Goal: Information Seeking & Learning: Learn about a topic

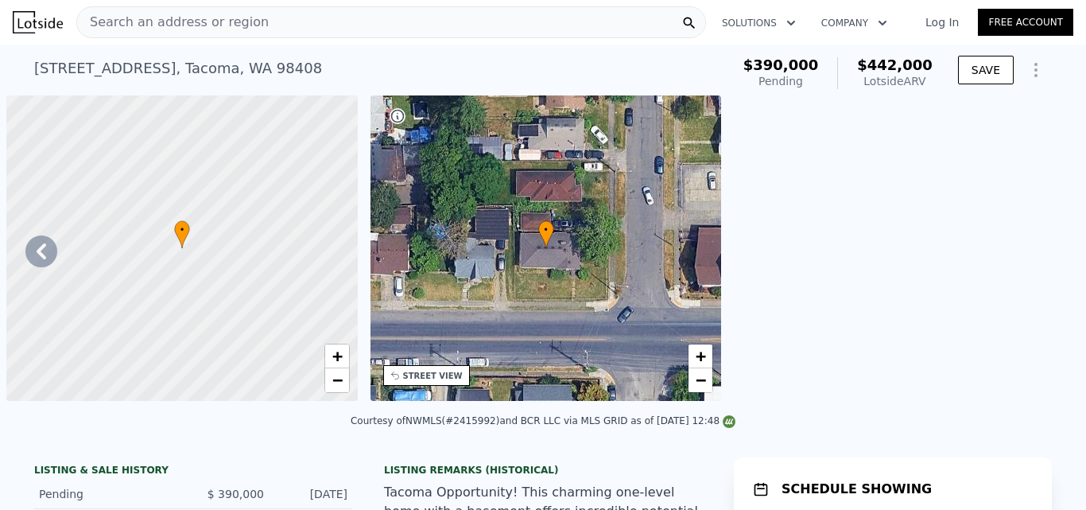
scroll to position [0, 7097]
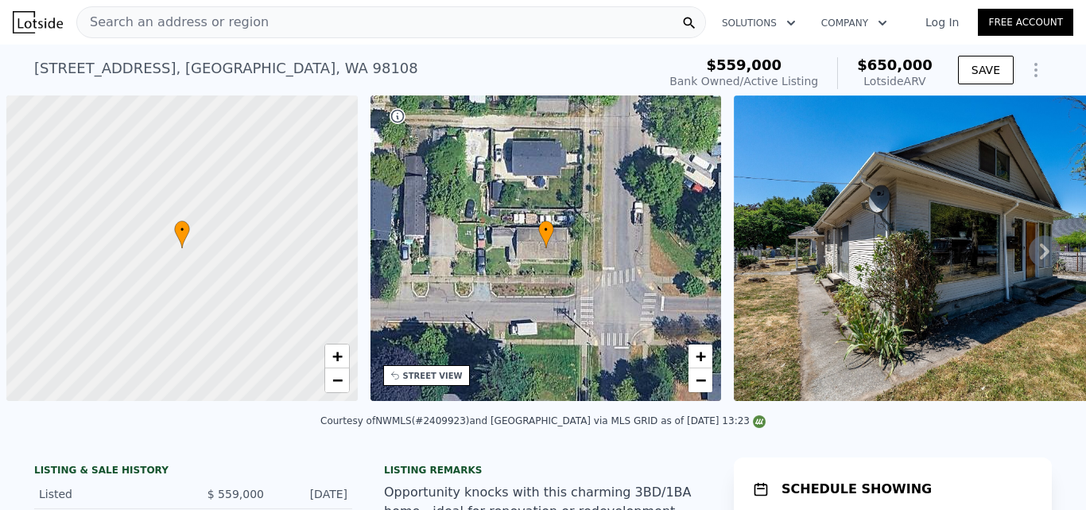
scroll to position [0, 6]
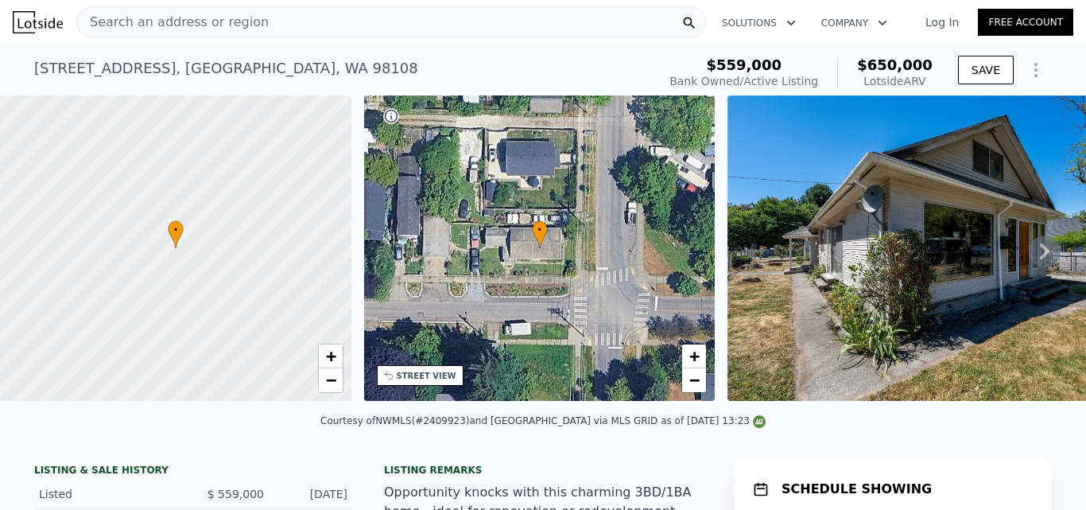
click at [1030, 259] on icon at bounding box center [1045, 251] width 32 height 32
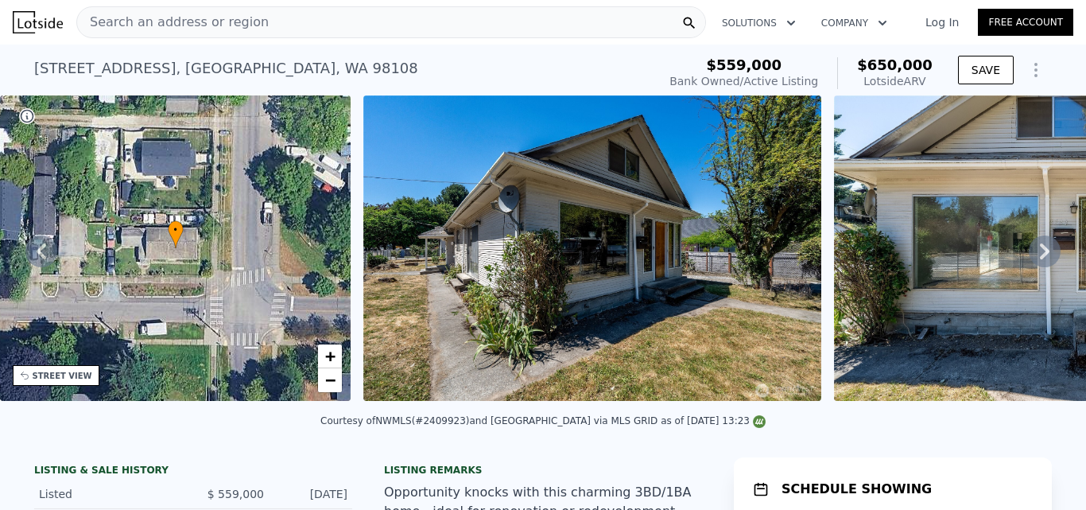
click at [1030, 259] on icon at bounding box center [1045, 251] width 32 height 32
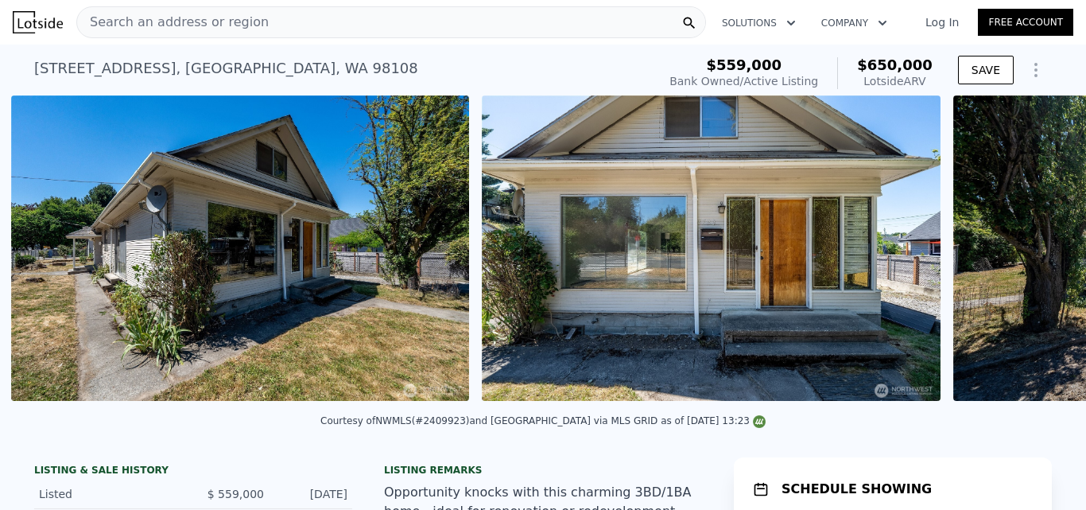
scroll to position [0, 727]
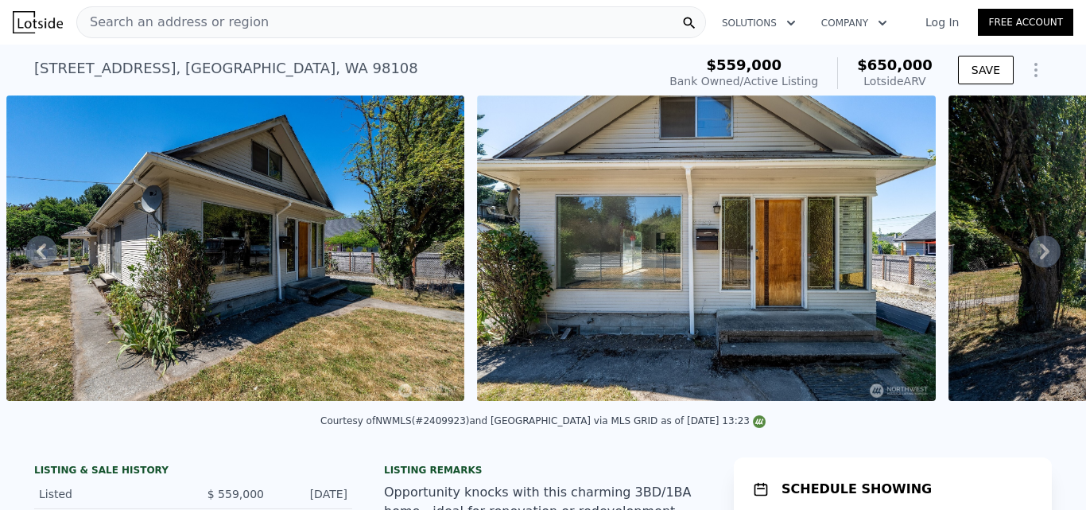
click at [1030, 259] on icon at bounding box center [1045, 251] width 32 height 32
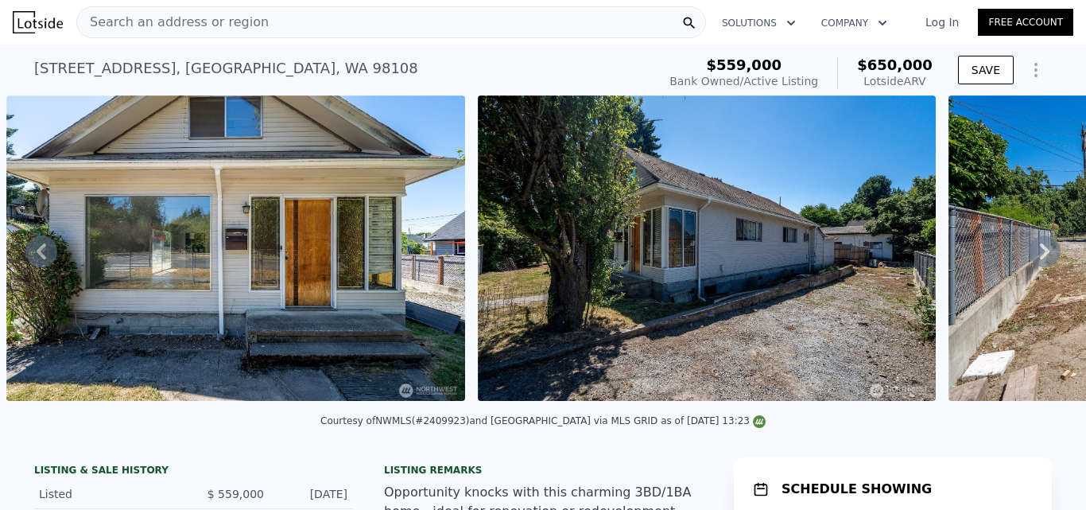
click at [1030, 259] on icon at bounding box center [1045, 251] width 32 height 32
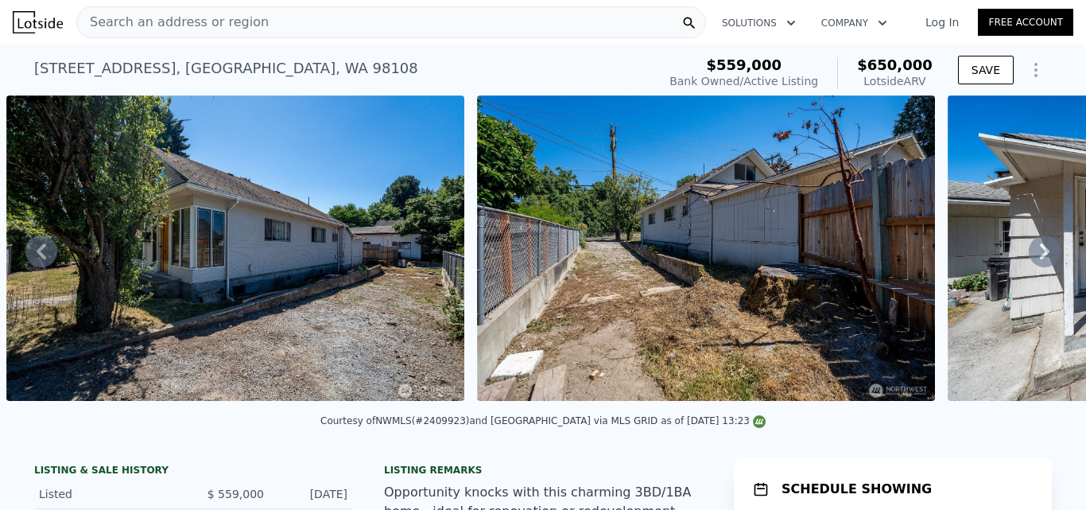
click at [1030, 259] on icon at bounding box center [1045, 251] width 32 height 32
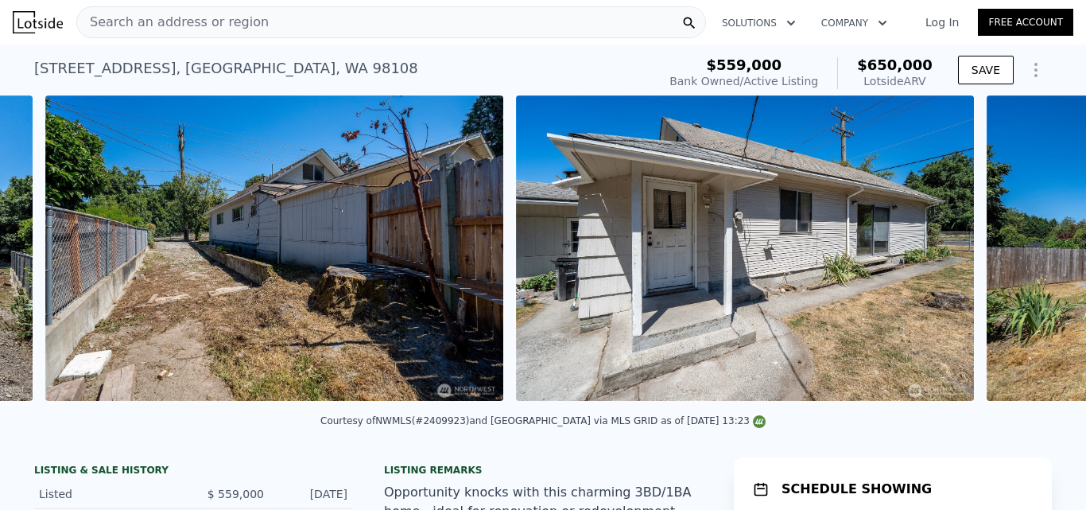
scroll to position [0, 2140]
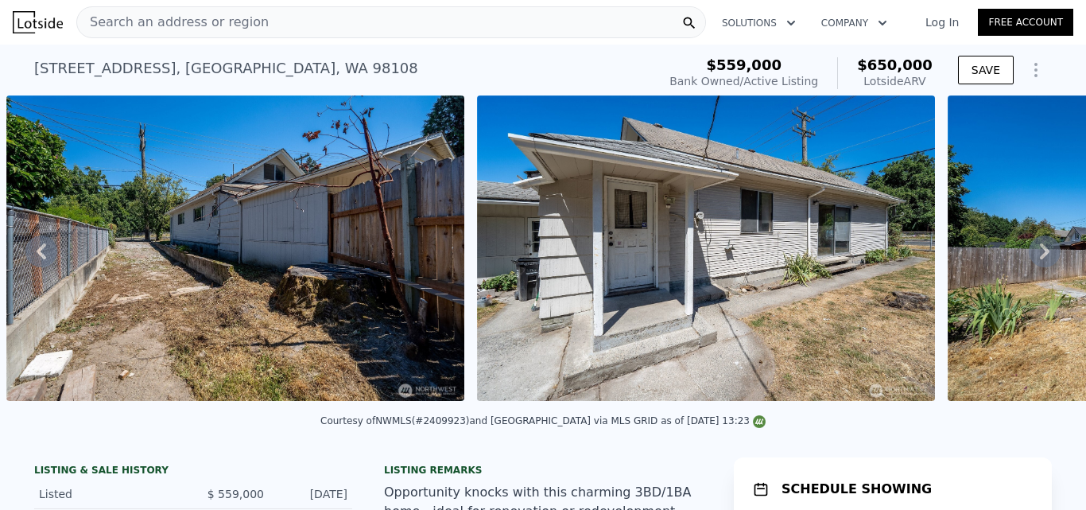
click at [1030, 259] on icon at bounding box center [1045, 251] width 32 height 32
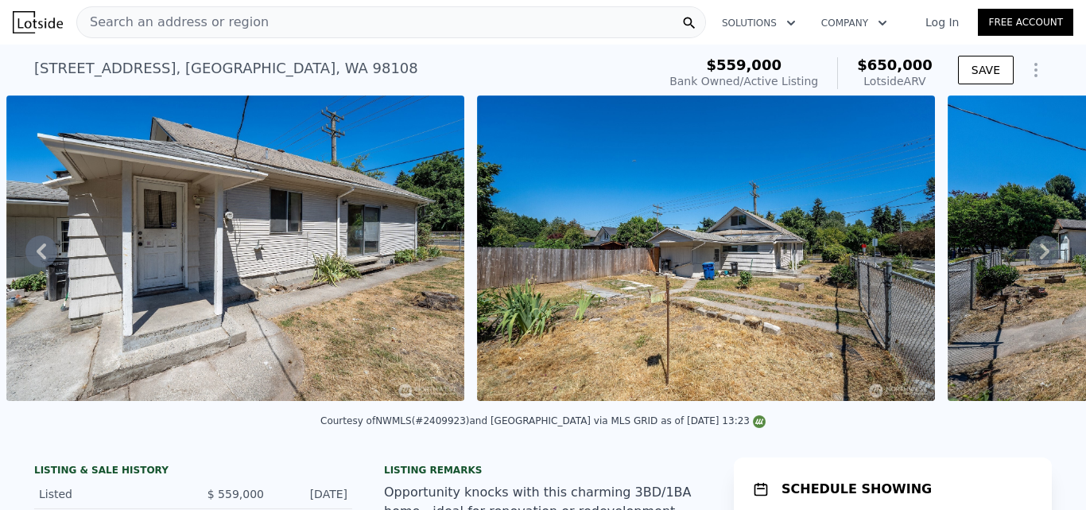
click at [1030, 259] on icon at bounding box center [1045, 251] width 32 height 32
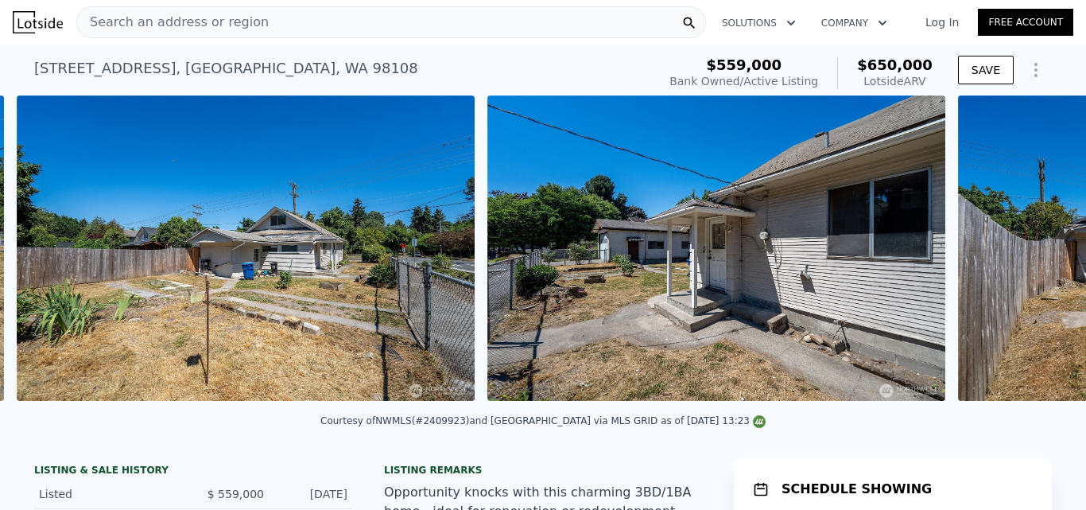
scroll to position [0, 3082]
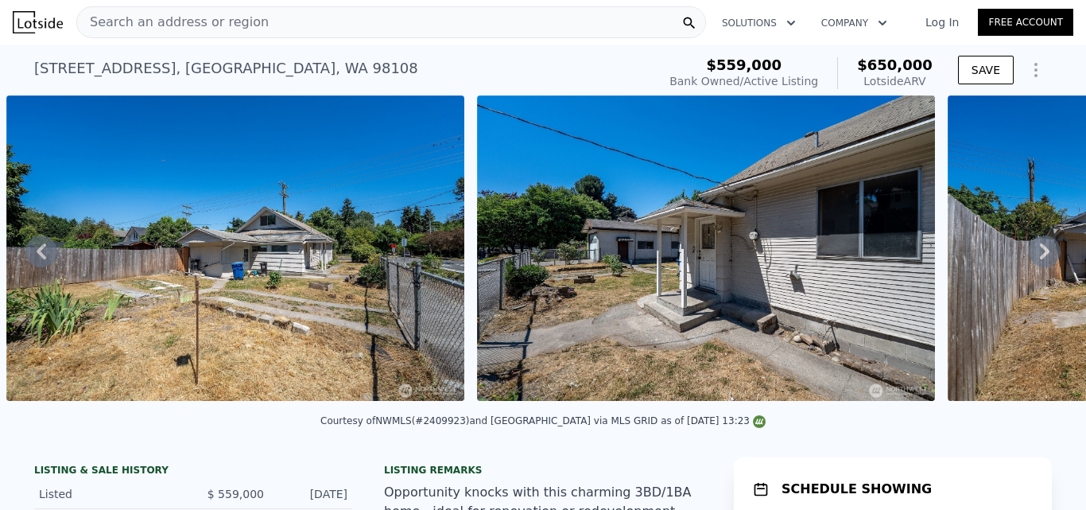
click at [1030, 259] on icon at bounding box center [1045, 251] width 32 height 32
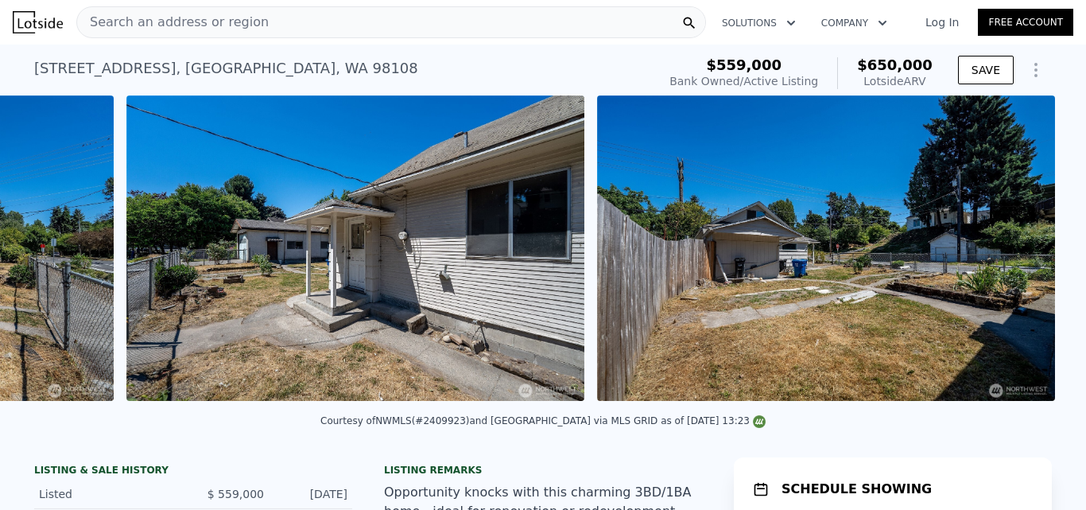
scroll to position [0, 3552]
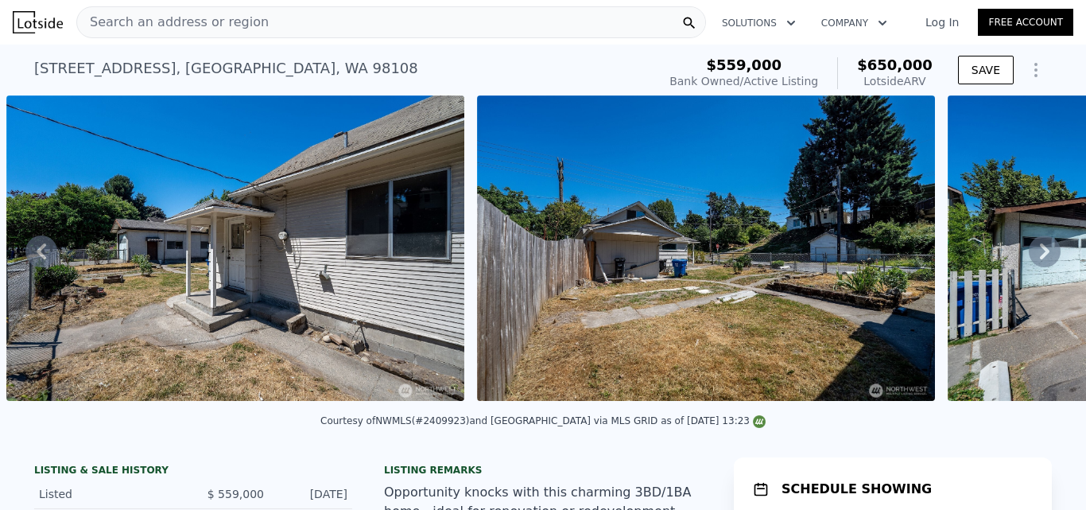
click at [1030, 259] on icon at bounding box center [1045, 251] width 32 height 32
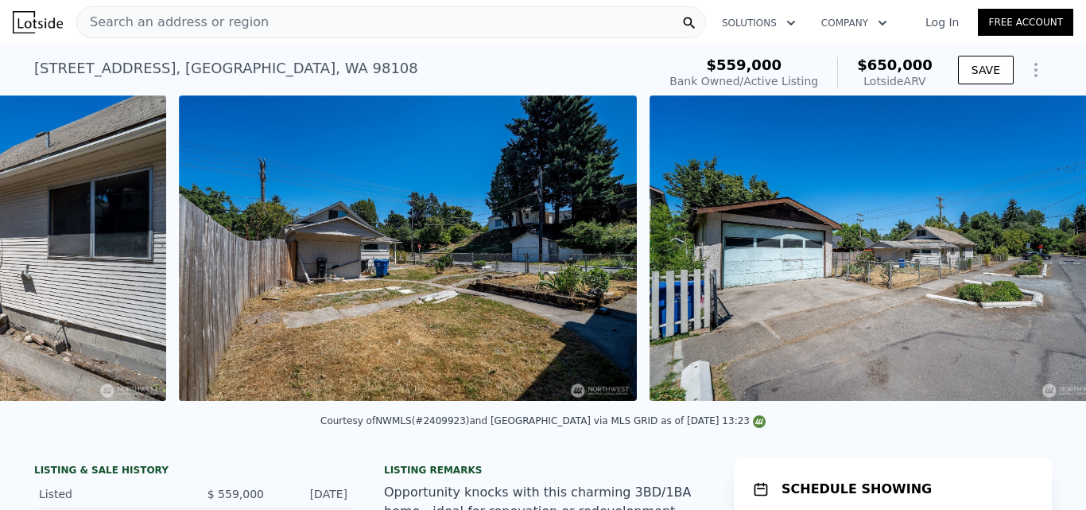
scroll to position [0, 4023]
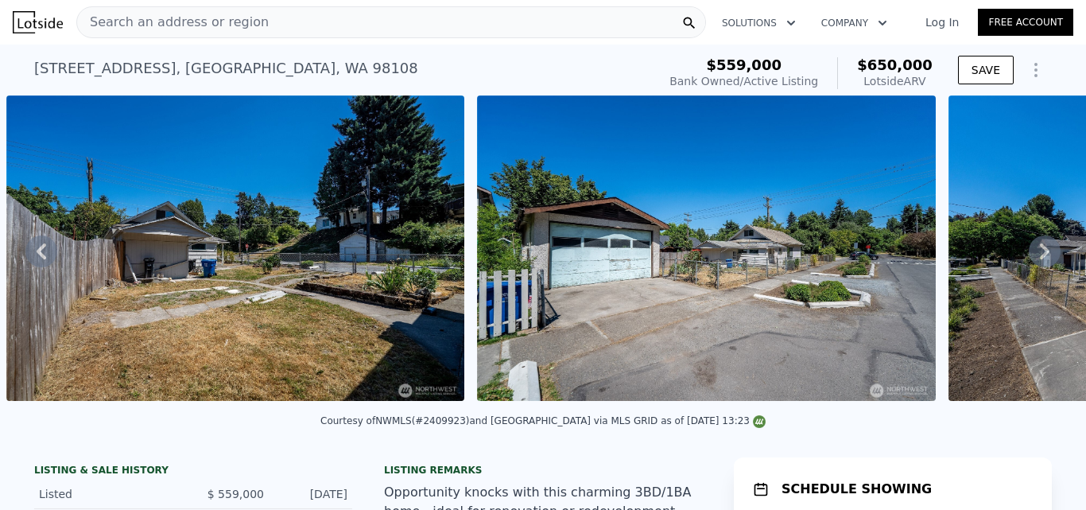
click at [1030, 259] on icon at bounding box center [1045, 251] width 32 height 32
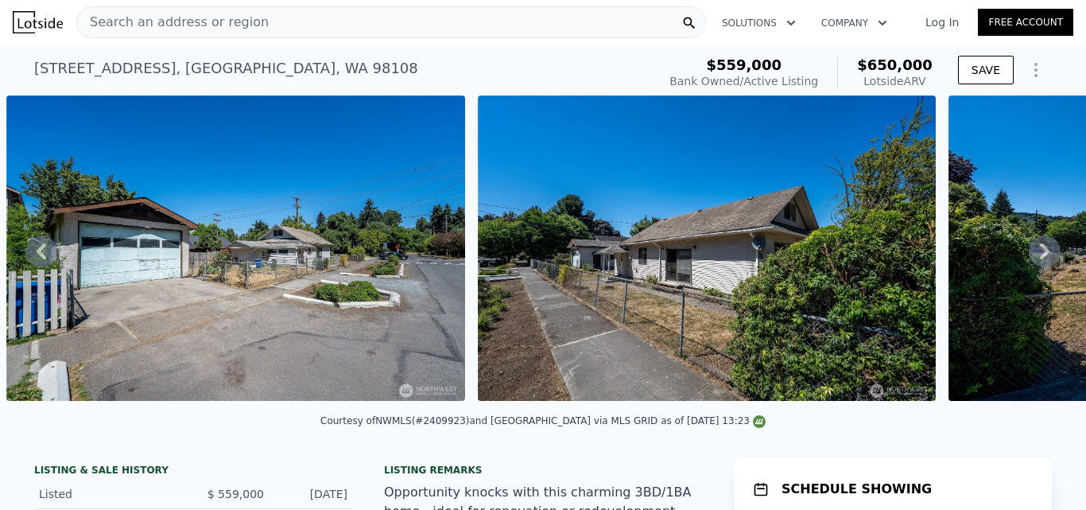
click at [1030, 259] on icon at bounding box center [1045, 251] width 32 height 32
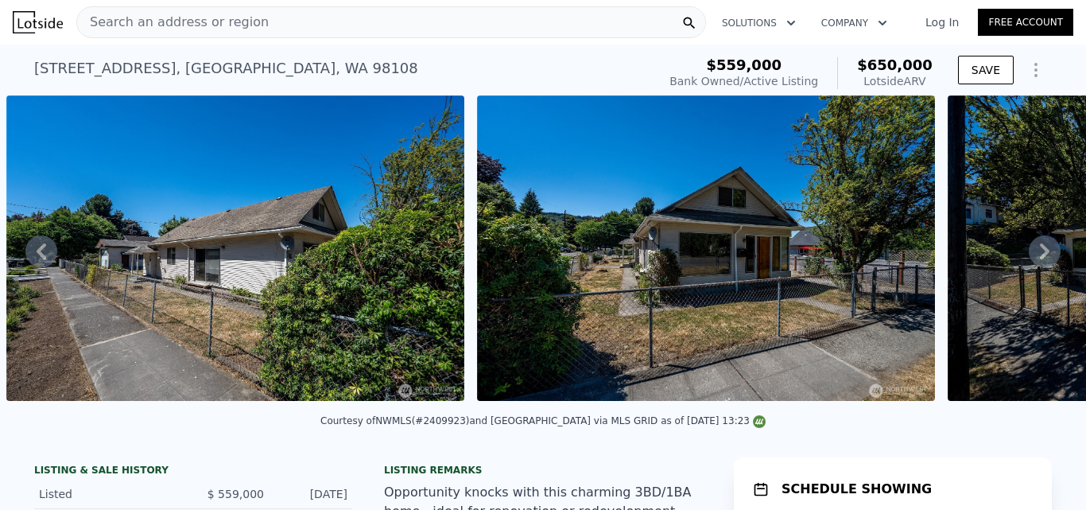
click at [1030, 259] on icon at bounding box center [1045, 251] width 32 height 32
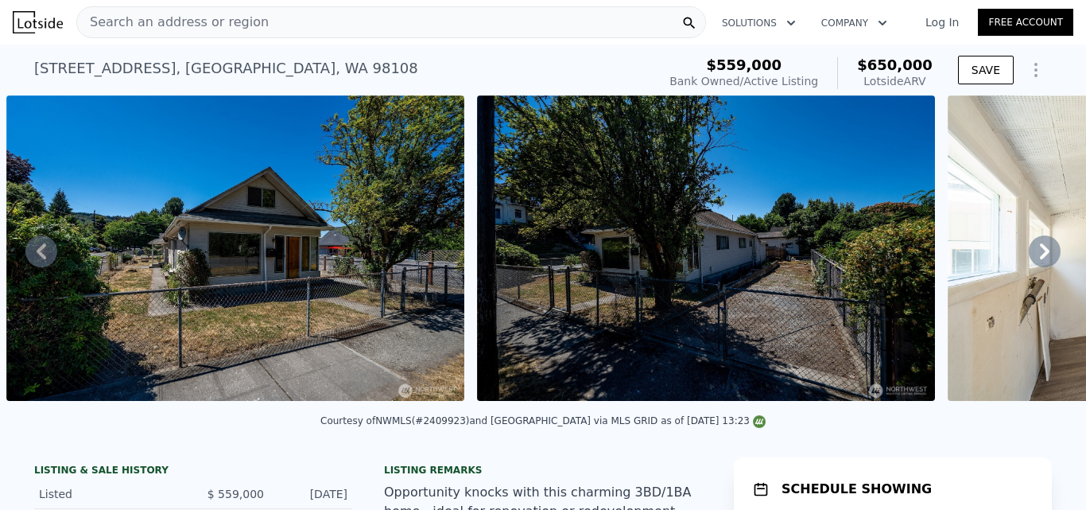
click at [1030, 259] on icon at bounding box center [1045, 251] width 32 height 32
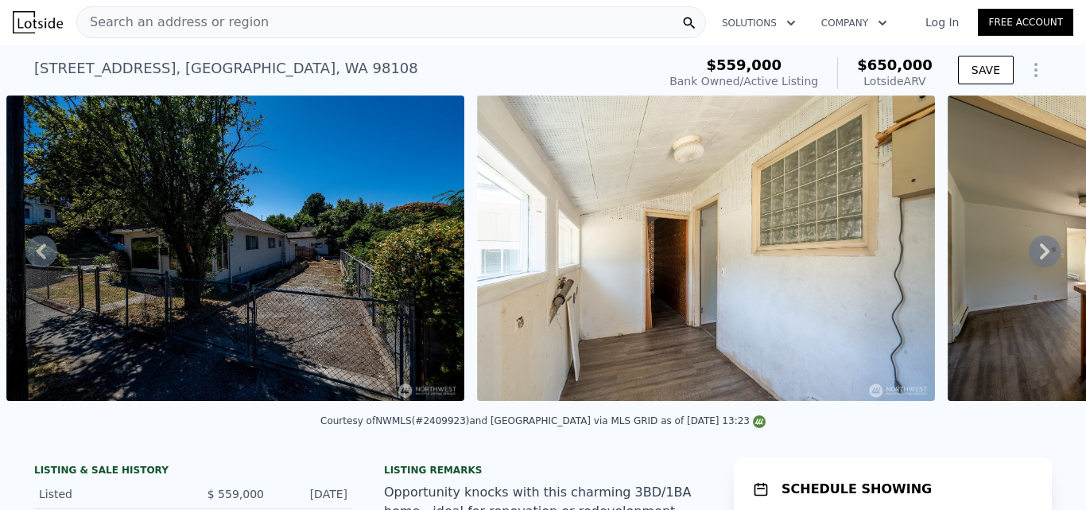
click at [1030, 259] on icon at bounding box center [1045, 251] width 32 height 32
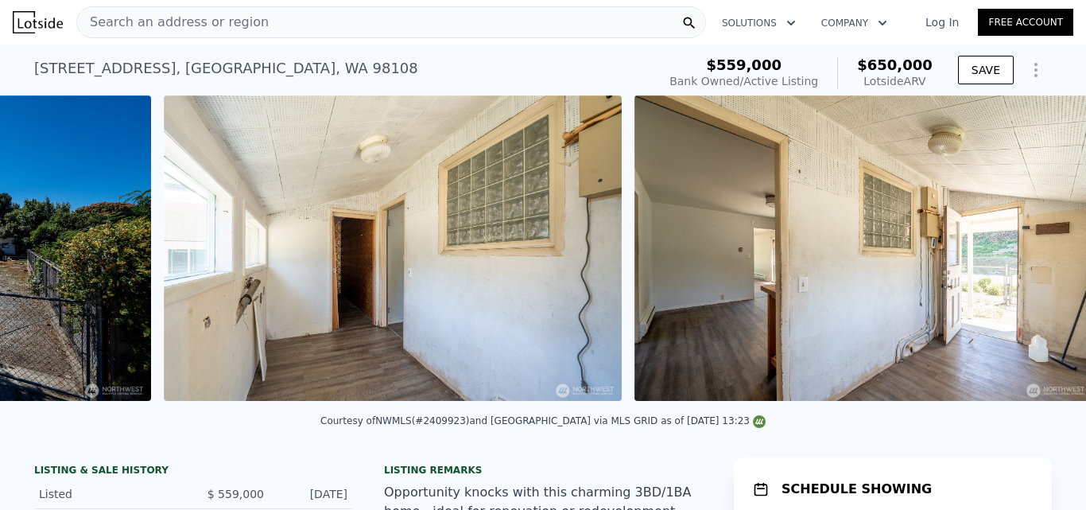
scroll to position [0, 6377]
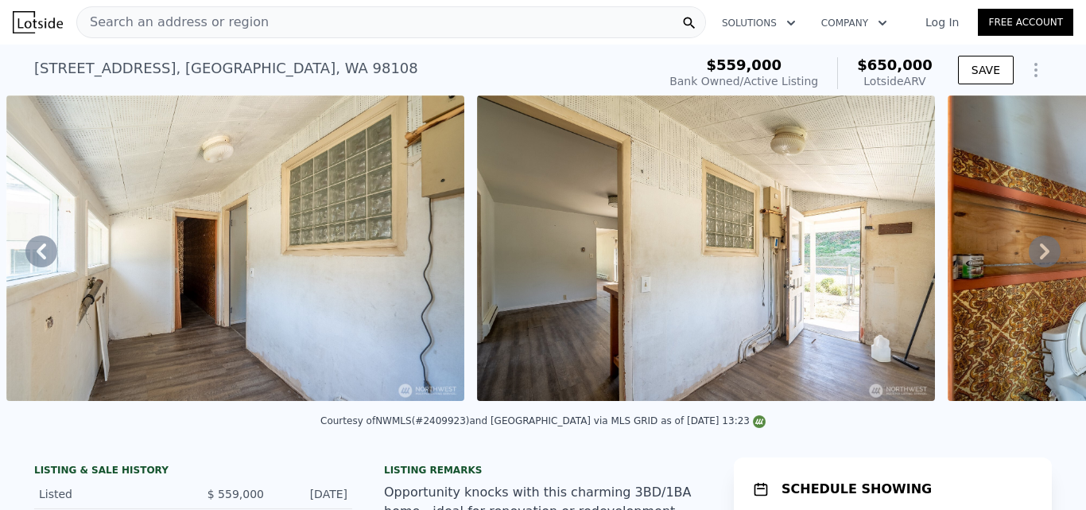
click at [1030, 259] on icon at bounding box center [1045, 251] width 32 height 32
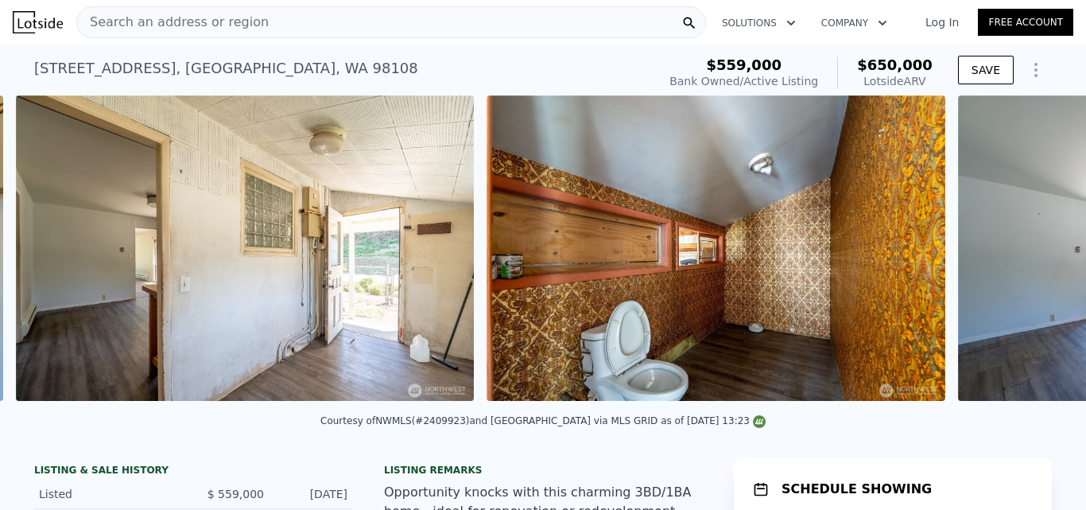
scroll to position [0, 6848]
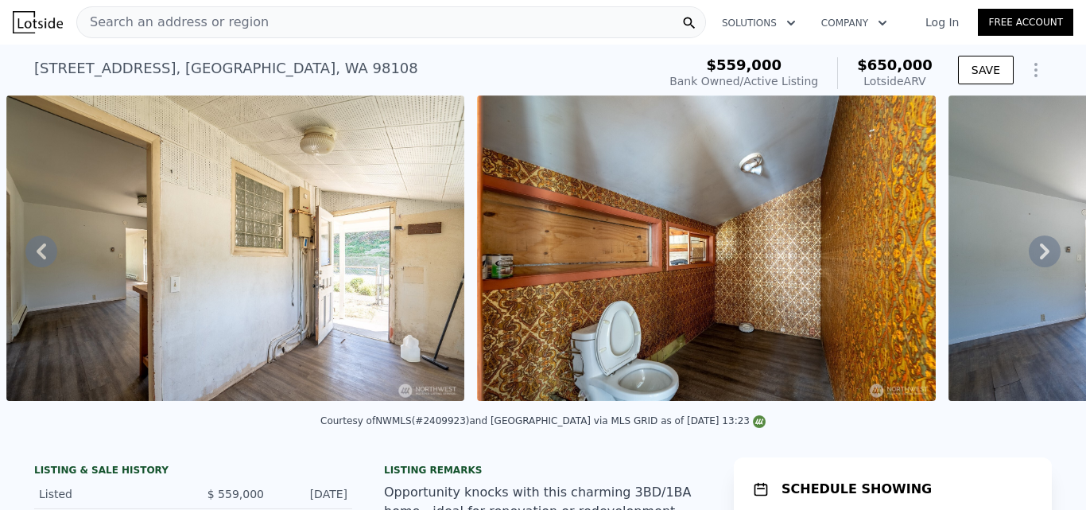
click at [1030, 259] on icon at bounding box center [1045, 251] width 32 height 32
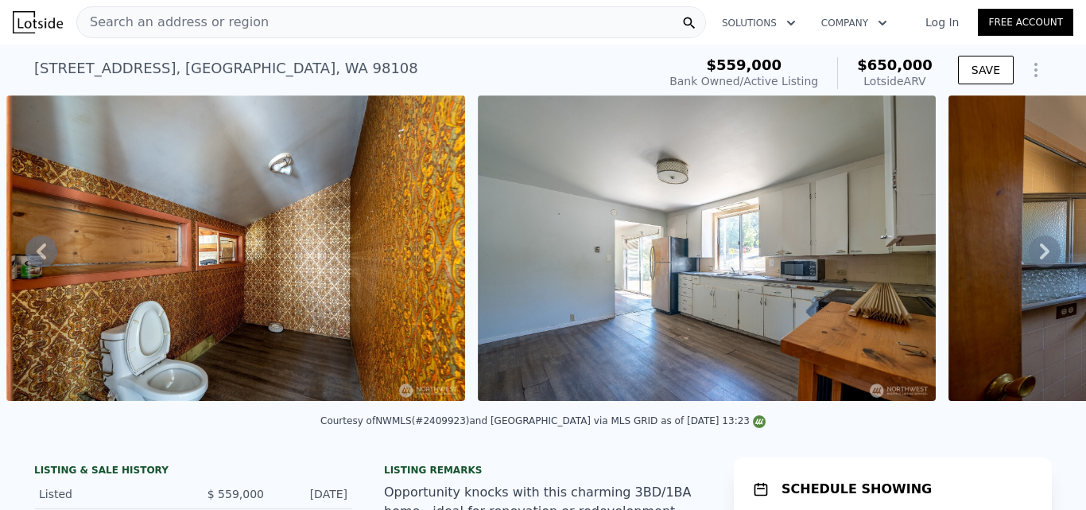
click at [1030, 259] on icon at bounding box center [1045, 251] width 32 height 32
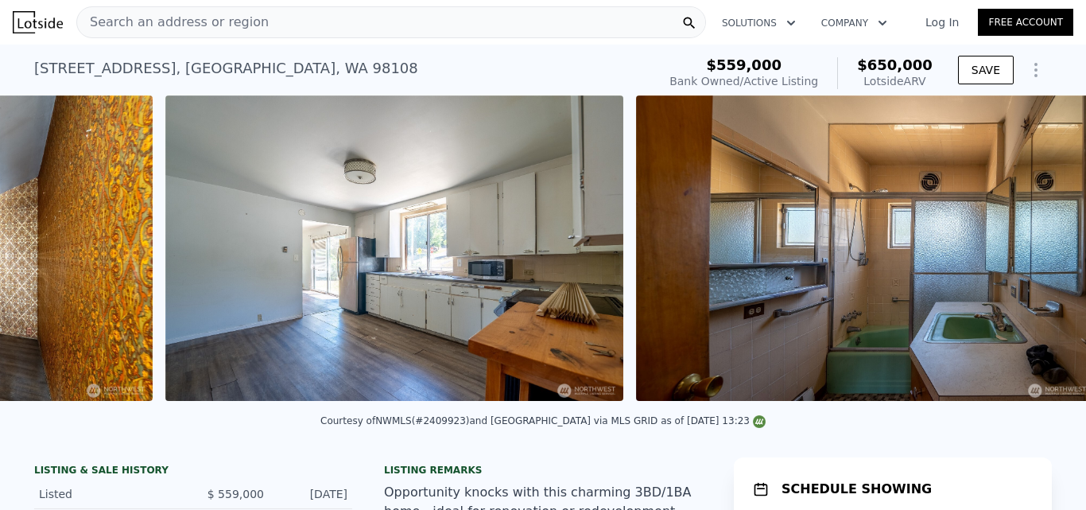
scroll to position [0, 7790]
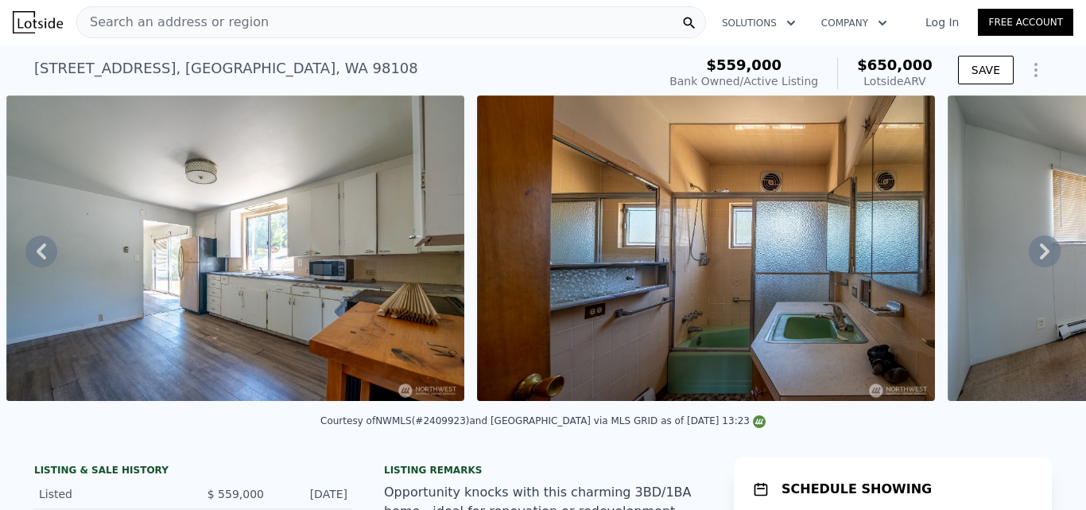
click at [1030, 259] on icon at bounding box center [1045, 251] width 32 height 32
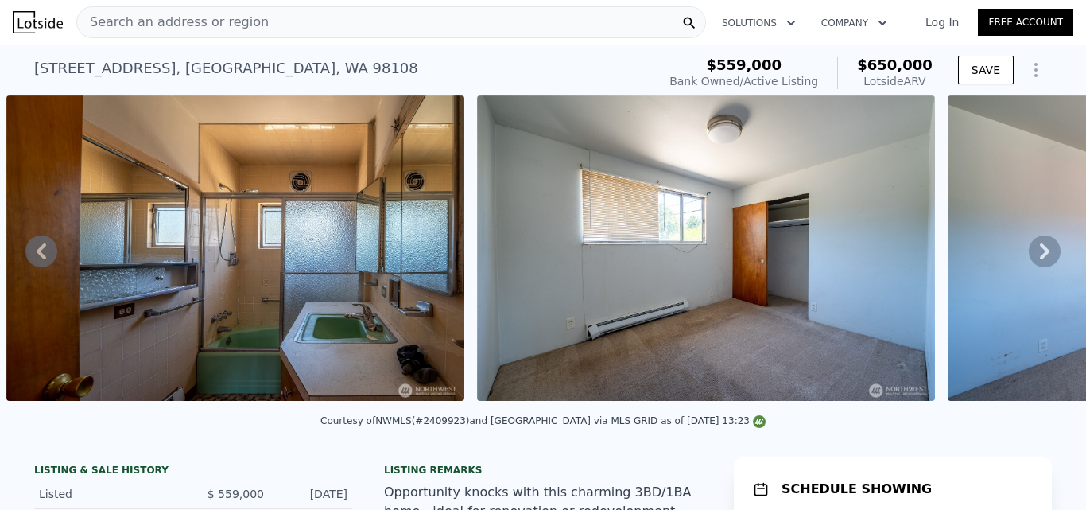
click at [1030, 259] on icon at bounding box center [1045, 251] width 32 height 32
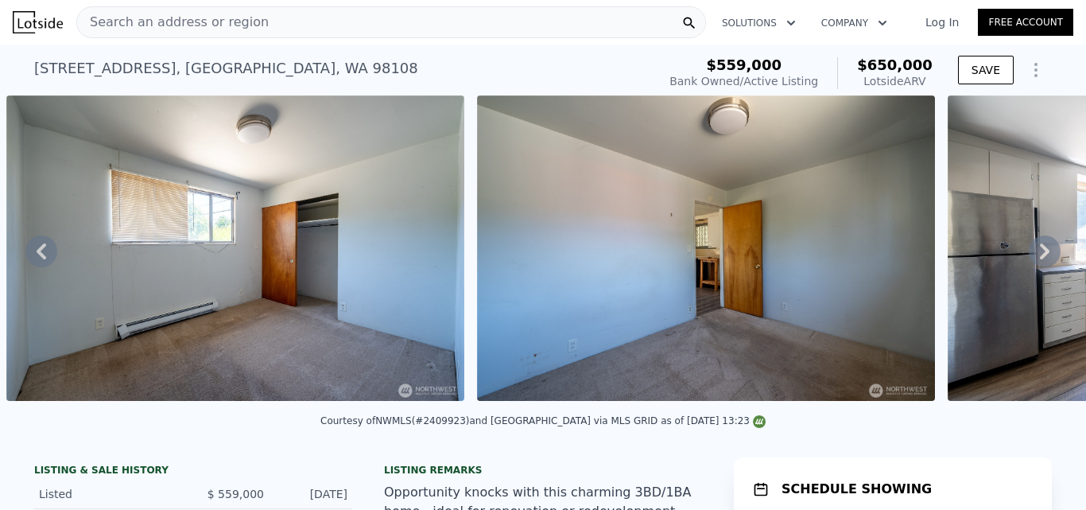
click at [1030, 259] on icon at bounding box center [1045, 251] width 32 height 32
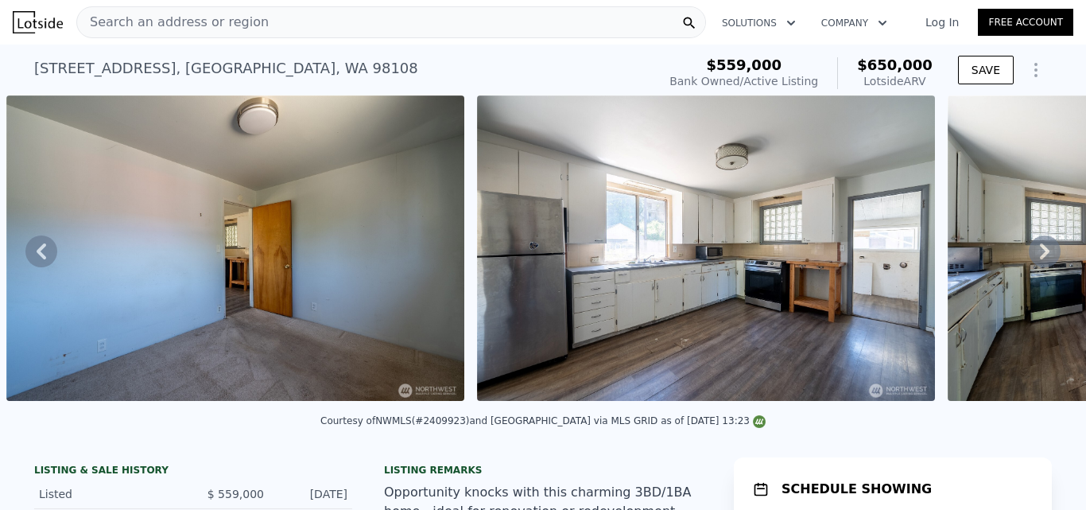
click at [1030, 259] on icon at bounding box center [1045, 251] width 32 height 32
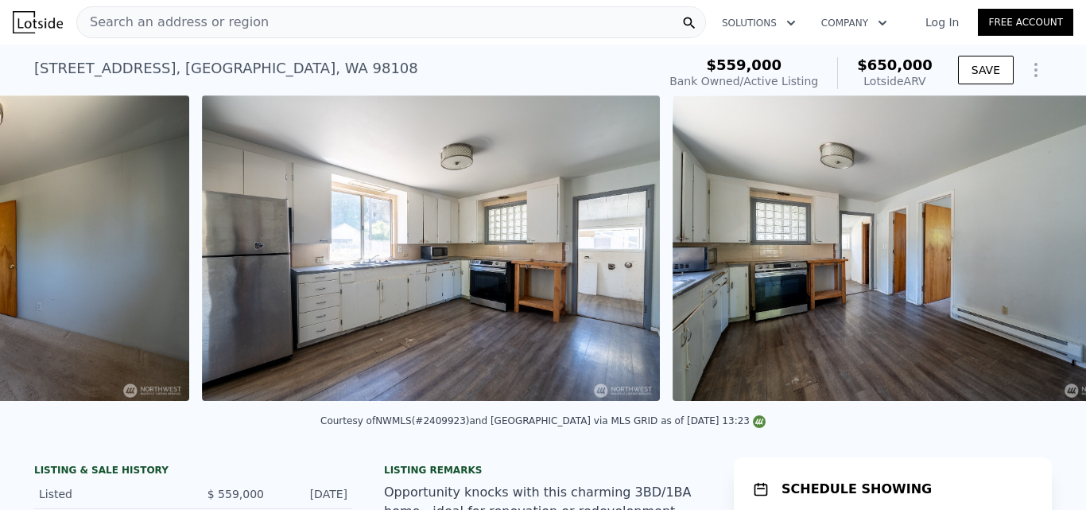
scroll to position [0, 9673]
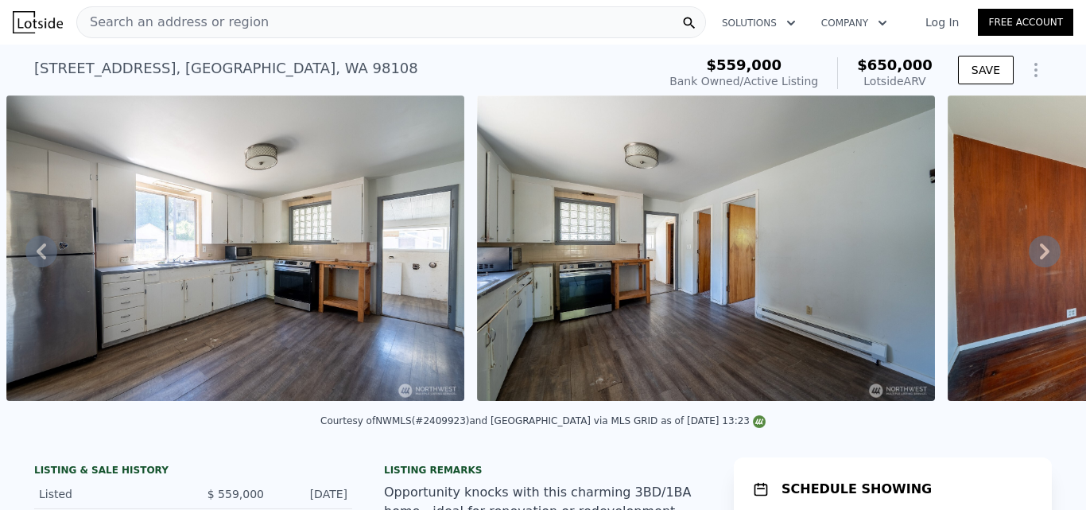
click at [1030, 259] on icon at bounding box center [1045, 251] width 32 height 32
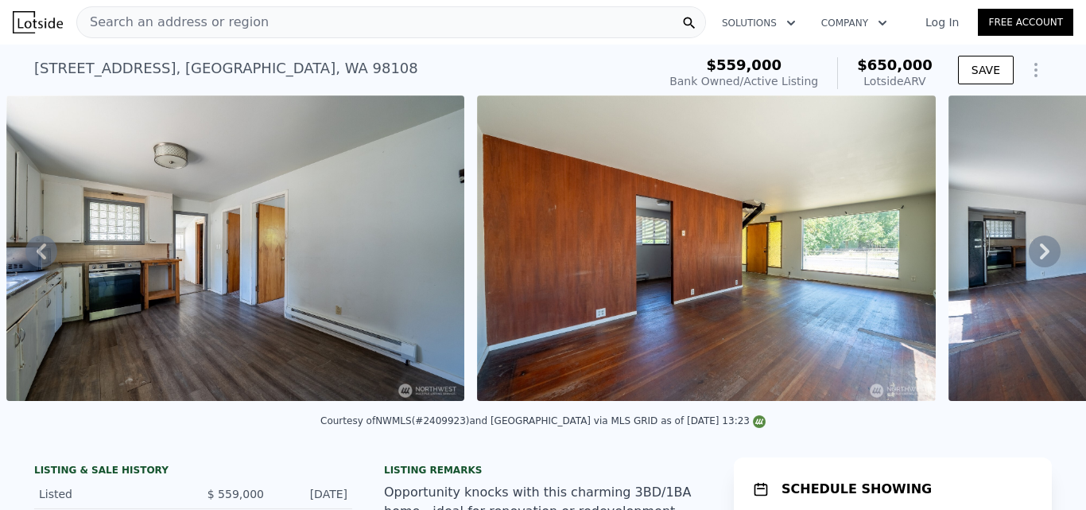
click at [1030, 259] on icon at bounding box center [1045, 251] width 32 height 32
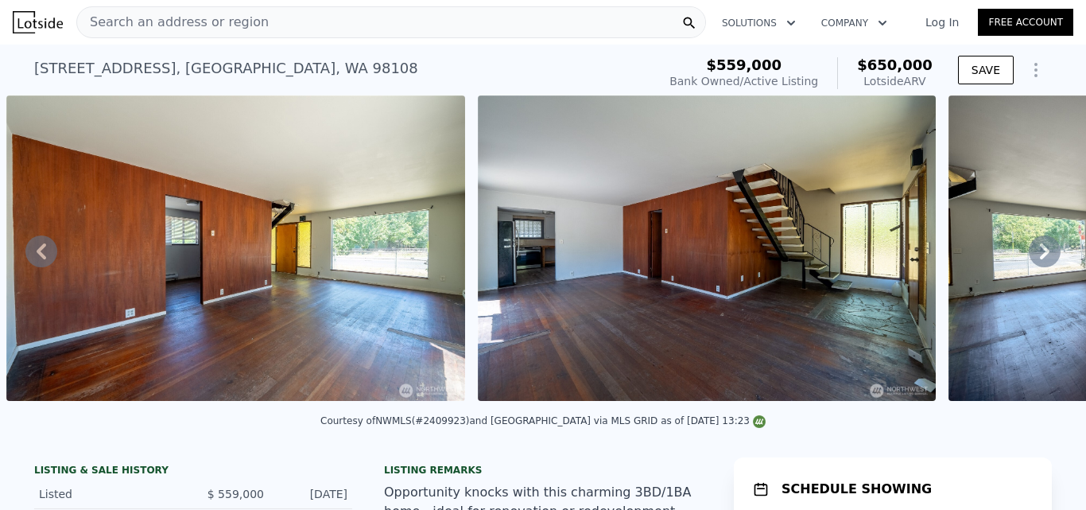
click at [1030, 259] on icon at bounding box center [1045, 251] width 32 height 32
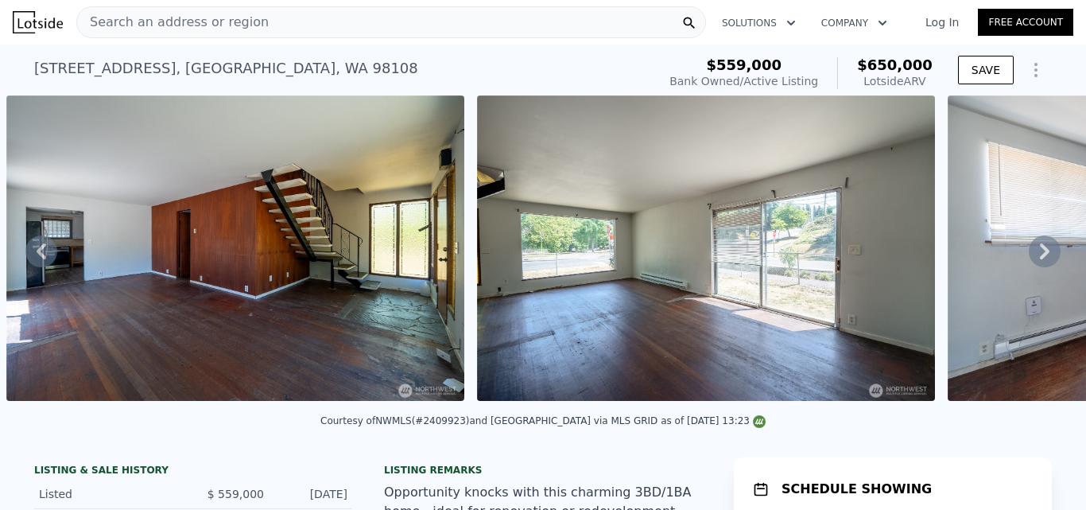
click at [1030, 259] on icon at bounding box center [1045, 251] width 32 height 32
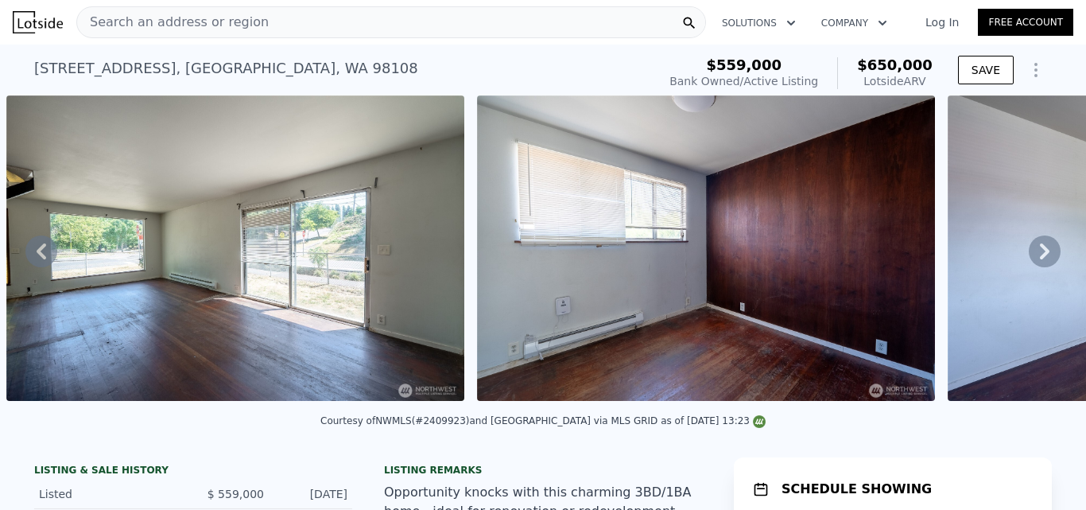
click at [1030, 259] on icon at bounding box center [1045, 251] width 32 height 32
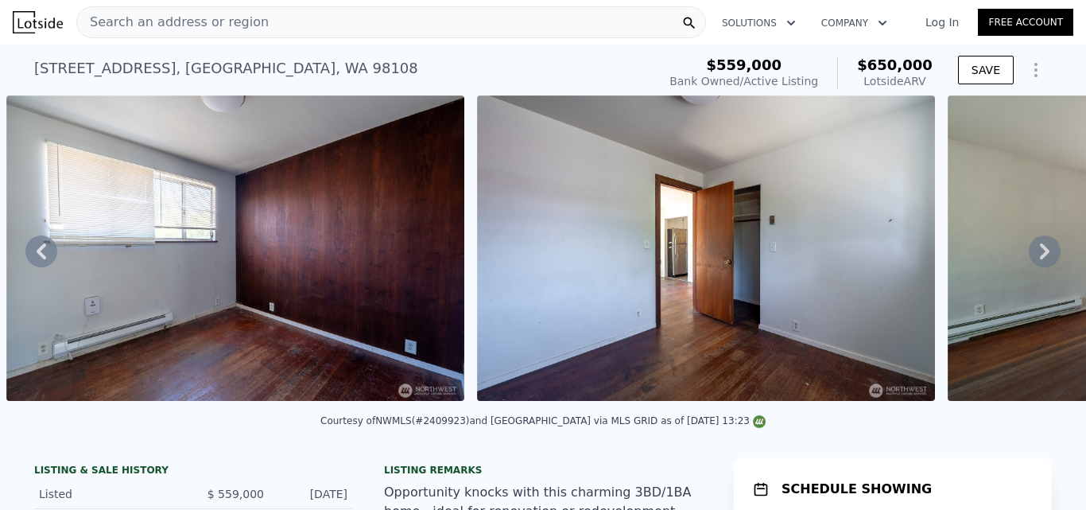
click at [1030, 259] on icon at bounding box center [1045, 251] width 32 height 32
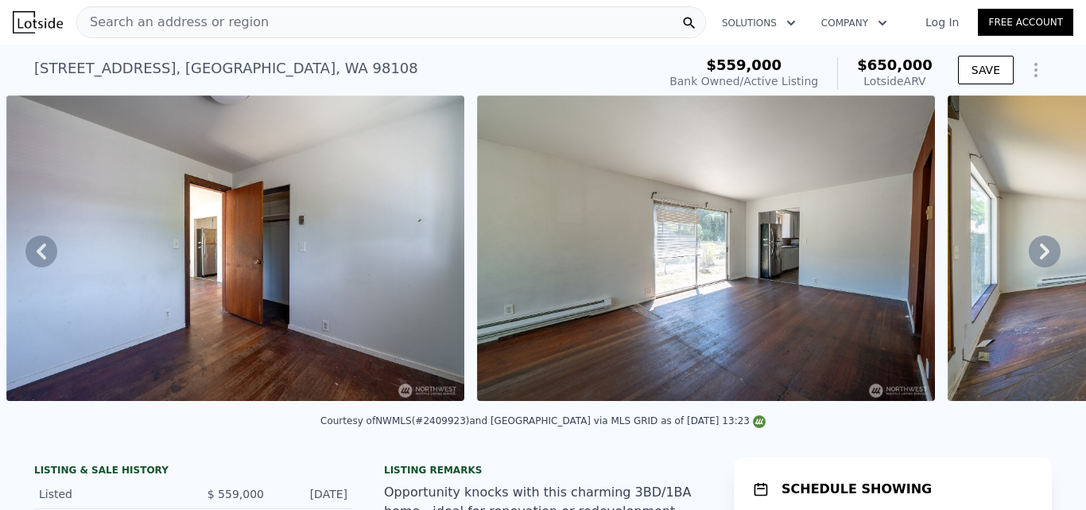
click at [1030, 259] on icon at bounding box center [1045, 251] width 32 height 32
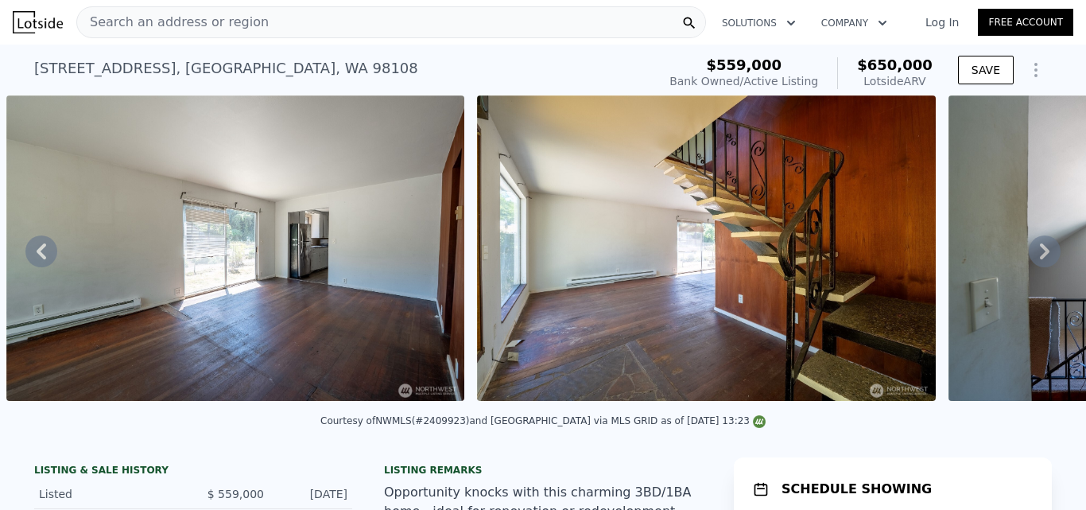
click at [1030, 259] on icon at bounding box center [1045, 251] width 32 height 32
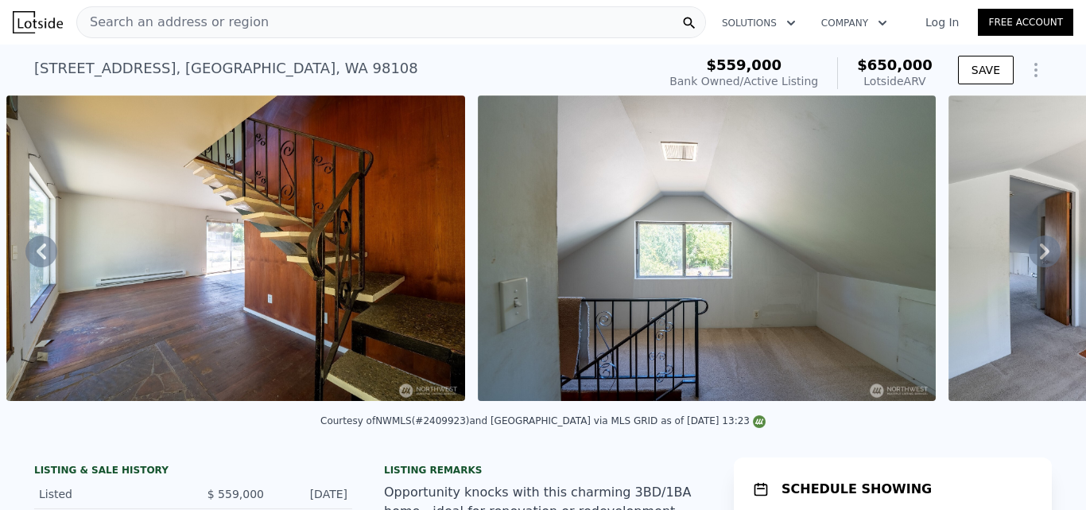
click at [1030, 259] on icon at bounding box center [1045, 251] width 32 height 32
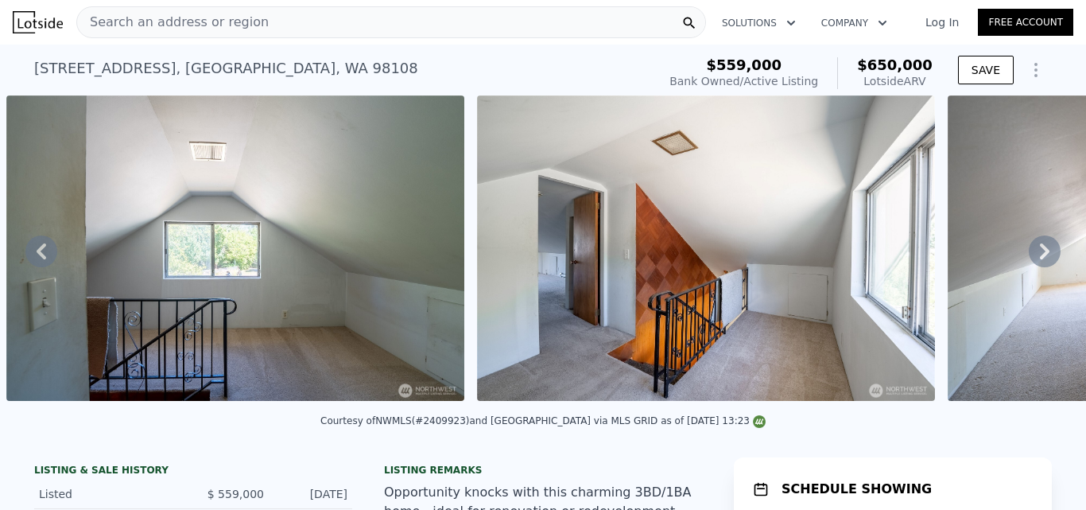
click at [1030, 259] on icon at bounding box center [1045, 251] width 32 height 32
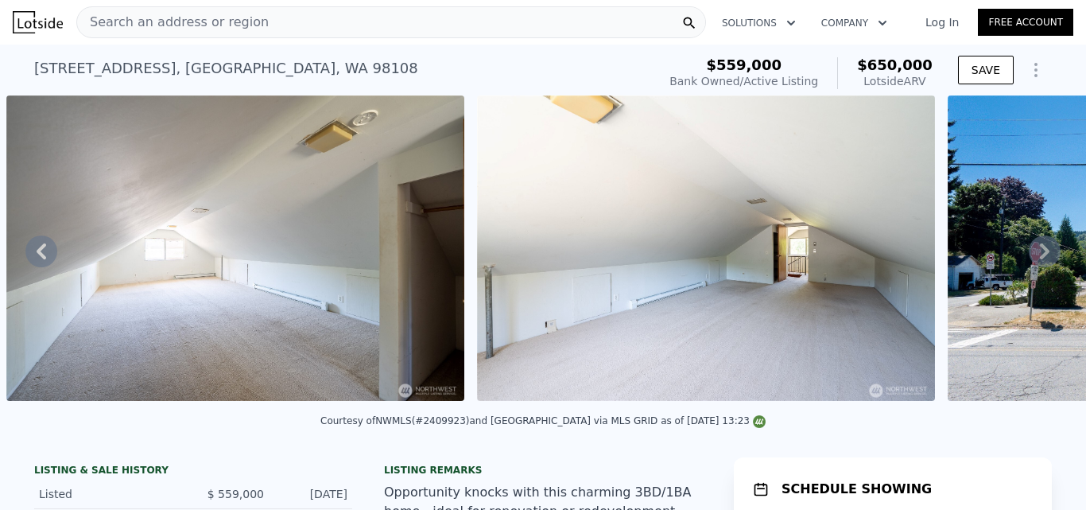
click at [1030, 259] on icon at bounding box center [1045, 251] width 32 height 32
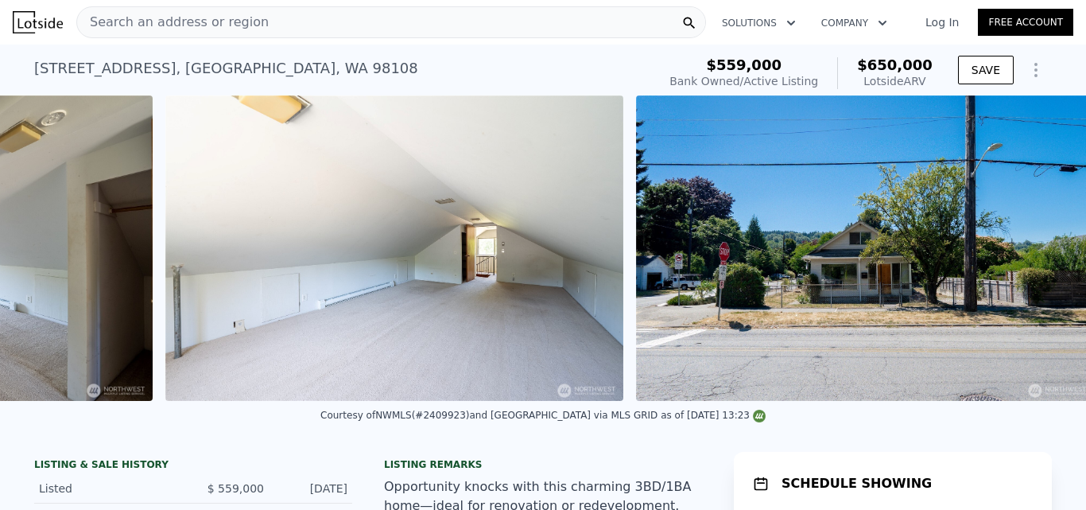
scroll to position [0, 15322]
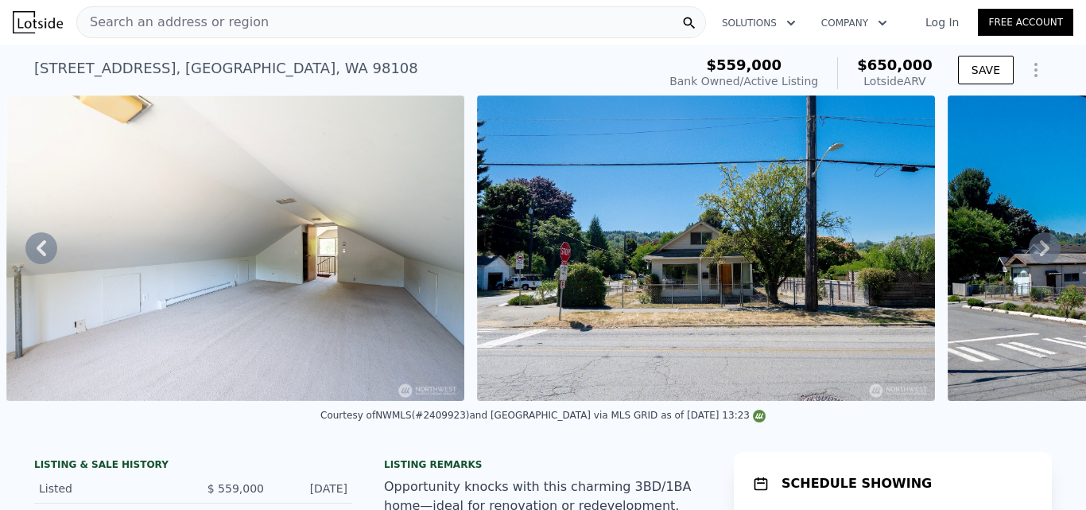
click at [1040, 256] on icon at bounding box center [1045, 248] width 10 height 16
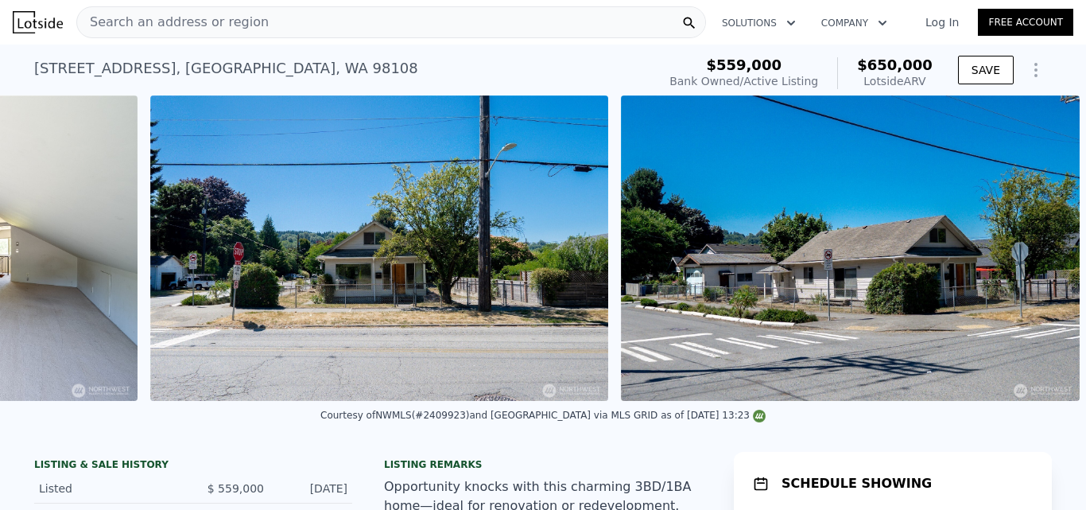
scroll to position [0, 15661]
click at [1030, 259] on img at bounding box center [850, 247] width 458 height 305
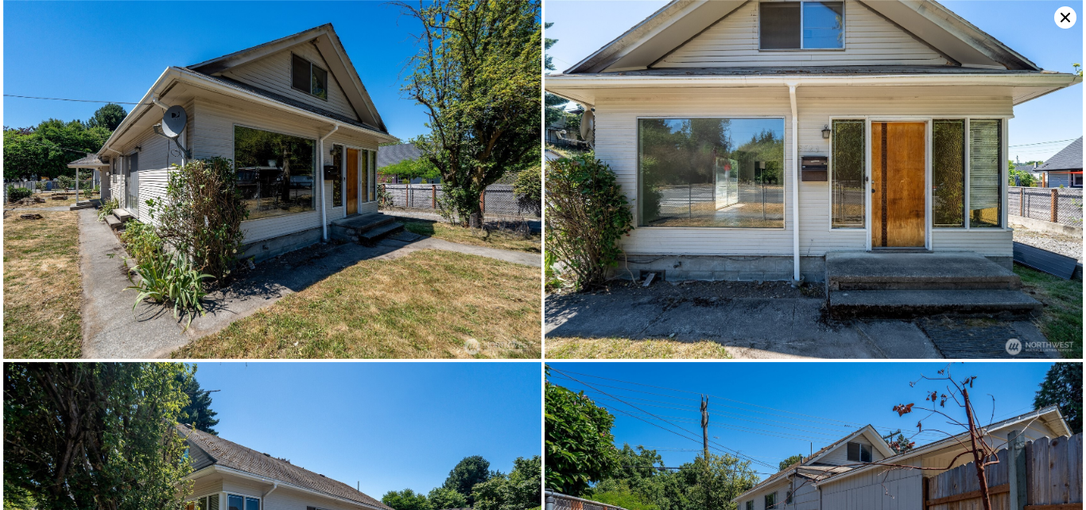
scroll to position [5572, 0]
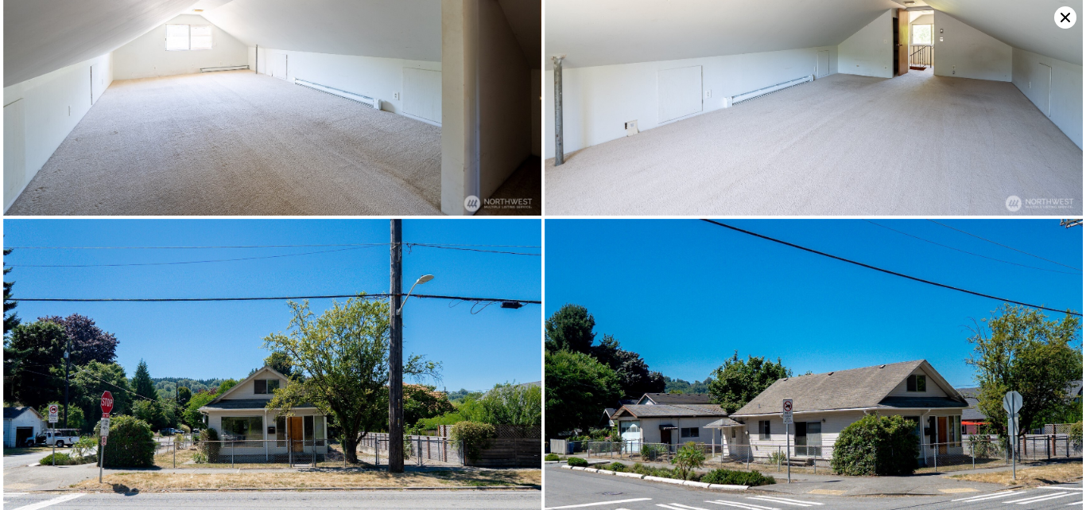
click at [1063, 21] on icon at bounding box center [1066, 18] width 10 height 10
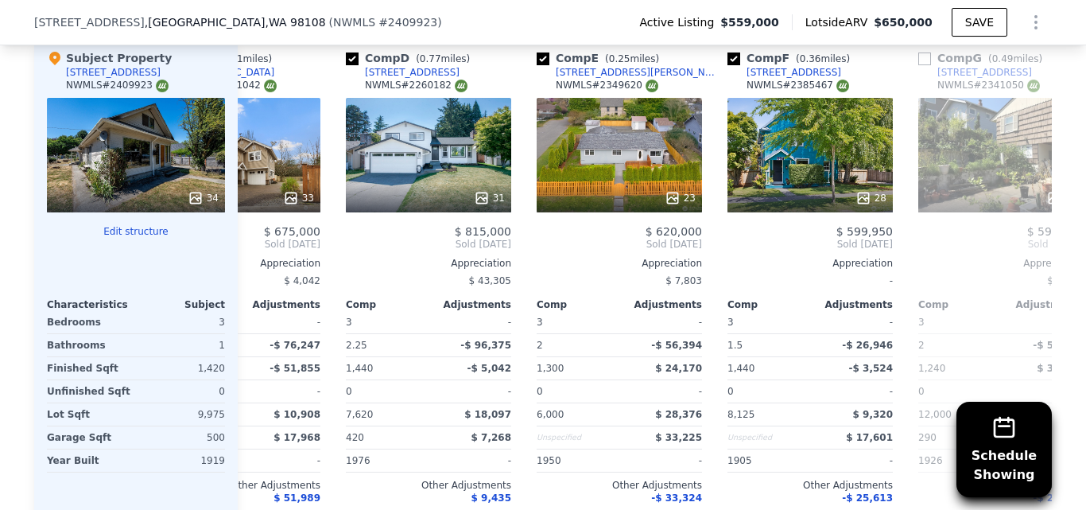
scroll to position [1675, 0]
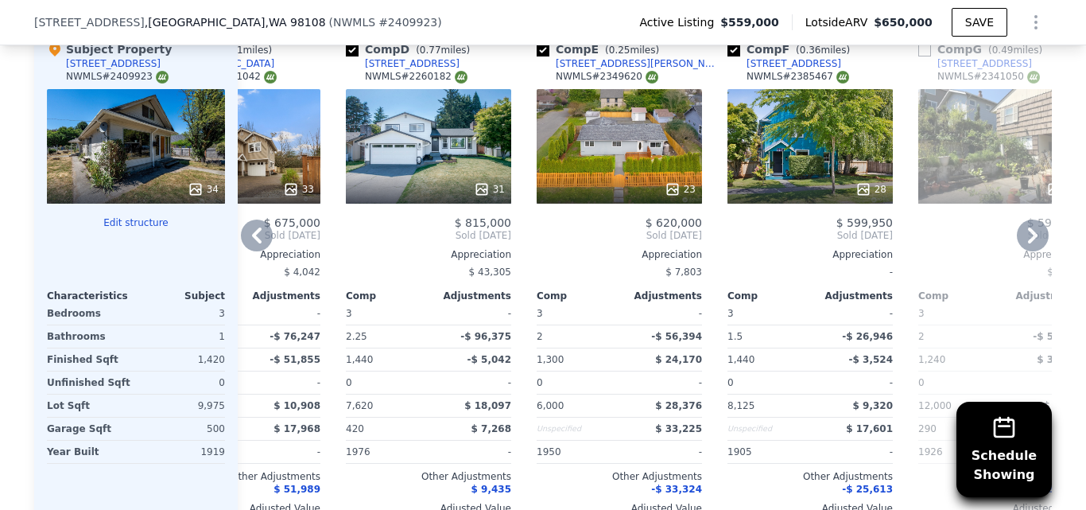
click at [627, 160] on div "23" at bounding box center [619, 146] width 165 height 114
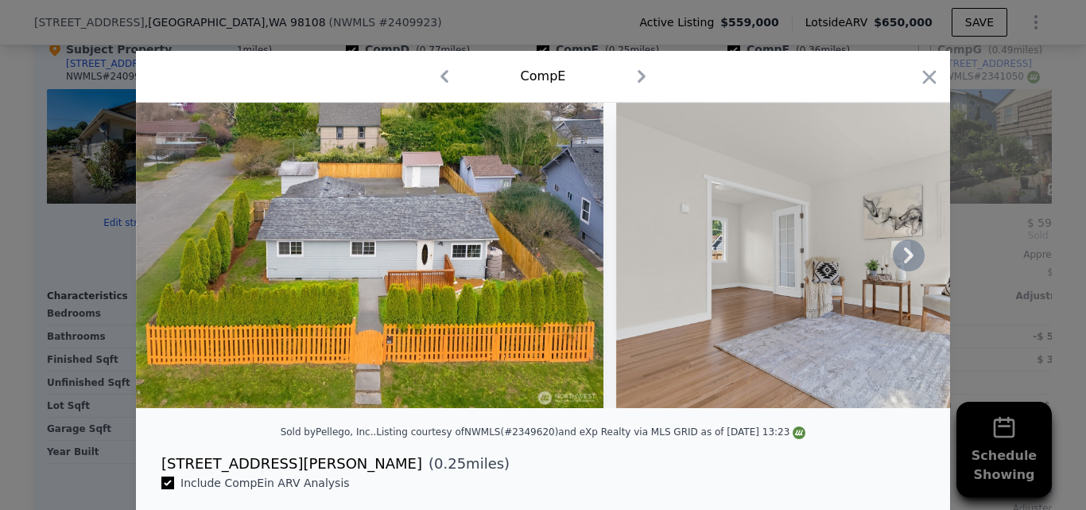
click at [906, 260] on icon at bounding box center [909, 255] width 10 height 16
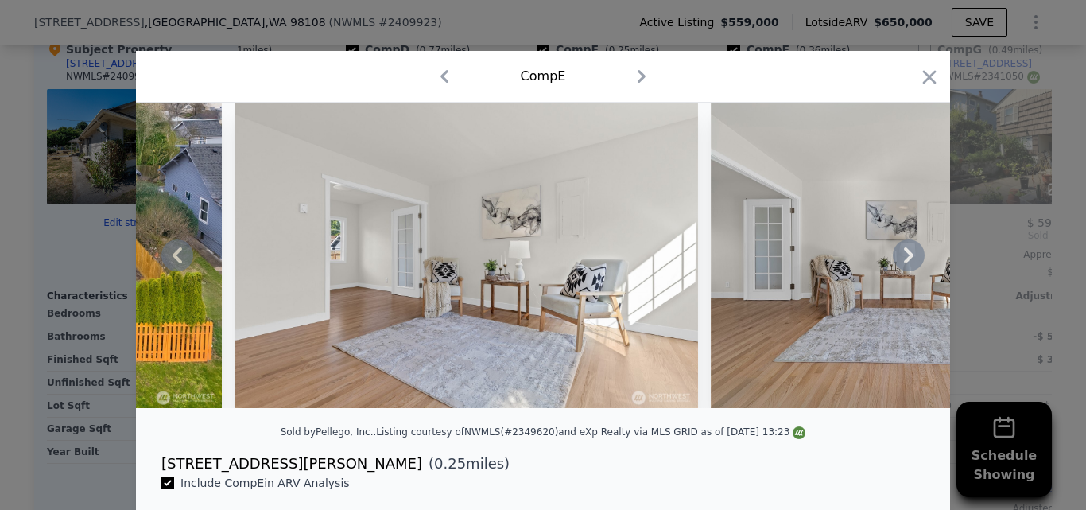
click at [906, 260] on icon at bounding box center [909, 255] width 10 height 16
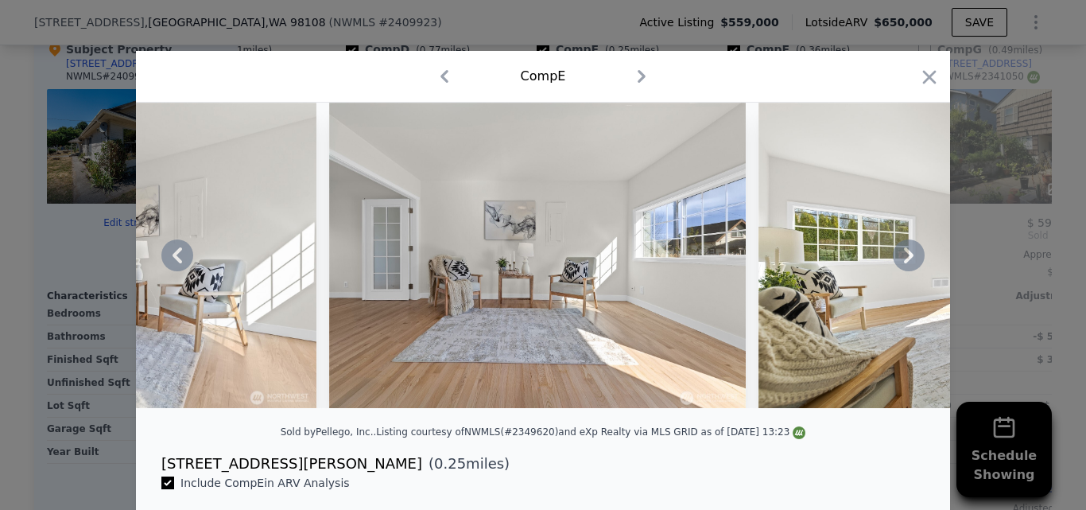
click at [906, 260] on icon at bounding box center [909, 255] width 10 height 16
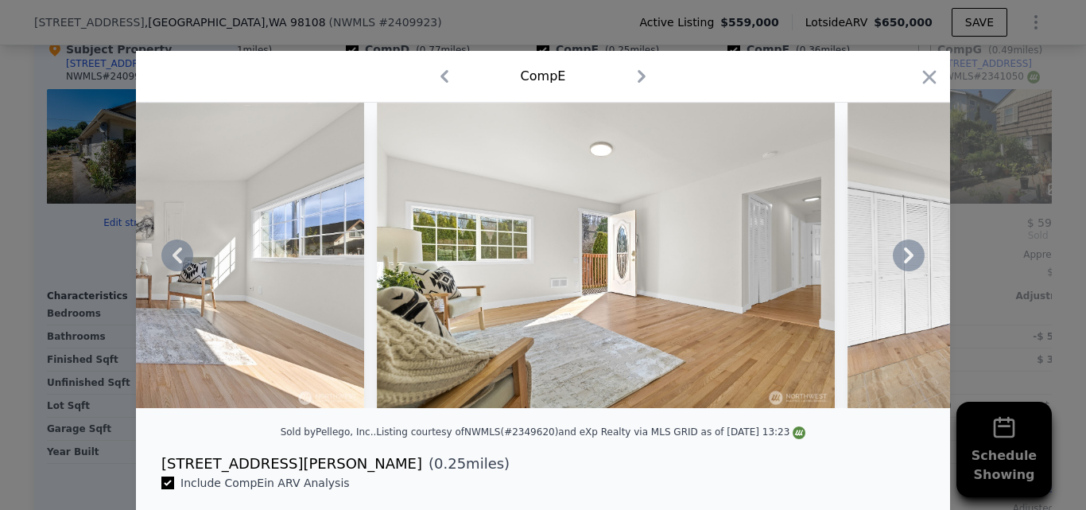
click at [906, 260] on icon at bounding box center [909, 255] width 10 height 16
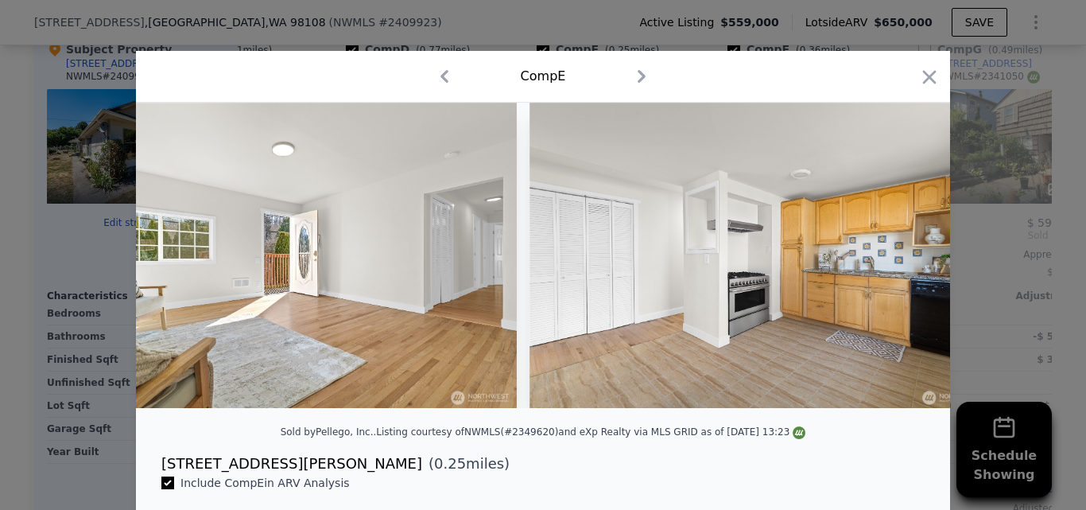
scroll to position [0, 1527]
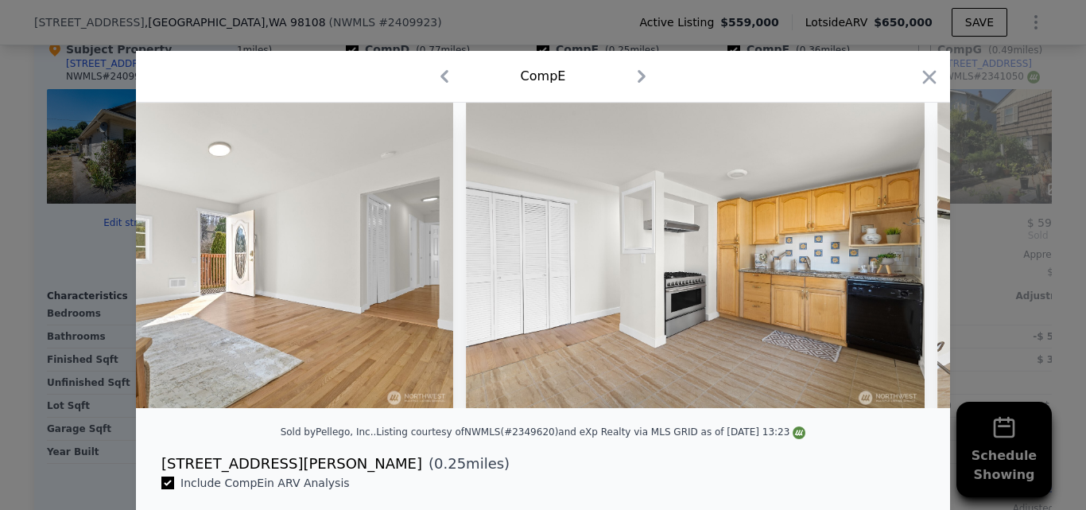
click at [906, 260] on div at bounding box center [543, 255] width 814 height 305
click at [906, 260] on icon at bounding box center [909, 255] width 10 height 16
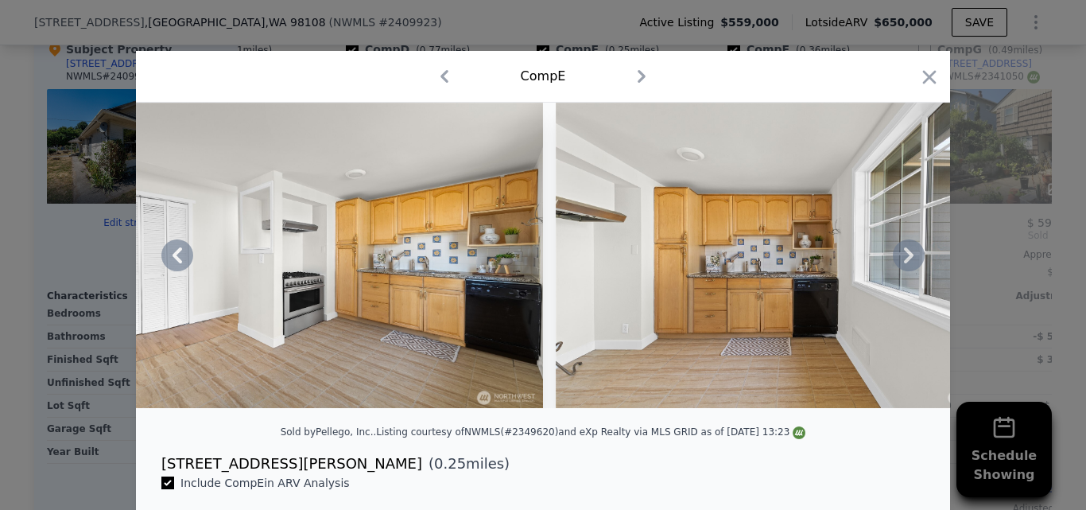
click at [906, 260] on icon at bounding box center [909, 255] width 10 height 16
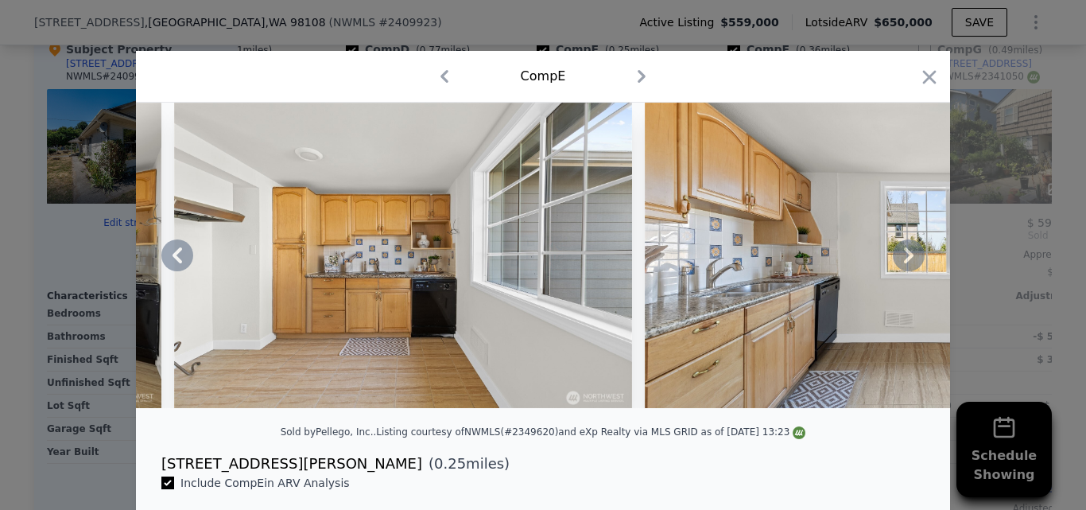
click at [906, 260] on icon at bounding box center [909, 255] width 10 height 16
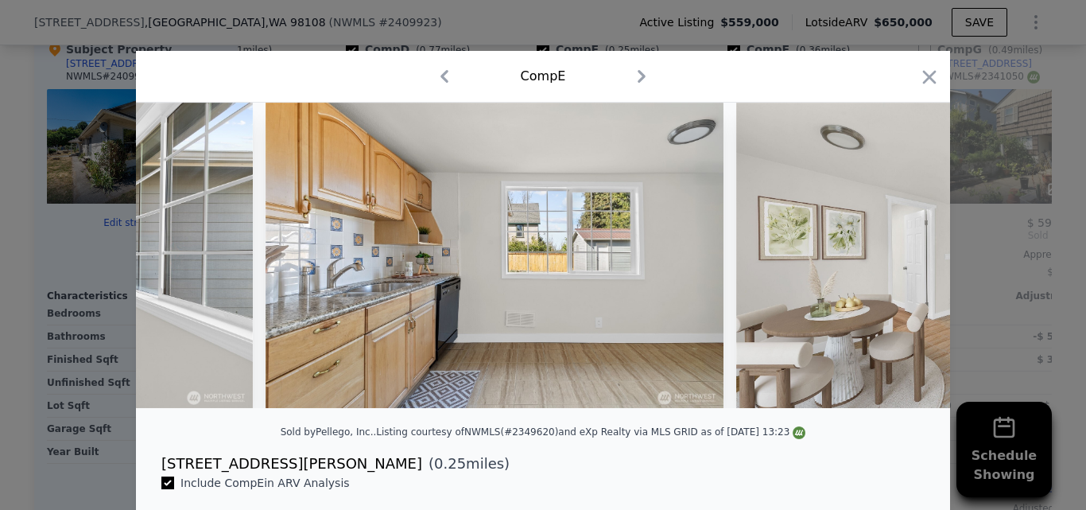
scroll to position [0, 2671]
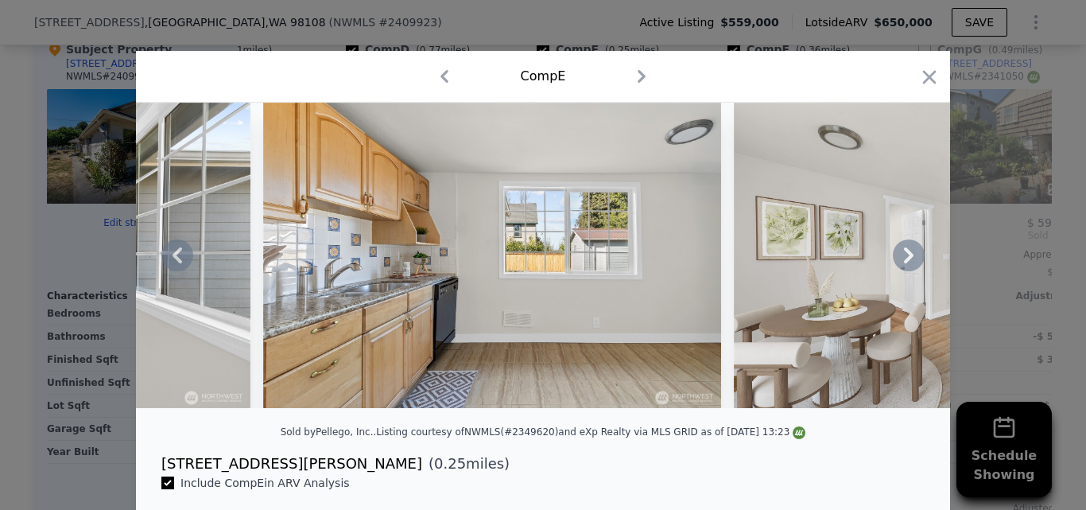
click at [906, 260] on icon at bounding box center [909, 255] width 10 height 16
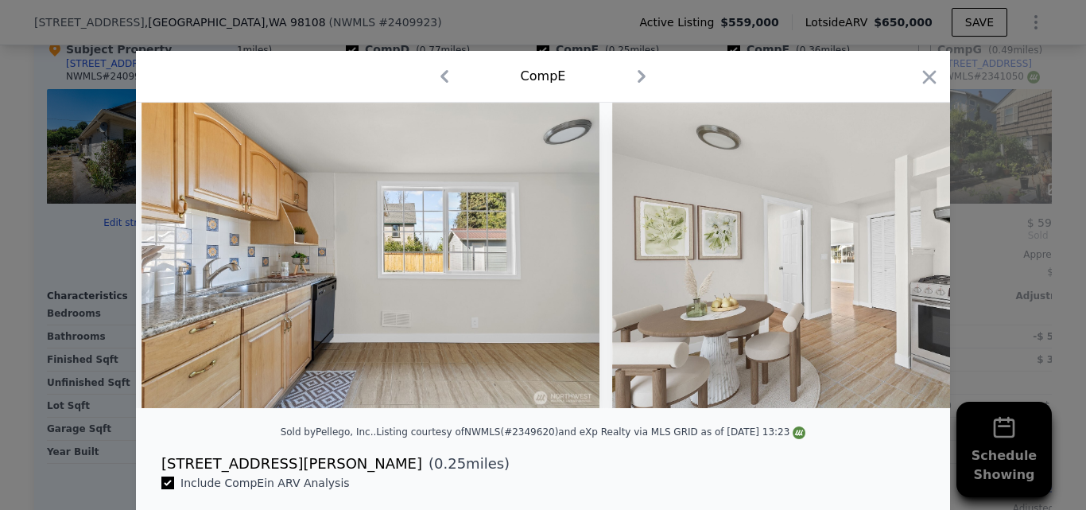
scroll to position [0, 3053]
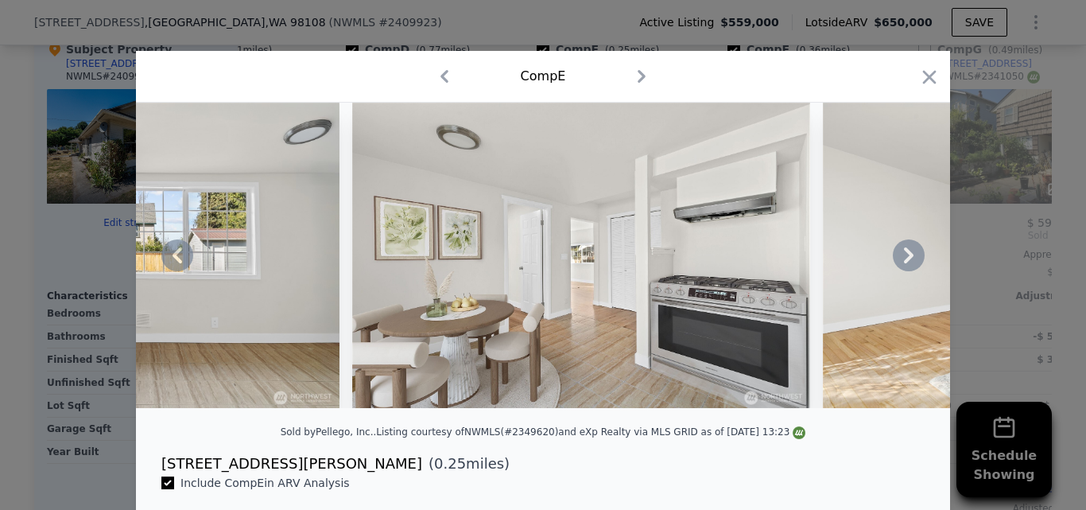
click at [906, 260] on icon at bounding box center [909, 255] width 10 height 16
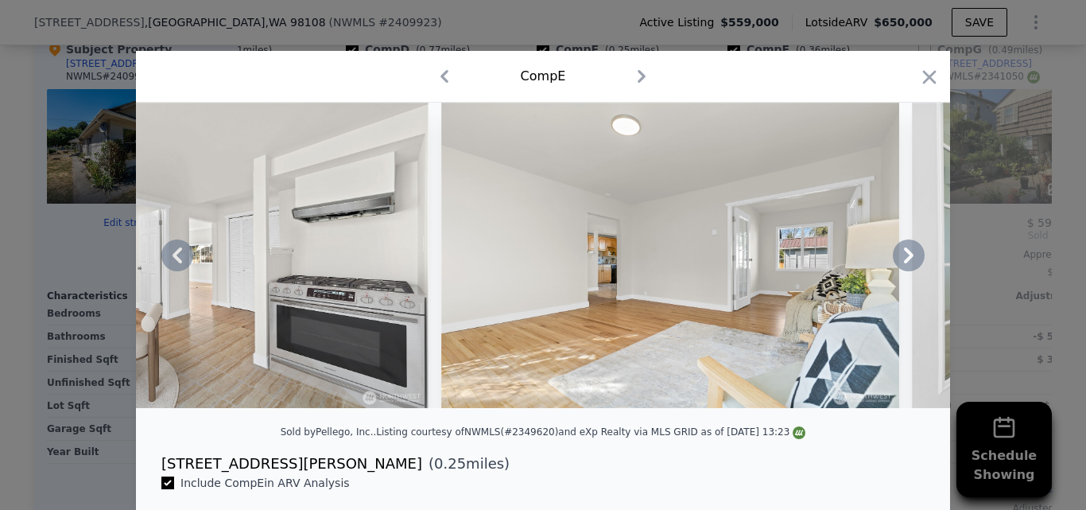
click at [906, 260] on icon at bounding box center [909, 255] width 10 height 16
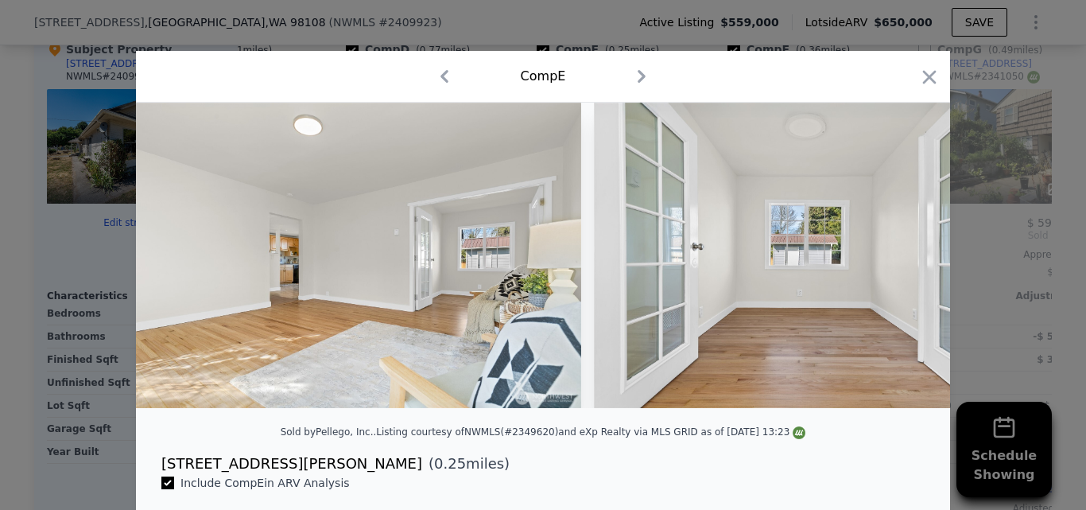
scroll to position [0, 3816]
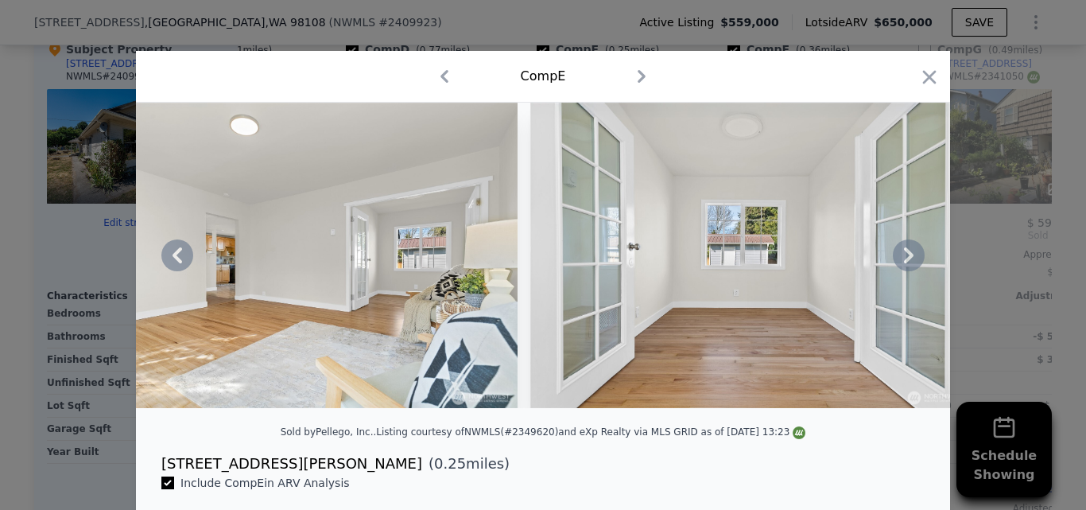
click at [905, 253] on icon at bounding box center [909, 255] width 32 height 32
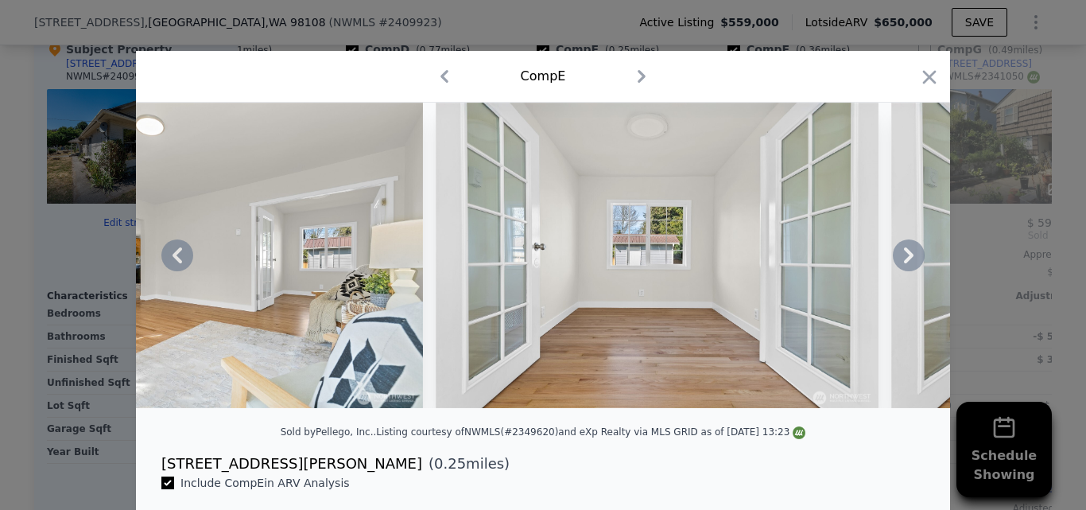
click at [905, 253] on div at bounding box center [543, 255] width 814 height 305
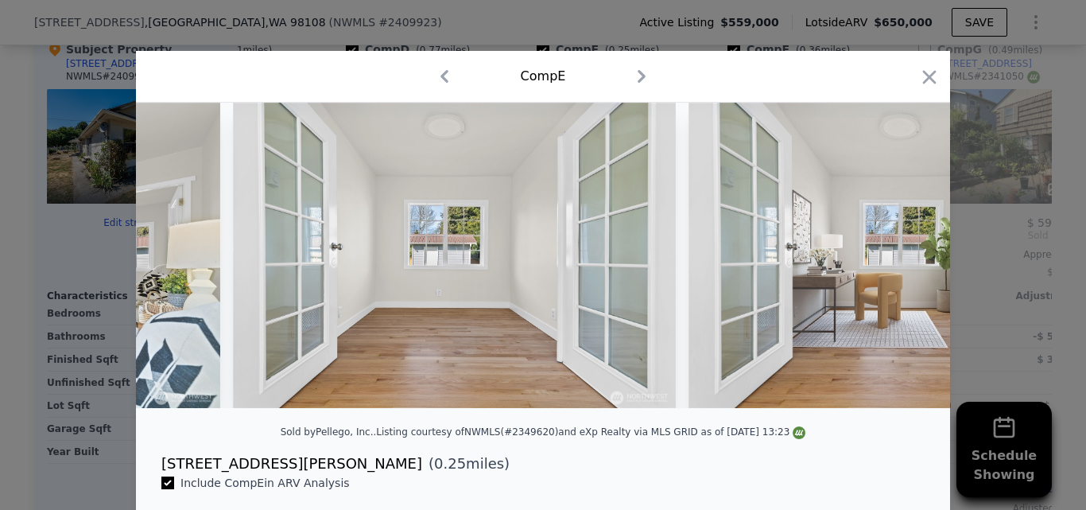
scroll to position [0, 4198]
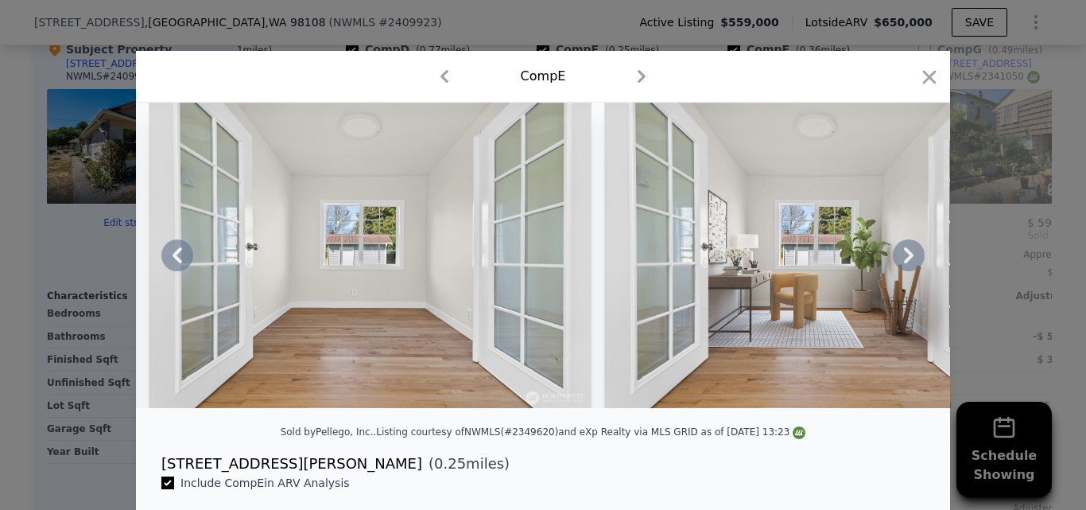
click at [905, 253] on icon at bounding box center [909, 255] width 32 height 32
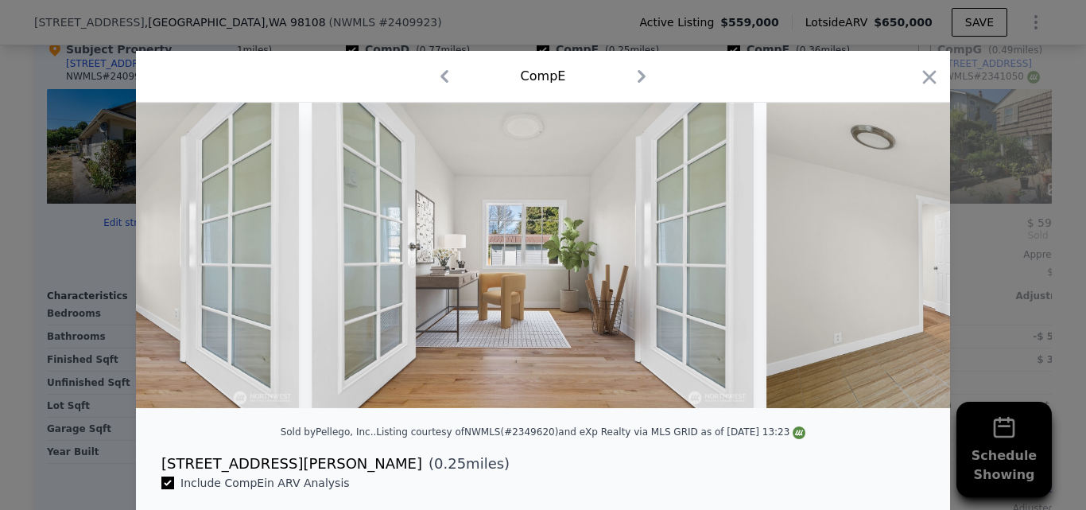
scroll to position [0, 4580]
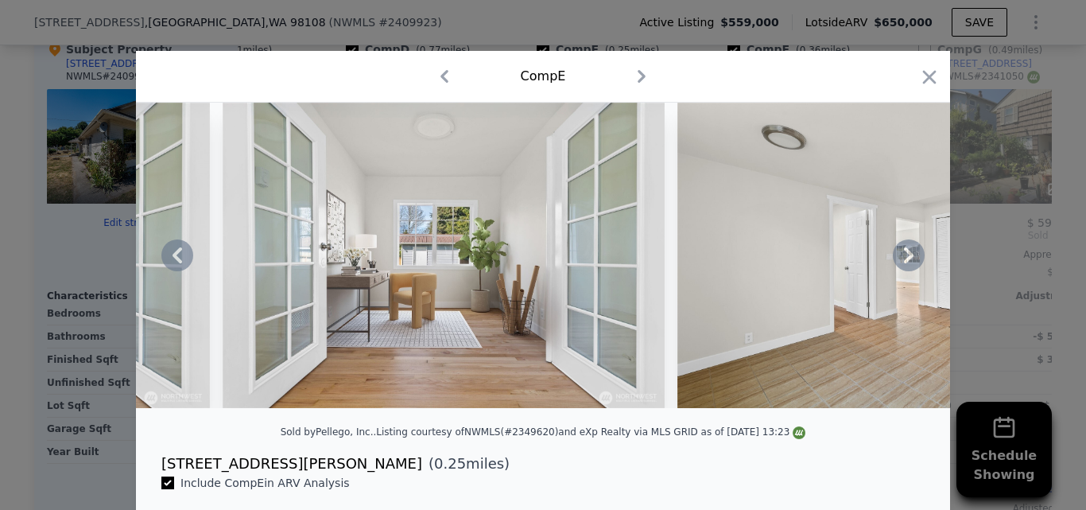
click at [905, 253] on icon at bounding box center [909, 255] width 32 height 32
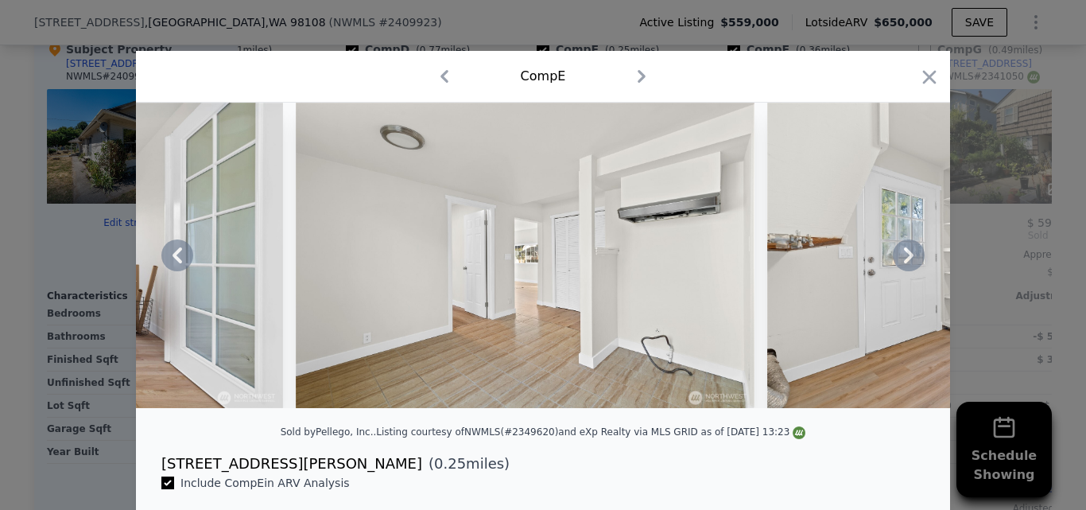
click at [905, 253] on icon at bounding box center [909, 255] width 32 height 32
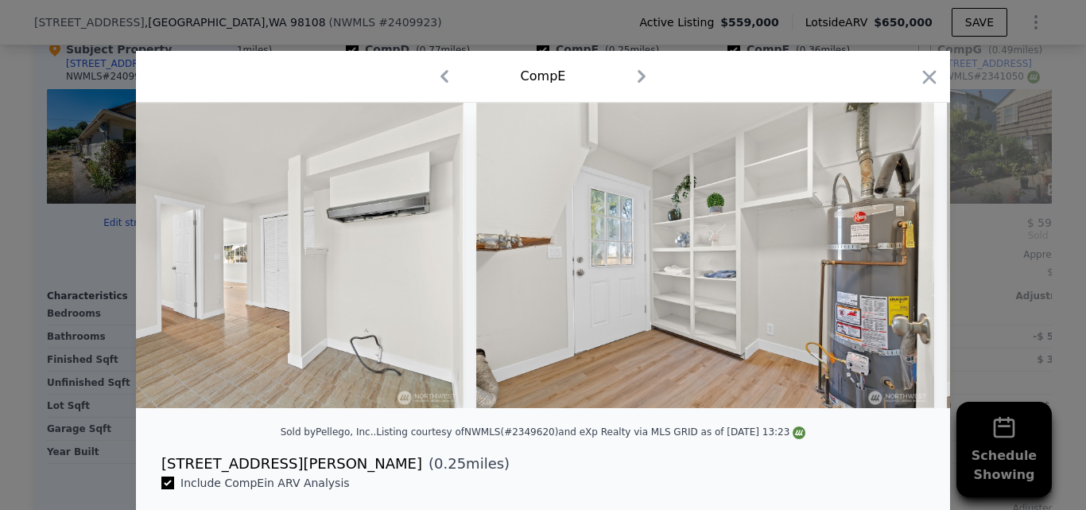
scroll to position [0, 5343]
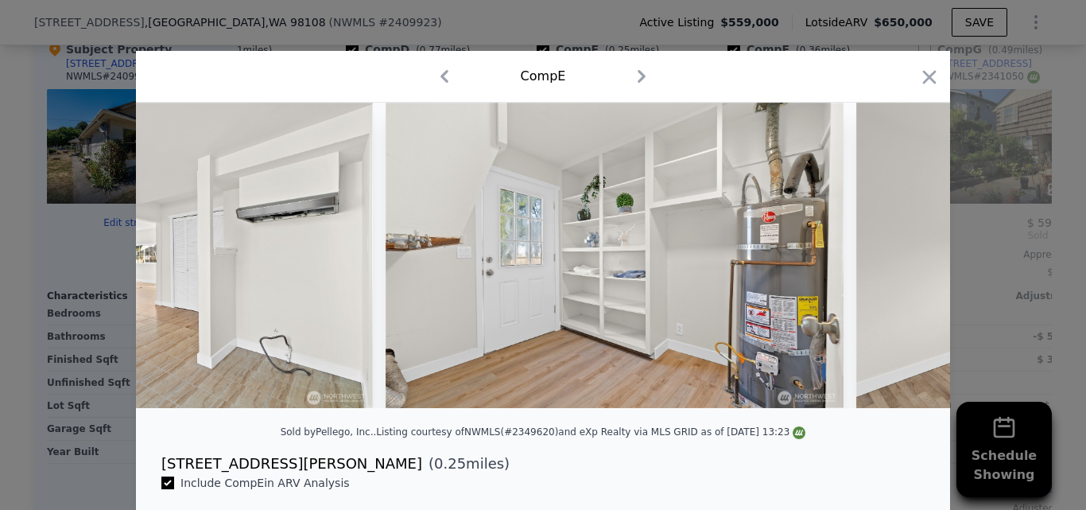
click at [905, 253] on div at bounding box center [543, 255] width 814 height 305
click at [905, 253] on icon at bounding box center [909, 255] width 32 height 32
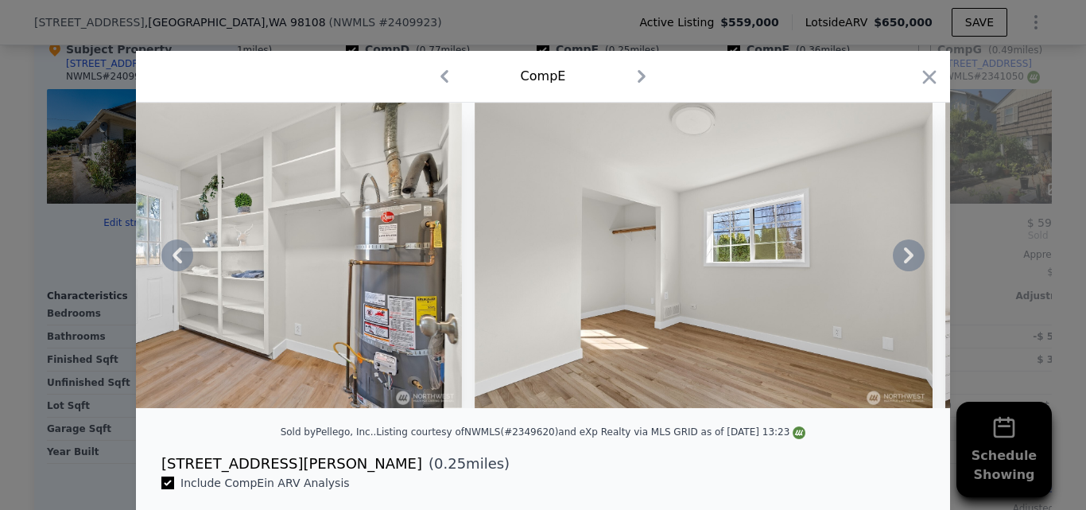
click at [905, 253] on icon at bounding box center [909, 255] width 32 height 32
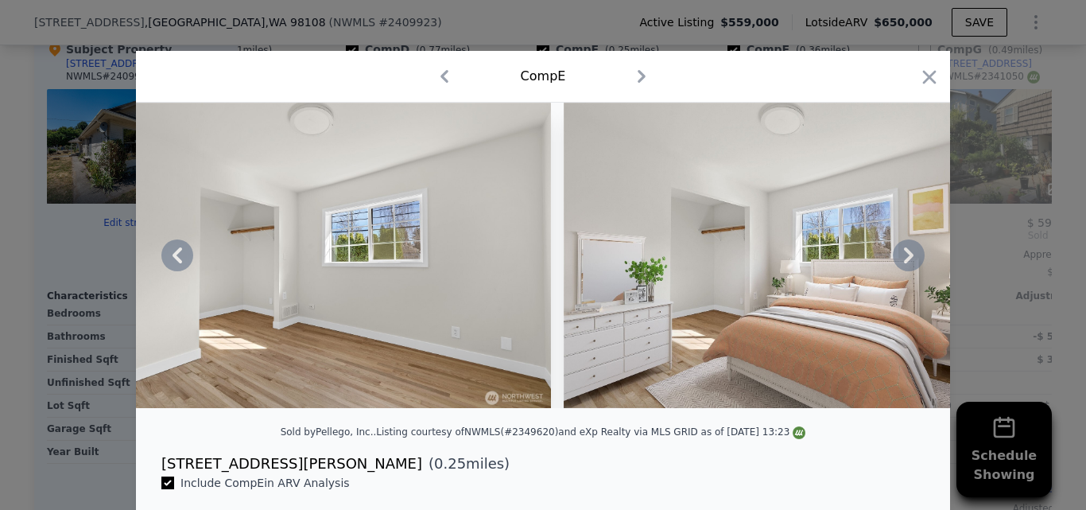
click at [905, 253] on icon at bounding box center [909, 255] width 32 height 32
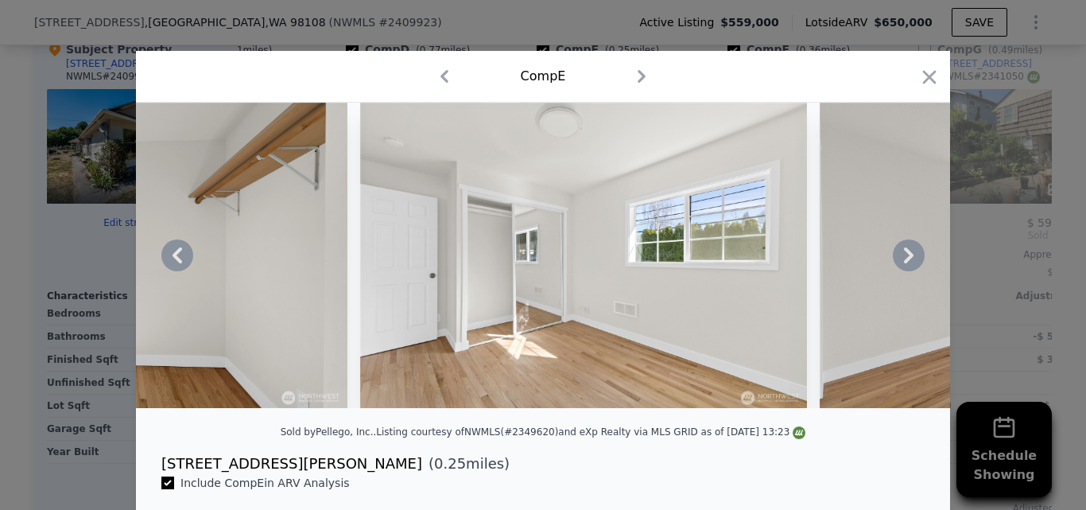
click at [905, 253] on icon at bounding box center [909, 255] width 32 height 32
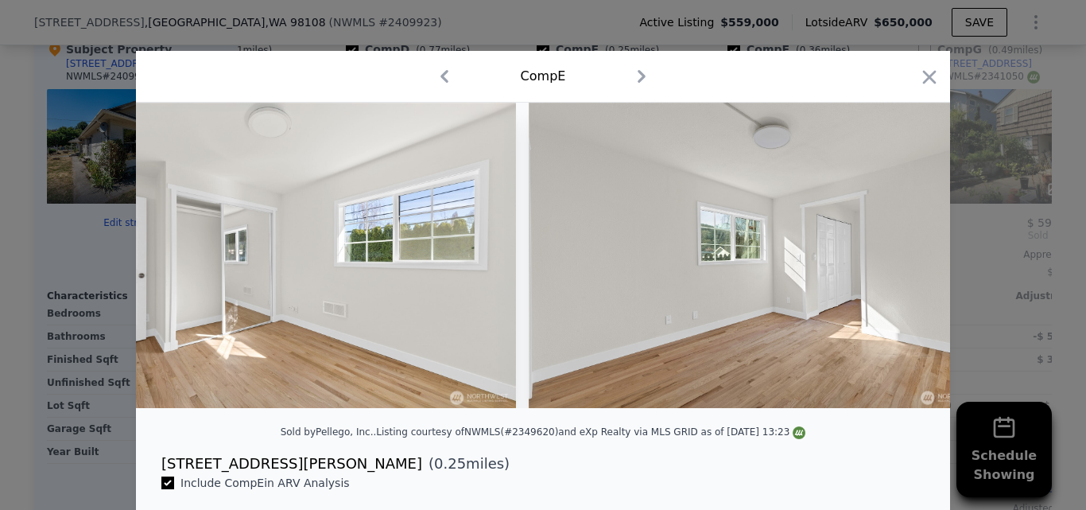
scroll to position [0, 7633]
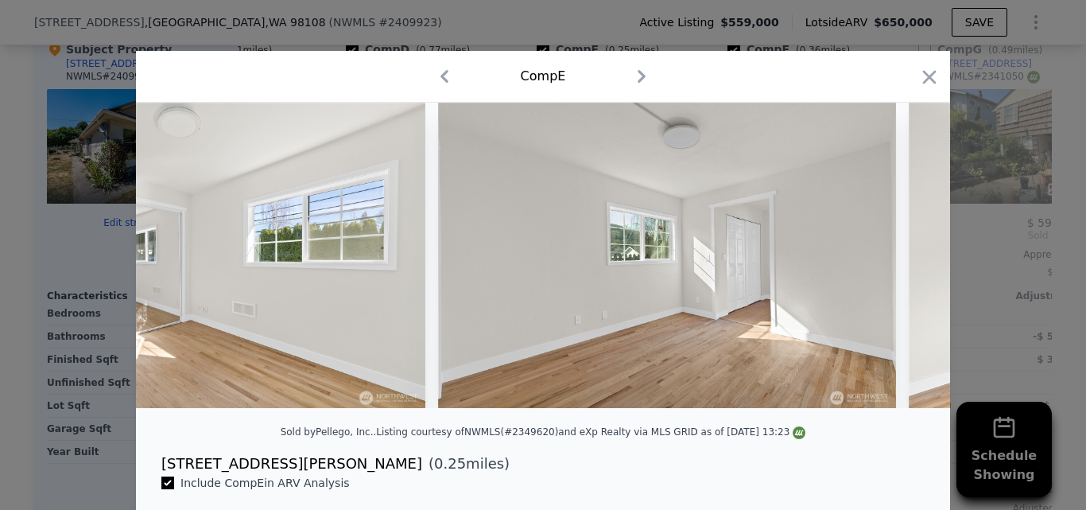
click at [905, 253] on icon at bounding box center [909, 255] width 32 height 32
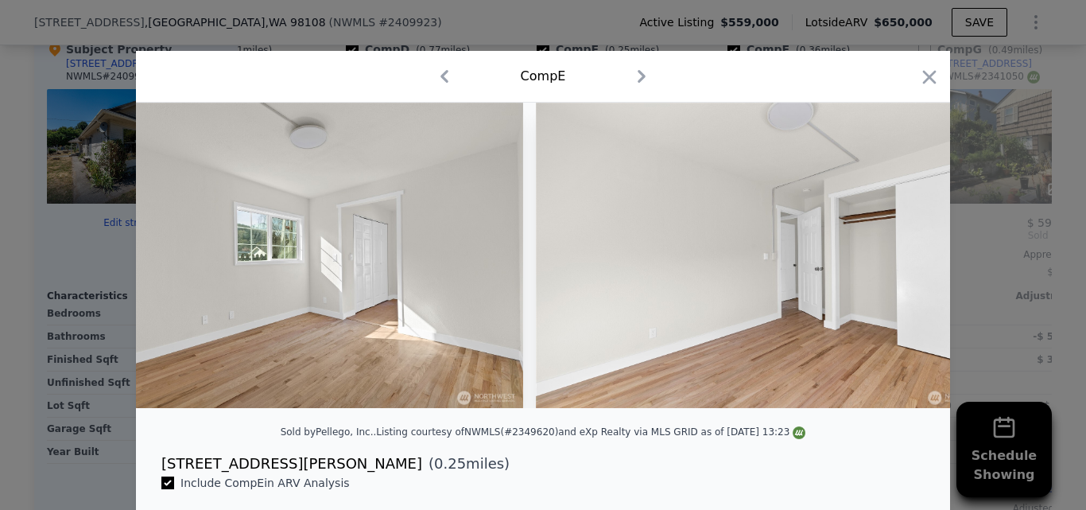
scroll to position [0, 8014]
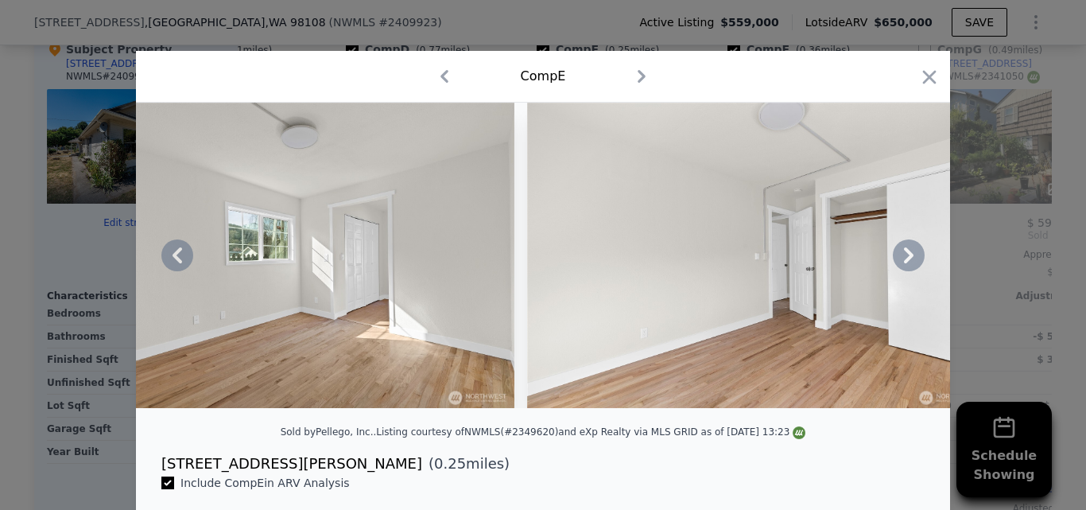
click at [905, 253] on icon at bounding box center [909, 255] width 32 height 32
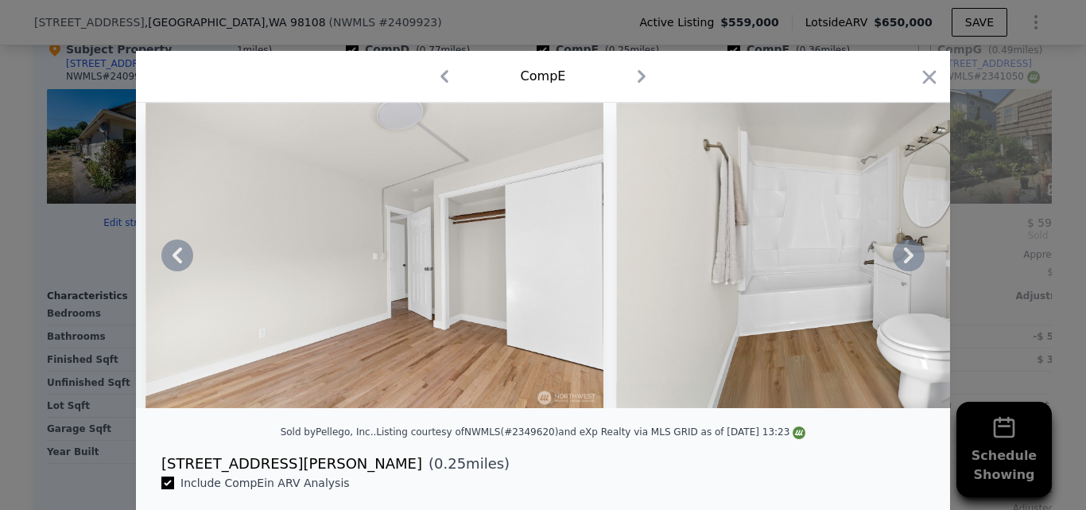
click at [905, 253] on icon at bounding box center [909, 255] width 32 height 32
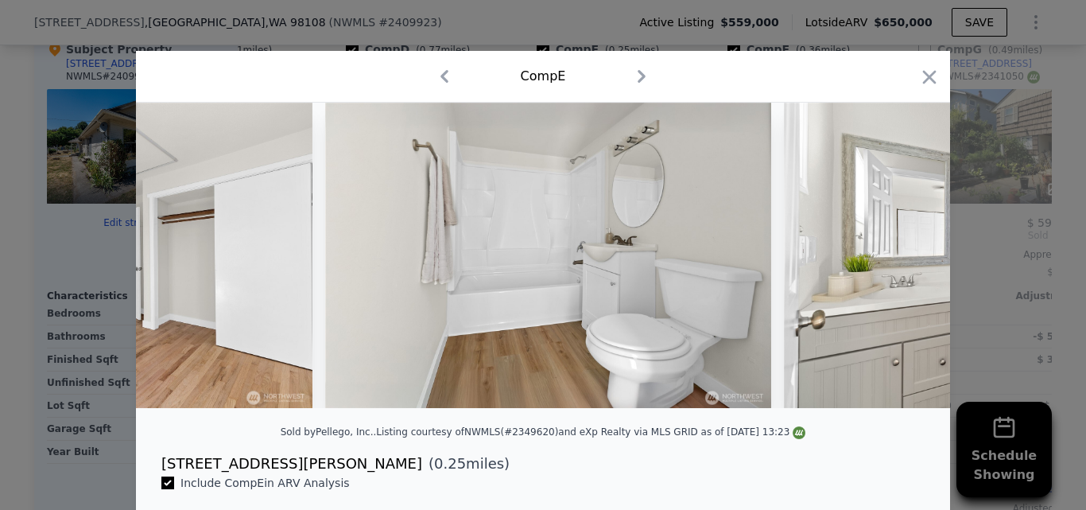
scroll to position [0, 8777]
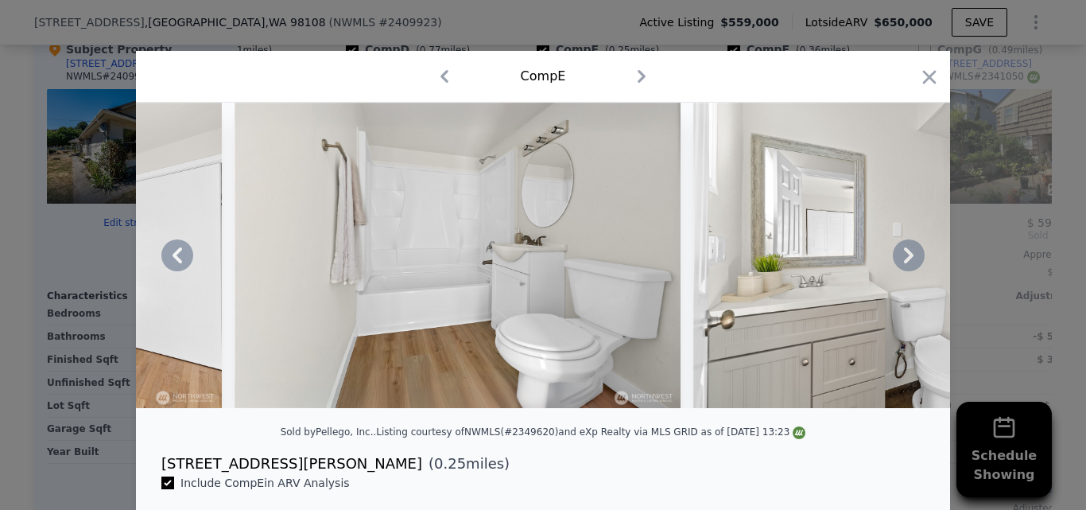
click at [905, 253] on icon at bounding box center [909, 255] width 32 height 32
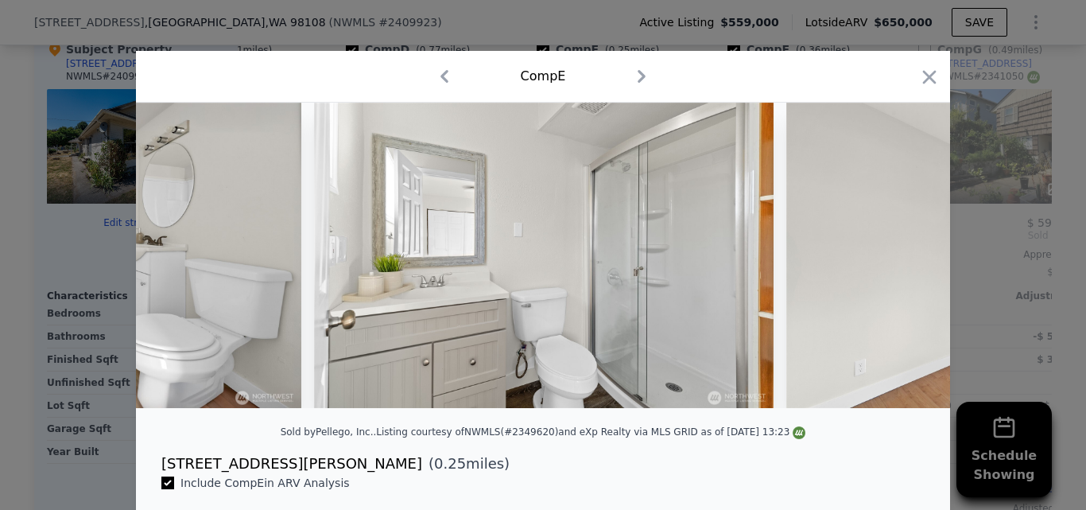
scroll to position [0, 9159]
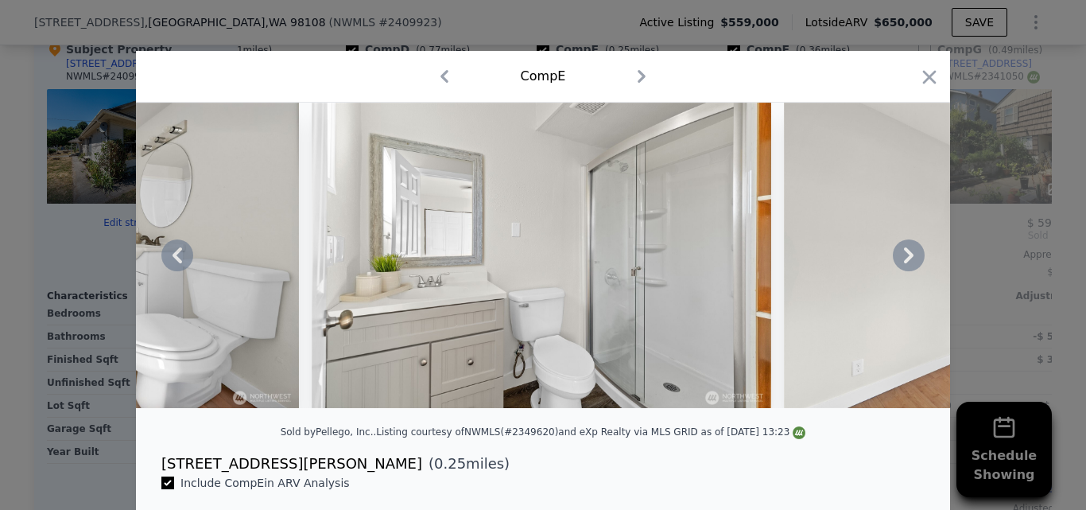
click at [905, 253] on icon at bounding box center [909, 255] width 32 height 32
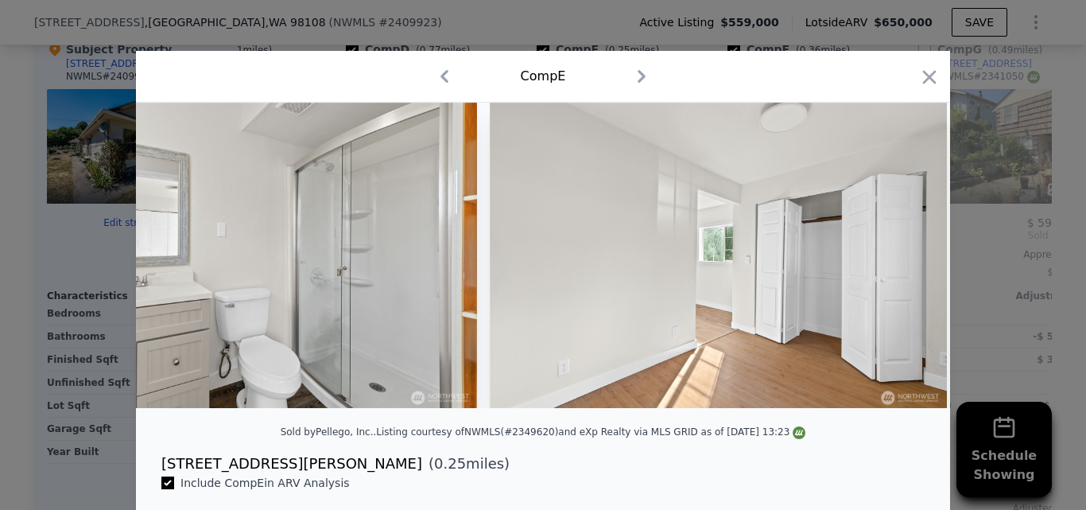
scroll to position [0, 9541]
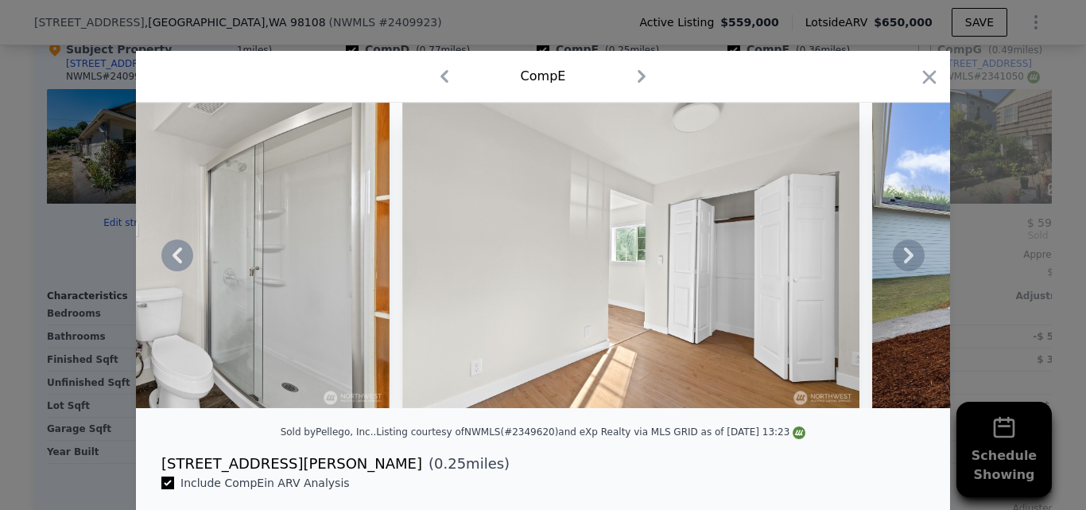
click at [905, 253] on icon at bounding box center [909, 255] width 32 height 32
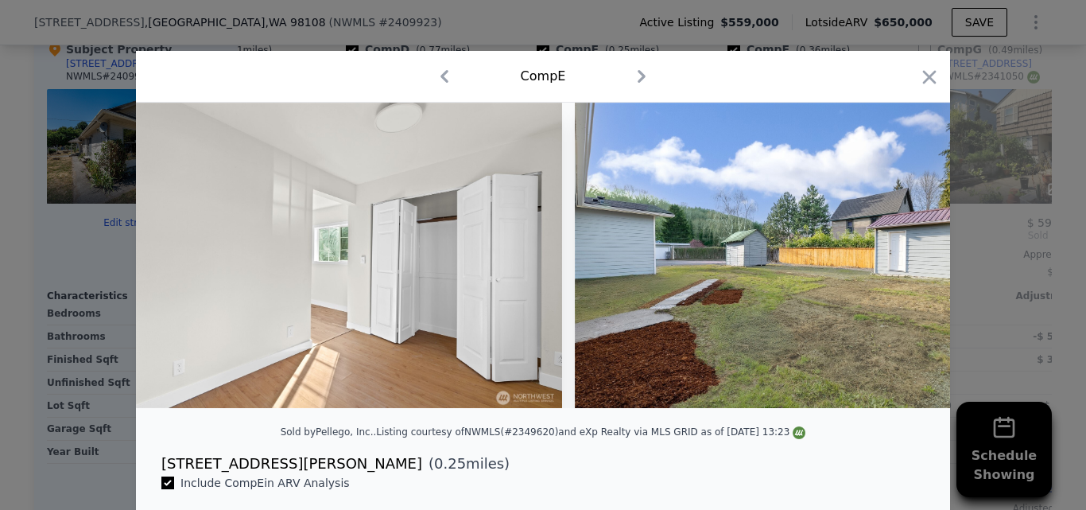
scroll to position [0, 9920]
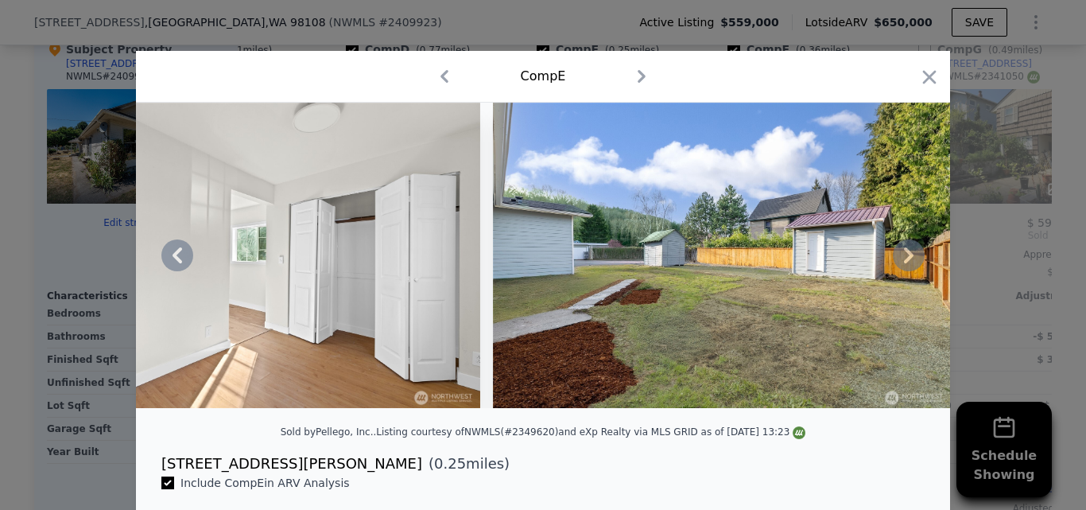
click at [905, 253] on icon at bounding box center [909, 255] width 32 height 32
click at [925, 73] on icon "button" at bounding box center [929, 77] width 22 height 22
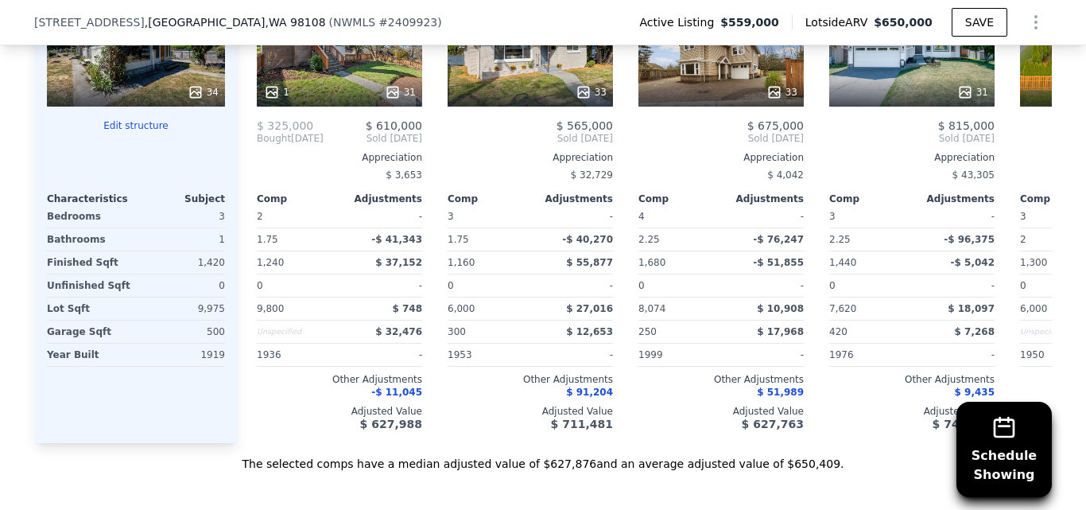
scroll to position [1666, 0]
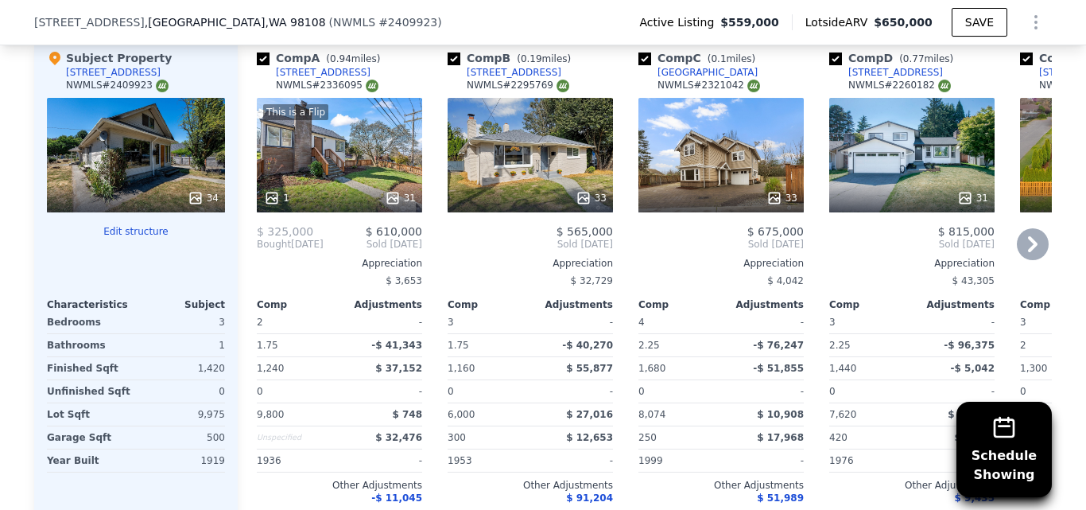
click at [536, 178] on div "33" at bounding box center [530, 155] width 165 height 114
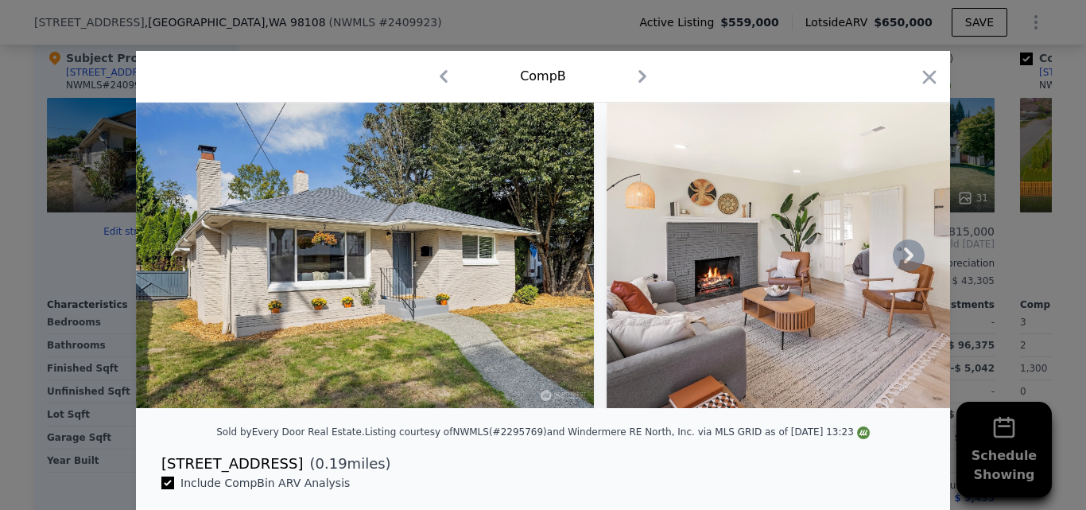
click at [908, 261] on icon at bounding box center [909, 255] width 32 height 32
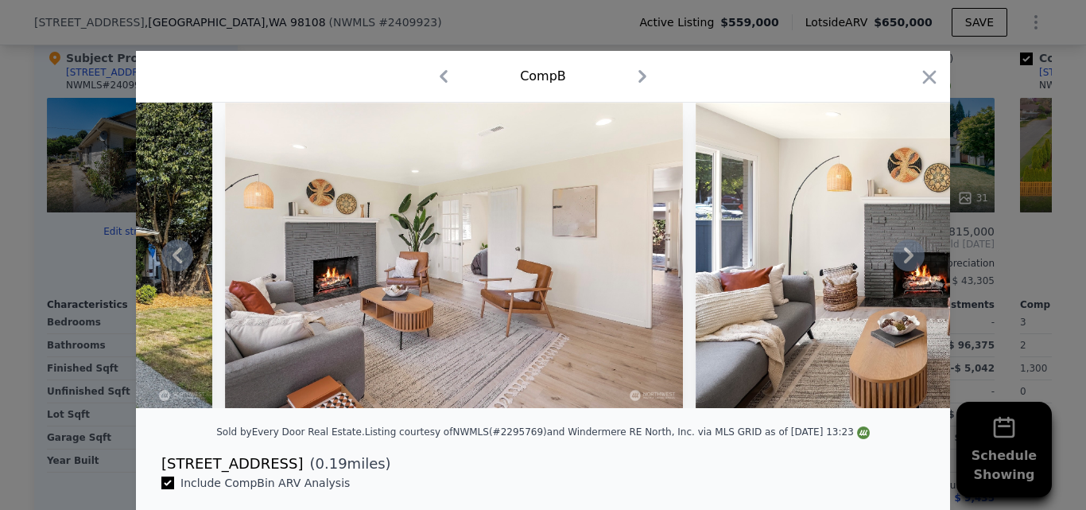
click at [908, 261] on icon at bounding box center [909, 255] width 32 height 32
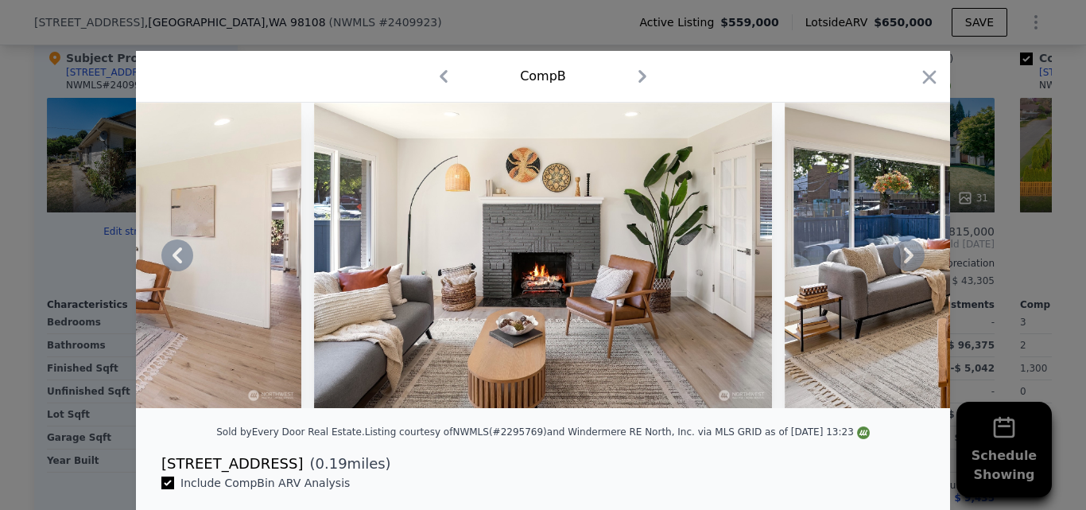
click at [908, 261] on icon at bounding box center [909, 255] width 32 height 32
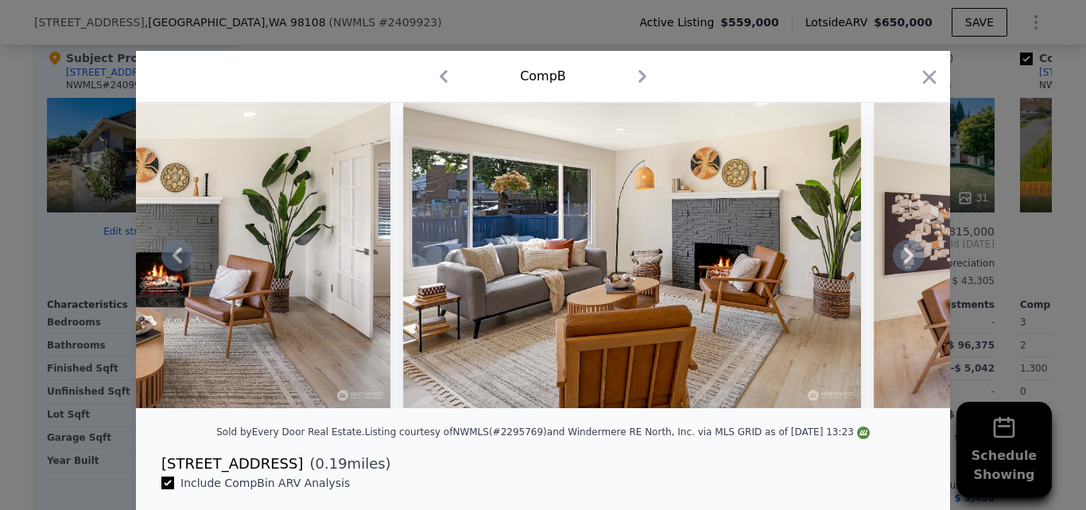
click at [908, 261] on icon at bounding box center [909, 255] width 32 height 32
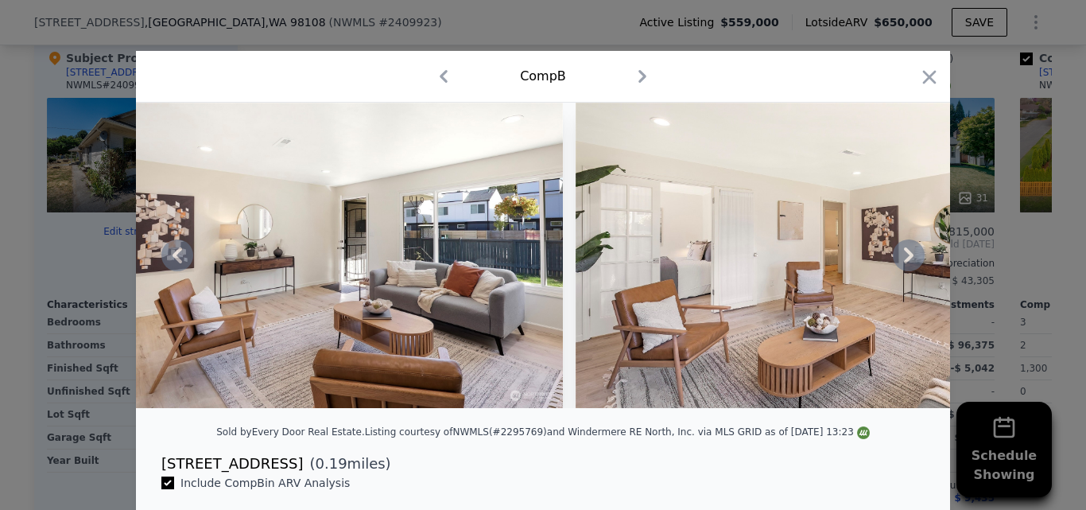
click at [908, 261] on icon at bounding box center [909, 255] width 32 height 32
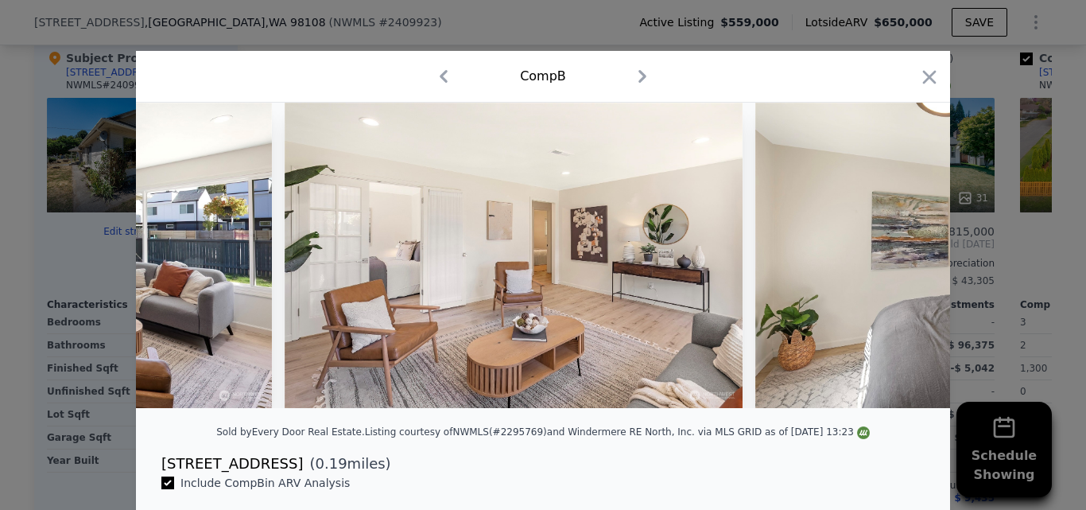
scroll to position [0, 2290]
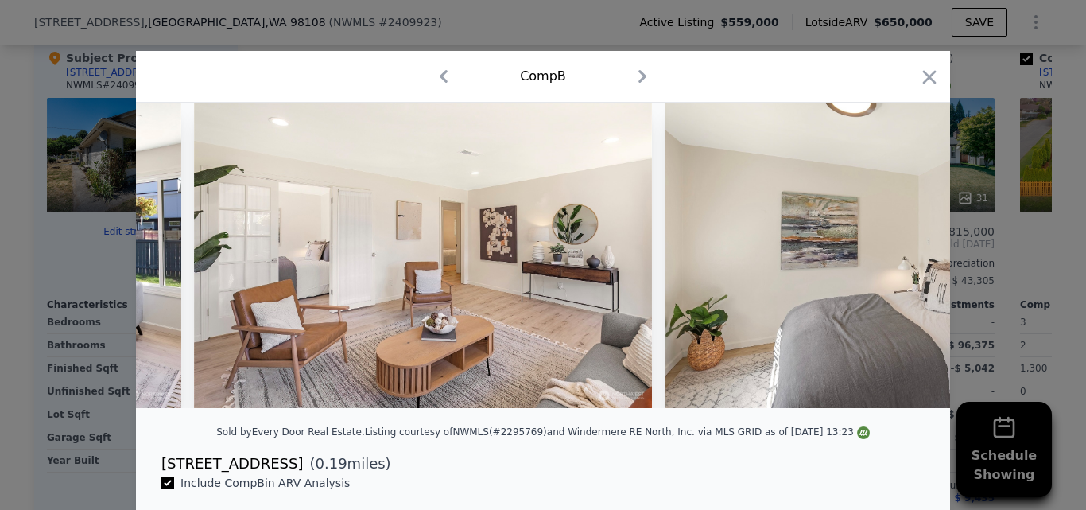
click at [908, 261] on div at bounding box center [543, 255] width 814 height 305
click at [908, 261] on icon at bounding box center [909, 255] width 32 height 32
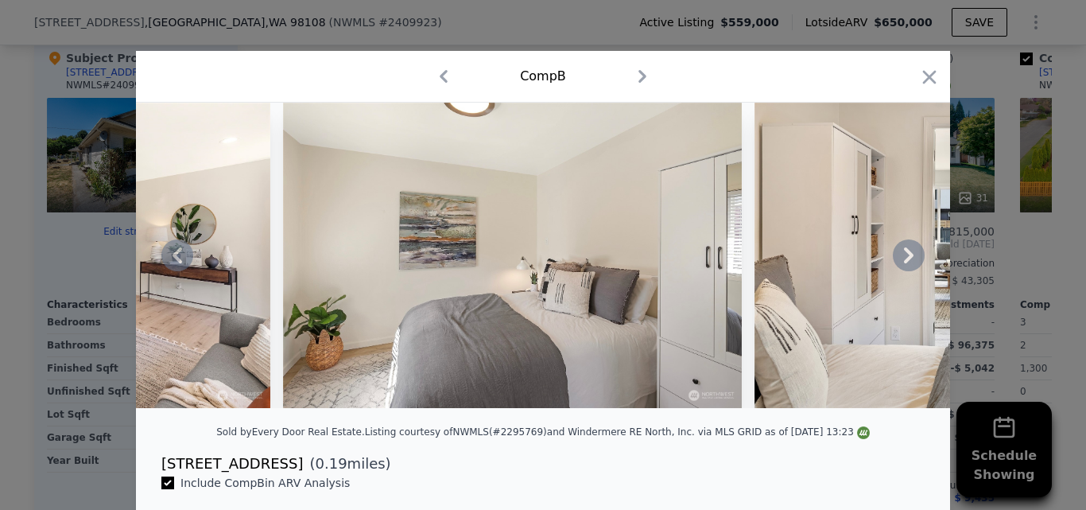
click at [908, 261] on div at bounding box center [543, 255] width 814 height 305
click at [908, 261] on icon at bounding box center [909, 255] width 32 height 32
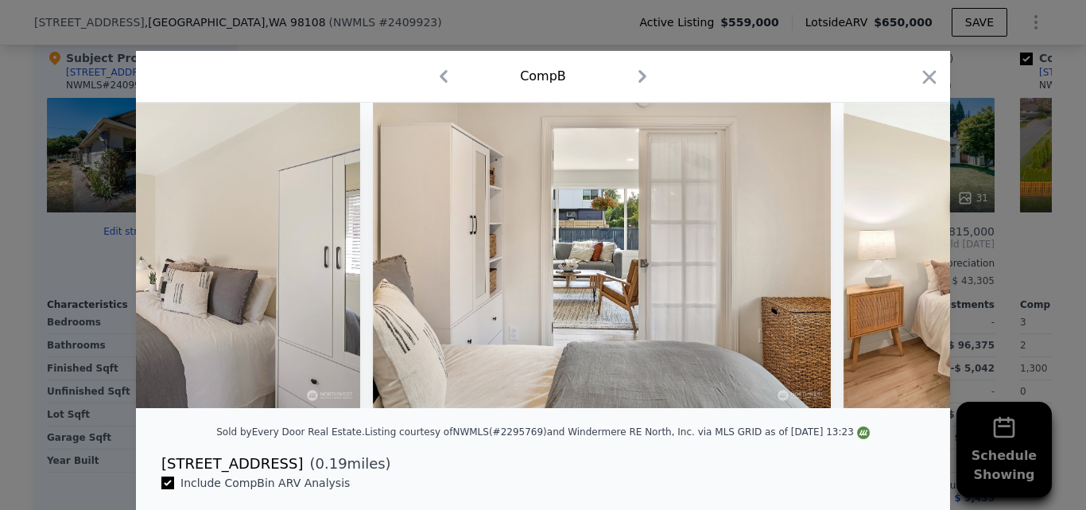
click at [908, 261] on div at bounding box center [543, 255] width 814 height 305
click at [908, 261] on icon at bounding box center [909, 255] width 32 height 32
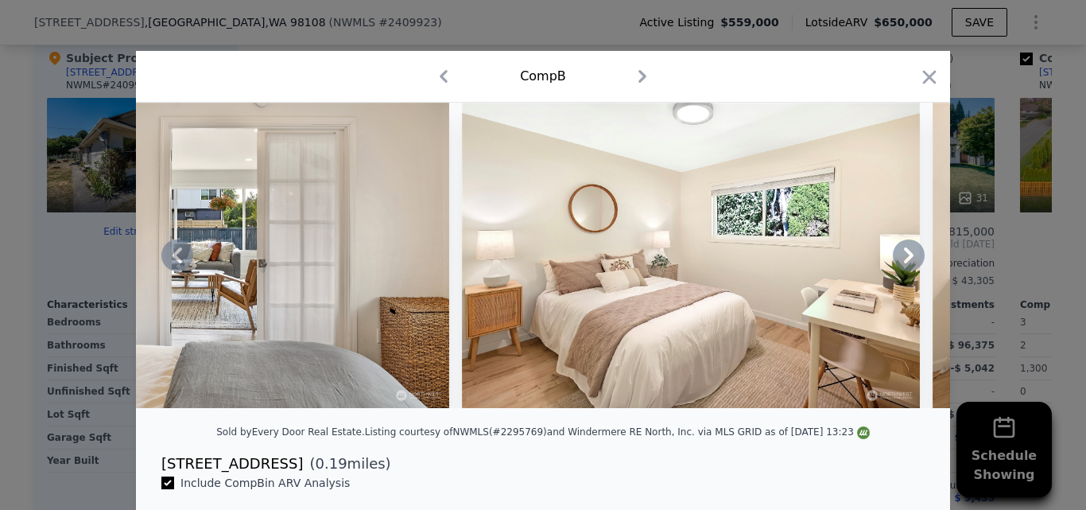
click at [908, 261] on icon at bounding box center [909, 255] width 32 height 32
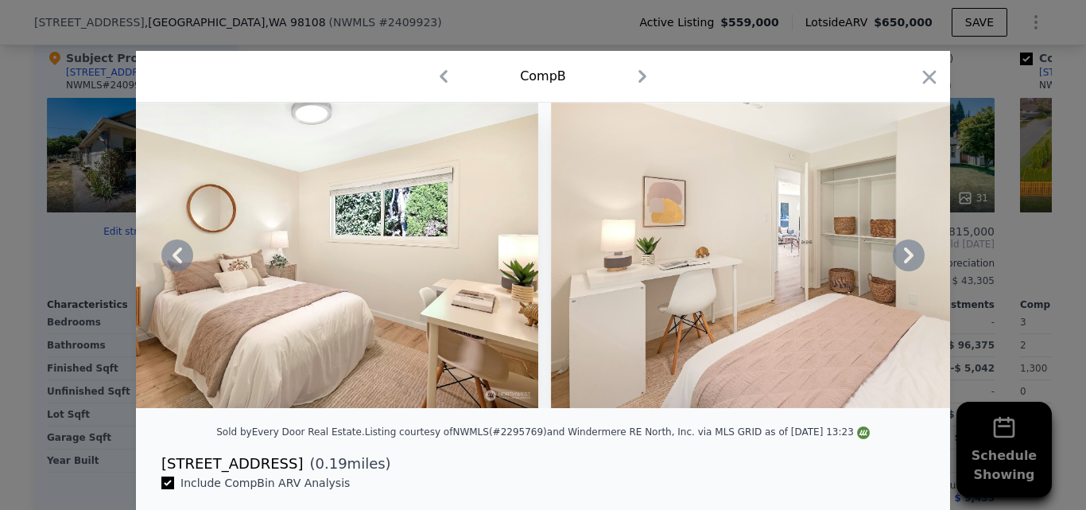
click at [908, 261] on icon at bounding box center [909, 255] width 32 height 32
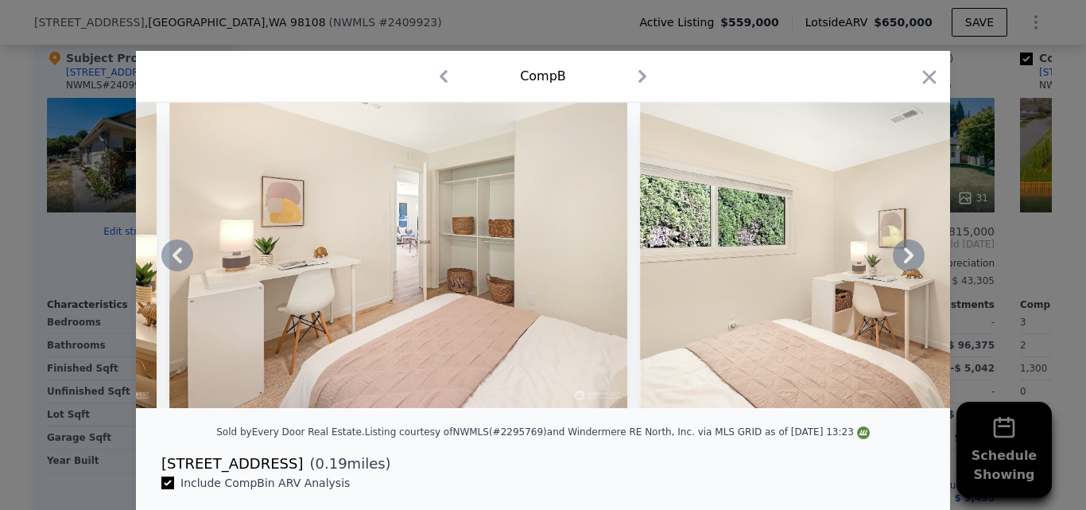
click at [908, 261] on icon at bounding box center [909, 255] width 32 height 32
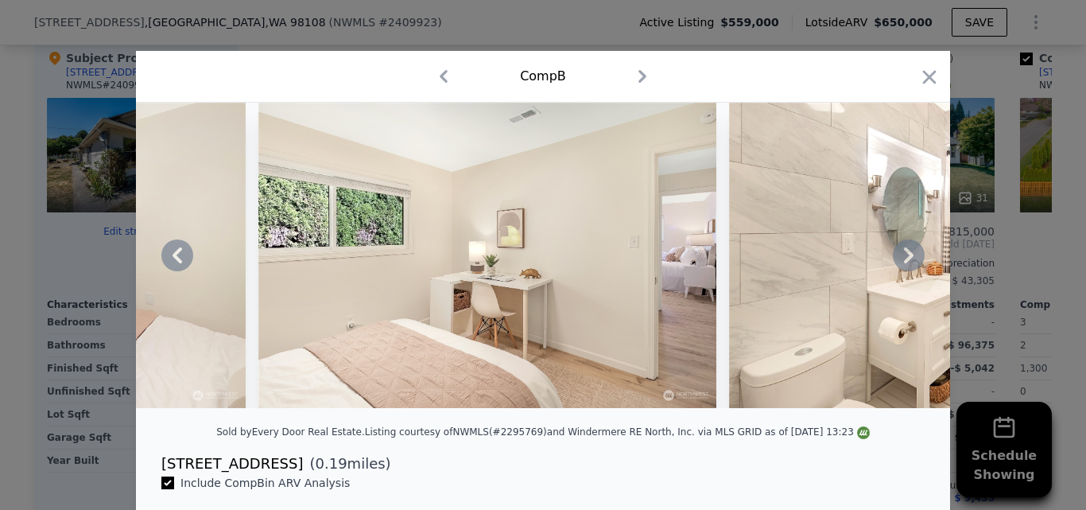
click at [908, 261] on icon at bounding box center [909, 255] width 32 height 32
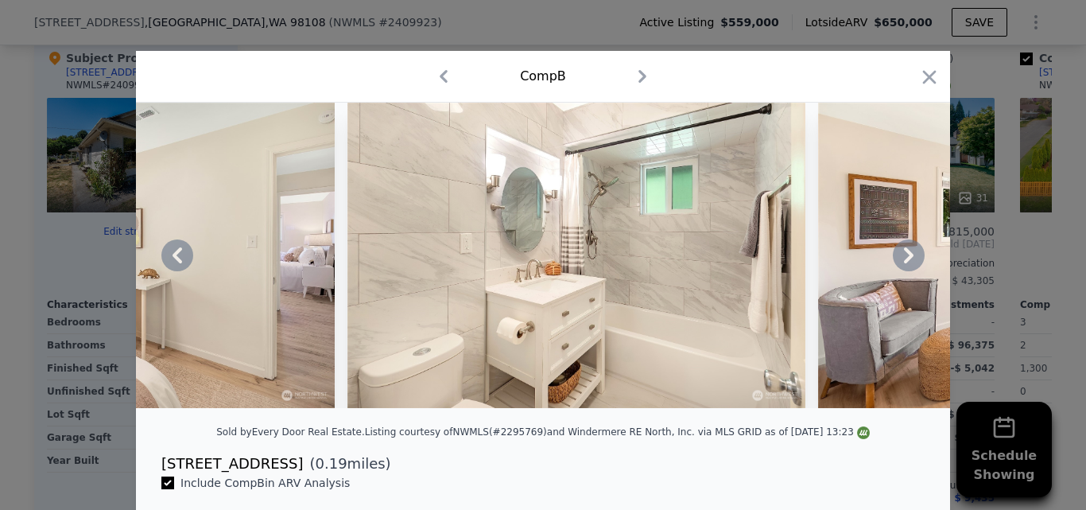
click at [908, 261] on icon at bounding box center [909, 255] width 32 height 32
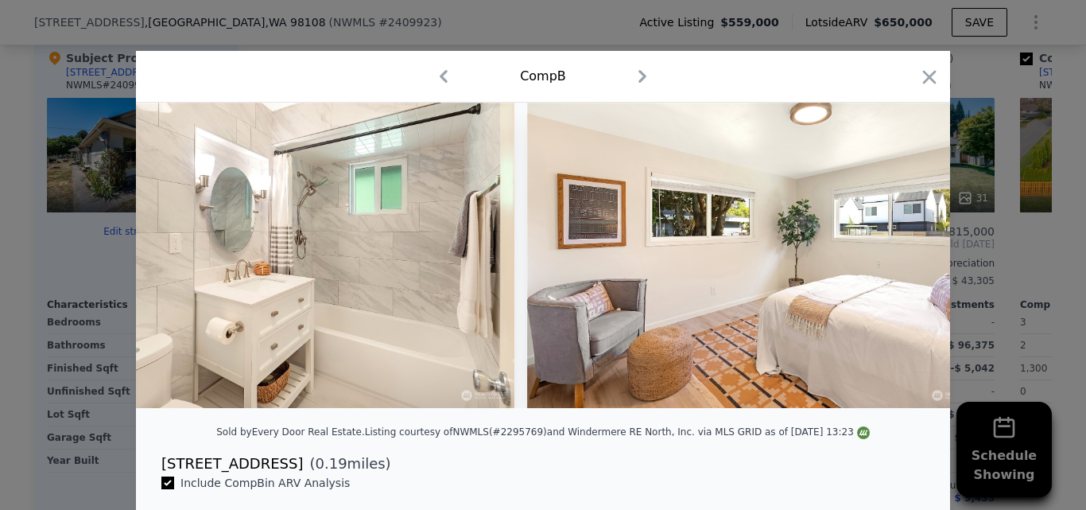
scroll to position [0, 5343]
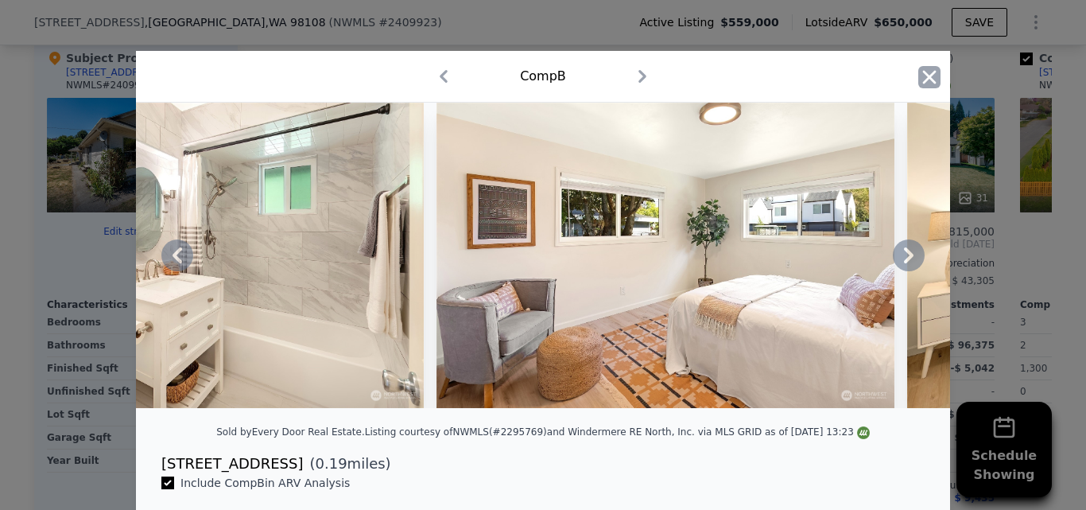
click at [924, 78] on icon "button" at bounding box center [930, 77] width 14 height 14
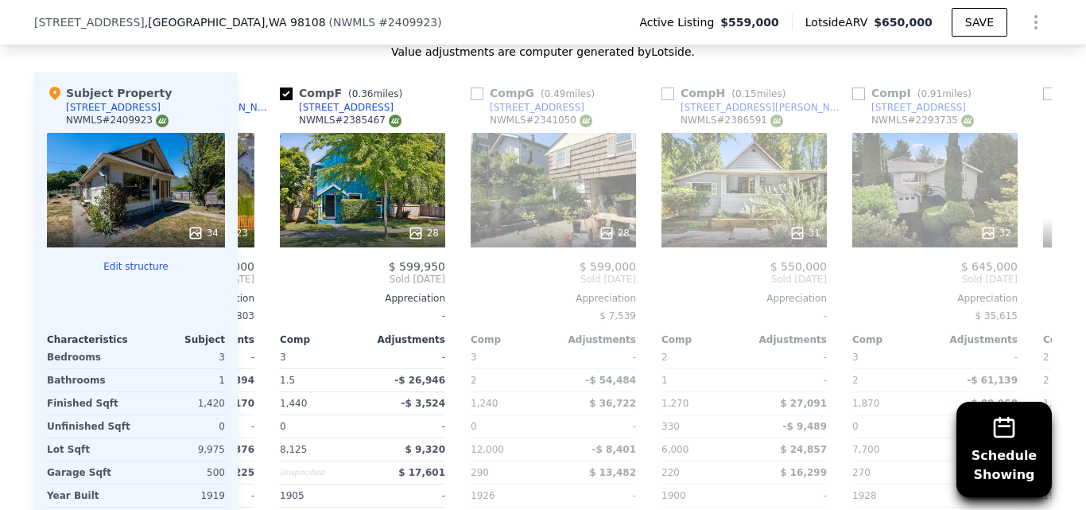
scroll to position [1614, 0]
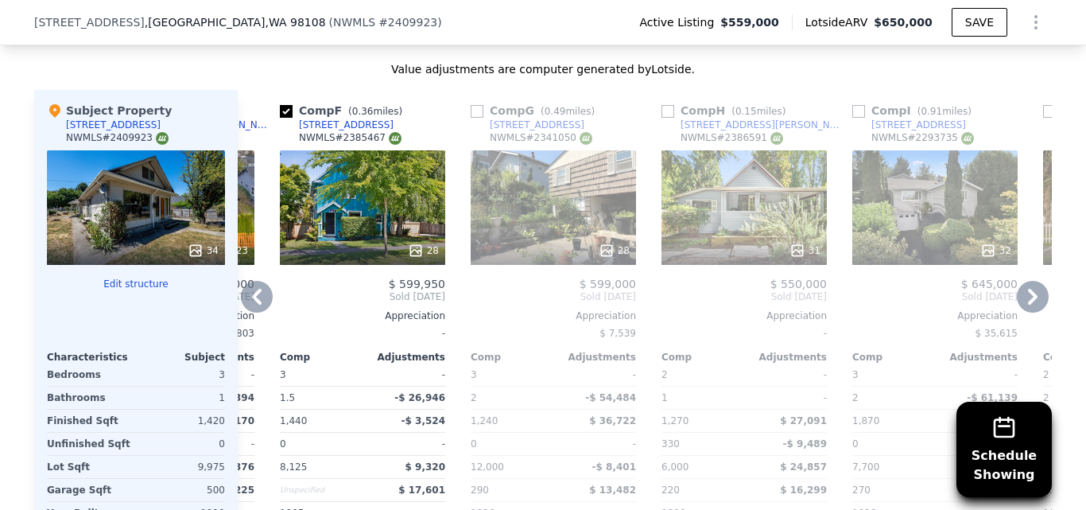
click at [798, 238] on div "31" at bounding box center [743, 207] width 165 height 114
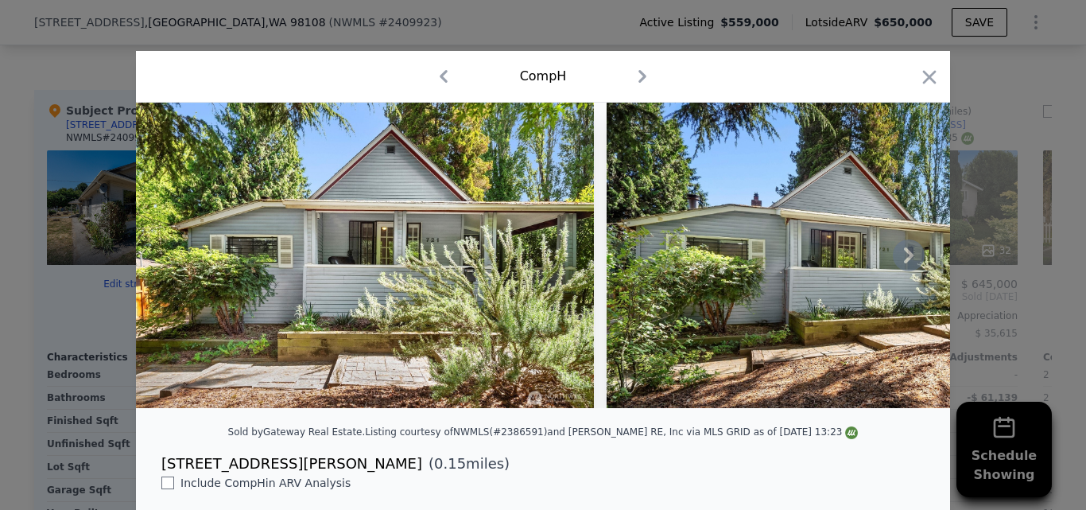
click at [906, 266] on icon at bounding box center [909, 255] width 32 height 32
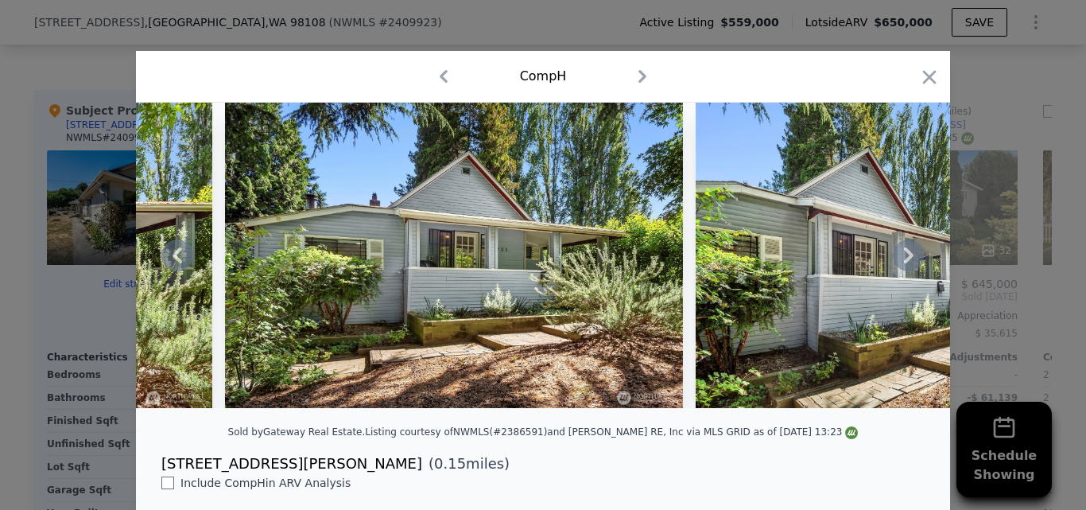
click at [906, 266] on icon at bounding box center [909, 255] width 32 height 32
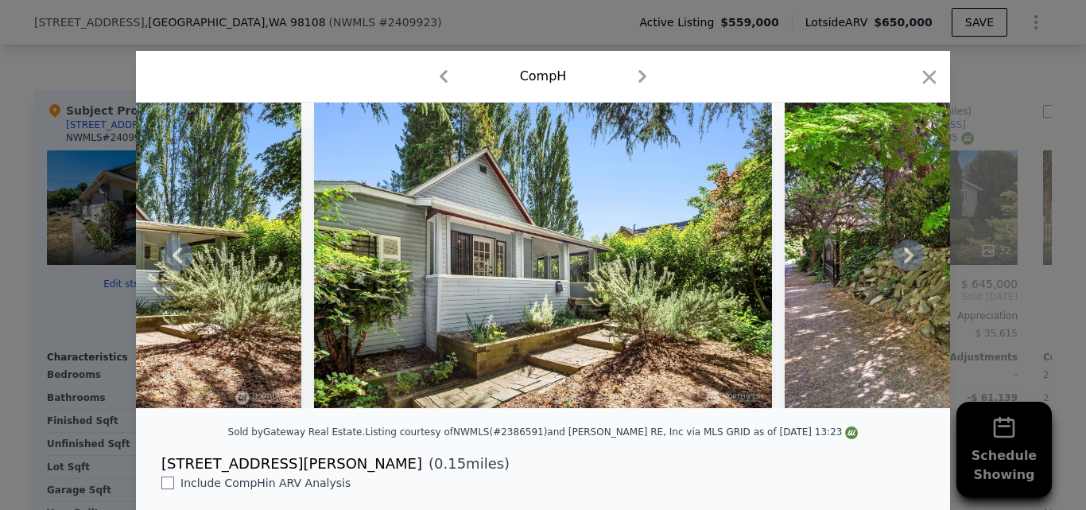
click at [906, 266] on icon at bounding box center [909, 255] width 32 height 32
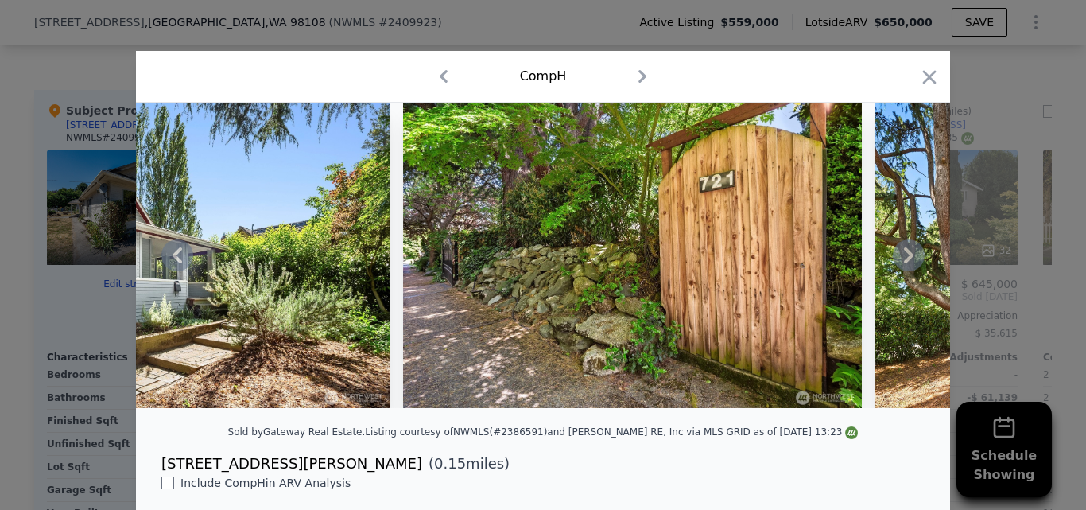
click at [906, 266] on icon at bounding box center [909, 255] width 32 height 32
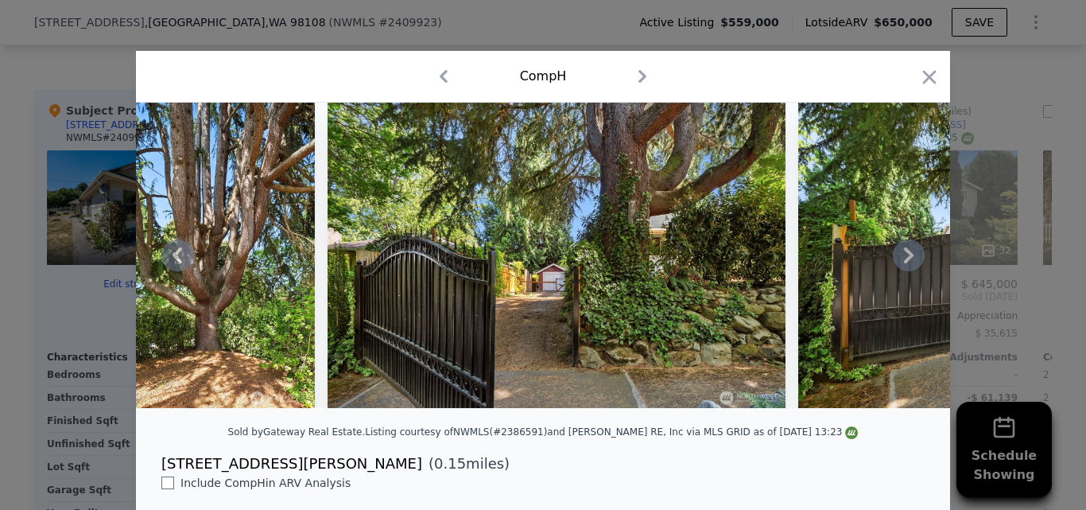
click at [906, 266] on icon at bounding box center [909, 255] width 32 height 32
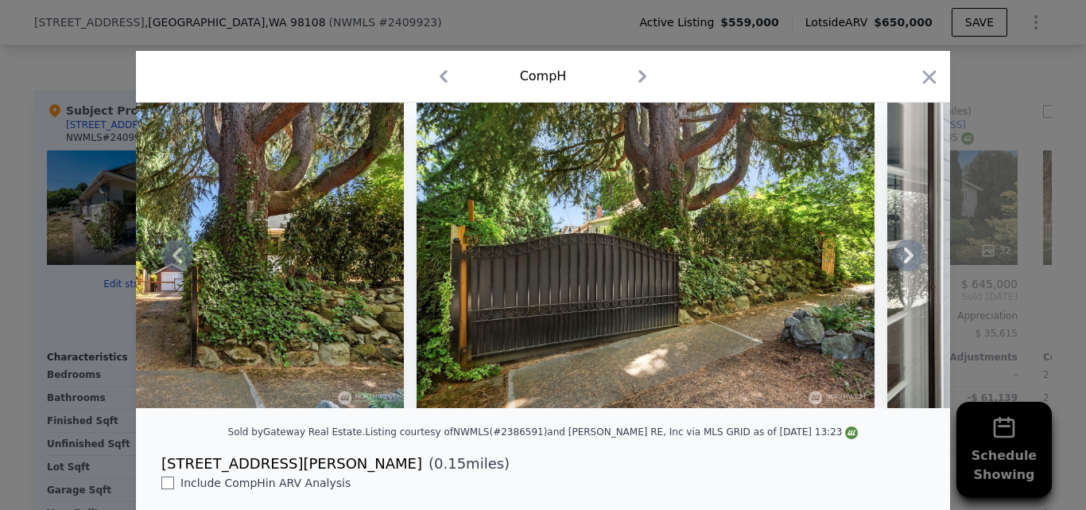
click at [906, 266] on icon at bounding box center [909, 255] width 32 height 32
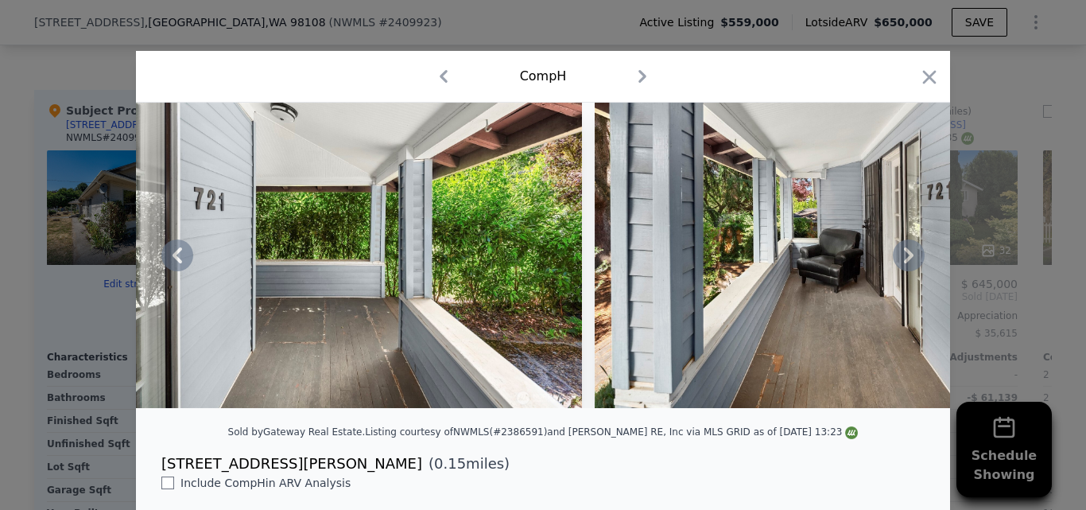
click at [906, 266] on icon at bounding box center [909, 255] width 32 height 32
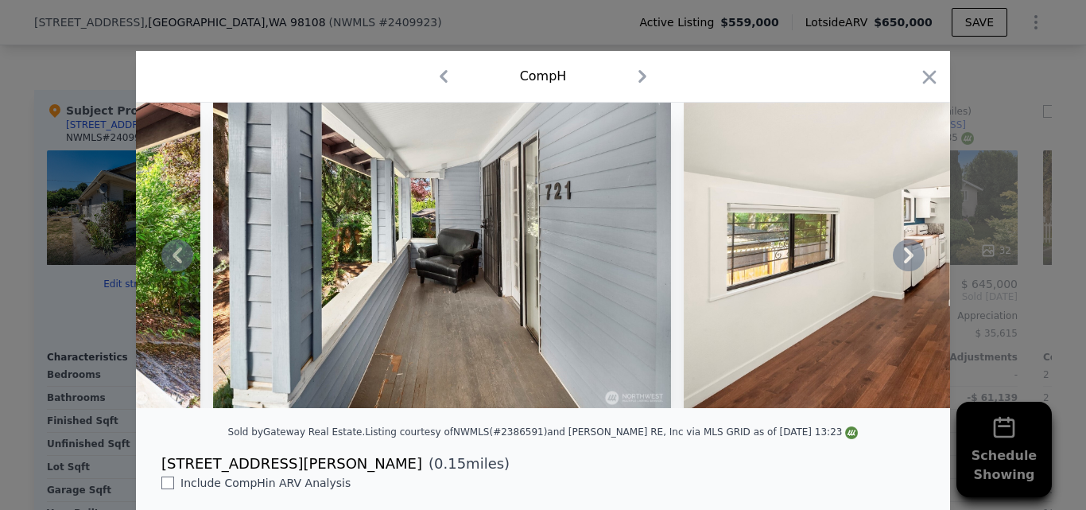
click at [906, 266] on icon at bounding box center [909, 255] width 32 height 32
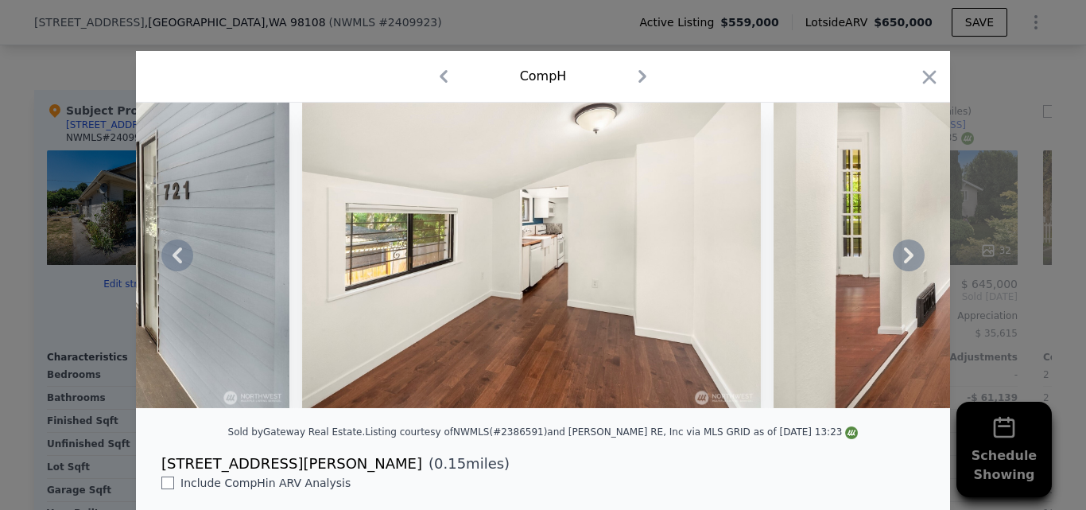
click at [906, 266] on icon at bounding box center [909, 255] width 32 height 32
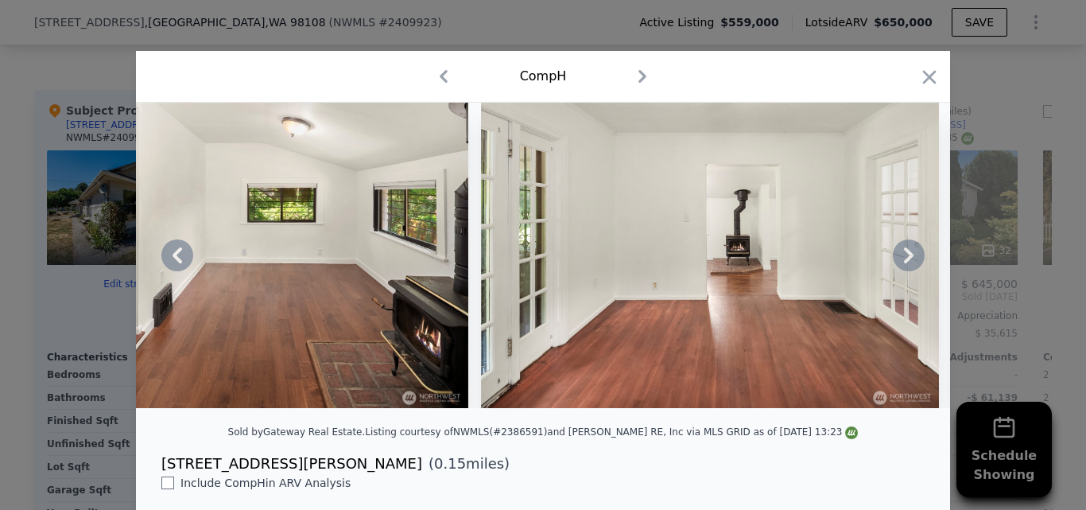
click at [906, 266] on icon at bounding box center [909, 255] width 32 height 32
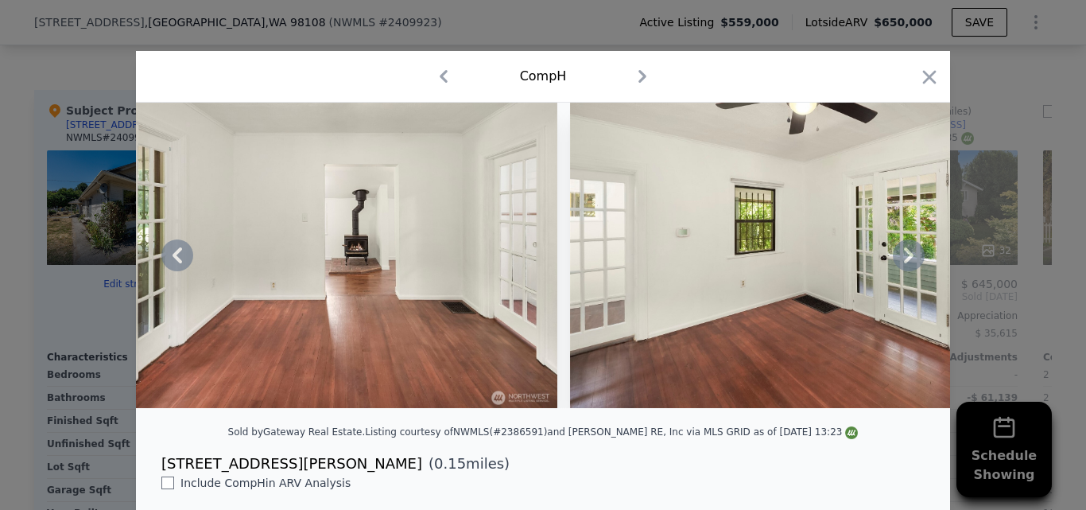
click at [906, 266] on icon at bounding box center [909, 255] width 32 height 32
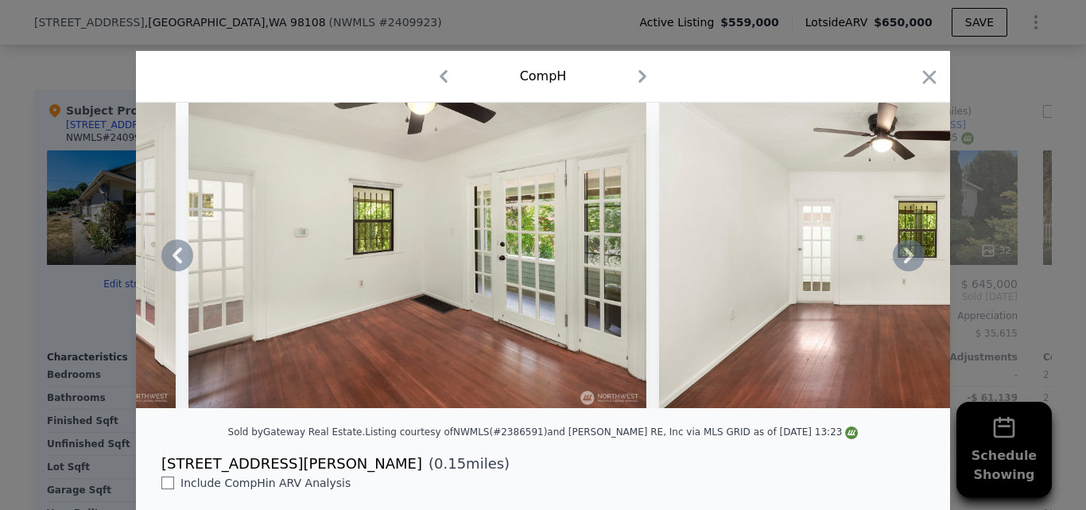
click at [906, 266] on icon at bounding box center [909, 255] width 32 height 32
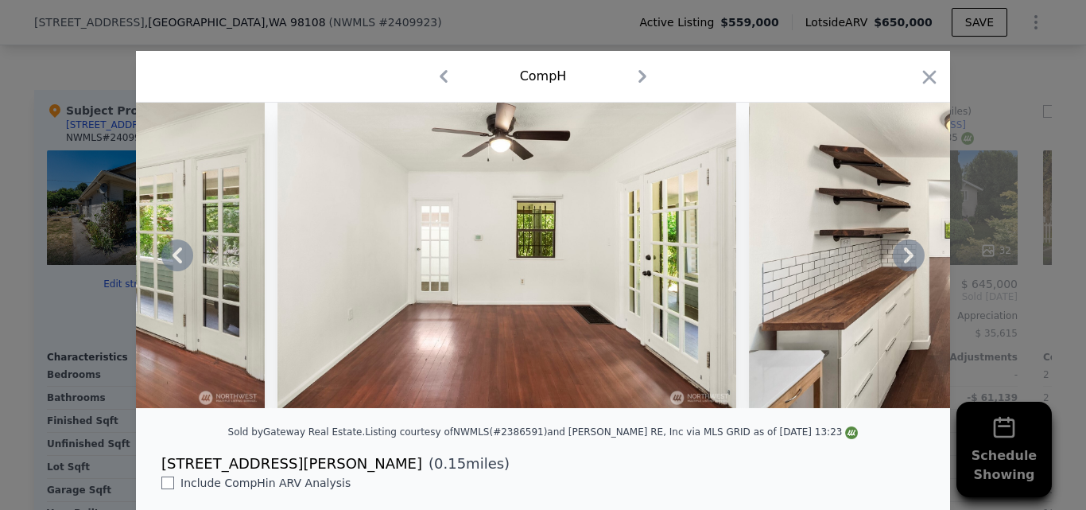
click at [906, 266] on icon at bounding box center [909, 255] width 32 height 32
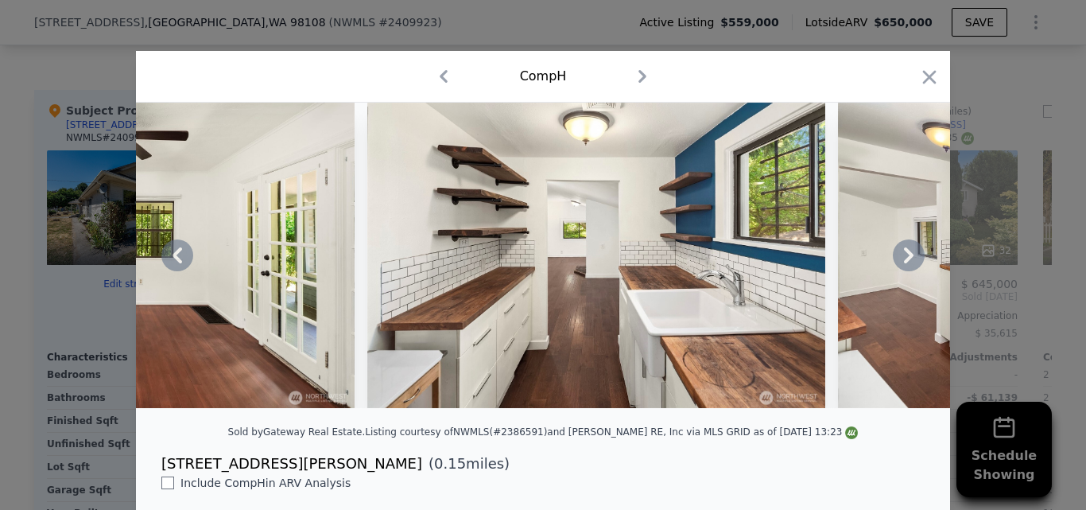
click at [906, 266] on icon at bounding box center [909, 255] width 32 height 32
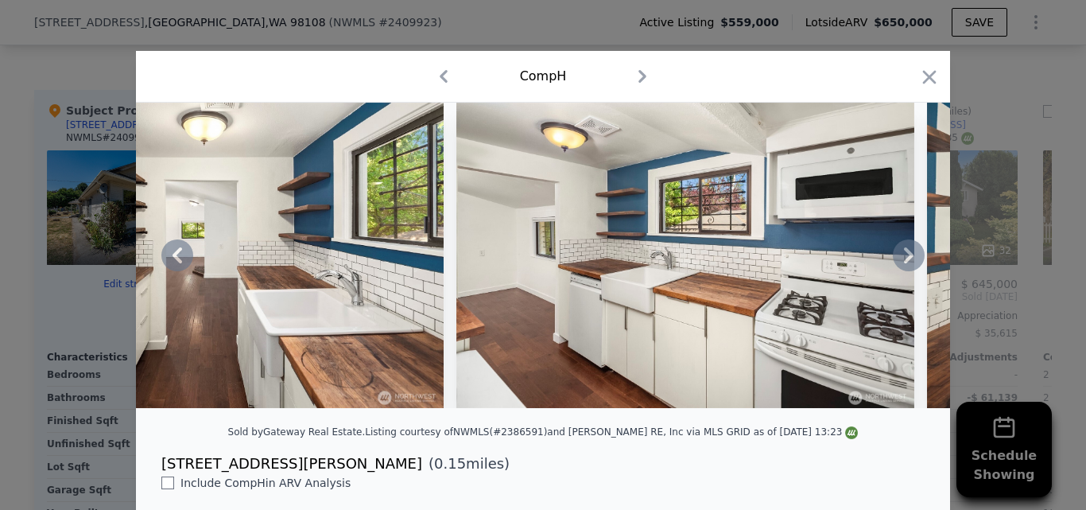
click at [906, 266] on icon at bounding box center [909, 255] width 32 height 32
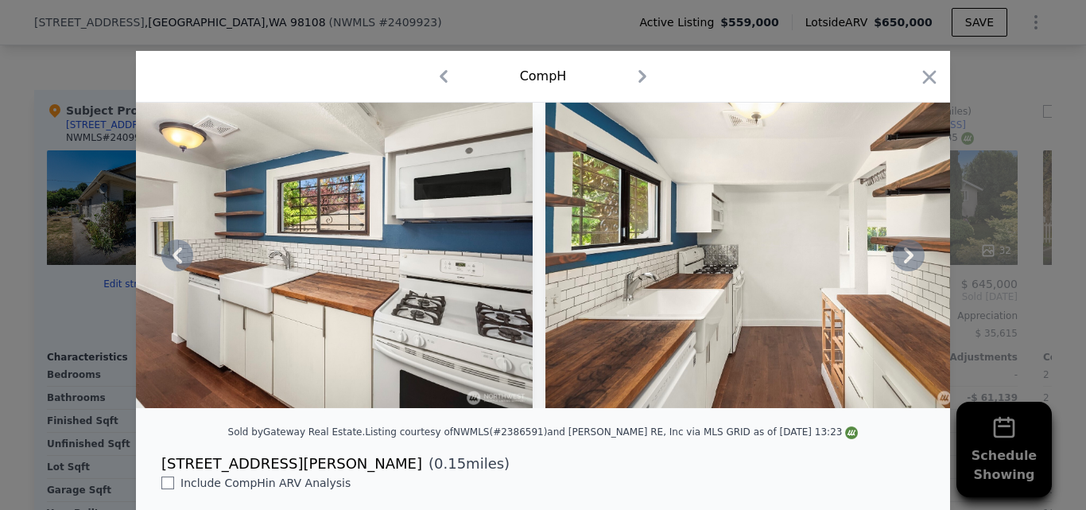
click at [906, 266] on icon at bounding box center [909, 255] width 32 height 32
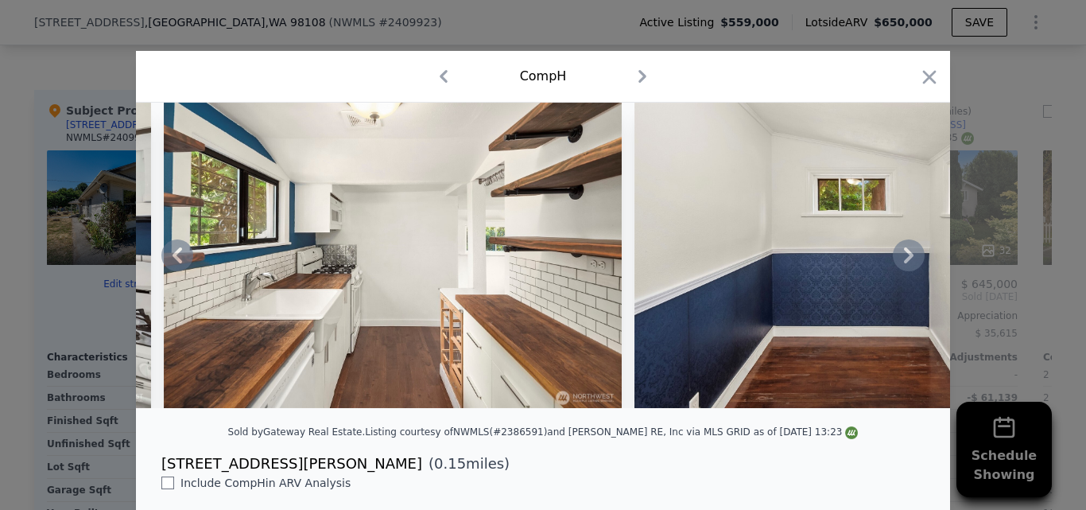
click at [906, 266] on icon at bounding box center [909, 255] width 32 height 32
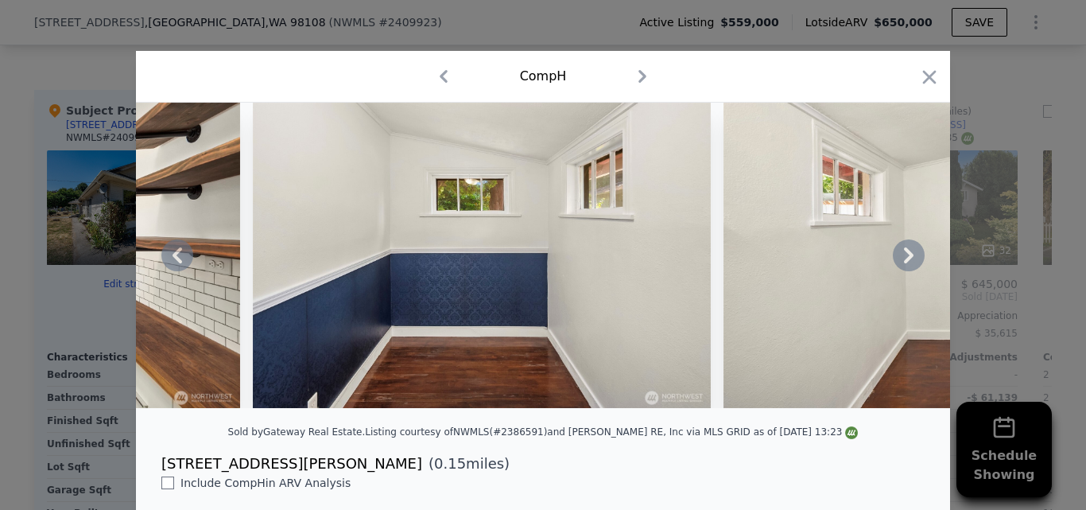
click at [906, 266] on icon at bounding box center [909, 255] width 32 height 32
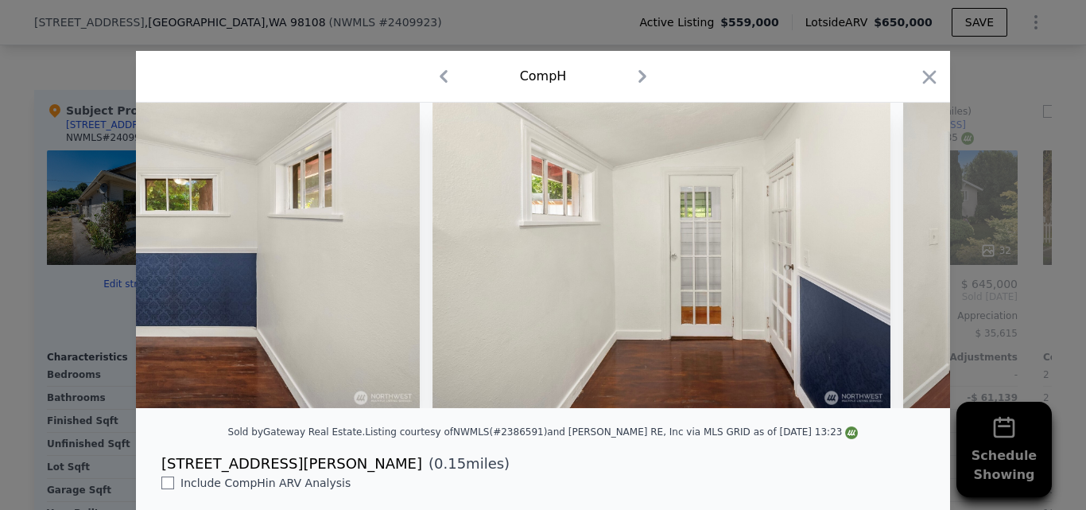
scroll to position [0, 8014]
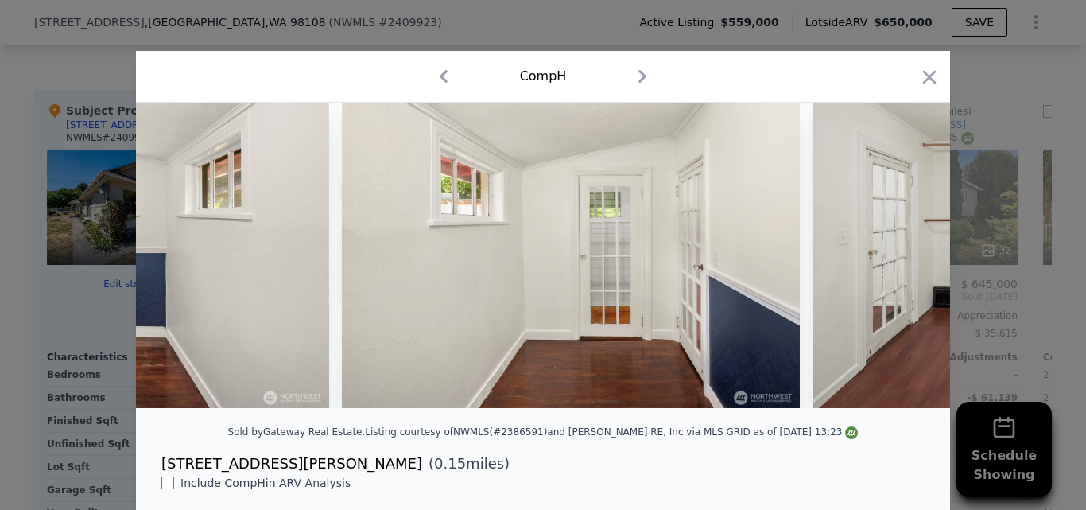
click at [906, 266] on div at bounding box center [543, 255] width 814 height 305
click at [906, 266] on icon at bounding box center [909, 255] width 32 height 32
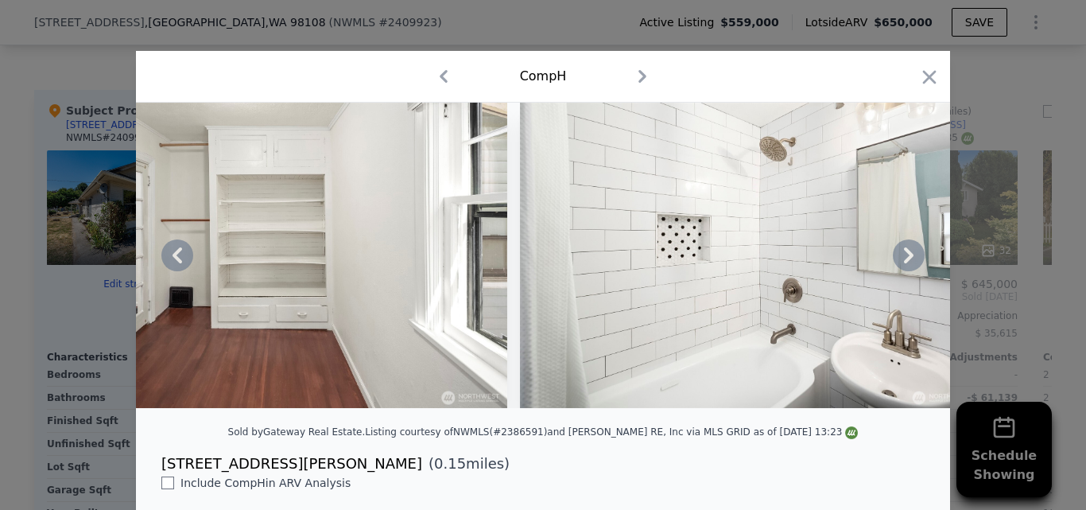
click at [906, 266] on icon at bounding box center [909, 255] width 32 height 32
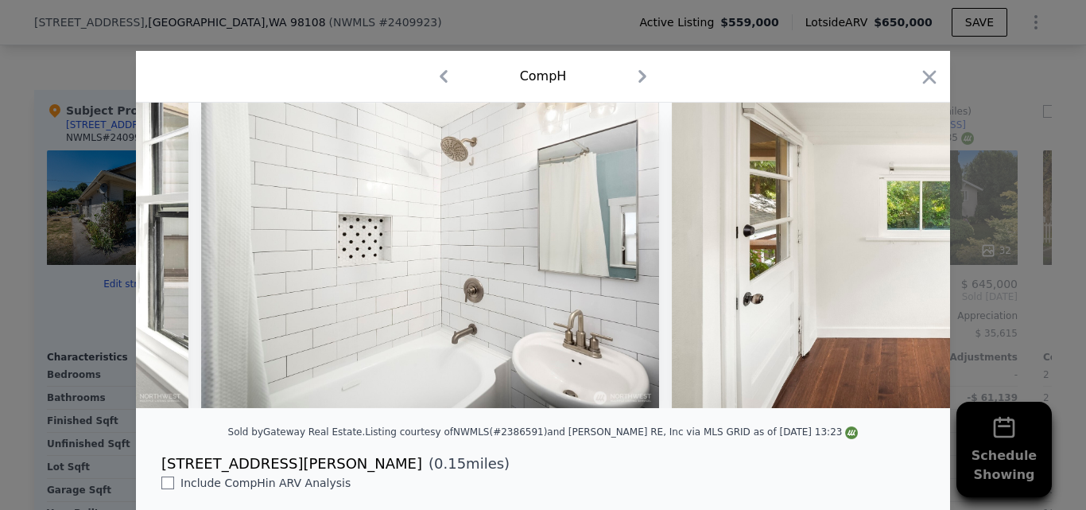
scroll to position [0, 9159]
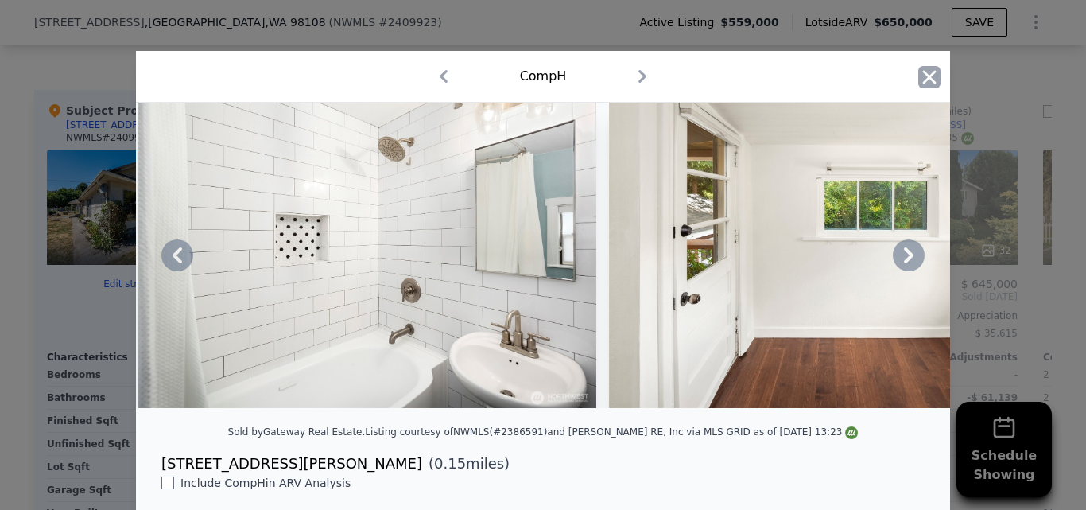
click at [921, 82] on icon "button" at bounding box center [929, 77] width 22 height 22
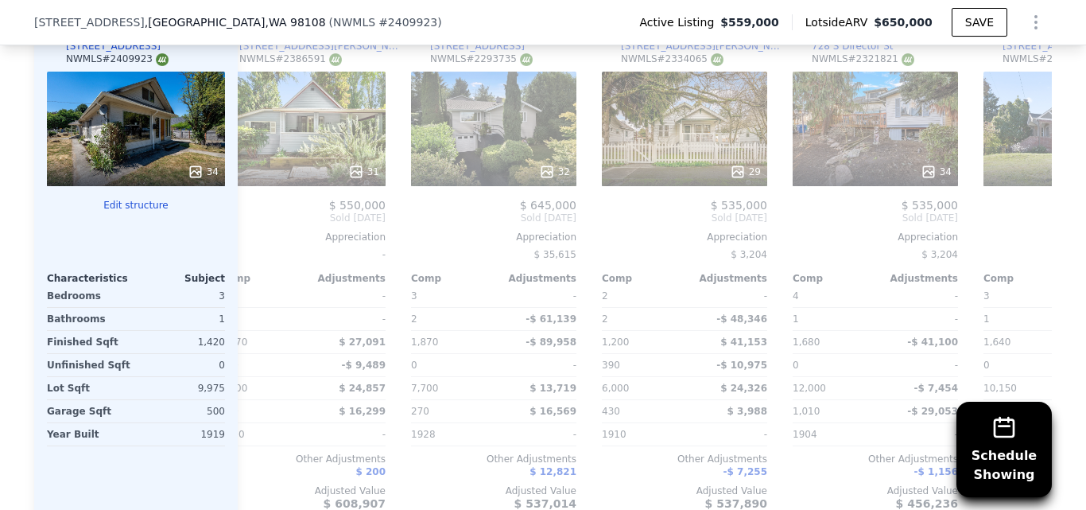
scroll to position [1640, 0]
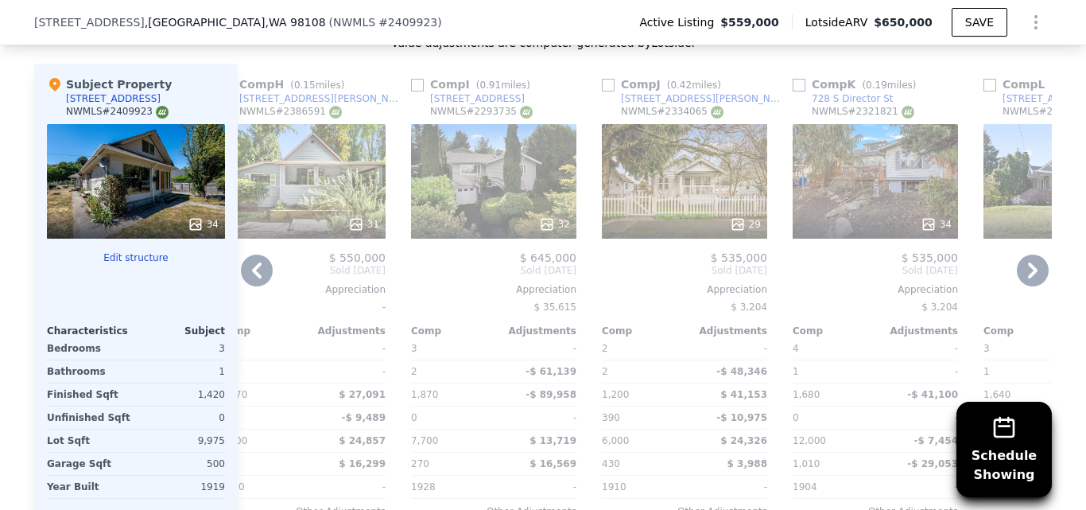
click at [856, 191] on div "34" at bounding box center [875, 181] width 165 height 114
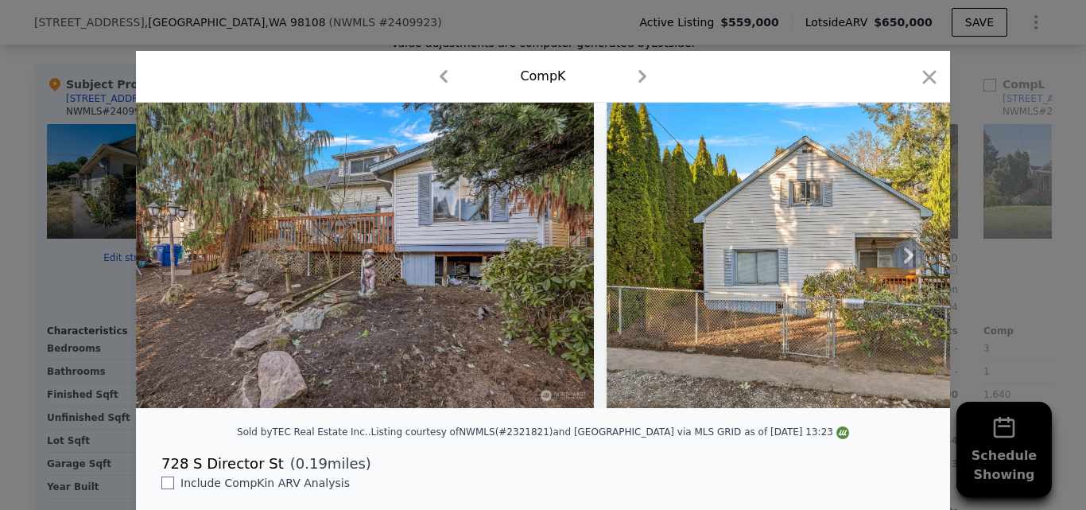
click at [904, 263] on icon at bounding box center [909, 255] width 10 height 16
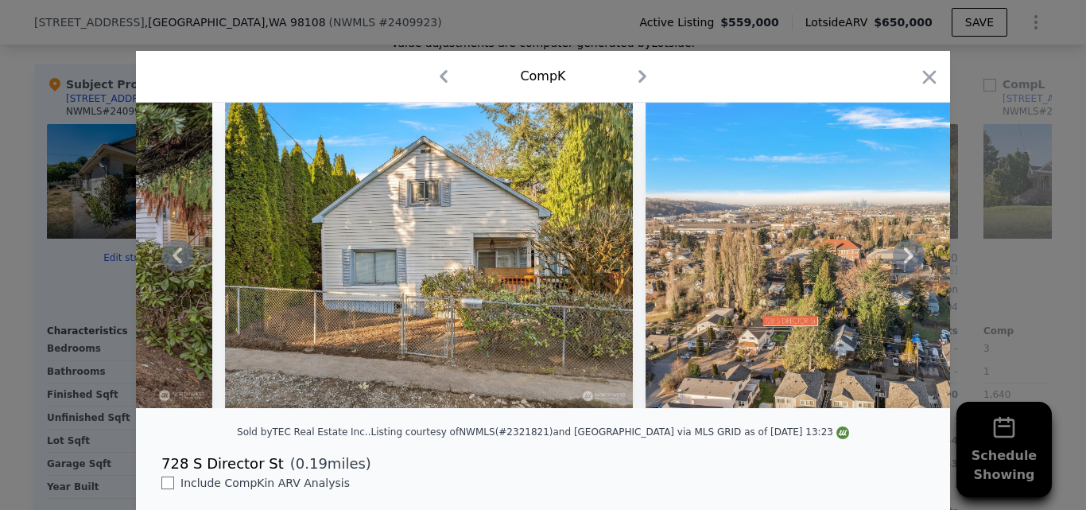
click at [904, 263] on icon at bounding box center [909, 255] width 10 height 16
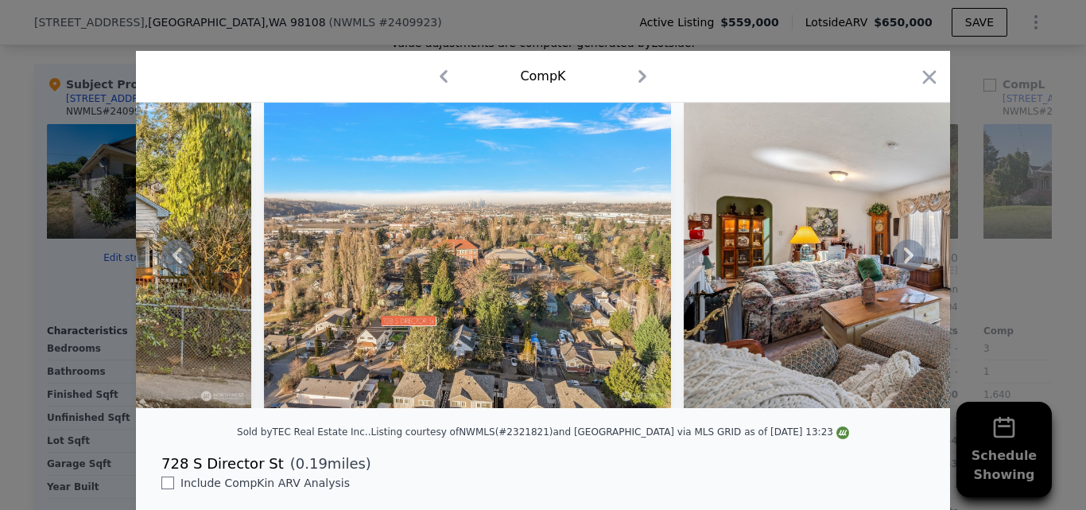
click at [904, 263] on icon at bounding box center [909, 255] width 10 height 16
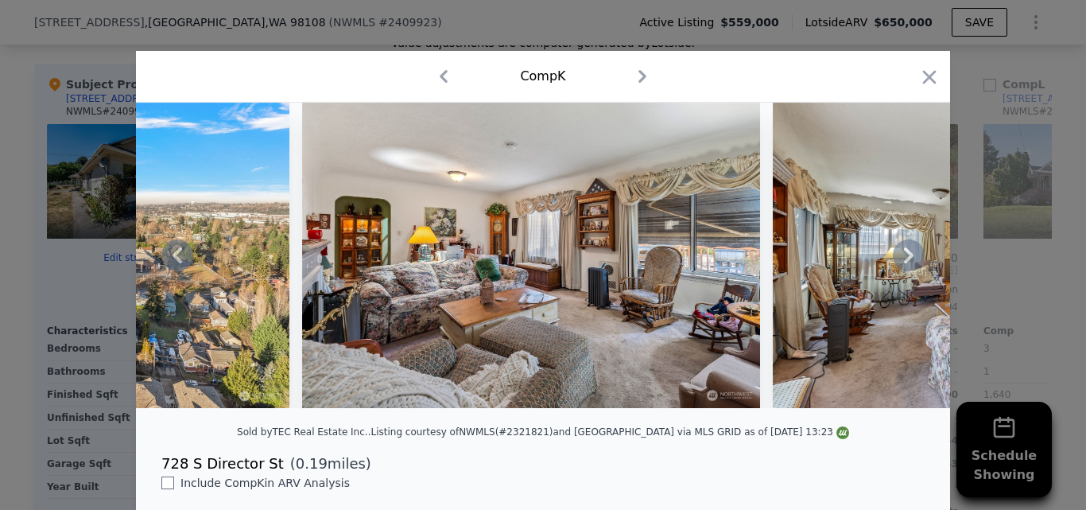
click at [904, 263] on icon at bounding box center [909, 255] width 10 height 16
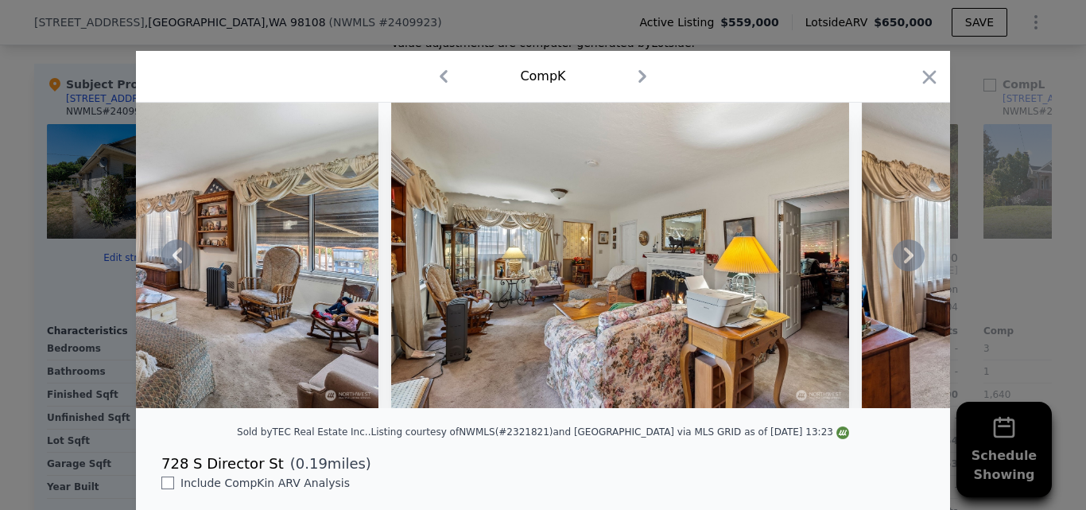
click at [904, 263] on icon at bounding box center [909, 255] width 10 height 16
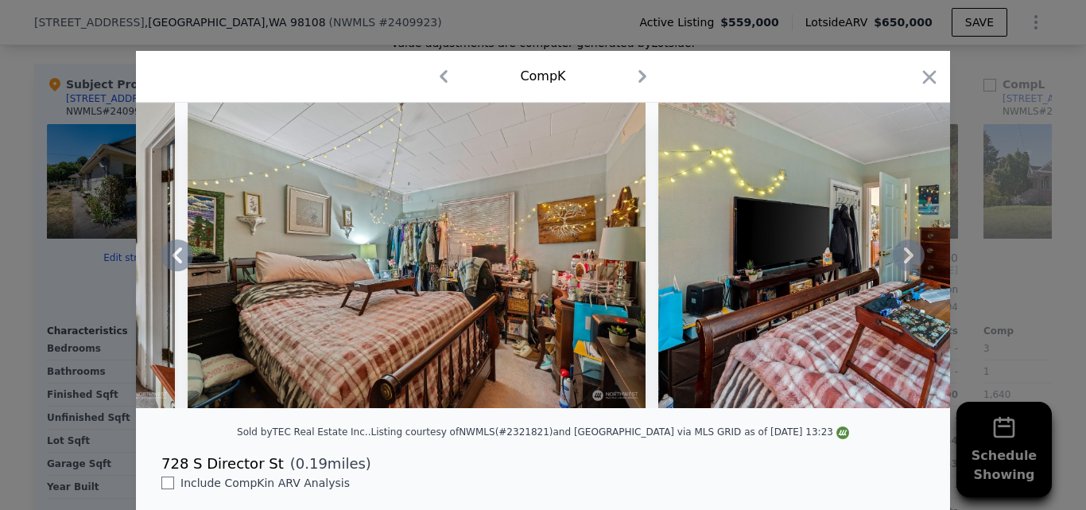
click at [904, 263] on icon at bounding box center [909, 255] width 10 height 16
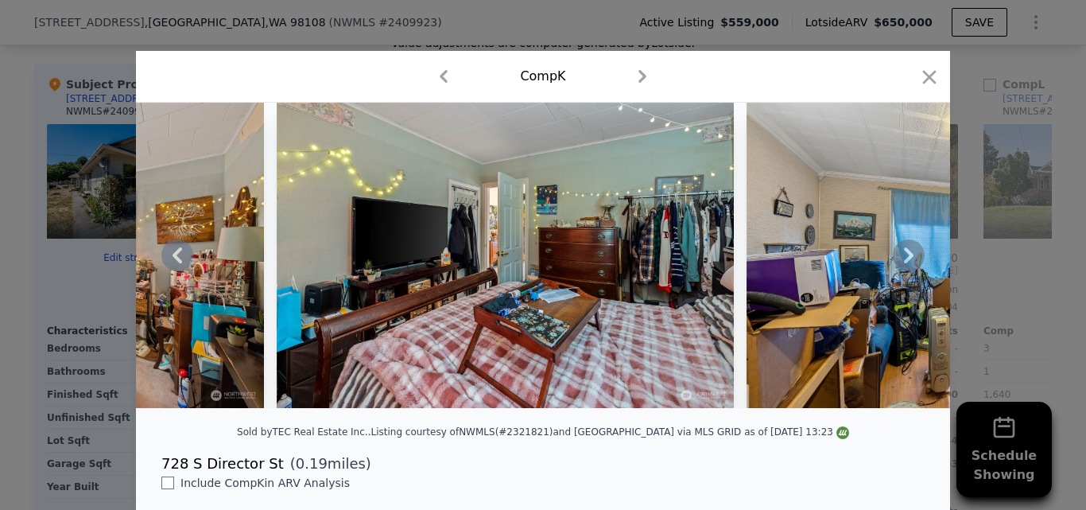
click at [904, 263] on icon at bounding box center [909, 255] width 10 height 16
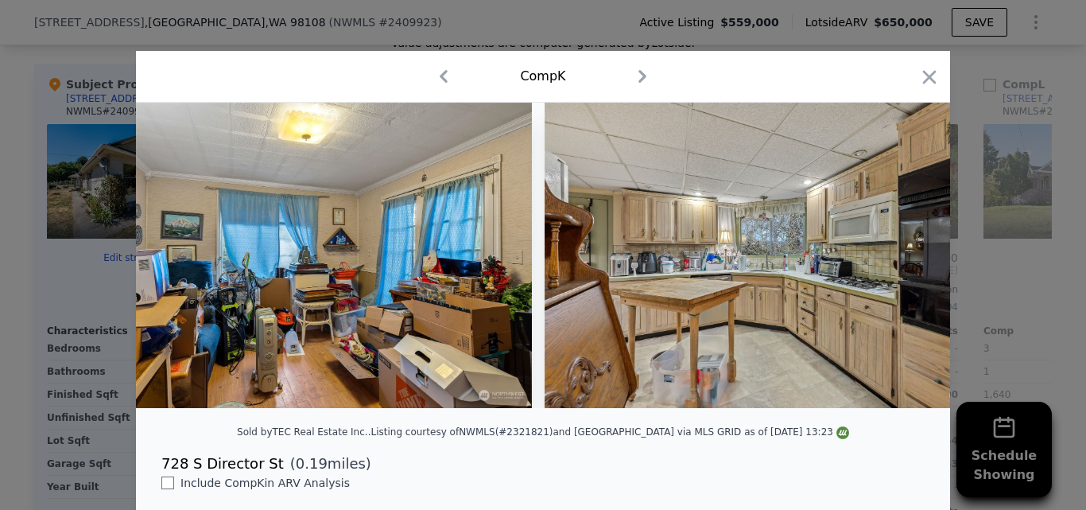
scroll to position [0, 3816]
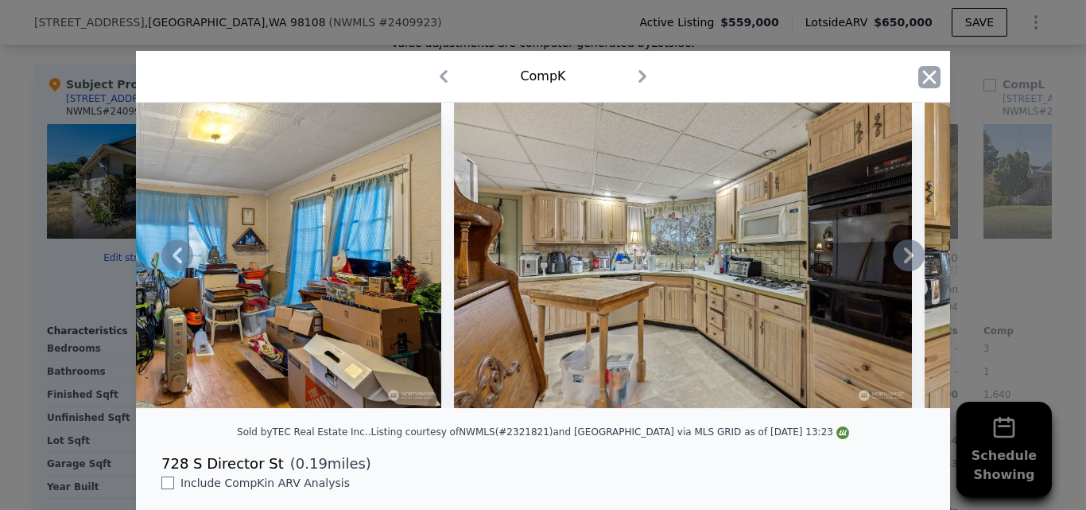
click at [924, 72] on icon "button" at bounding box center [929, 77] width 22 height 22
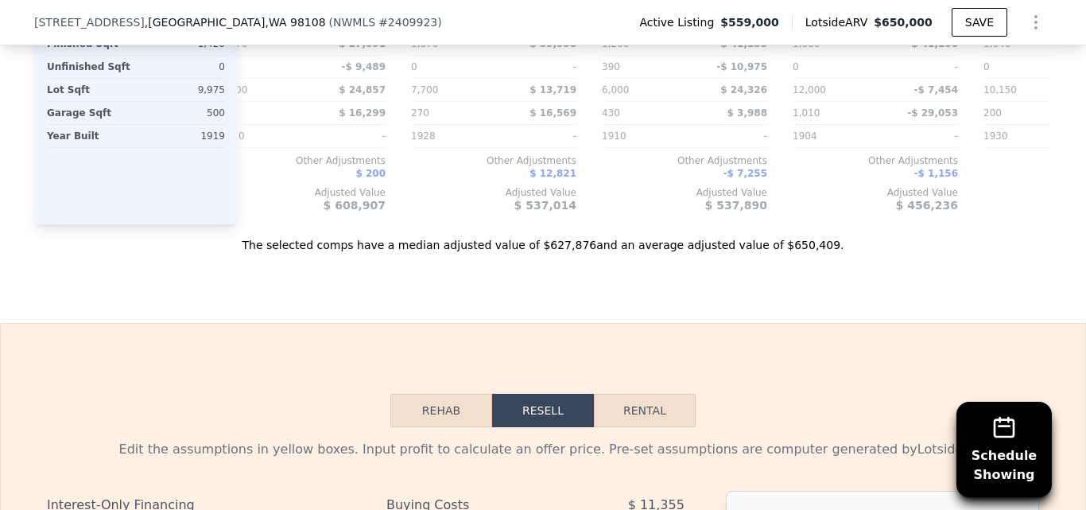
scroll to position [2096, 0]
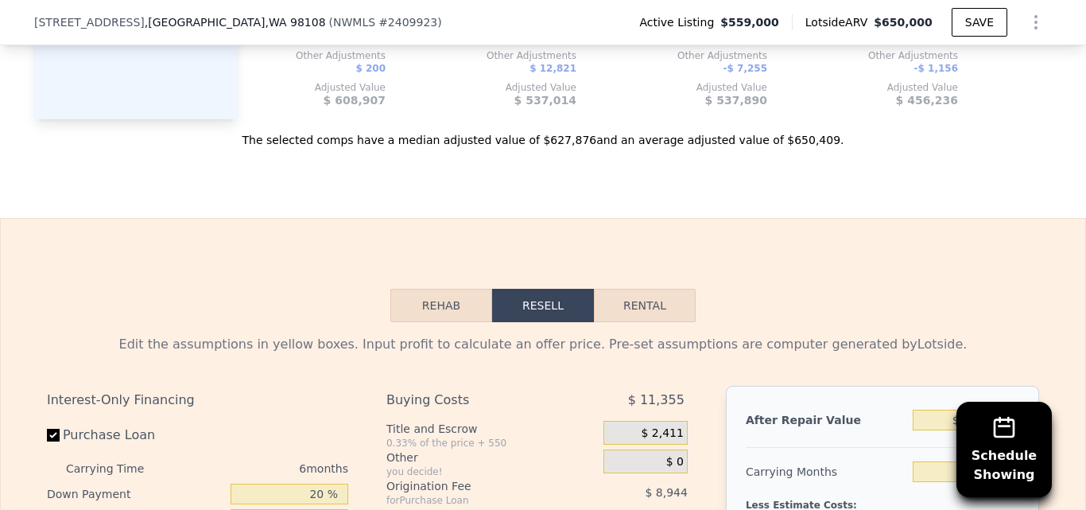
click at [439, 322] on button "Rehab" at bounding box center [441, 305] width 102 height 33
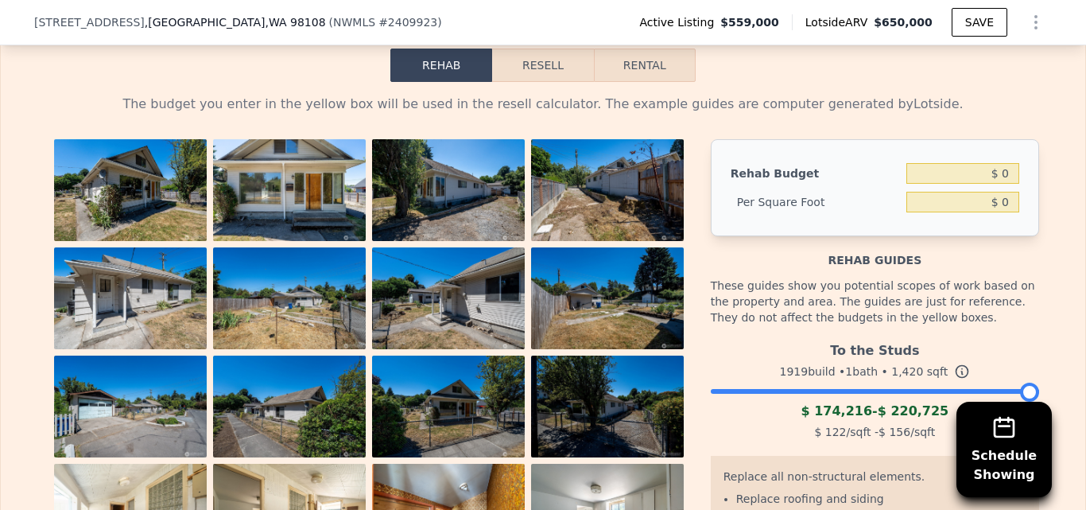
scroll to position [2388, 0]
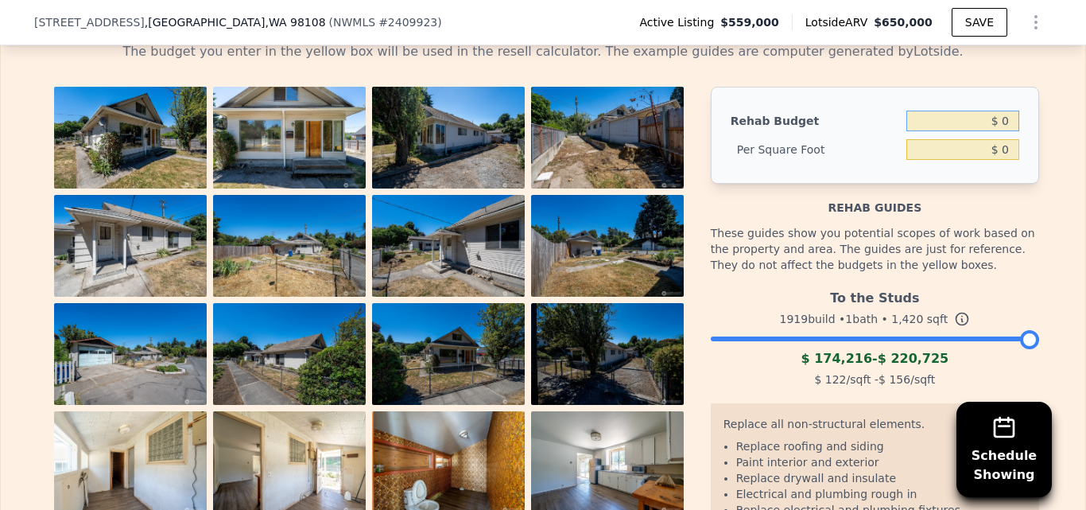
click at [1005, 131] on input "$ 0" at bounding box center [962, 121] width 113 height 21
type input "$ 140,000"
click at [1045, 127] on div "The budget you enter in the yellow box will be used in the resell calculator. T…" at bounding box center [543, 346] width 1018 height 634
type input "$ 98.59"
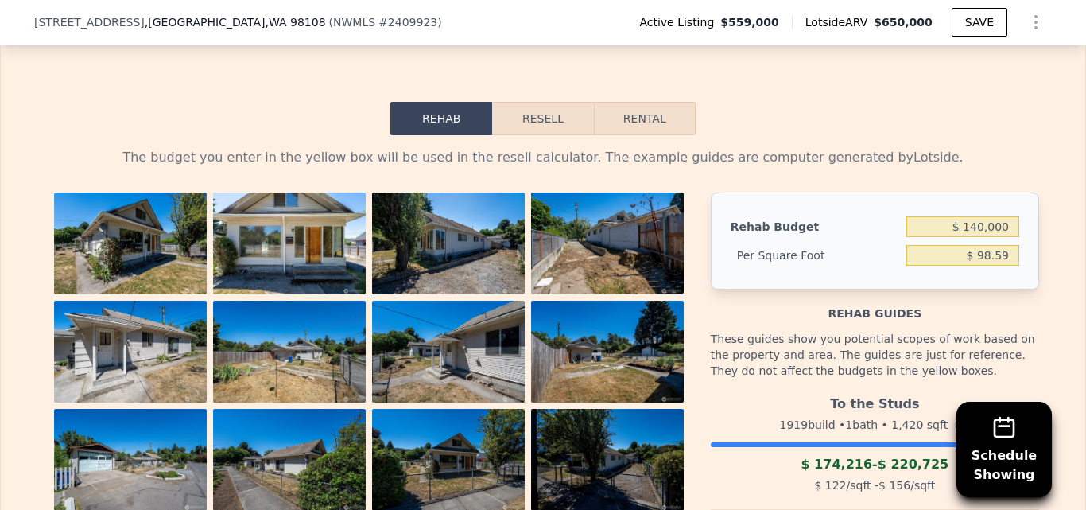
click at [542, 135] on button "Resell" at bounding box center [542, 118] width 101 height 33
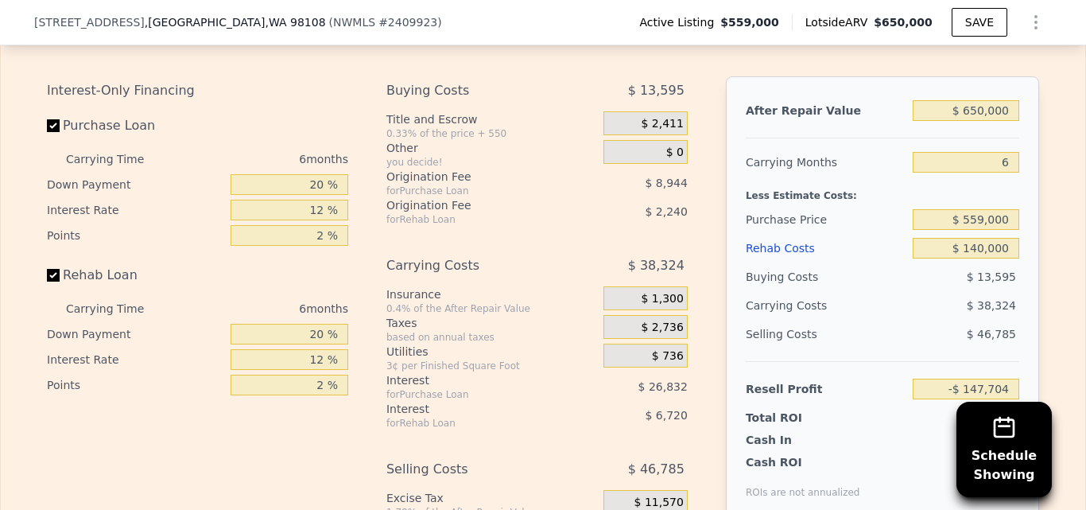
scroll to position [2423, 0]
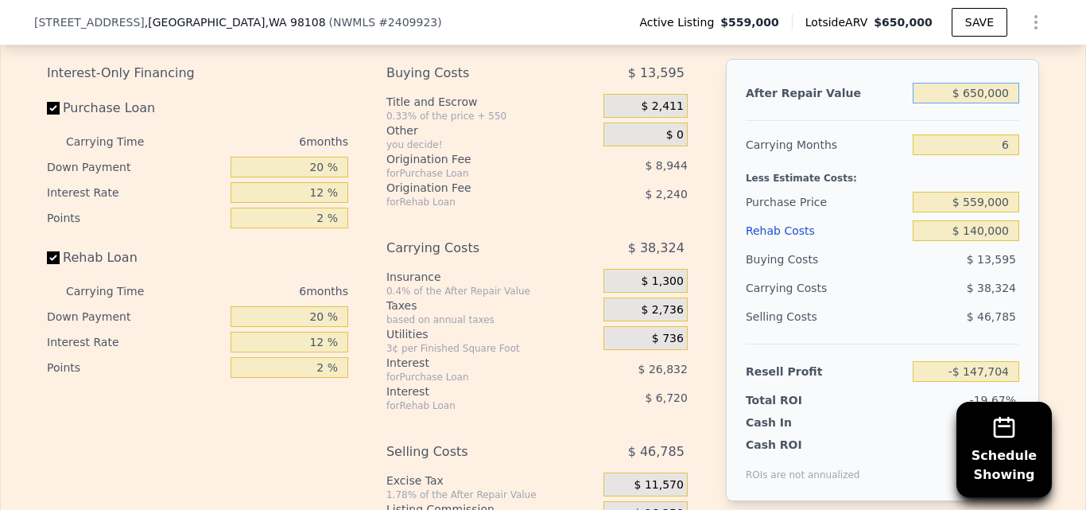
click at [1004, 103] on input "$ 650,000" at bounding box center [966, 93] width 107 height 21
type input "$ 6"
type input "-$ 750,163"
type input "$ 60,000"
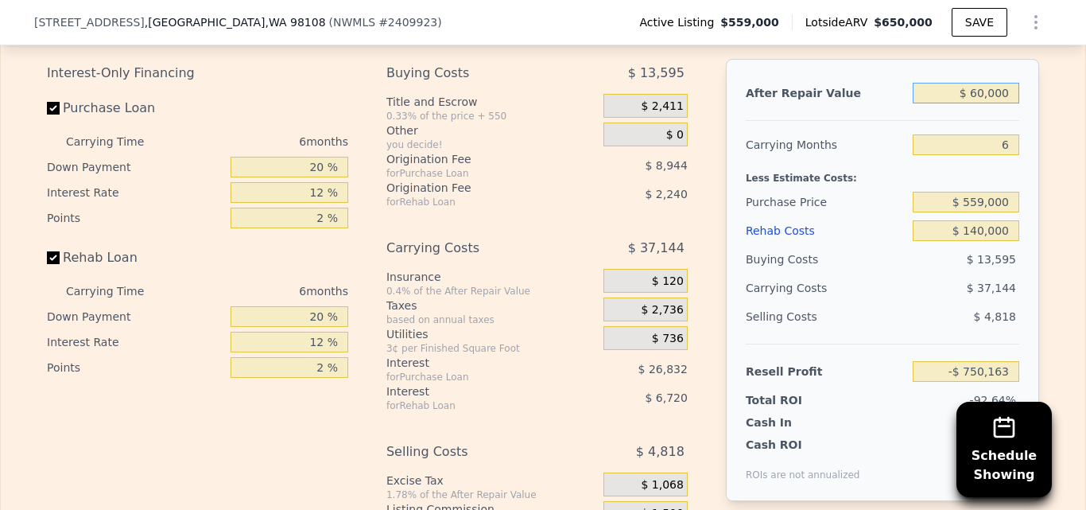
type input "-$ 694,557"
type input "$ 600,000"
type input "-$ 194,047"
type input "$ 600,000"
click at [1042, 128] on div "Edit the assumptions in yellow boxes. Input profit to calculate an offer price.…" at bounding box center [543, 291] width 1018 height 592
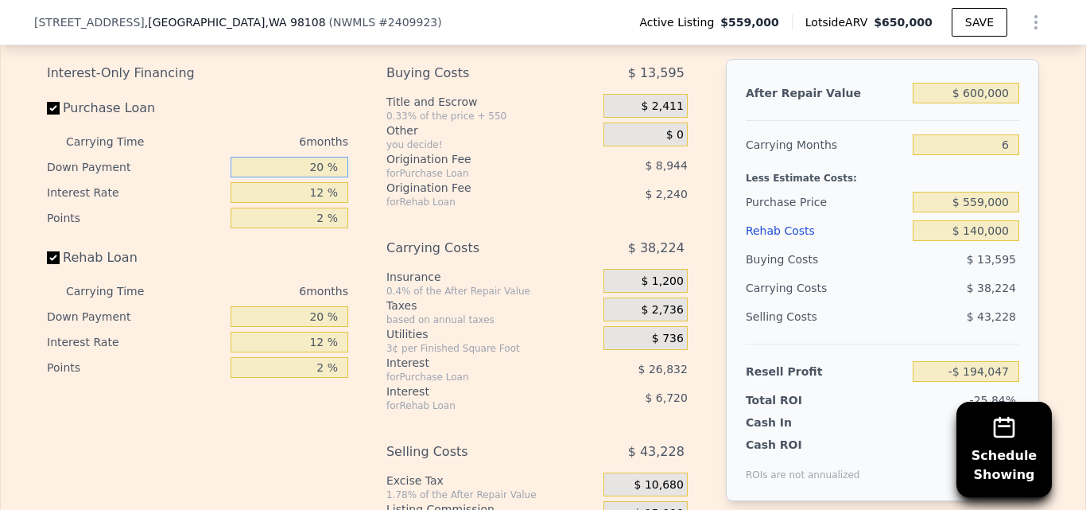
click at [320, 177] on input "20 %" at bounding box center [290, 167] width 118 height 21
type input "2 %"
type input "-$ 202,095"
type input "10 %"
type input "-$ 198,519"
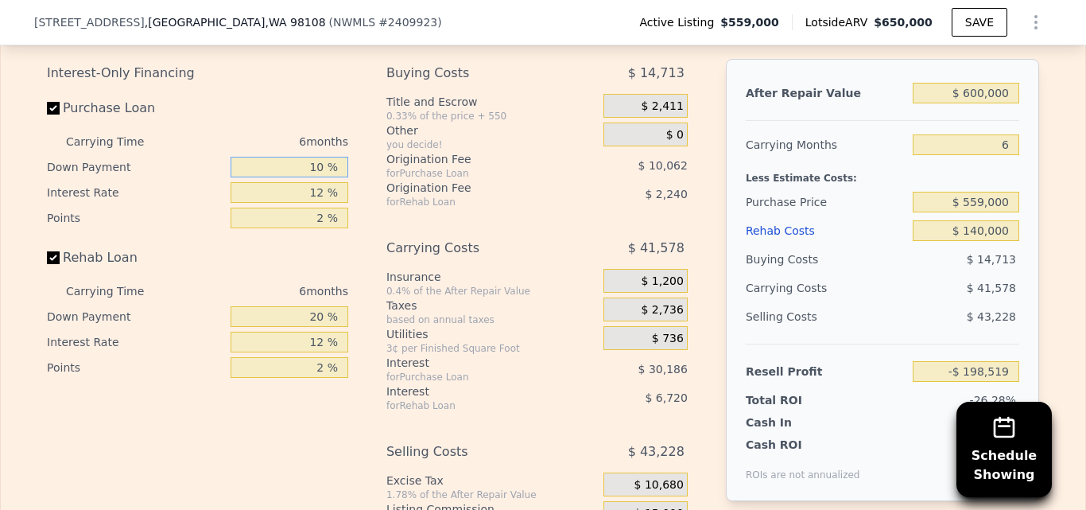
type input "10 %"
click at [321, 203] on input "12 %" at bounding box center [290, 192] width 118 height 21
type input "11 %"
type input "-$ 196,005"
type input "11 %"
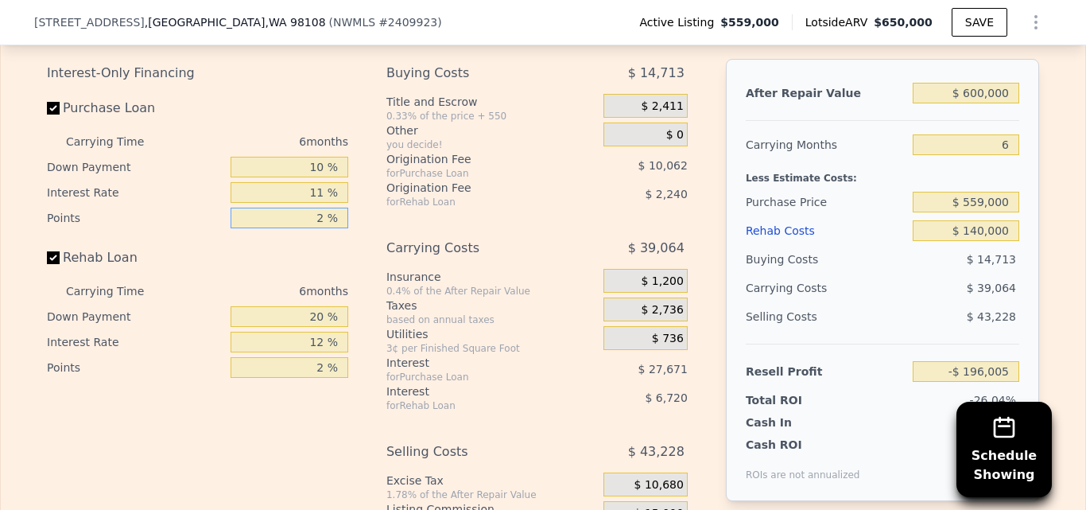
click at [320, 228] on input "2 %" at bounding box center [290, 218] width 118 height 21
type input "1 %"
type input "-$ 190,974"
type input "1 %"
click at [319, 327] on input "20 %" at bounding box center [290, 316] width 118 height 21
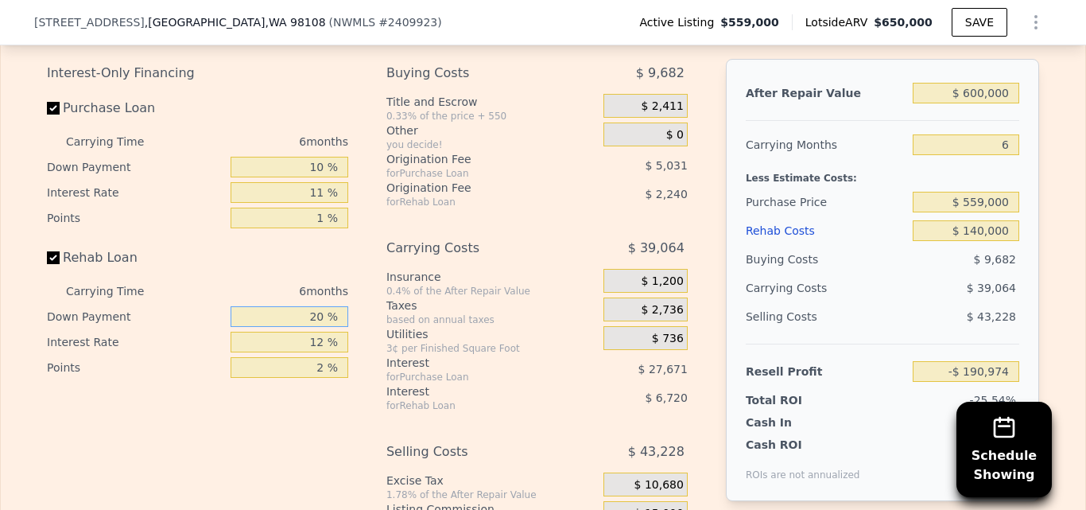
type input "2 %"
type input "-$ 192,990"
type input "10 %"
type input "-$ 192,094"
type input "10 %"
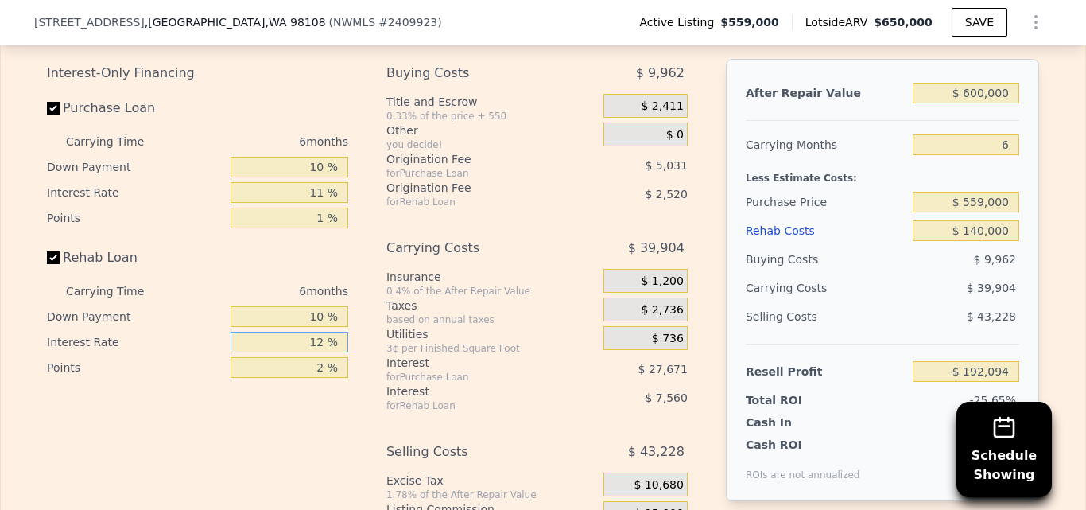
click at [320, 352] on input "12 %" at bounding box center [290, 342] width 118 height 21
type input "1 %"
type input "-$ 185,164"
type input "10 %"
type input "-$ 190,834"
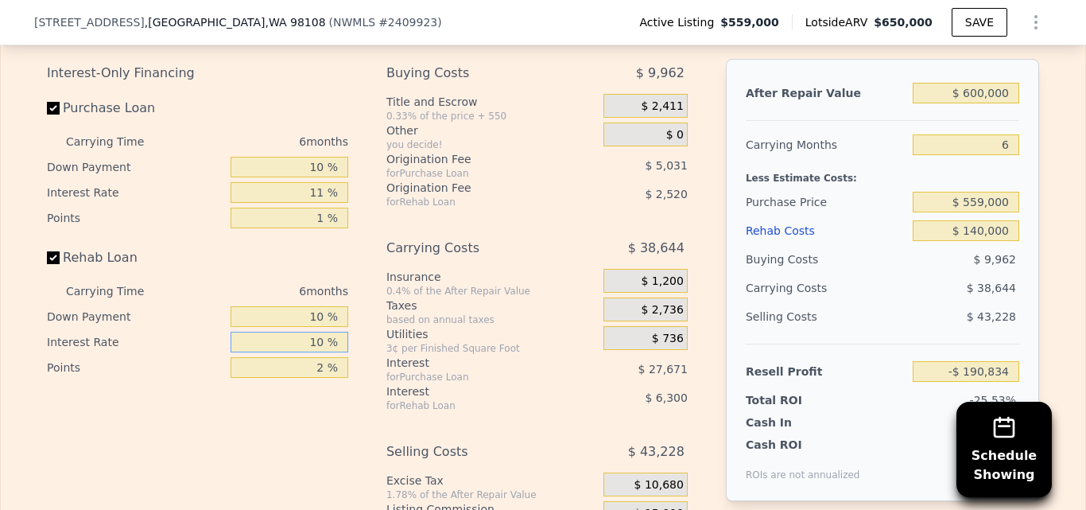
type input "10 %"
click at [358, 254] on div "Interest-Only Financing Purchase Loan Carrying Time 6 months Down Payment 10 % …" at bounding box center [543, 323] width 992 height 528
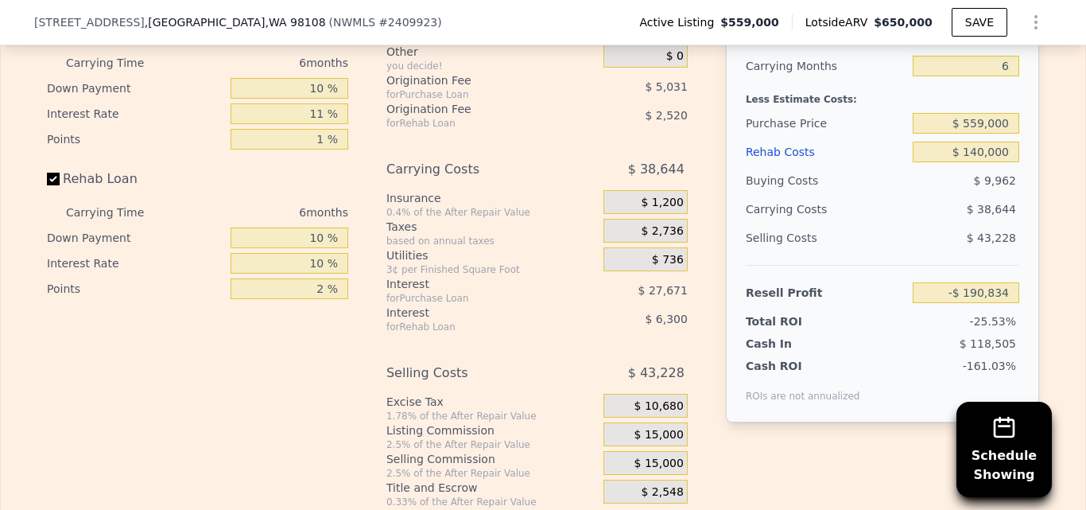
scroll to position [2449, 0]
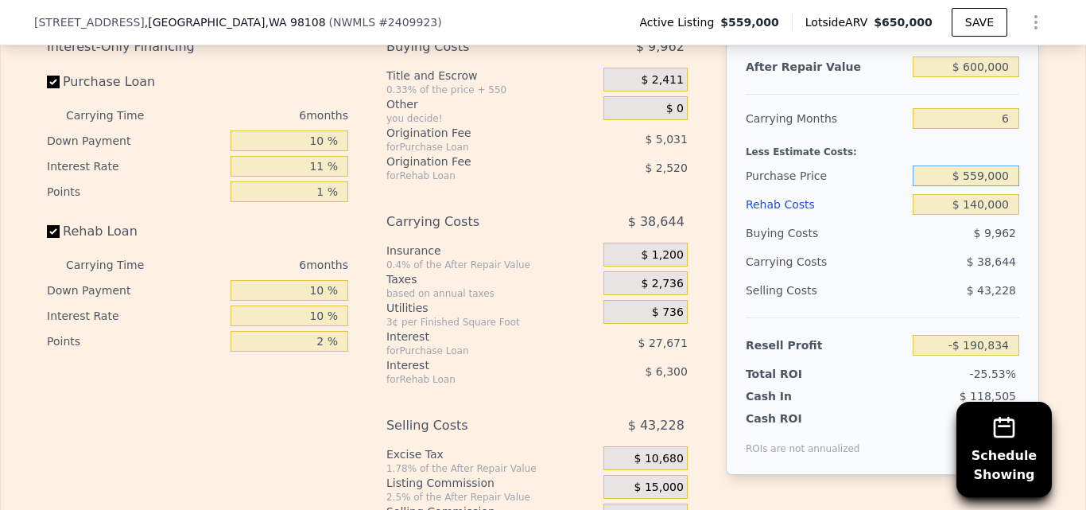
click at [1007, 186] on input "$ 559,000" at bounding box center [966, 175] width 107 height 21
type input "$ 5"
type input "$ 400,000"
click at [1042, 209] on div "Edit the assumptions in yellow boxes. Input profit to calculate an offer price.…" at bounding box center [543, 265] width 1018 height 592
type input "-$ 22,002"
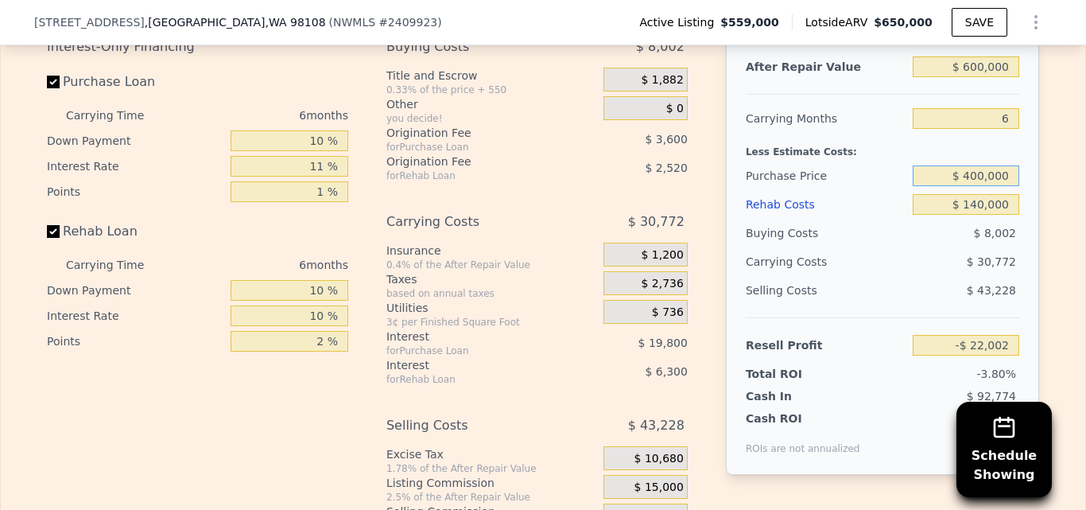
click at [1006, 186] on input "$ 400,000" at bounding box center [966, 175] width 107 height 21
type input "$ 4"
type input "$ 375,000"
click at [1045, 203] on div "Edit the assumptions in yellow boxes. Input profit to calculate an offer price.…" at bounding box center [543, 265] width 1018 height 592
type input "$ 4,542"
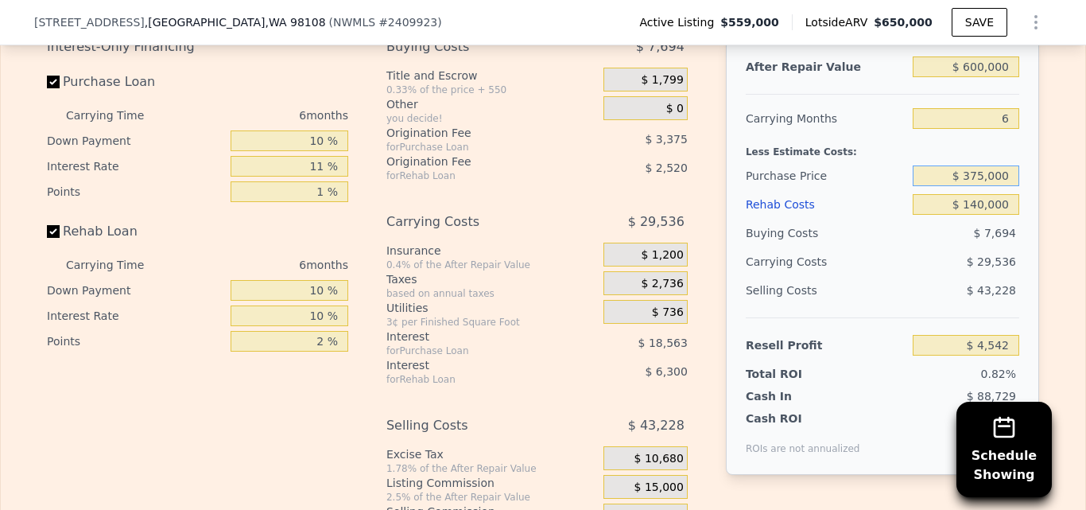
click at [1007, 186] on input "$ 375,000" at bounding box center [966, 175] width 107 height 21
type input "$ 3"
type input "$ 400,000"
click at [1030, 202] on div "After Repair Value $ 600,000 Carrying Months 6 Less Estimate Costs: Purchase Pr…" at bounding box center [882, 254] width 313 height 442
type input "-$ 22,002"
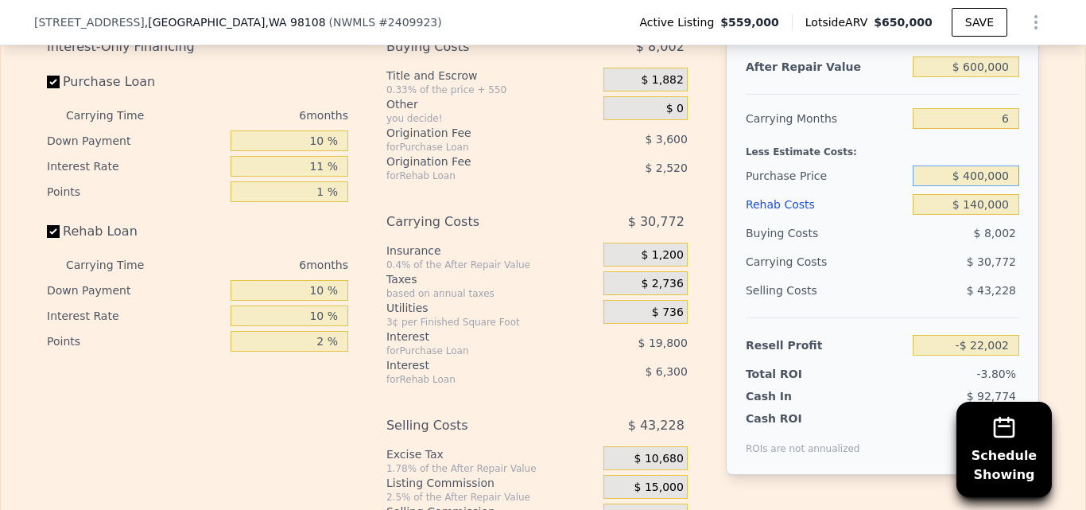
click at [1006, 186] on input "$ 400,000" at bounding box center [966, 175] width 107 height 21
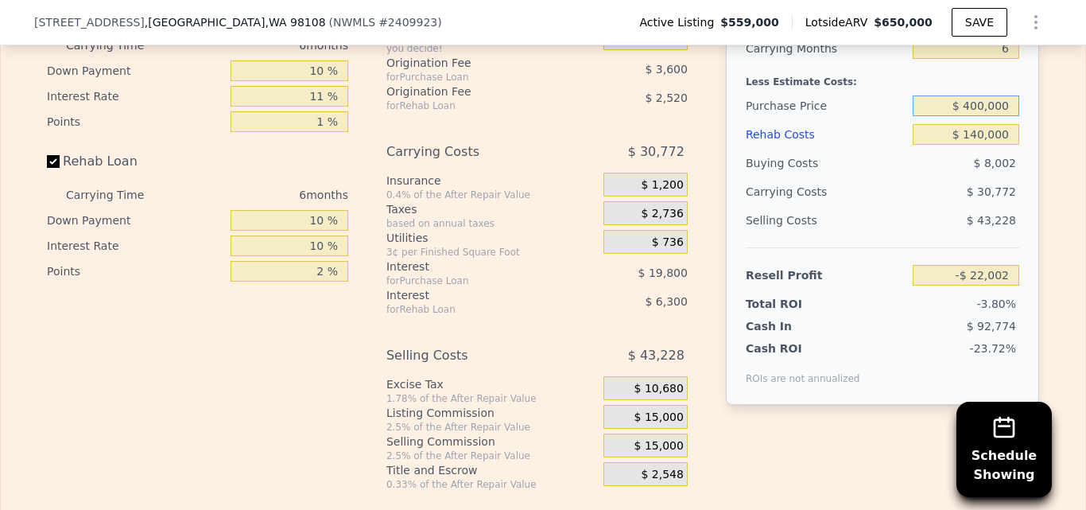
scroll to position [2536, 0]
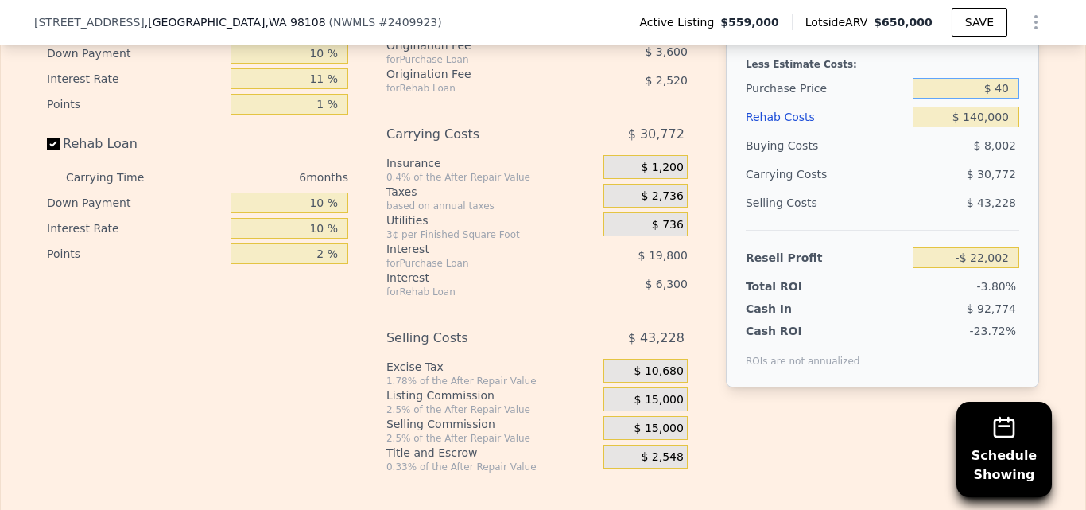
type input "$ 4"
type input "$ 420,000"
click at [1051, 273] on div "Edit the assumptions in yellow boxes. Input profit to calculate an offer price.…" at bounding box center [543, 178] width 1084 height 592
type input "-$ 43,239"
click at [1008, 99] on input "$ 420,000" at bounding box center [966, 88] width 107 height 21
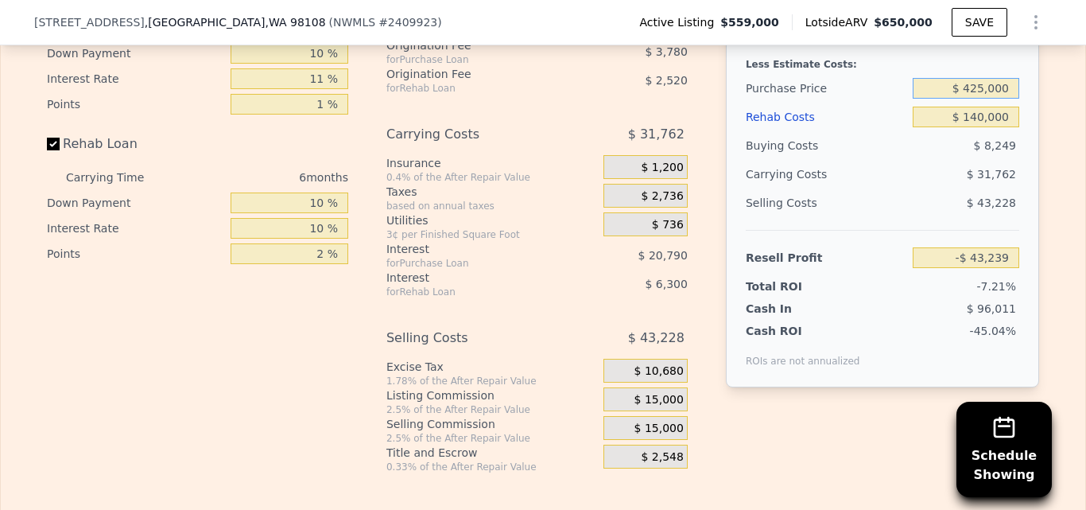
type input "$ 425,000"
click at [1053, 129] on div "Edit the assumptions in yellow boxes. Input profit to calculate an offer price.…" at bounding box center [543, 178] width 1084 height 592
type input "-$ 48,546"
click at [1009, 99] on input "$ 425,000" at bounding box center [966, 88] width 107 height 21
type input "$ 4"
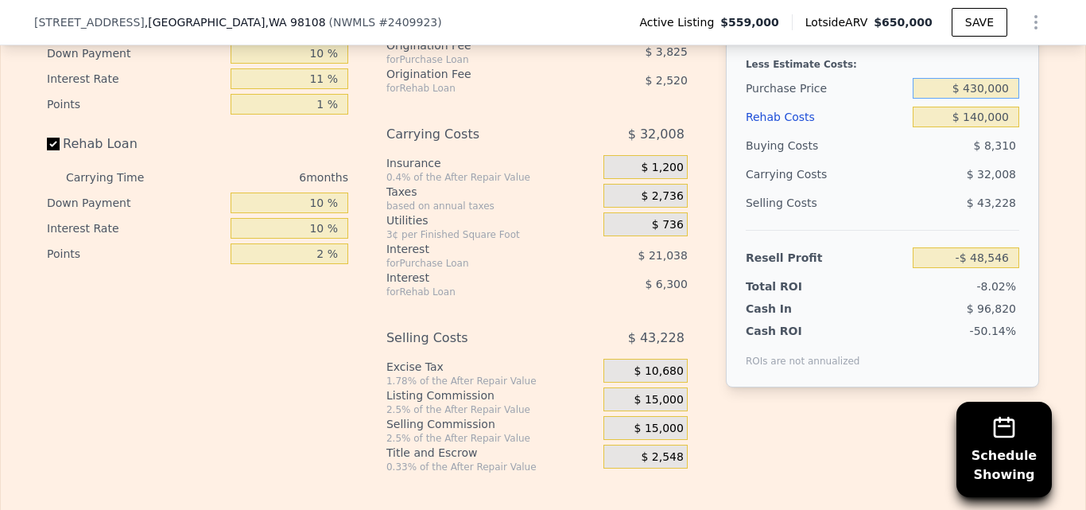
type input "$ 430,000"
click at [1049, 139] on div "Edit the assumptions in yellow boxes. Input profit to calculate an offer price.…" at bounding box center [543, 178] width 1084 height 592
type input "-$ 53,860"
click at [1005, 99] on input "$ 430,000" at bounding box center [966, 88] width 107 height 21
type input "$ 4"
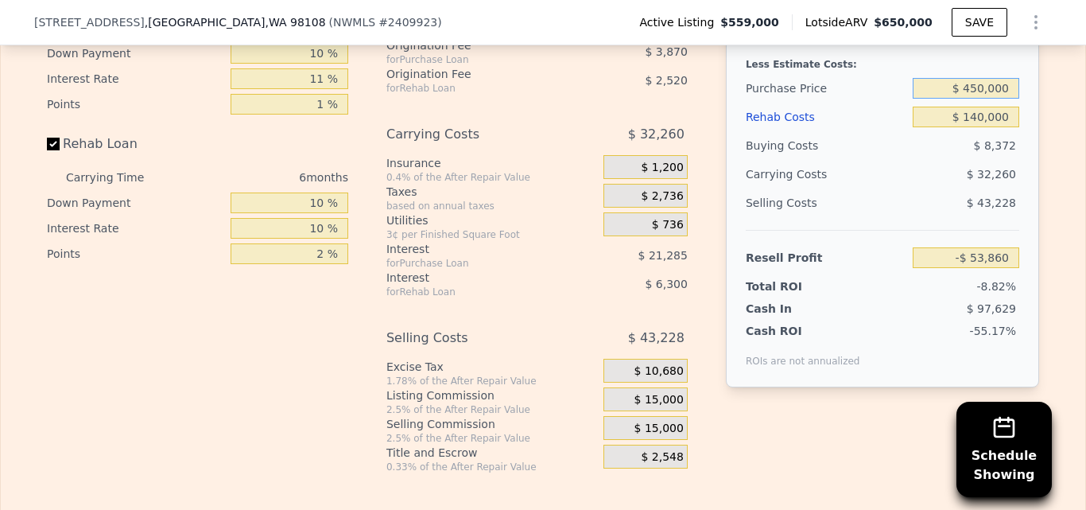
type input "$ 450,000"
click at [1044, 139] on div "Edit the assumptions in yellow boxes. Input profit to calculate an offer price.…" at bounding box center [543, 178] width 1018 height 592
type input "-$ 75,097"
click at [1006, 99] on input "$ 450,000" at bounding box center [966, 88] width 107 height 21
type input "$ 4"
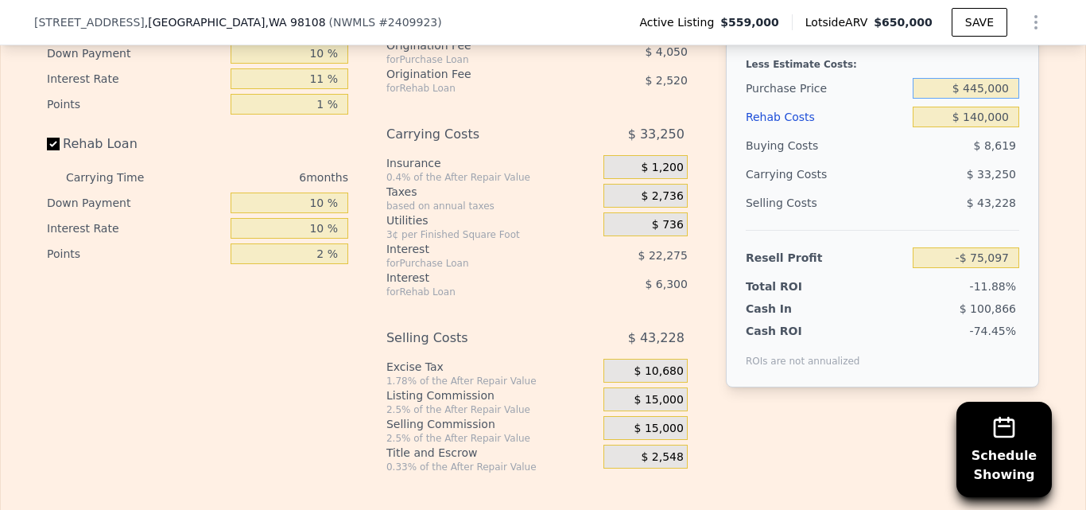
type input "$ 445,000"
click at [1047, 127] on div "Edit the assumptions in yellow boxes. Input profit to calculate an offer price.…" at bounding box center [543, 178] width 1084 height 592
type input "-$ 69,783"
click at [1011, 99] on input "$ 445,000" at bounding box center [966, 88] width 107 height 21
type input "$ 4"
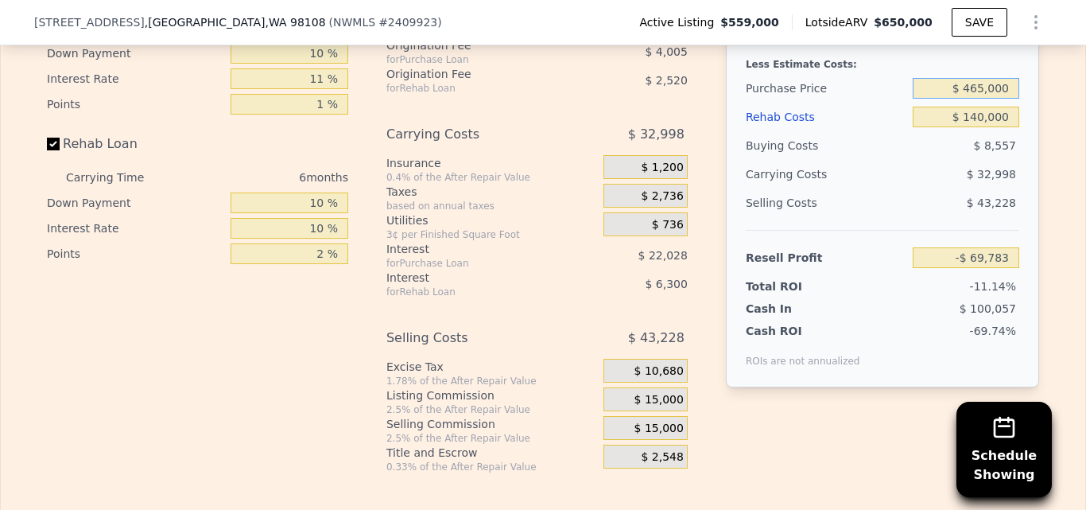
type input "$ 465,000"
click at [1047, 139] on div "Edit the assumptions in yellow boxes. Input profit to calculate an offer price.…" at bounding box center [543, 178] width 1084 height 592
type input "-$ 91,019"
click at [1003, 99] on input "$ 465,000" at bounding box center [966, 88] width 107 height 21
type input "$ 4"
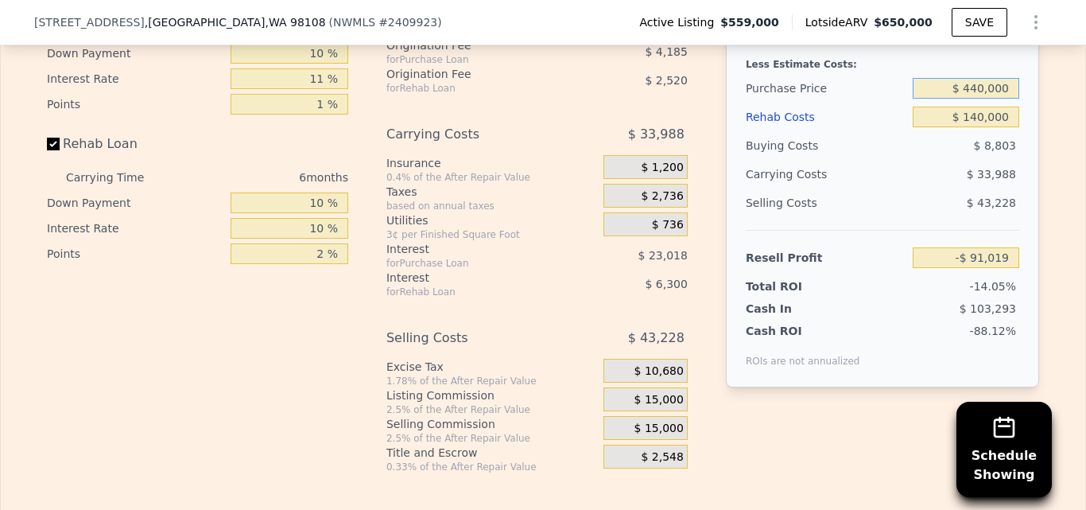
type input "$ 440,000"
click at [1052, 161] on div "Edit the assumptions in yellow boxes. Input profit to calculate an offer price.…" at bounding box center [543, 178] width 1084 height 592
type input "-$ 64,475"
click at [1008, 99] on input "$ 440,000" at bounding box center [966, 88] width 107 height 21
type input "$ 435,000"
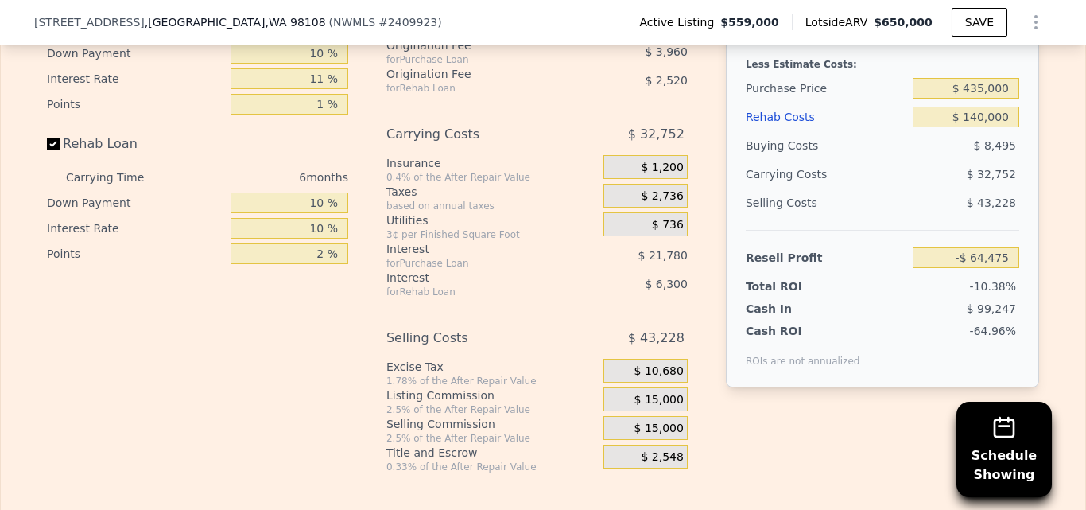
click at [1060, 134] on div "Edit the assumptions in yellow boxes. Input profit to calculate an offer price.…" at bounding box center [543, 178] width 1084 height 592
type input "-$ 59,168"
click at [974, 25] on button "SAVE" at bounding box center [980, 22] width 56 height 29
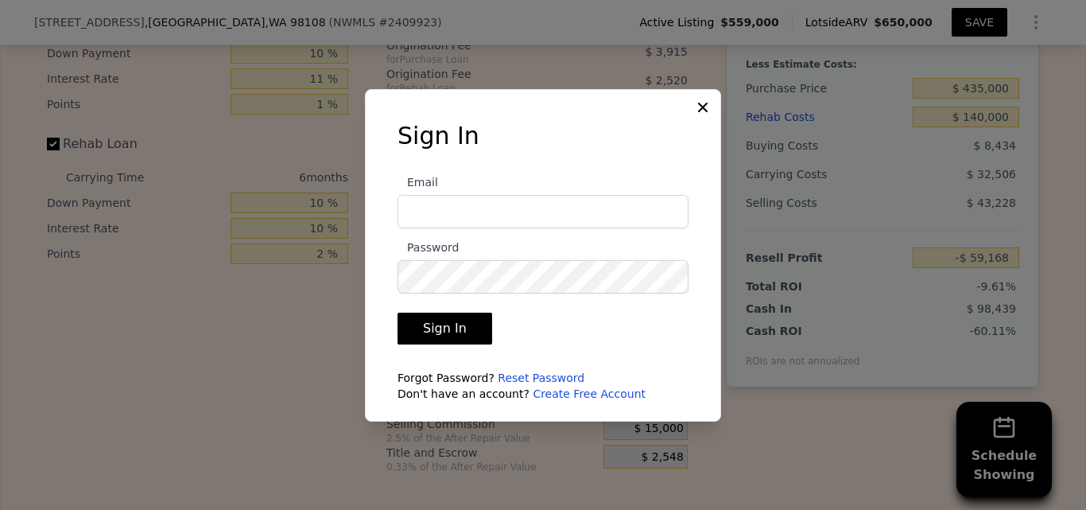
type input "jghomebuyers0820@gmail.com"
click at [475, 325] on button "Sign In" at bounding box center [445, 328] width 95 height 32
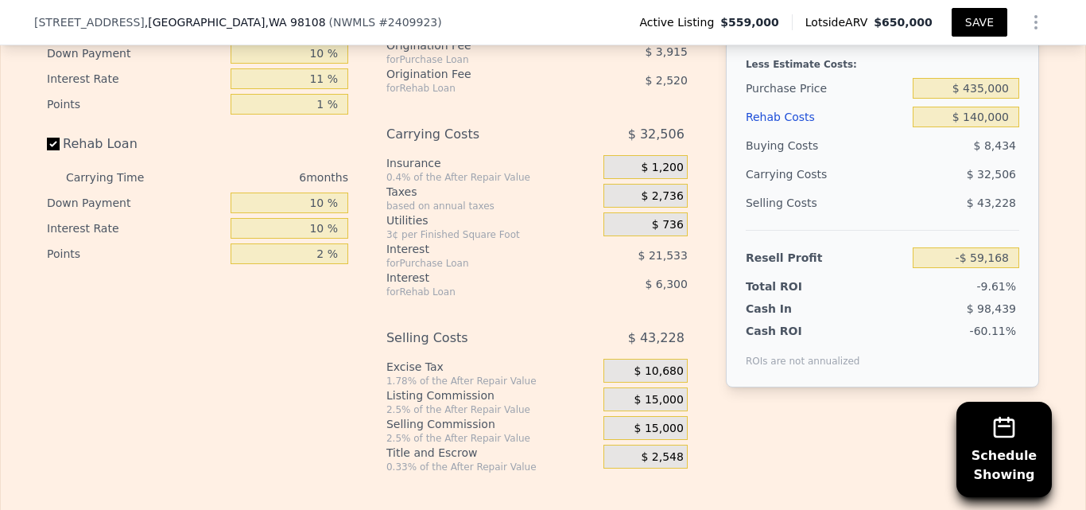
click at [985, 24] on button "SAVE" at bounding box center [980, 22] width 56 height 29
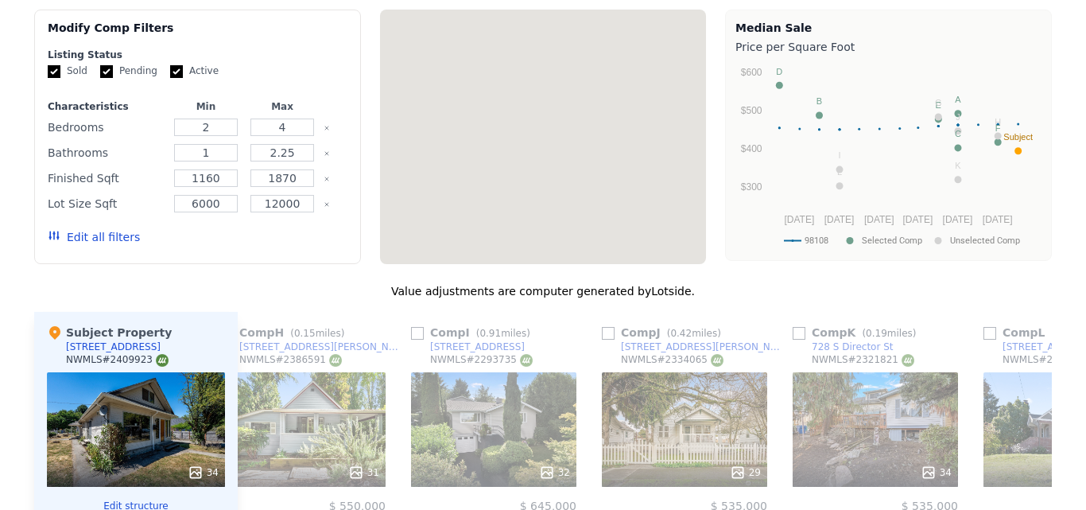
scroll to position [0, 0]
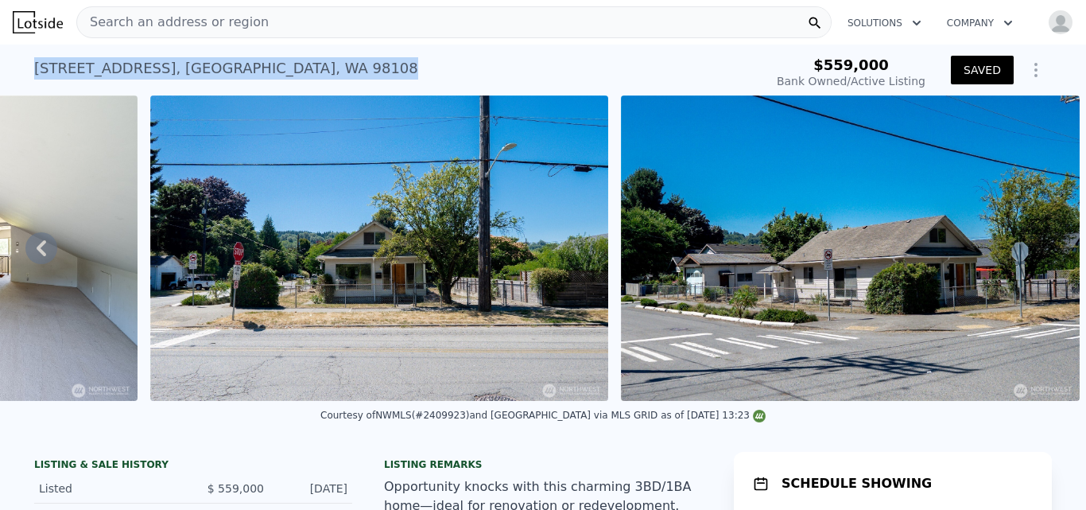
drag, startPoint x: 29, startPoint y: 64, endPoint x: 293, endPoint y: 75, distance: 263.4
click at [293, 75] on div "8723 7th Ave S , Seattle , WA 98108 Bank Owned / Active at $559k" at bounding box center [395, 73] width 723 height 45
copy div "8723 7th Ave S , Seattle , WA 98108"
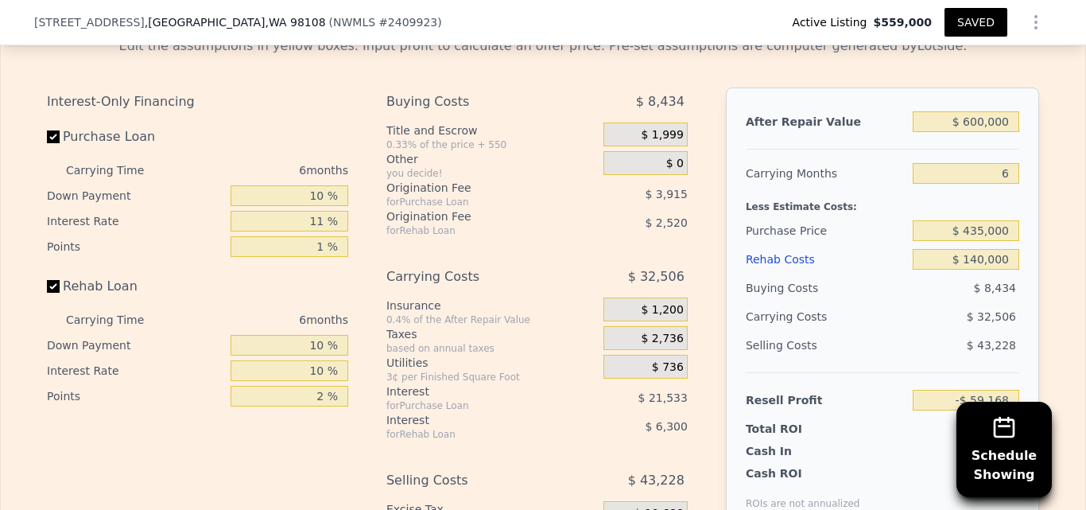
scroll to position [2438, 0]
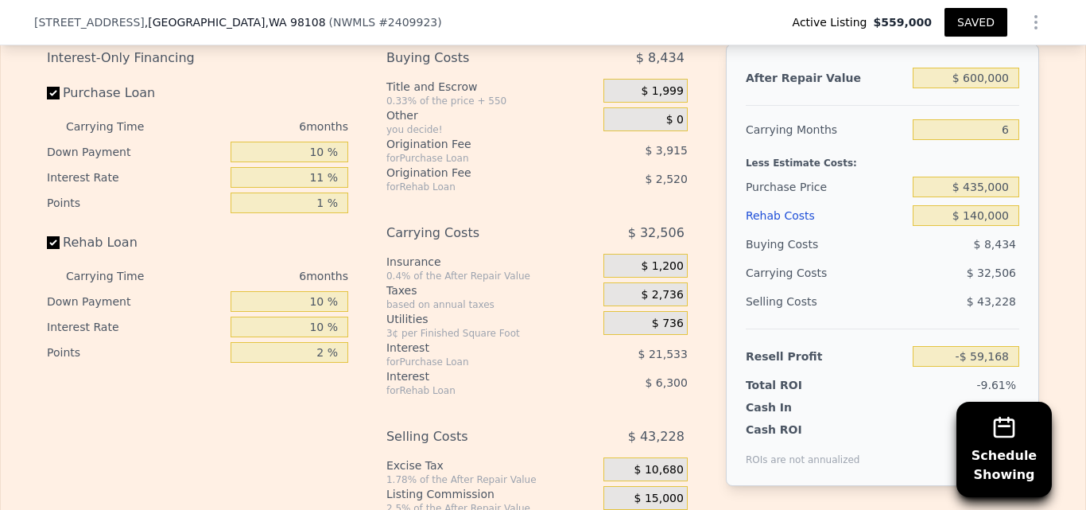
click at [1035, 22] on icon "Show Options" at bounding box center [1036, 22] width 2 height 13
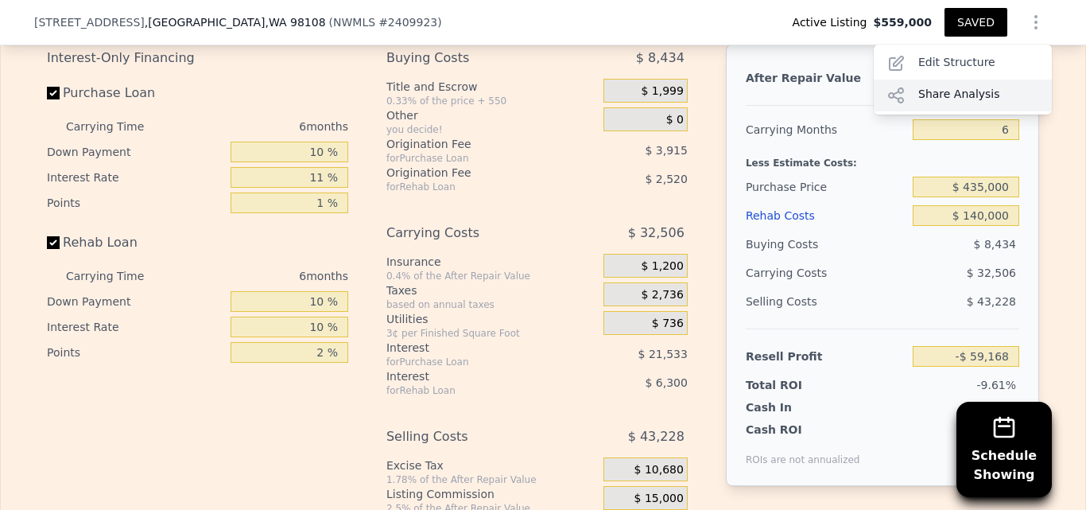
click at [952, 92] on div "Share Analysis" at bounding box center [963, 96] width 178 height 32
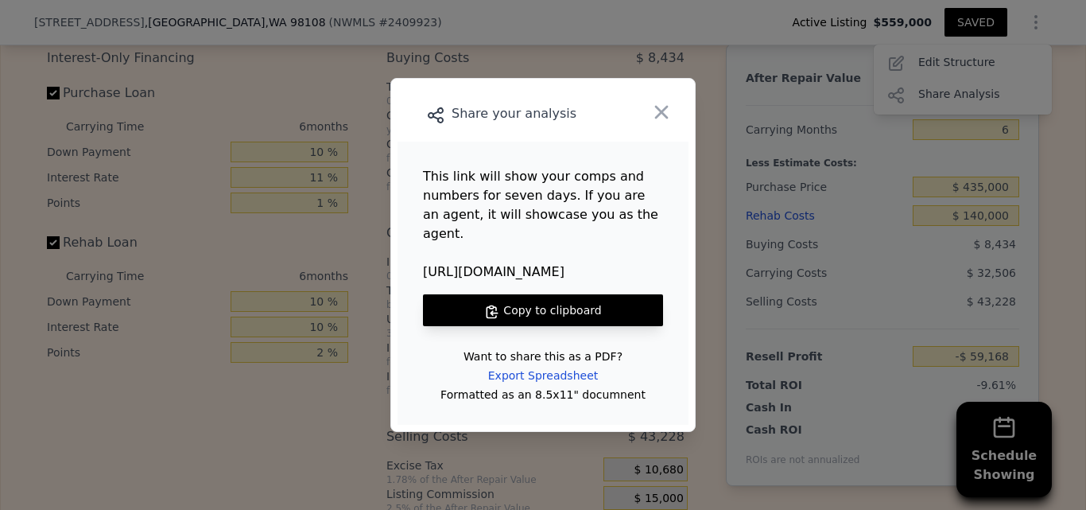
click at [608, 294] on button "Copy to clipboard" at bounding box center [543, 310] width 240 height 32
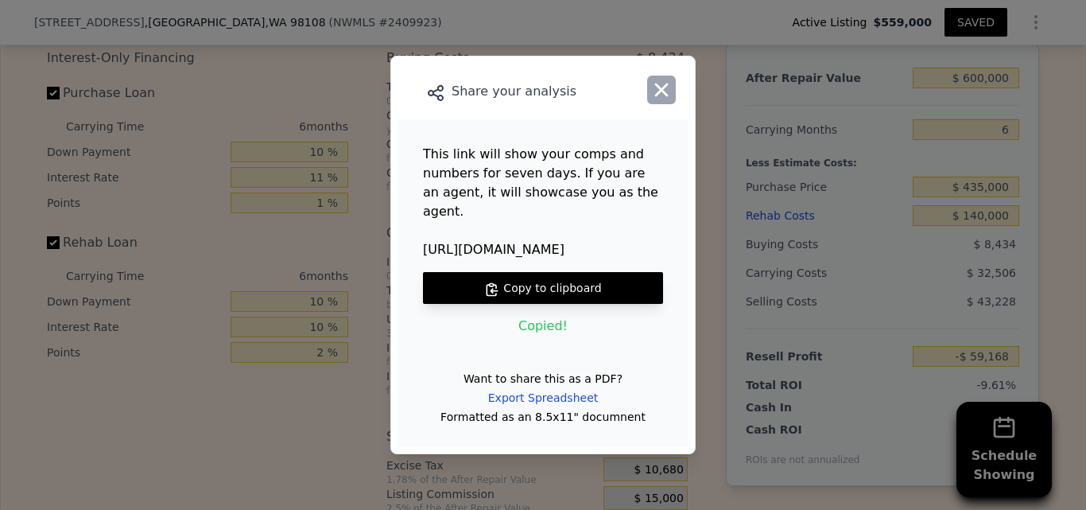
click at [669, 101] on icon "button" at bounding box center [661, 90] width 22 height 22
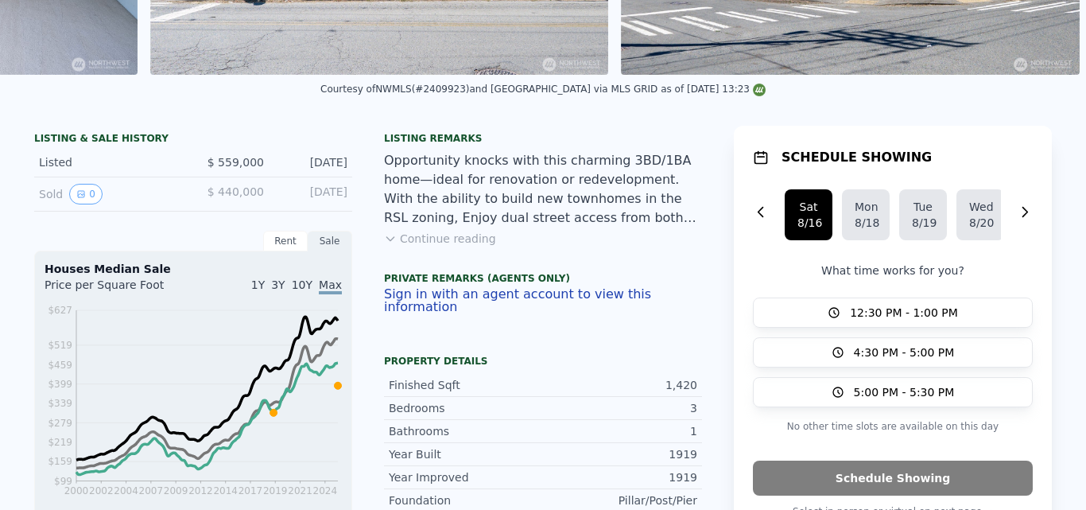
scroll to position [0, 0]
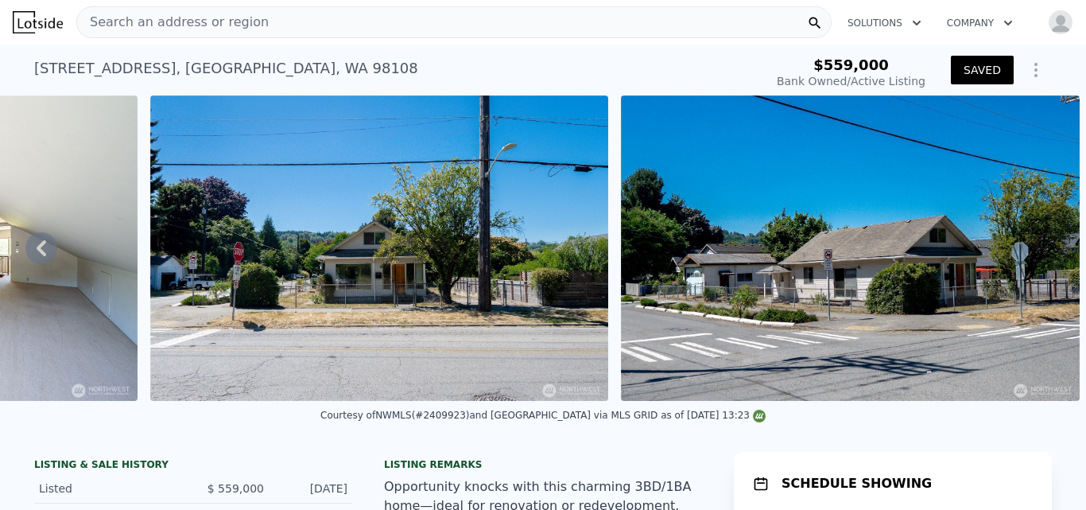
click at [331, 17] on div "Search an address or region" at bounding box center [453, 22] width 755 height 32
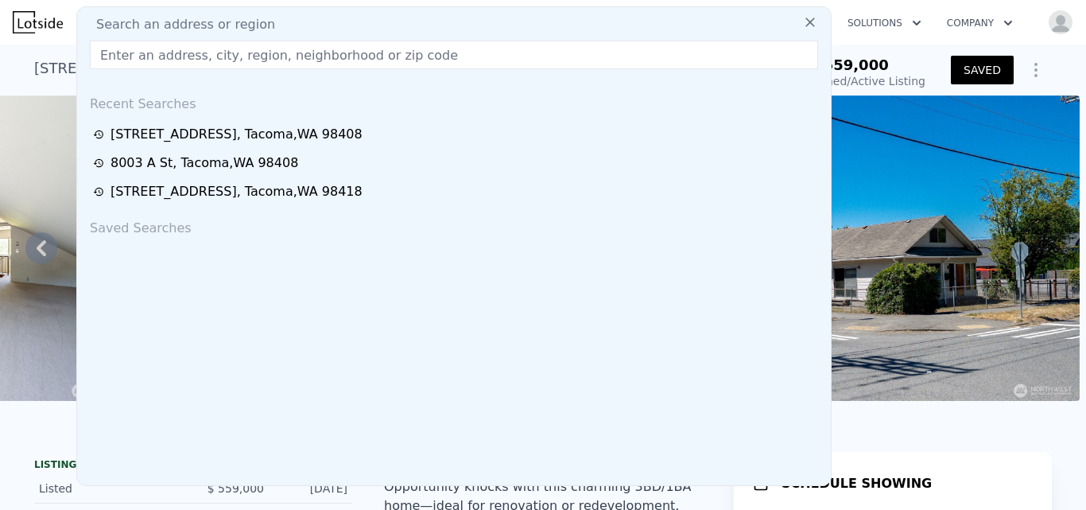
type input "6004 225th Street SW Mountlake Terrace, WA 98043"
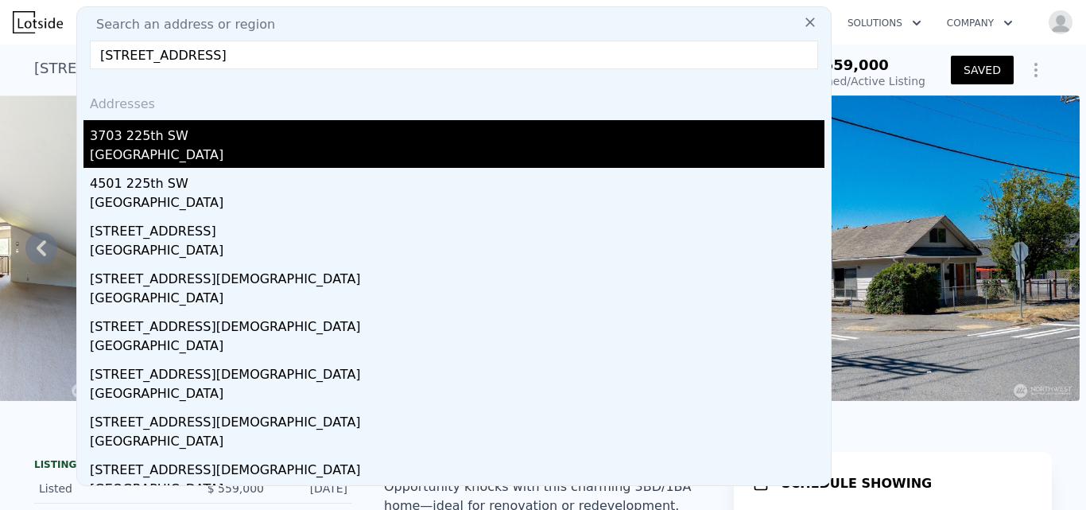
click at [121, 145] on div "3703 225th SW" at bounding box center [457, 132] width 735 height 25
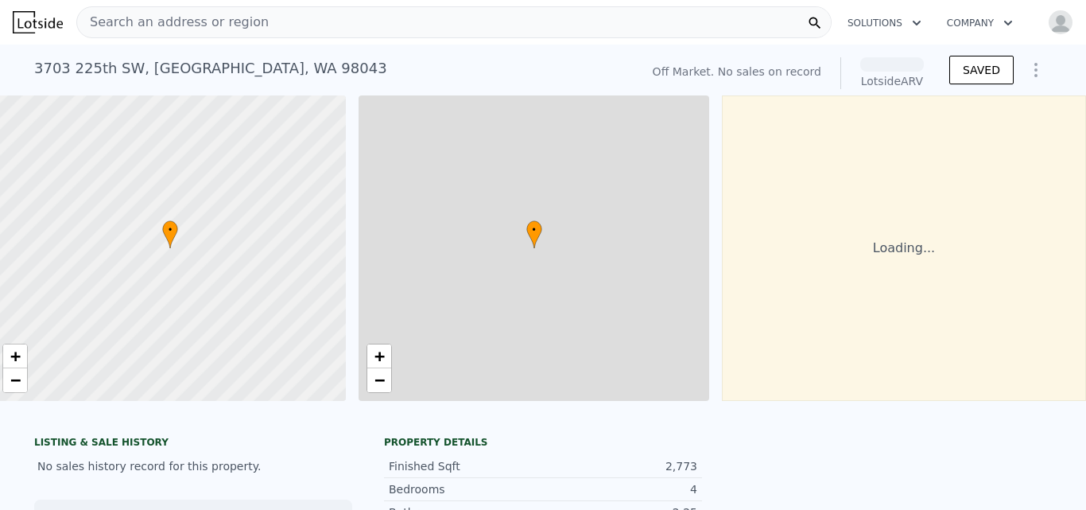
scroll to position [0, 24]
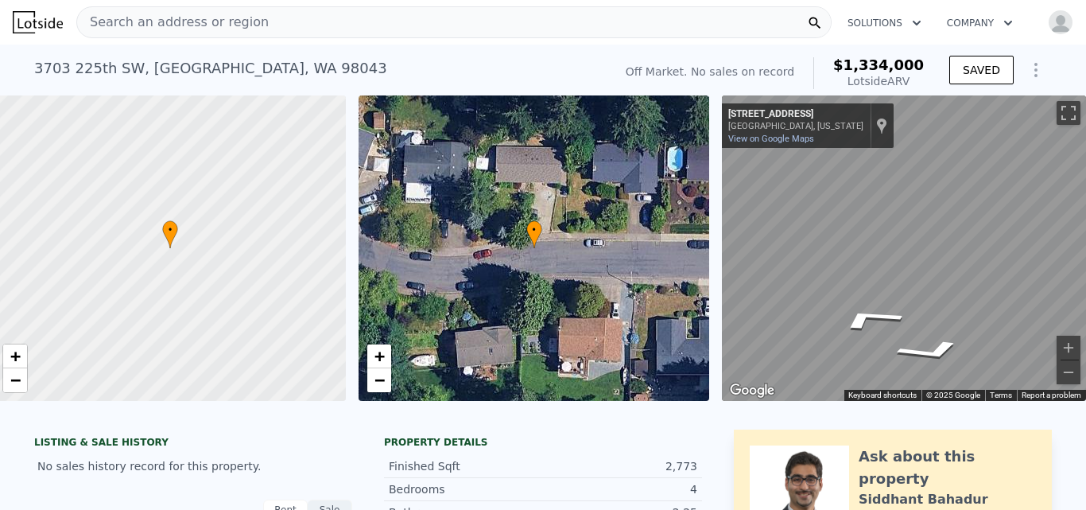
click at [313, 25] on div "Search an address or region" at bounding box center [453, 22] width 755 height 32
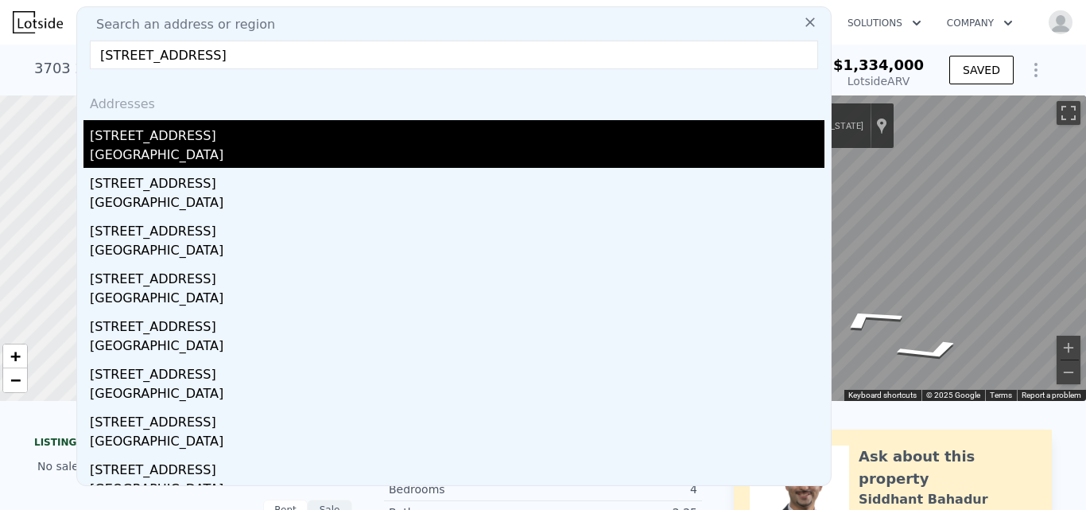
type input "17030 14th Avenue NE Shoreline, WA 98155"
click at [154, 130] on div "17030 14th Ave NE" at bounding box center [457, 132] width 735 height 25
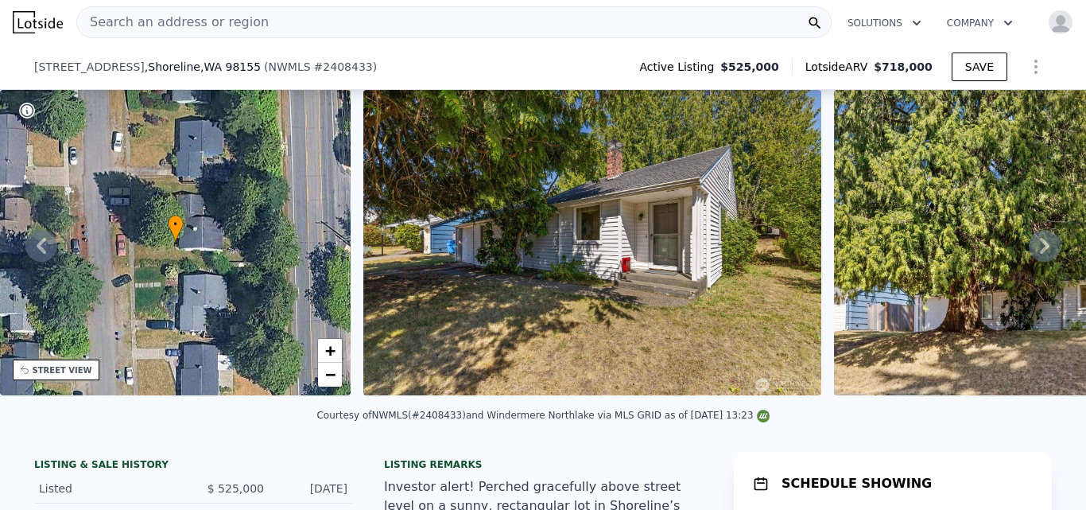
scroll to position [272, 0]
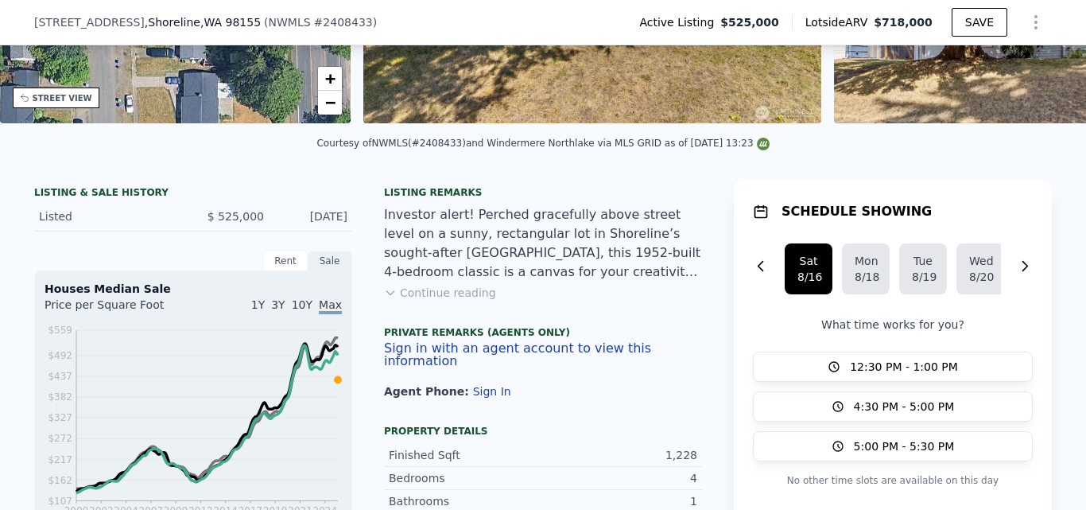
click at [452, 301] on button "Continue reading" at bounding box center [440, 293] width 112 height 16
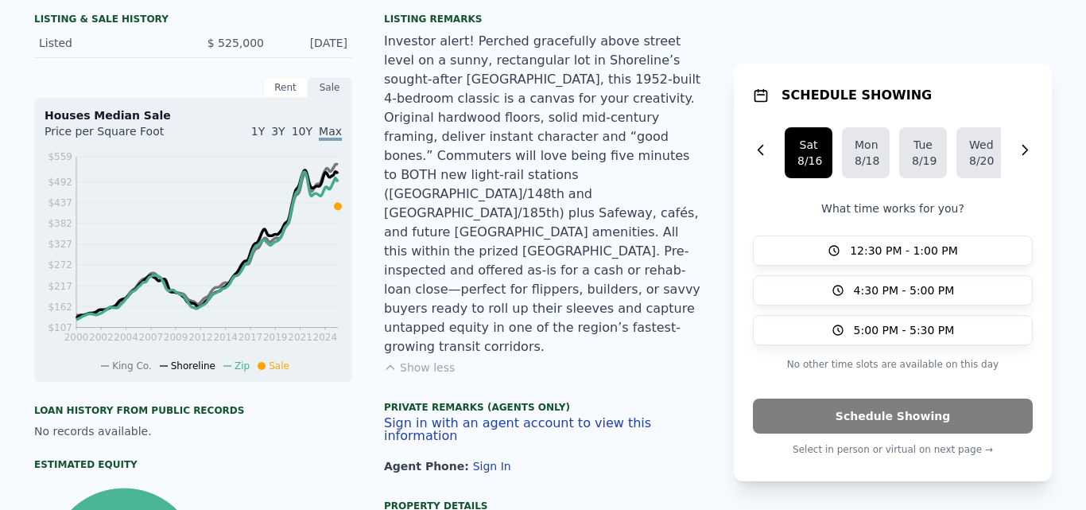
scroll to position [0, 0]
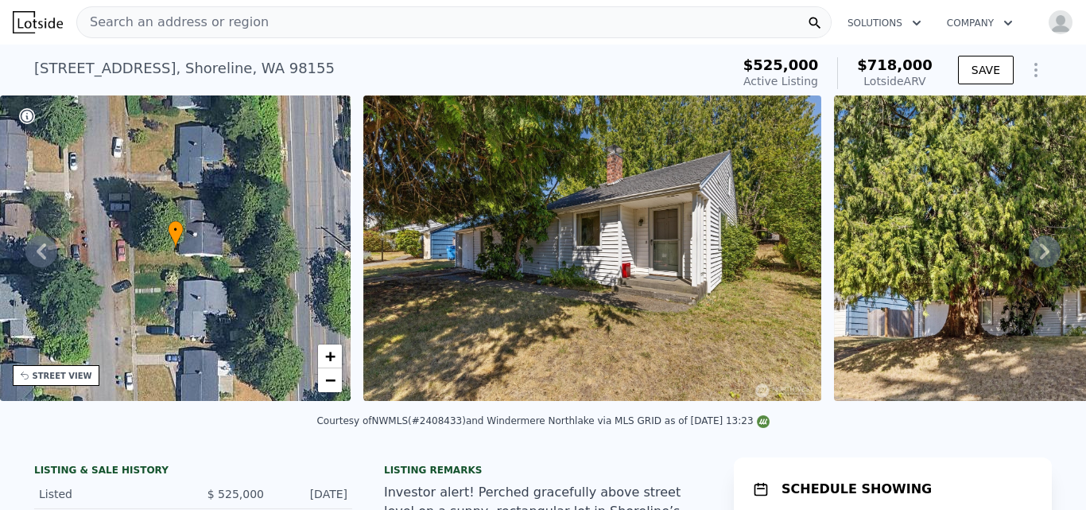
click at [1040, 258] on icon at bounding box center [1045, 251] width 10 height 16
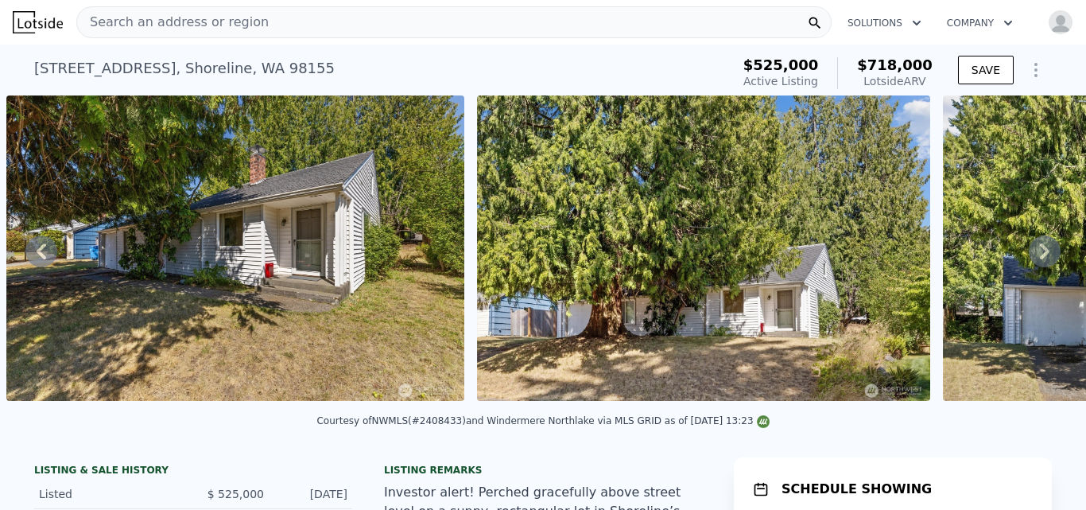
click at [1040, 258] on icon at bounding box center [1045, 251] width 10 height 16
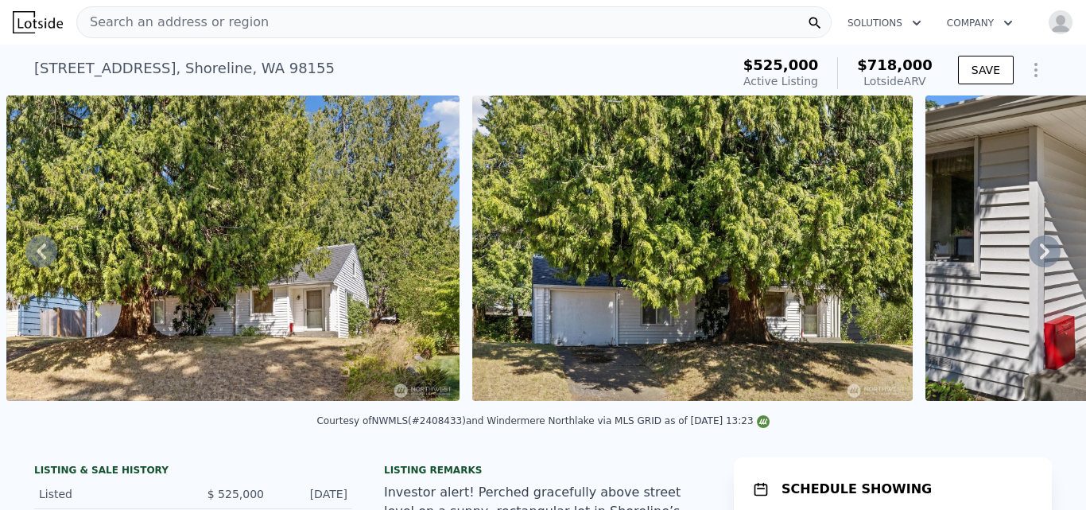
click at [1040, 258] on icon at bounding box center [1045, 251] width 10 height 16
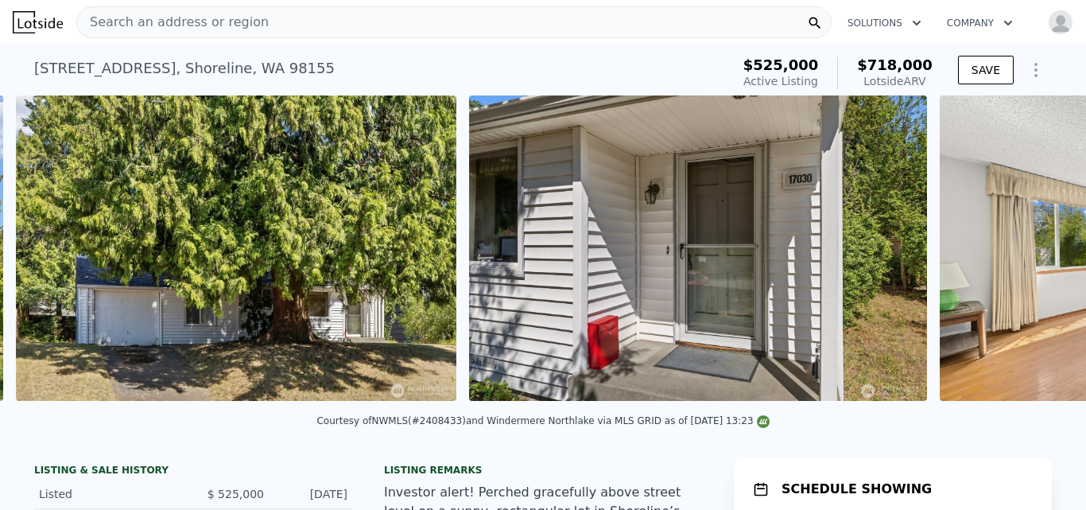
scroll to position [0, 1664]
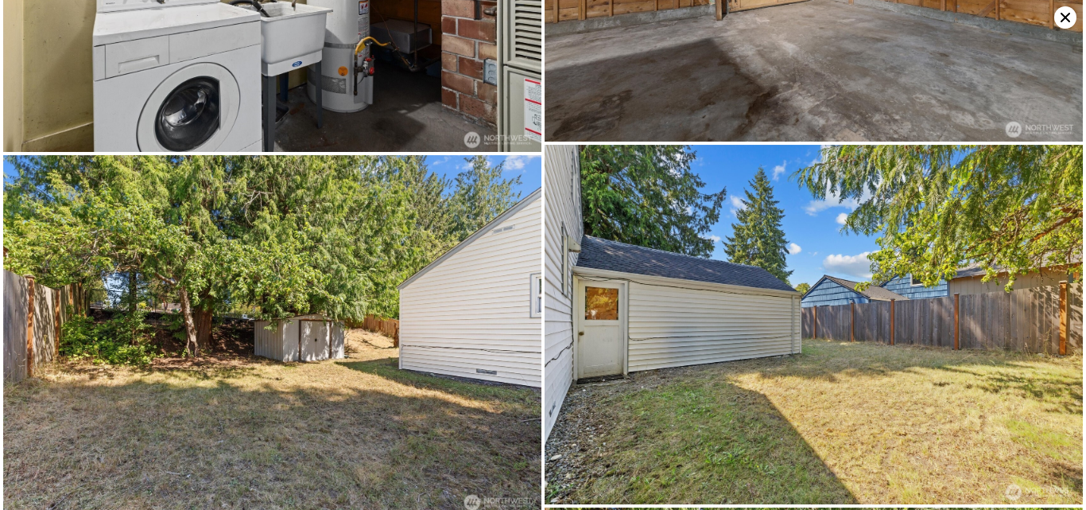
scroll to position [4301, 0]
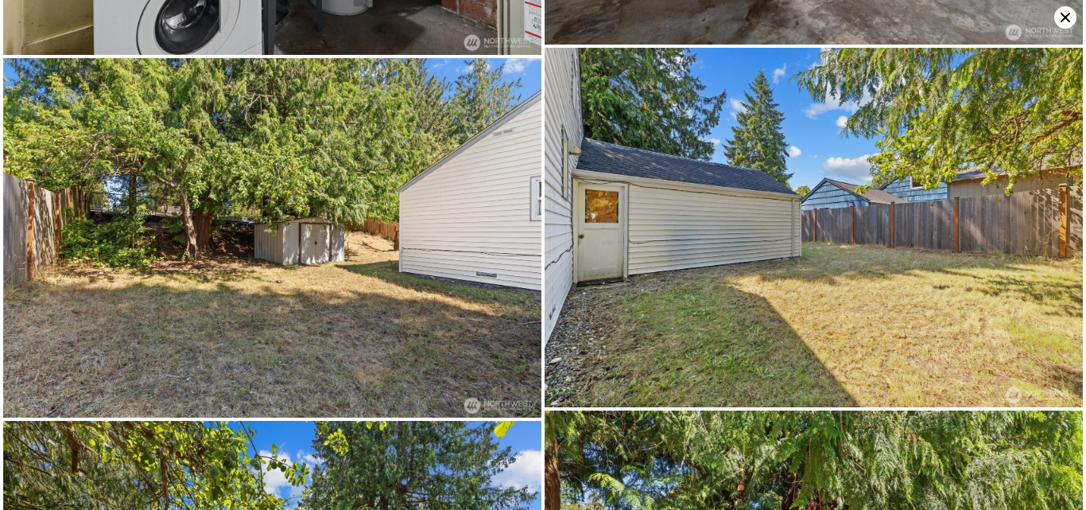
click at [1063, 19] on icon at bounding box center [1066, 18] width 10 height 10
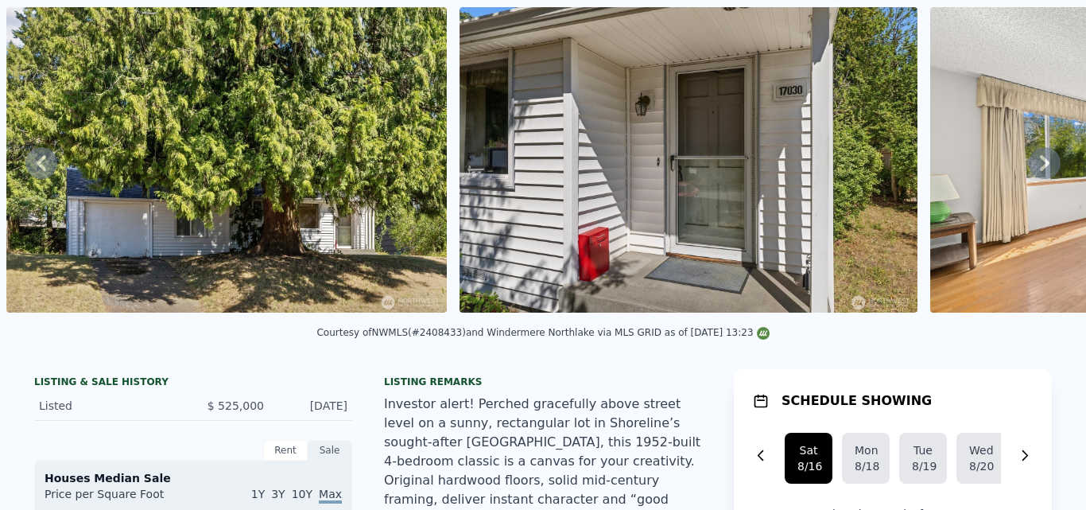
scroll to position [0, 0]
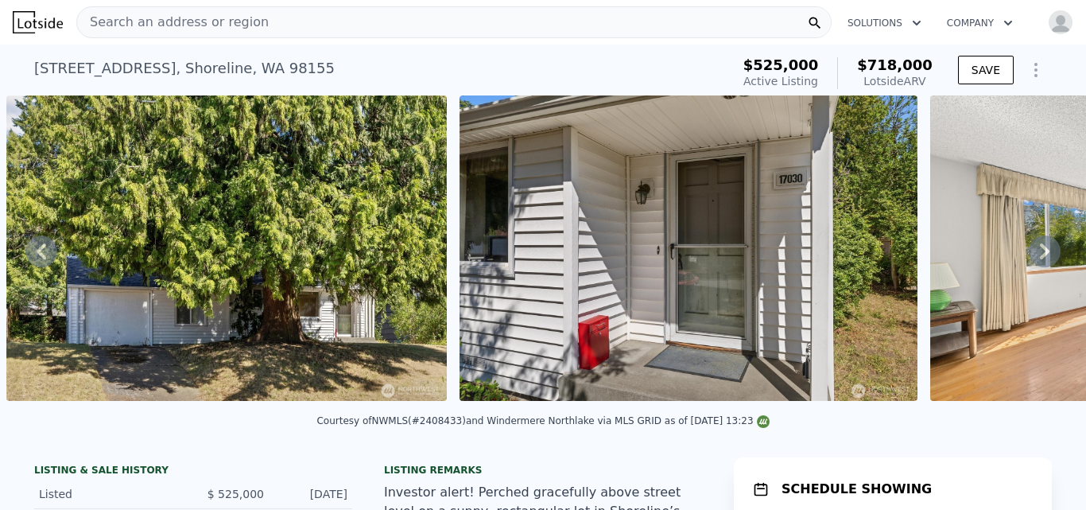
click at [1040, 259] on icon at bounding box center [1045, 251] width 10 height 16
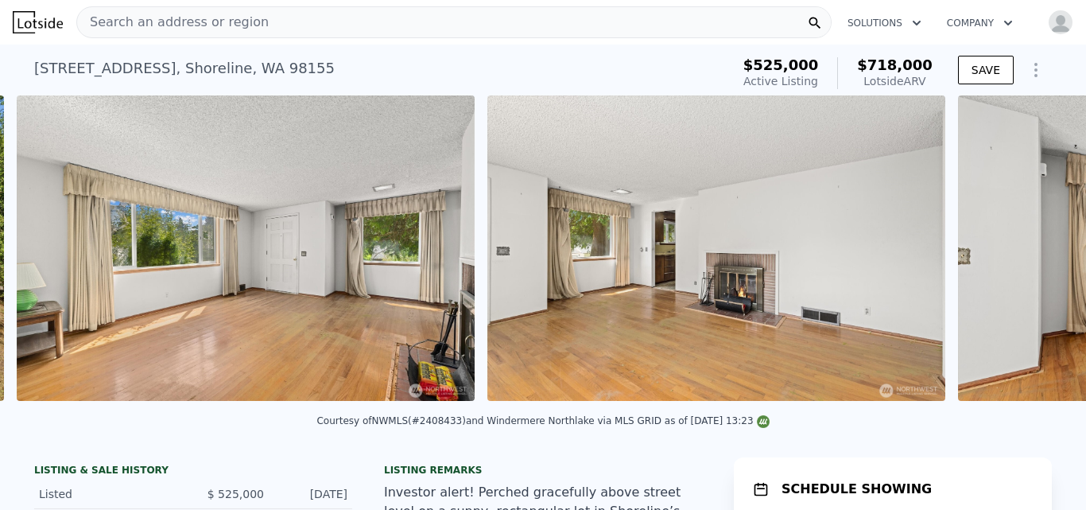
scroll to position [0, 2588]
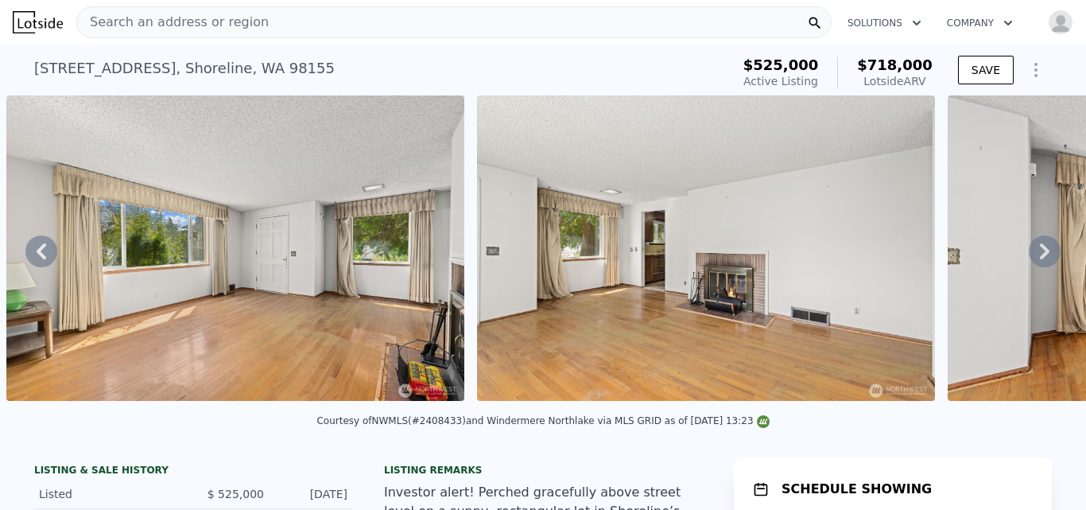
click at [1030, 261] on div "• + − • + − STREET VIEW ← Move left → Move right ↑ Move up ↓ Move down + Zoom i…" at bounding box center [543, 250] width 1086 height 311
click at [1040, 259] on icon at bounding box center [1045, 251] width 10 height 16
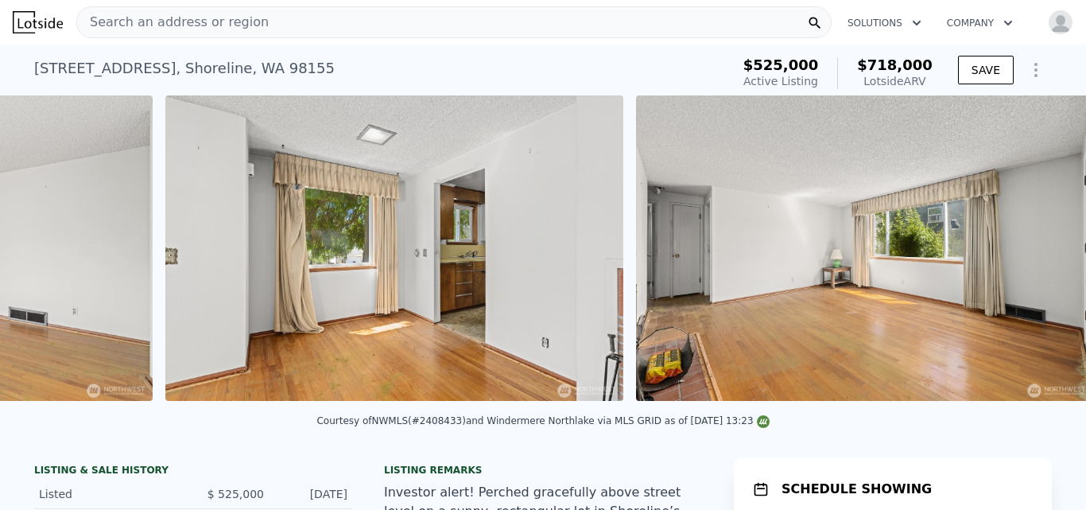
scroll to position [0, 3529]
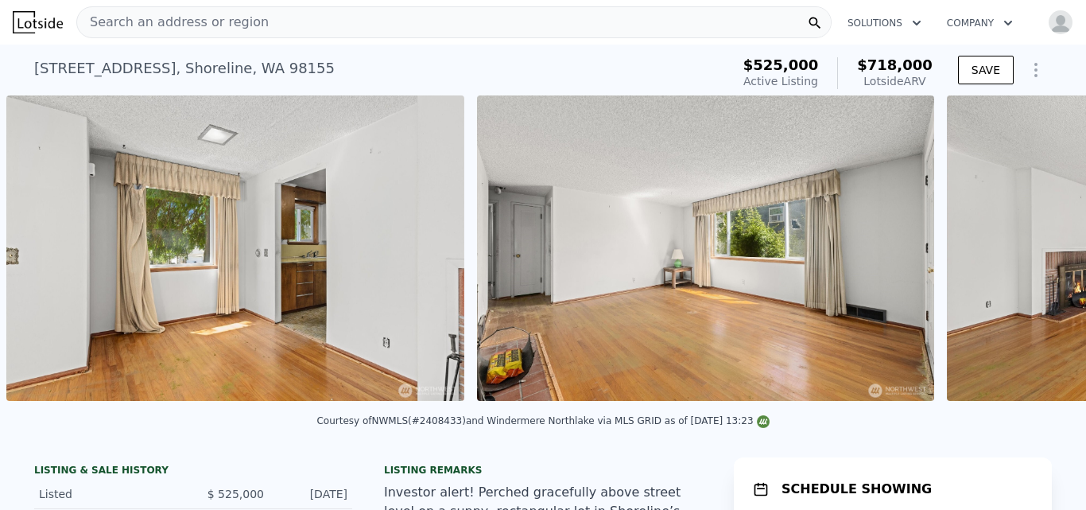
click at [1030, 261] on div "• + − • + − STREET VIEW ← Move left → Move right ↑ Move up ↓ Move down + Zoom i…" at bounding box center [543, 250] width 1086 height 311
click at [1040, 259] on icon at bounding box center [1045, 251] width 10 height 16
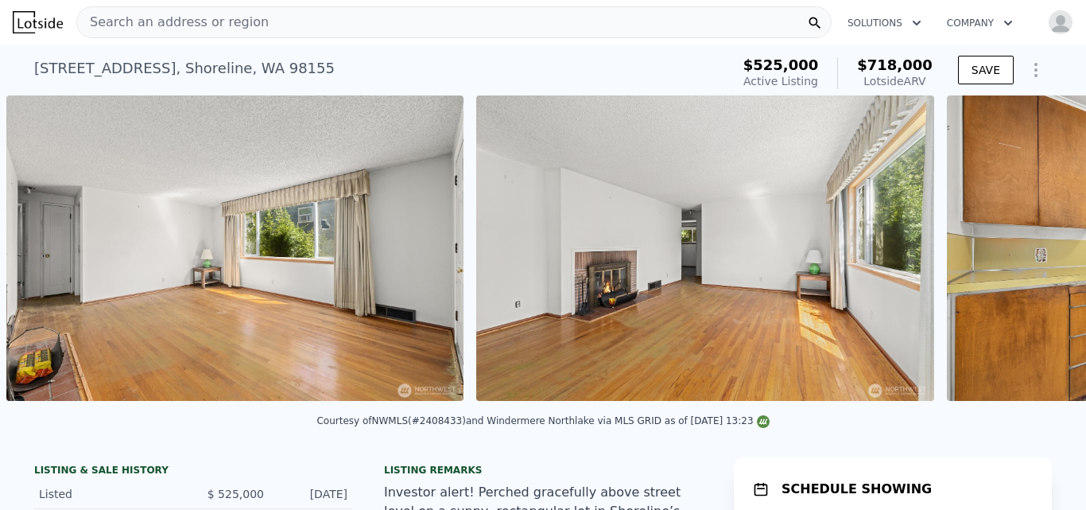
click at [1030, 261] on div "• + − • + − STREET VIEW ← Move left → Move right ↑ Move up ↓ Move down + Zoom i…" at bounding box center [543, 250] width 1086 height 311
click at [1040, 259] on icon at bounding box center [1045, 251] width 10 height 16
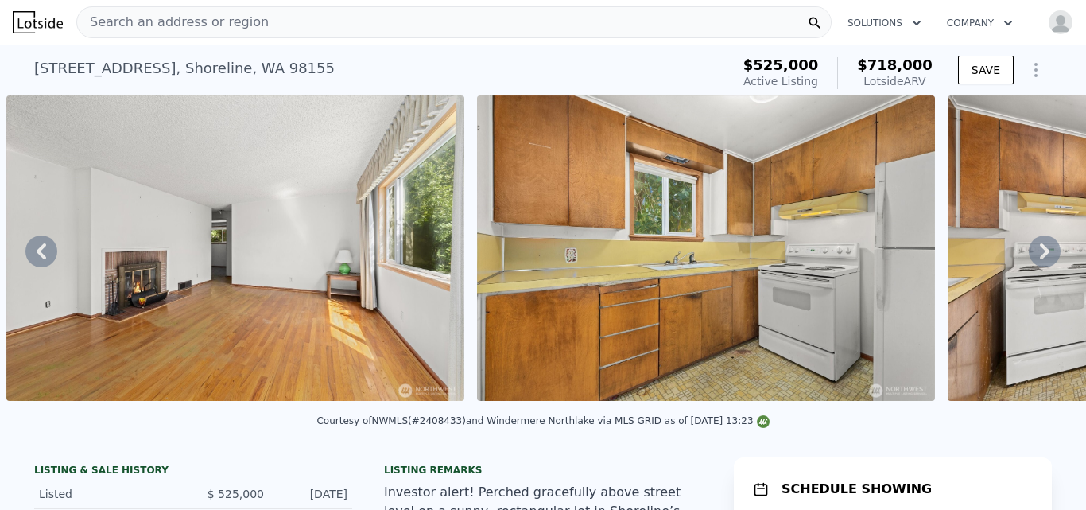
click at [1040, 259] on icon at bounding box center [1045, 251] width 10 height 16
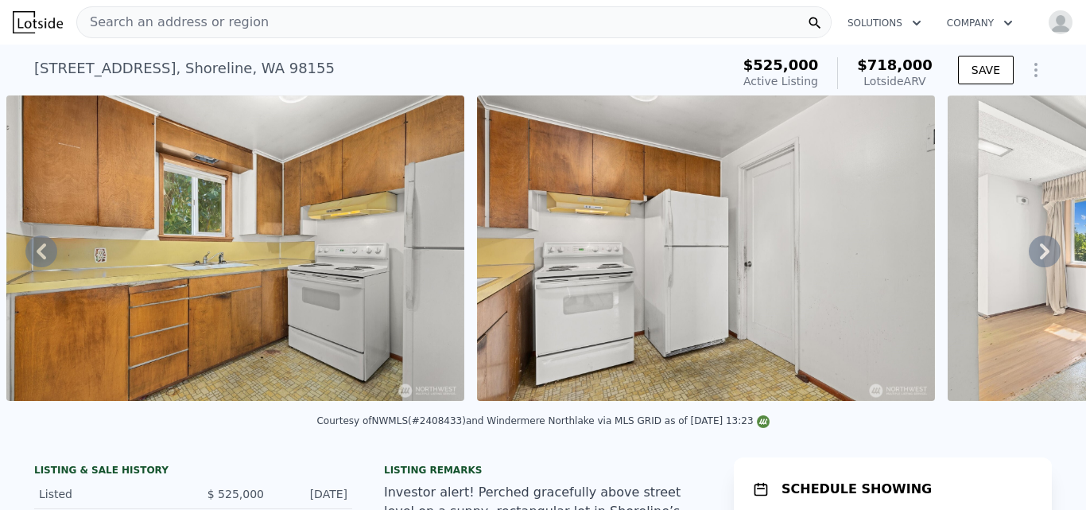
click at [1040, 259] on icon at bounding box center [1045, 251] width 10 height 16
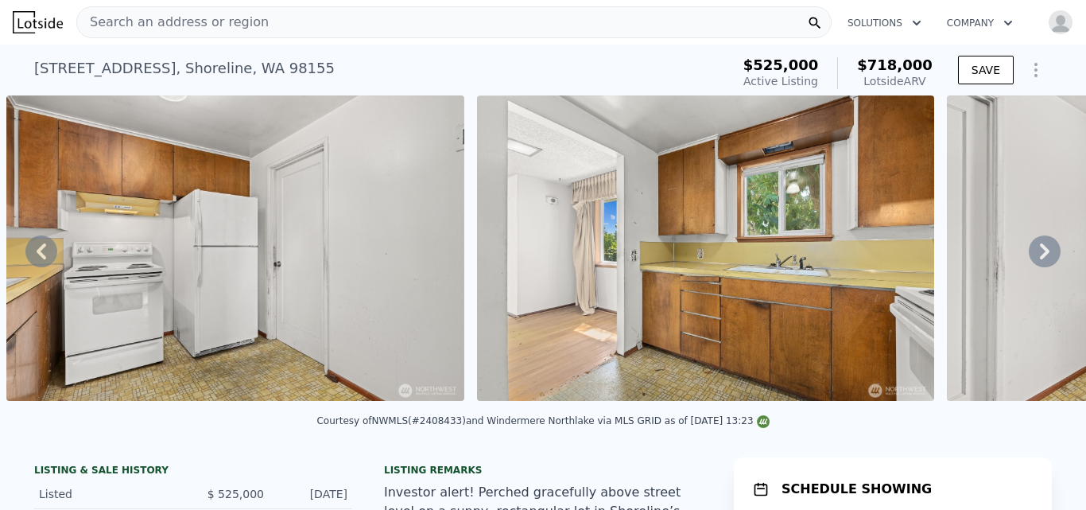
click at [1040, 259] on icon at bounding box center [1045, 251] width 10 height 16
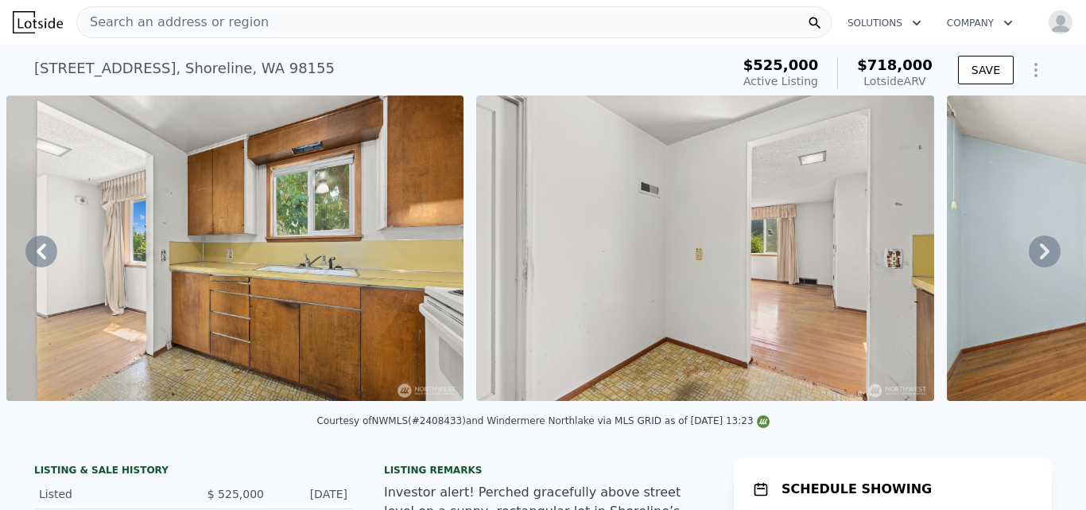
click at [1040, 259] on icon at bounding box center [1045, 251] width 10 height 16
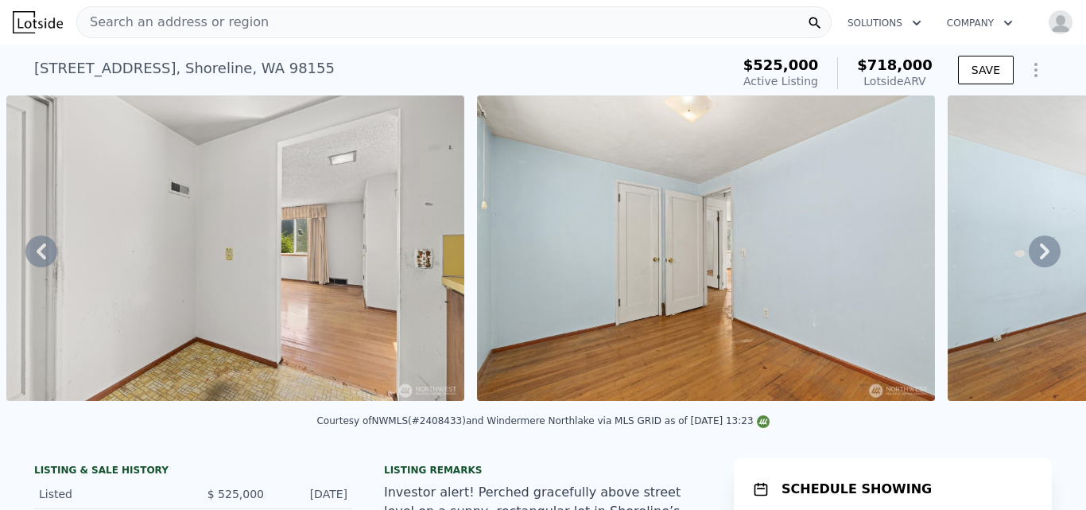
click at [1040, 259] on icon at bounding box center [1045, 251] width 10 height 16
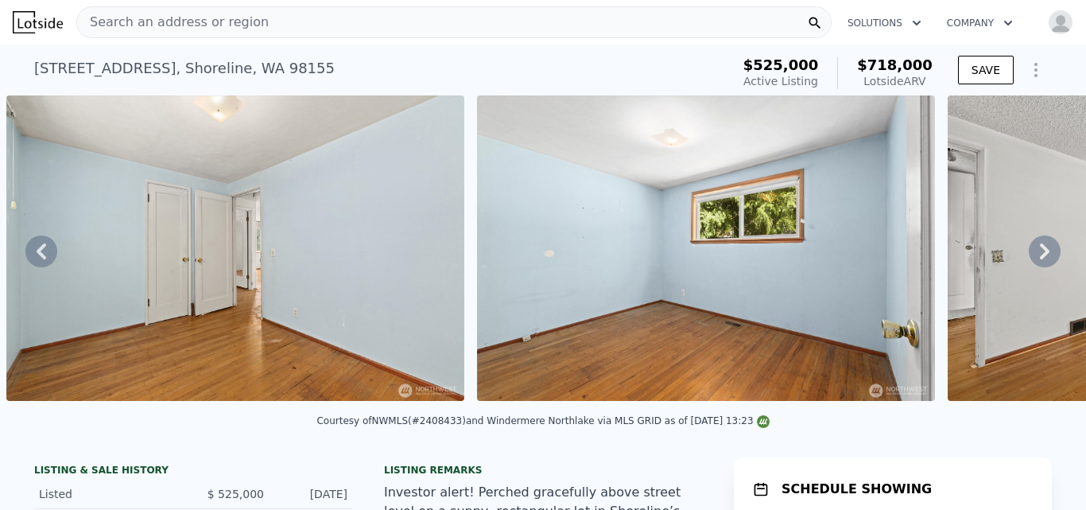
click at [1040, 259] on icon at bounding box center [1045, 251] width 10 height 16
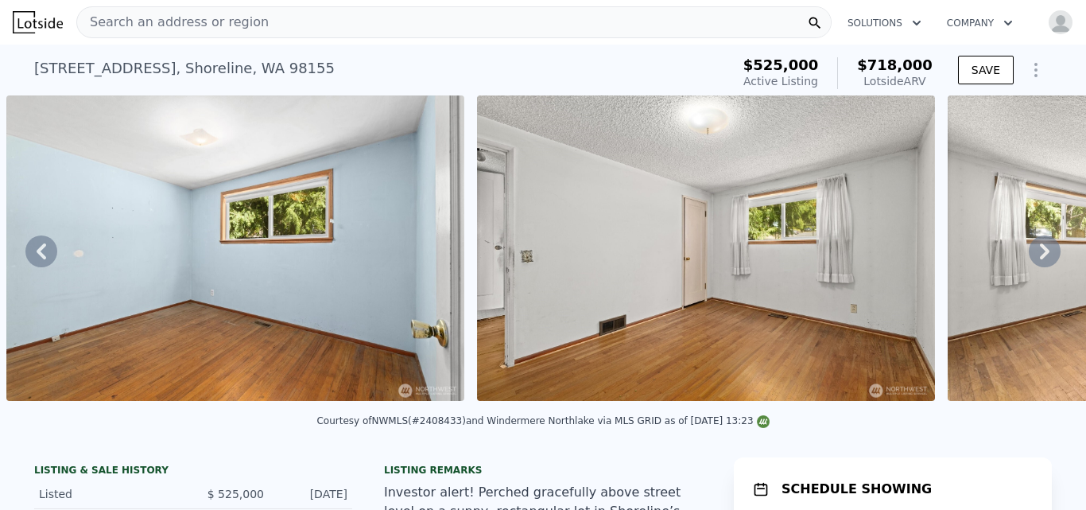
click at [1040, 259] on icon at bounding box center [1045, 251] width 10 height 16
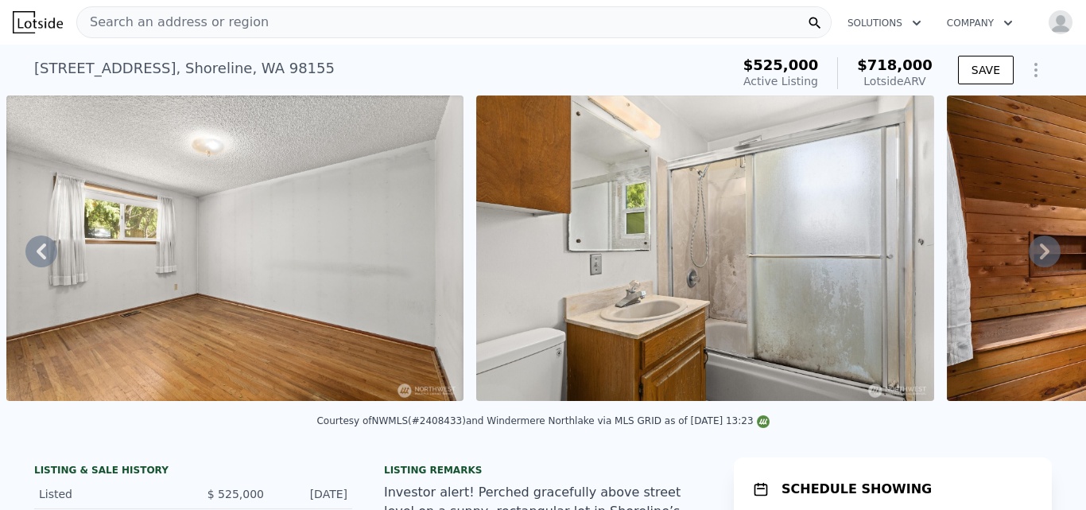
click at [1040, 259] on icon at bounding box center [1045, 251] width 10 height 16
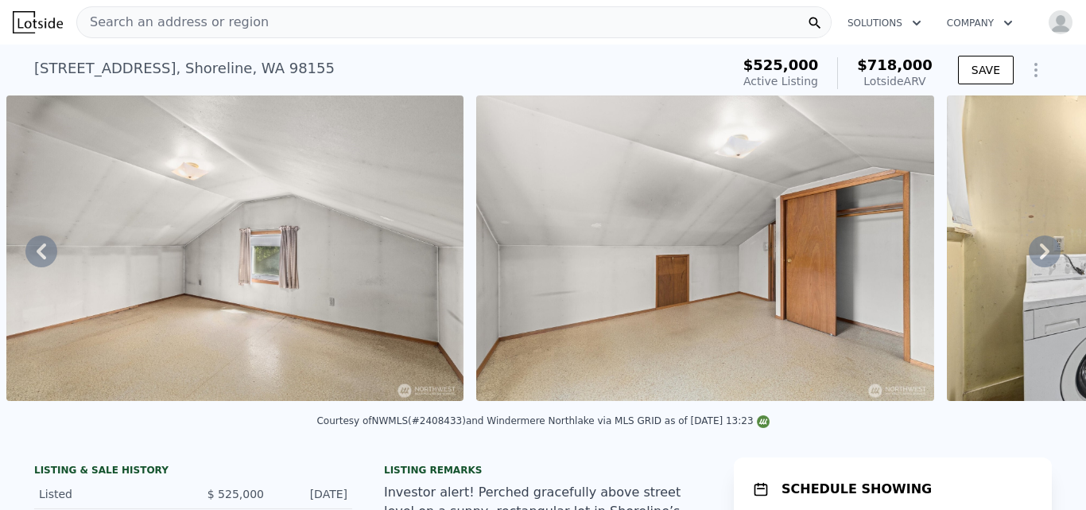
click at [1040, 259] on icon at bounding box center [1045, 251] width 10 height 16
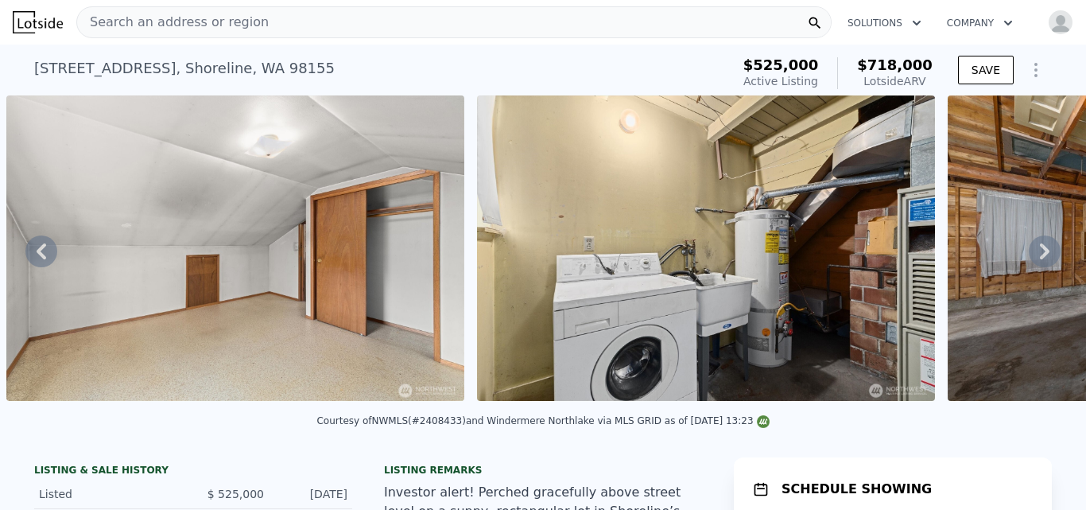
click at [1040, 259] on icon at bounding box center [1045, 251] width 10 height 16
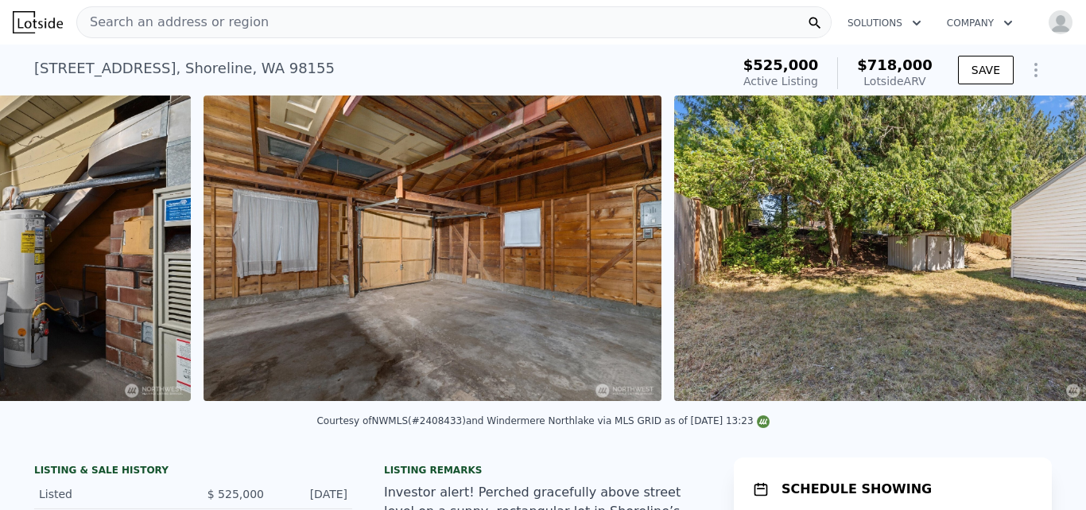
scroll to position [0, 11528]
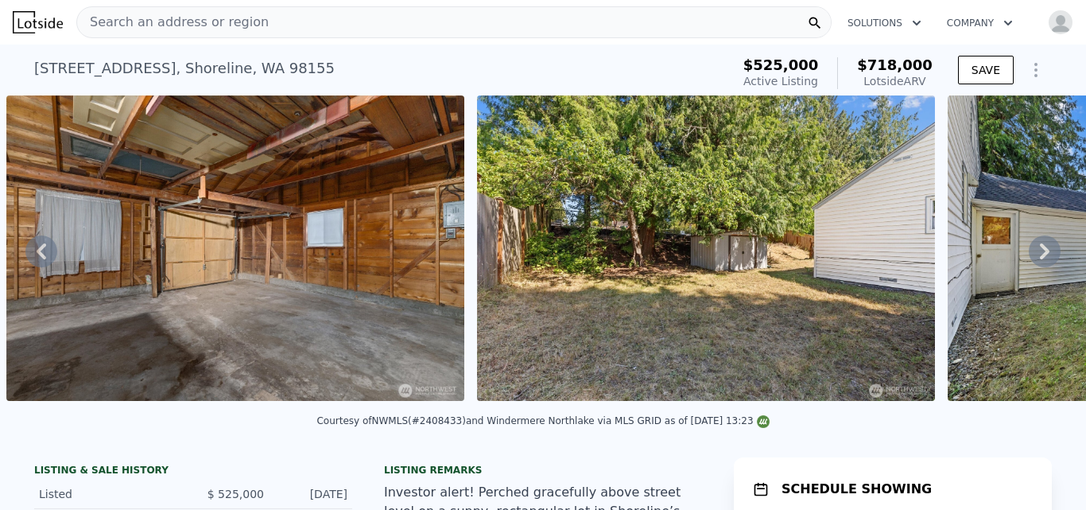
click at [1040, 259] on icon at bounding box center [1045, 251] width 10 height 16
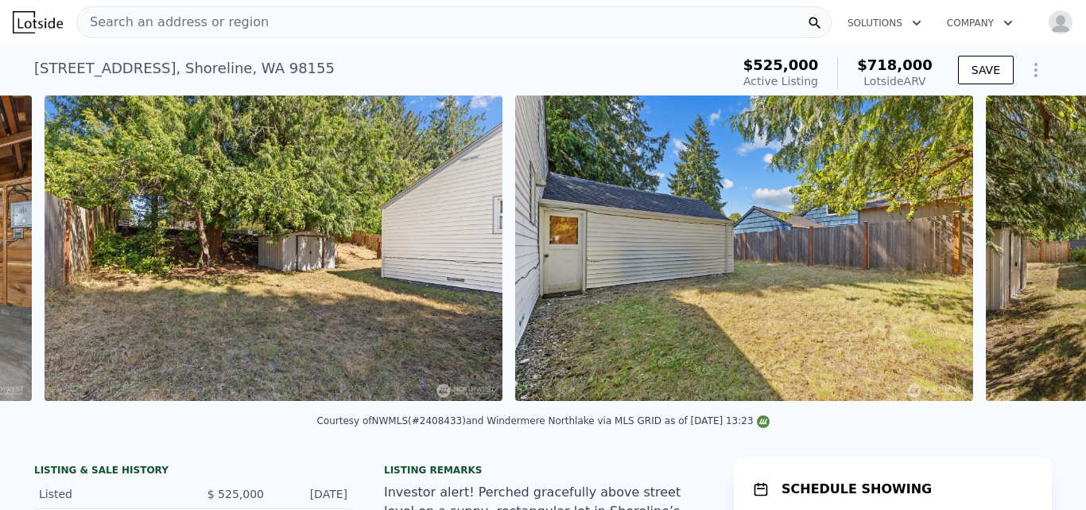
scroll to position [0, 11998]
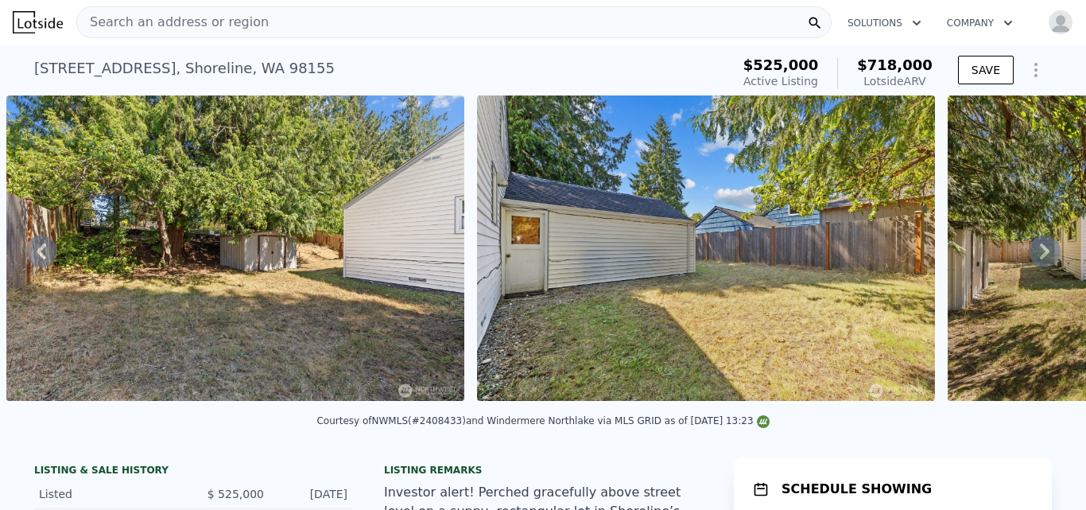
click at [1040, 259] on icon at bounding box center [1045, 251] width 10 height 16
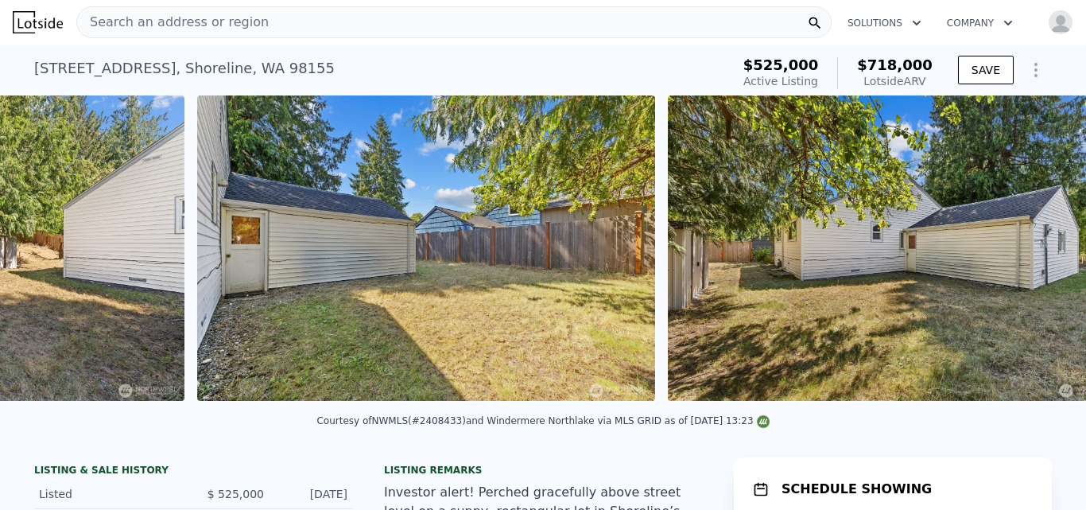
scroll to position [0, 12469]
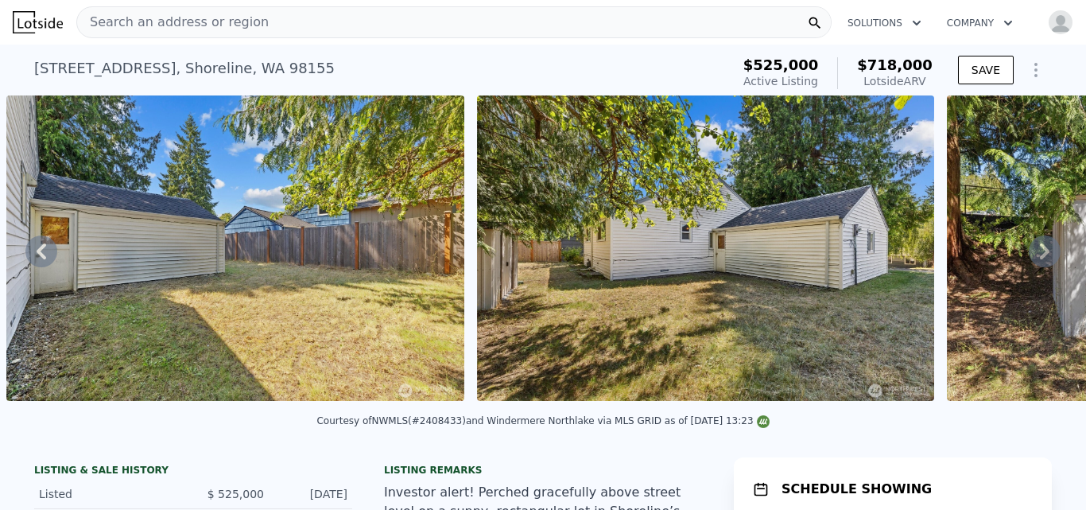
click at [1040, 259] on icon at bounding box center [1045, 251] width 10 height 16
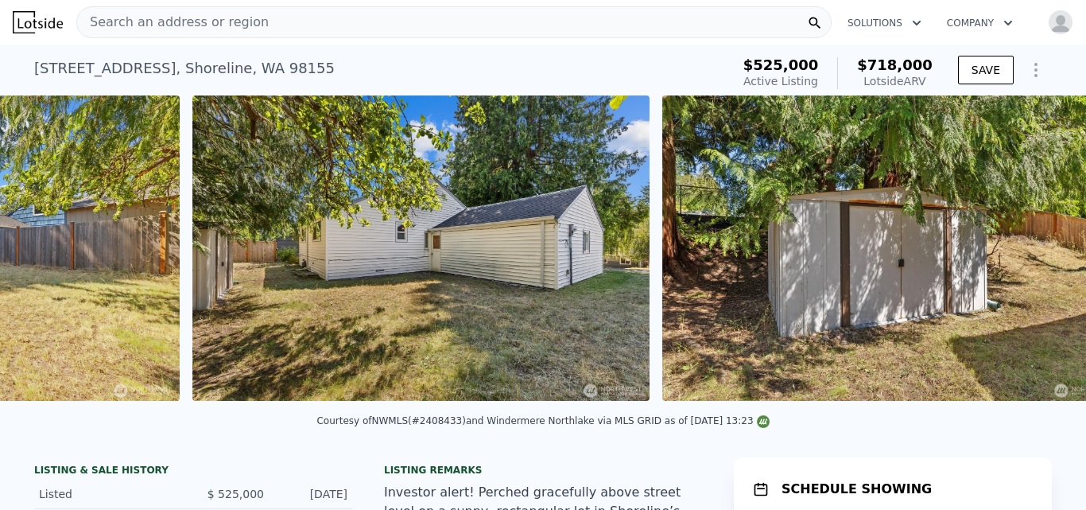
scroll to position [0, 12940]
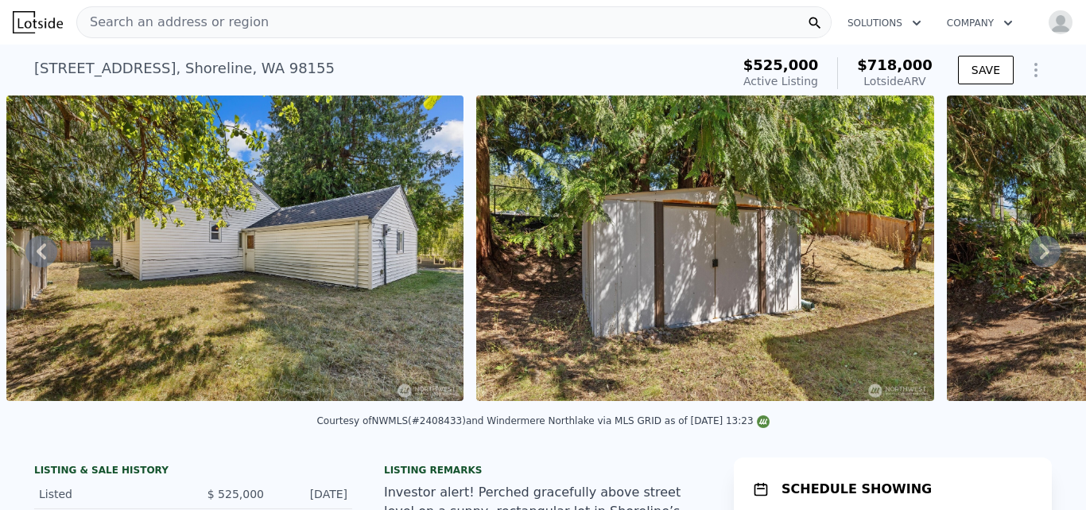
click at [1040, 259] on icon at bounding box center [1045, 251] width 10 height 16
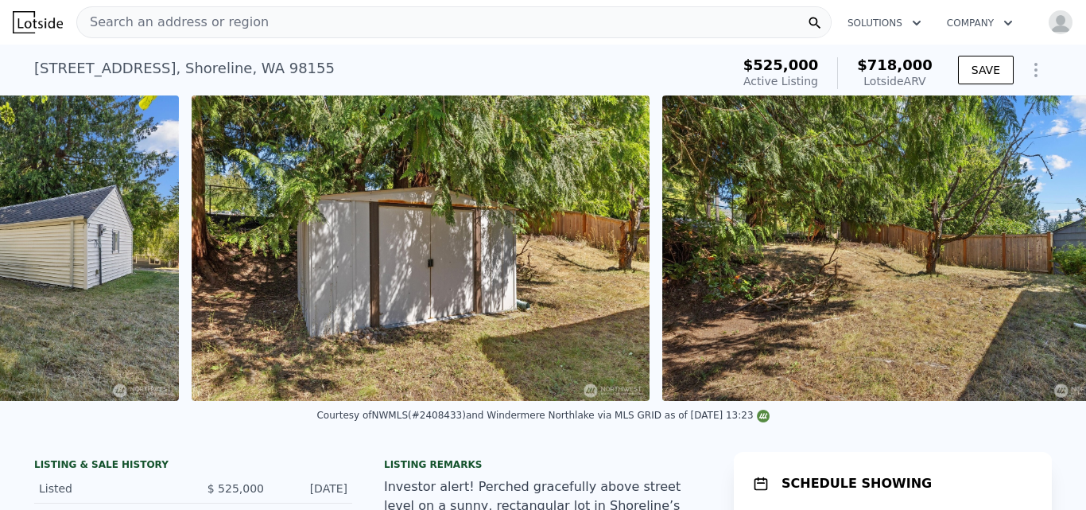
scroll to position [0, 13409]
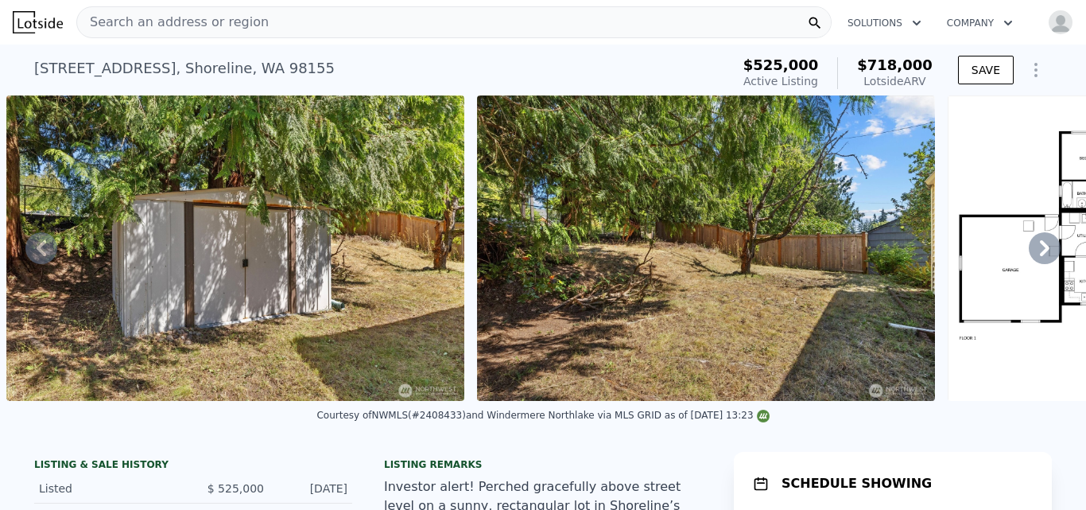
click at [1040, 256] on icon at bounding box center [1045, 248] width 10 height 16
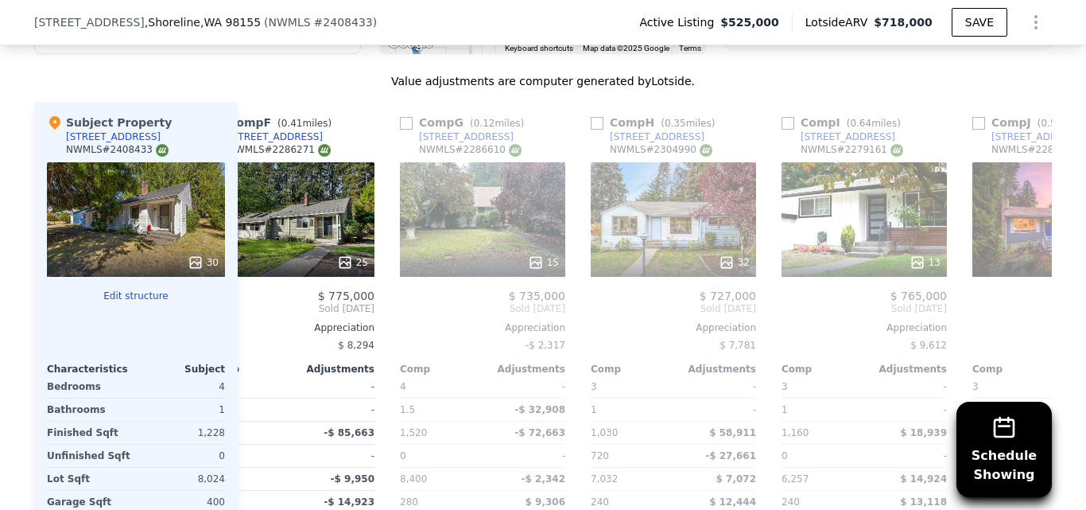
scroll to position [1816, 0]
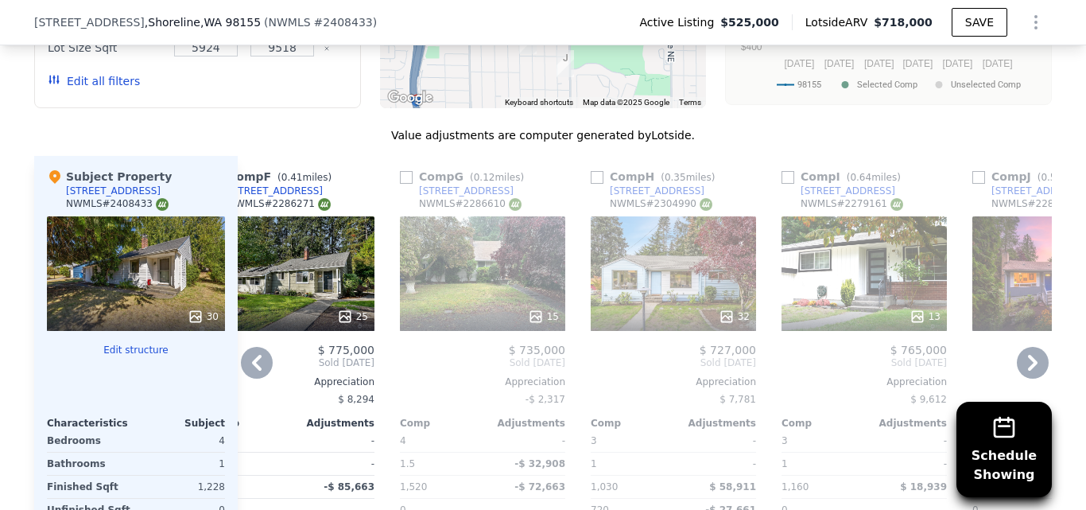
click at [492, 216] on div "15" at bounding box center [482, 273] width 165 height 114
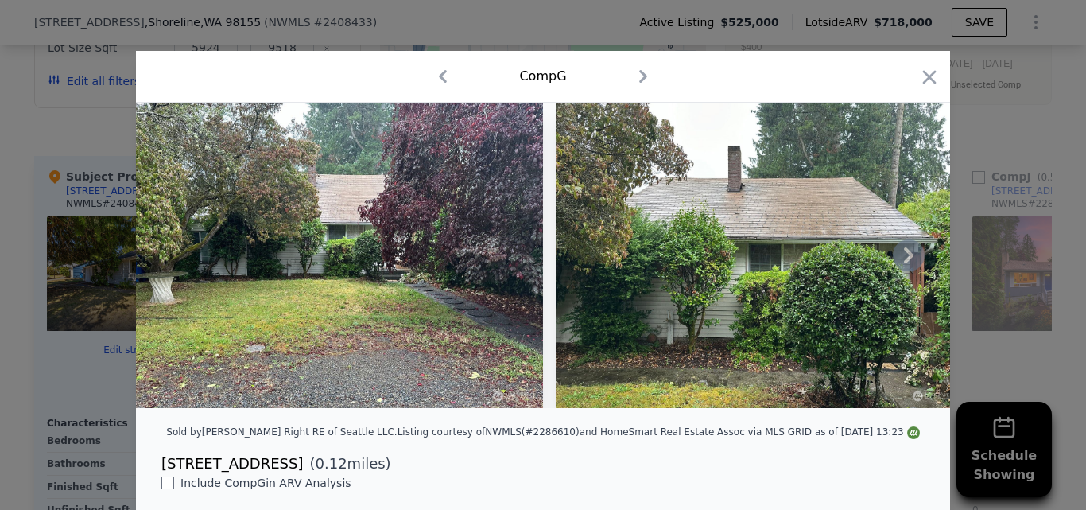
click at [904, 260] on icon at bounding box center [909, 255] width 10 height 16
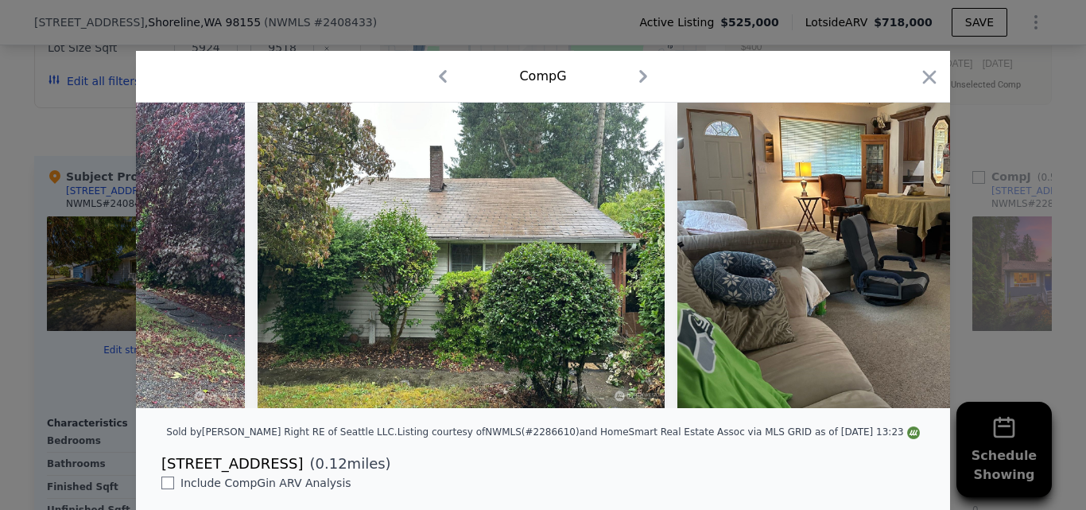
scroll to position [0, 382]
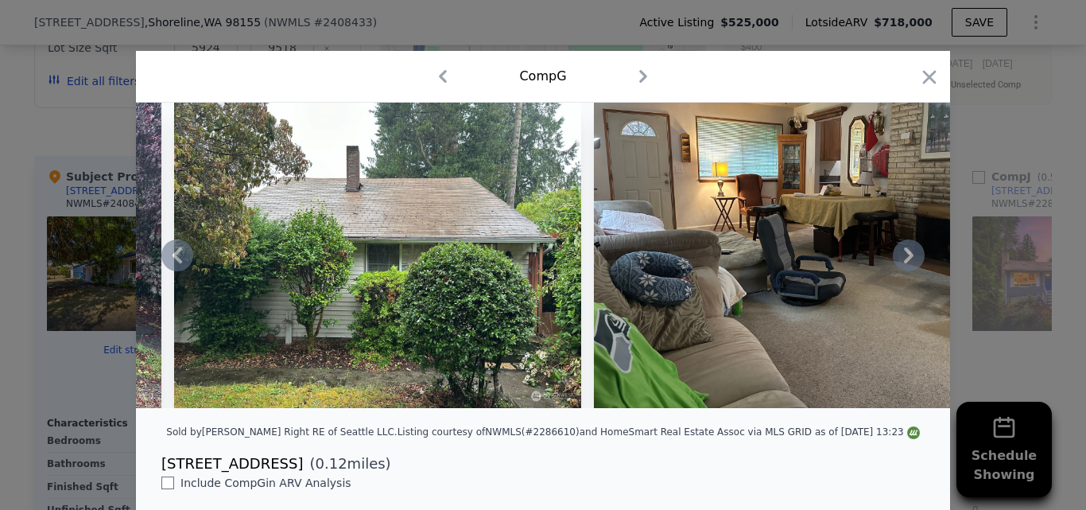
click at [904, 260] on div at bounding box center [543, 255] width 814 height 305
click at [904, 260] on icon at bounding box center [909, 255] width 10 height 16
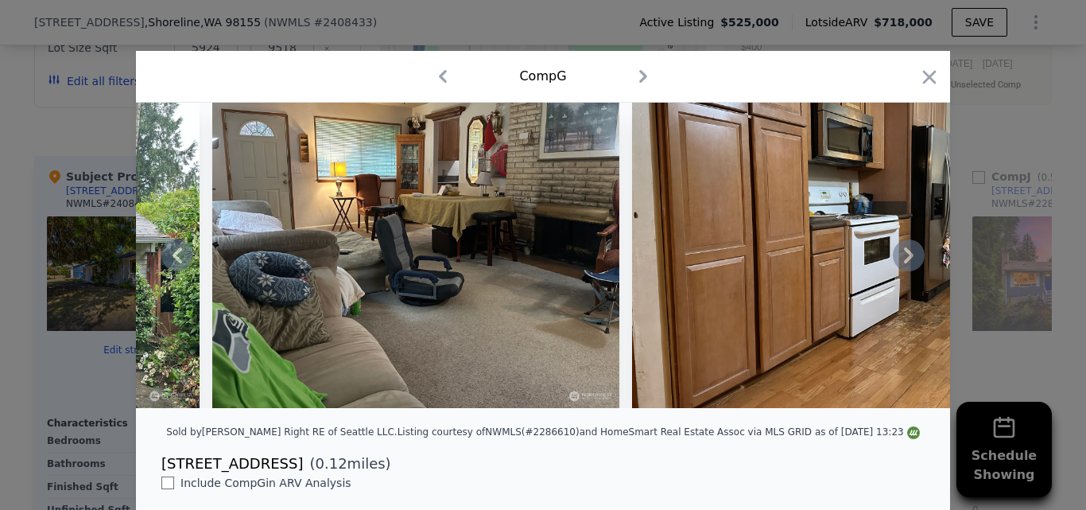
click at [904, 260] on icon at bounding box center [909, 255] width 10 height 16
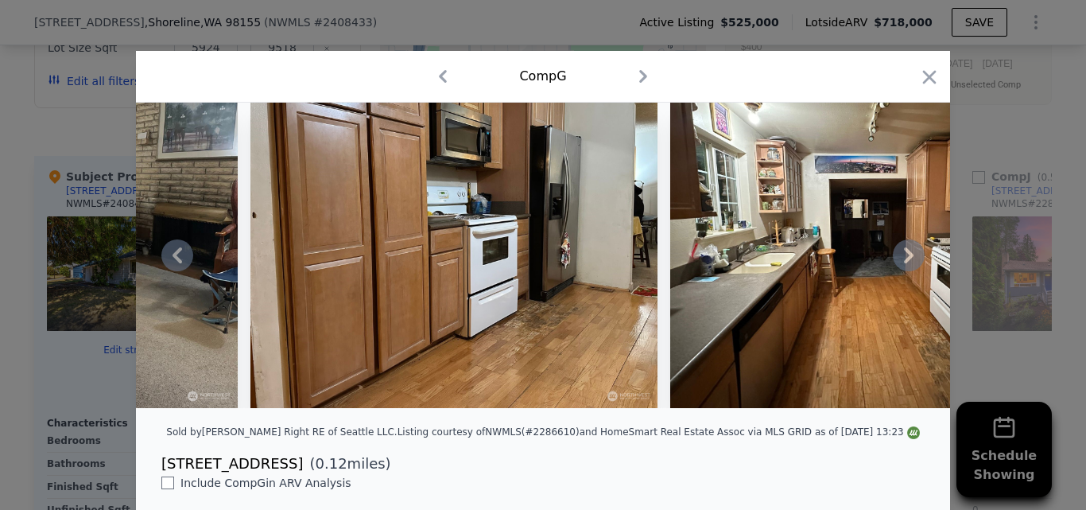
click at [904, 260] on icon at bounding box center [909, 255] width 10 height 16
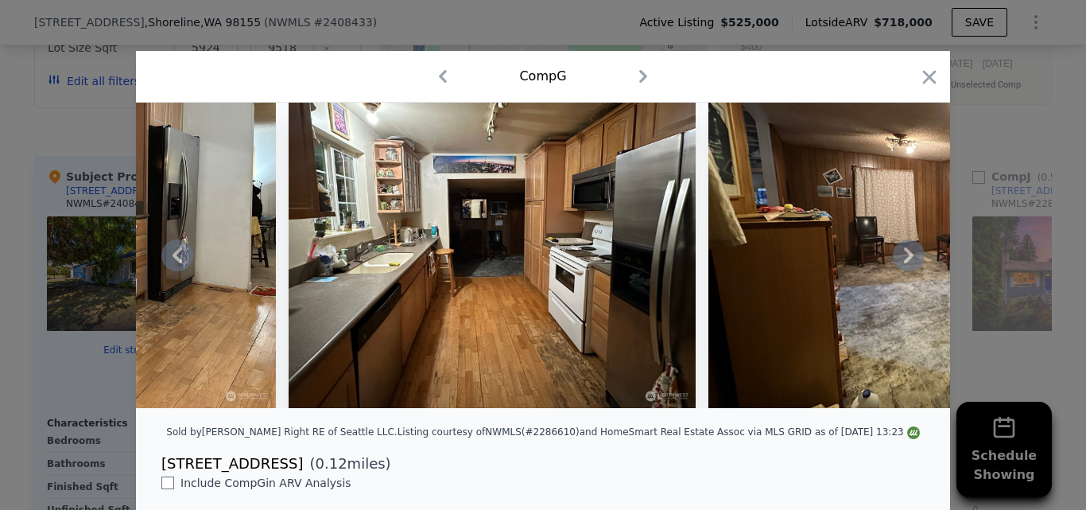
click at [904, 260] on icon at bounding box center [909, 255] width 10 height 16
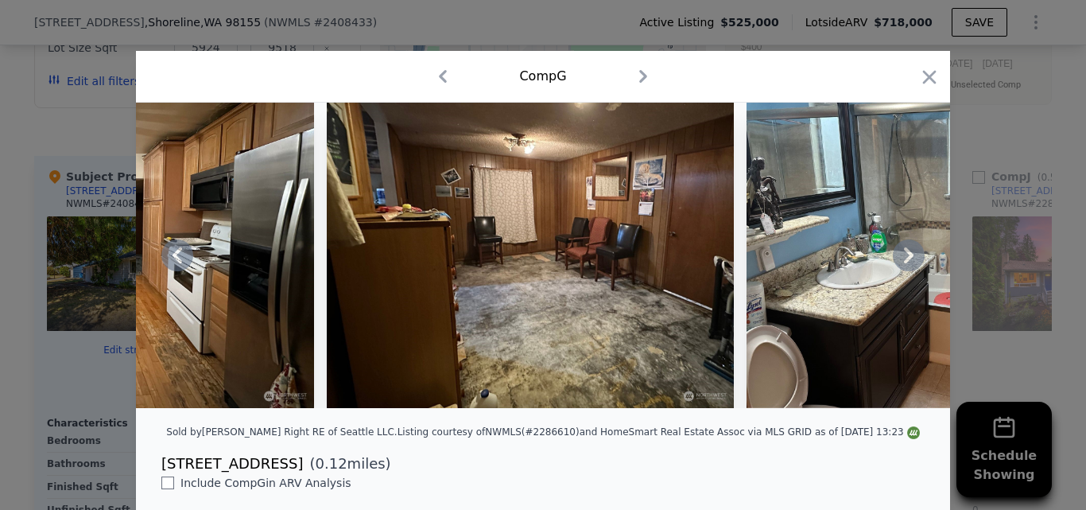
click at [904, 260] on icon at bounding box center [909, 255] width 10 height 16
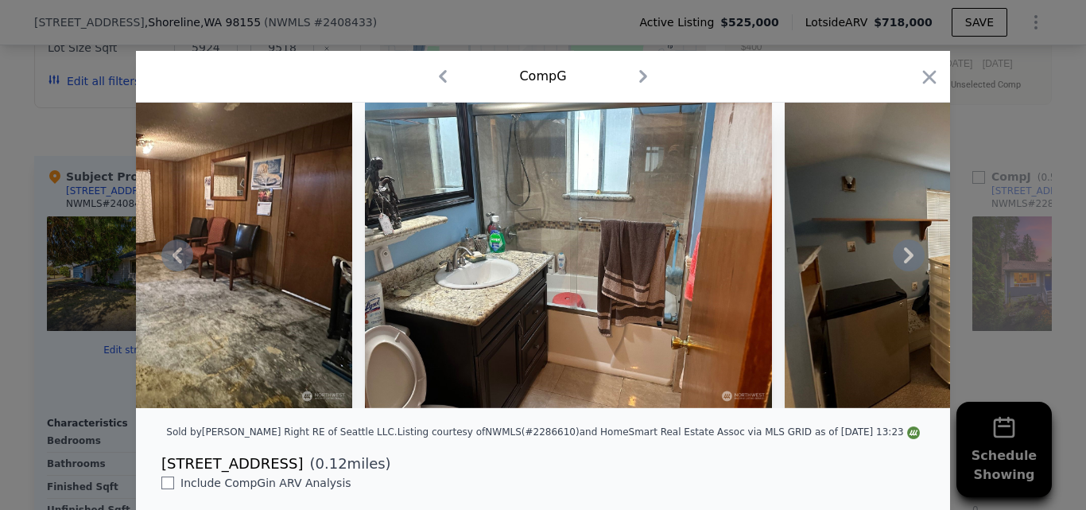
click at [904, 260] on icon at bounding box center [909, 255] width 10 height 16
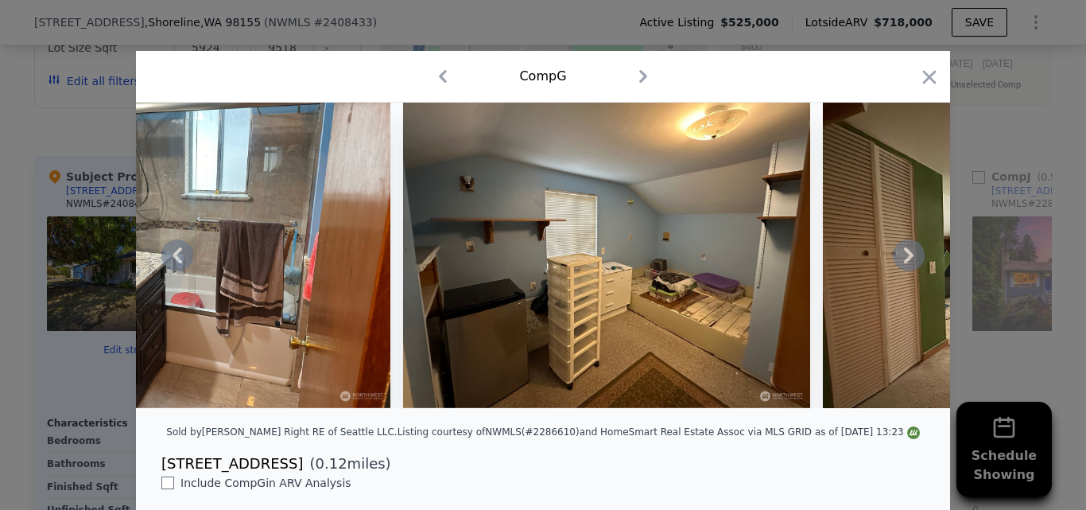
click at [904, 260] on icon at bounding box center [909, 255] width 10 height 16
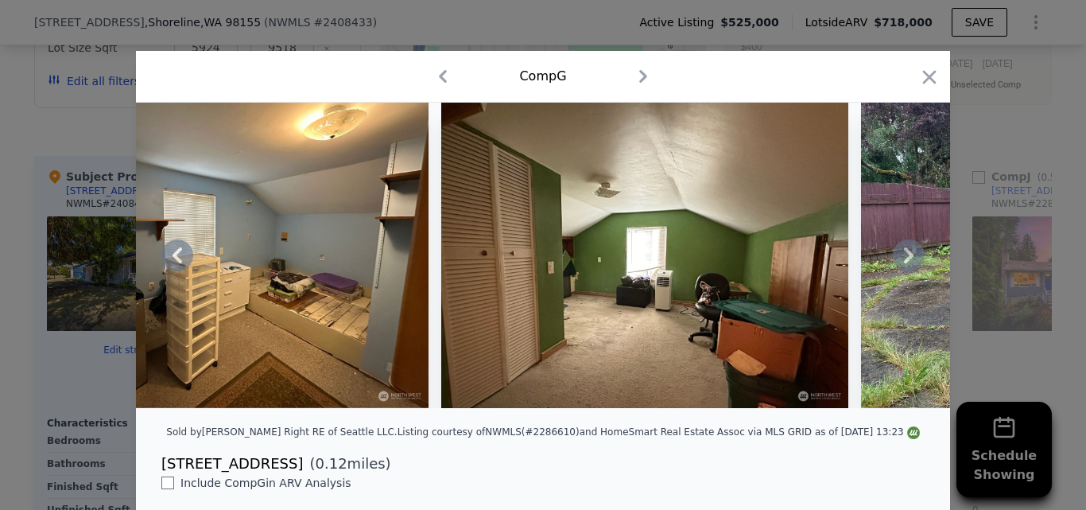
click at [904, 260] on icon at bounding box center [909, 255] width 10 height 16
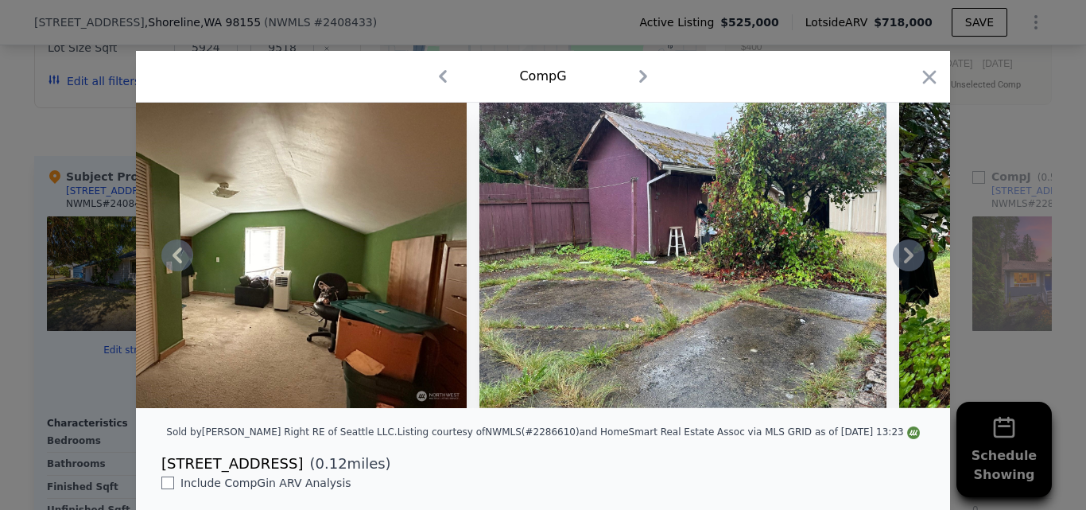
click at [904, 260] on icon at bounding box center [909, 255] width 10 height 16
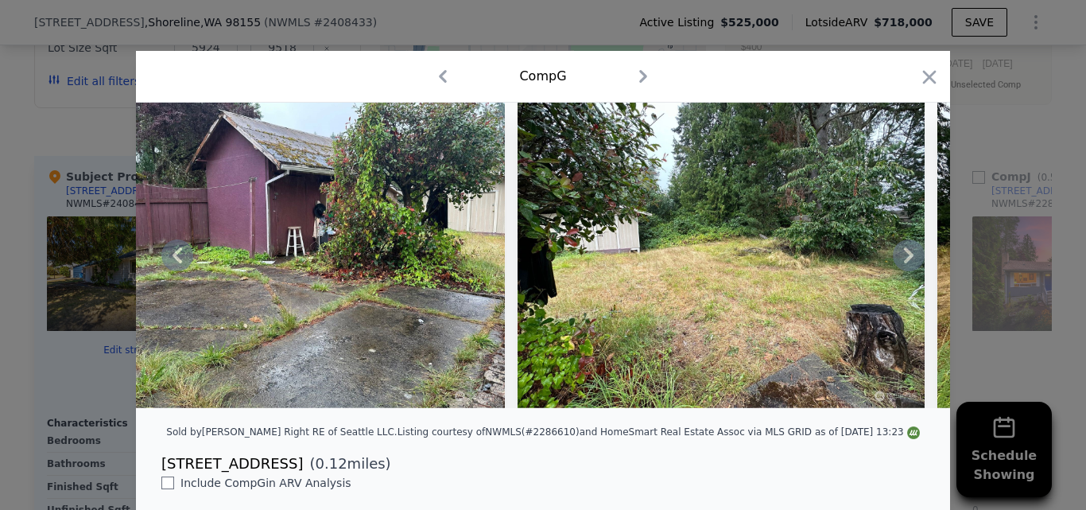
click at [904, 260] on icon at bounding box center [909, 255] width 10 height 16
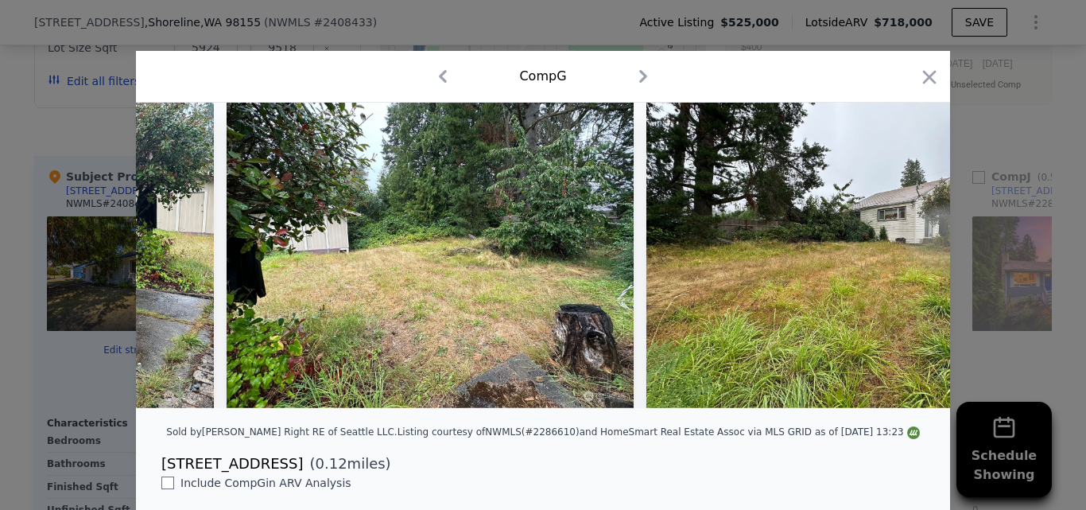
scroll to position [0, 4198]
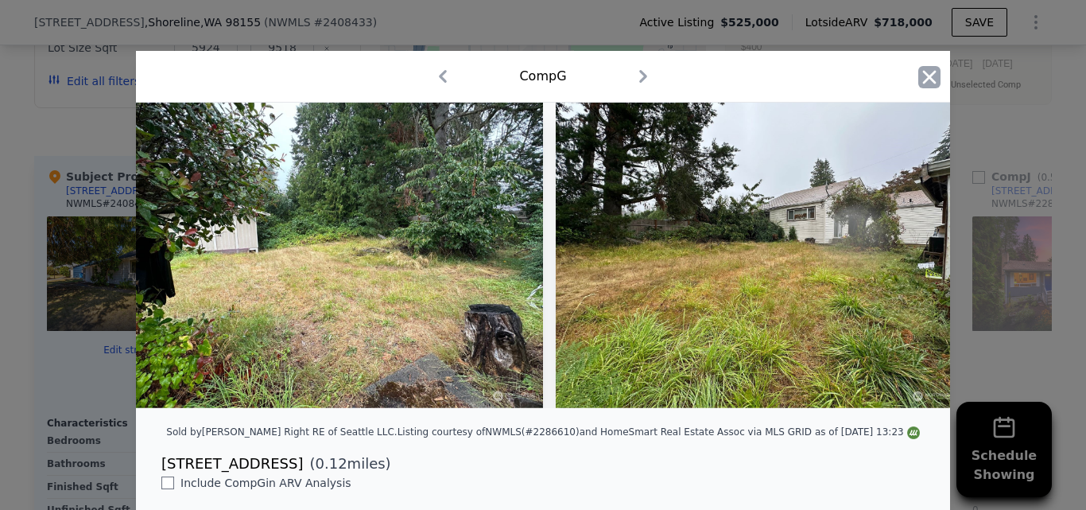
click at [925, 75] on icon "button" at bounding box center [930, 77] width 14 height 14
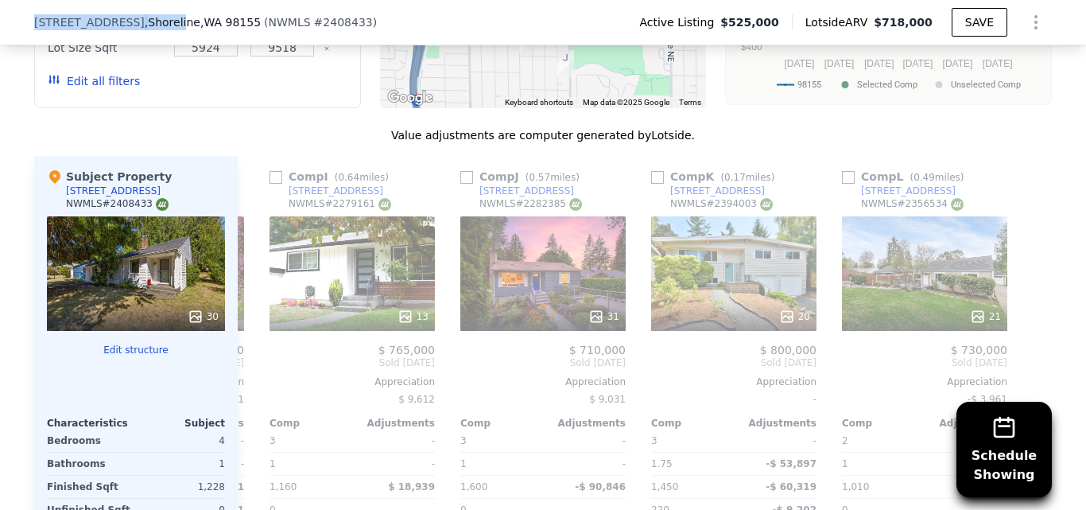
scroll to position [1813, 0]
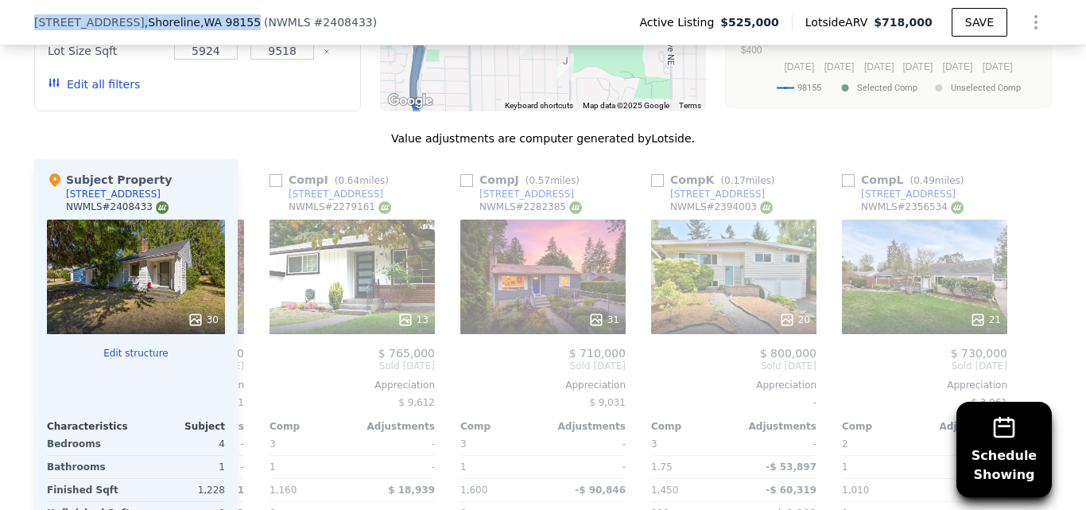
drag, startPoint x: 29, startPoint y: 20, endPoint x: 229, endPoint y: 25, distance: 200.4
click at [229, 25] on div "17030 14th Ave NE , Shoreline , WA 98155" at bounding box center [147, 22] width 227 height 16
copy div "17030 14th Ave NE , Shoreline , WA 98155"
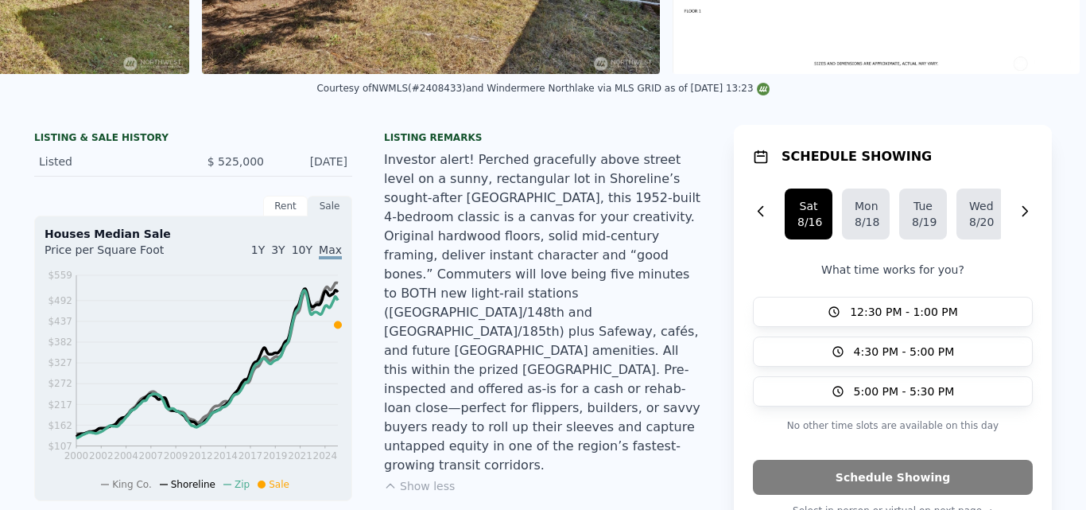
scroll to position [0, 0]
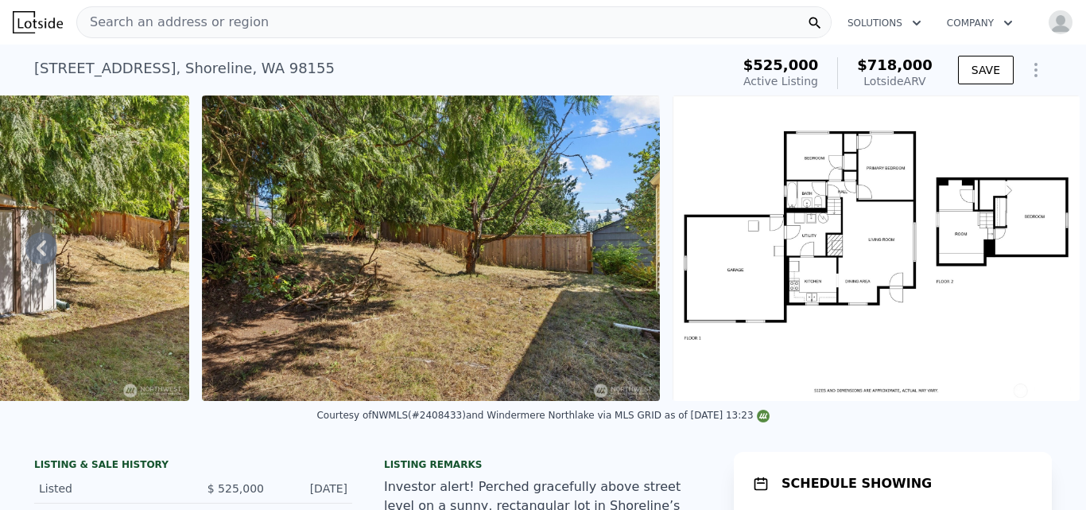
click at [191, 17] on span "Search an address or region" at bounding box center [173, 22] width 192 height 19
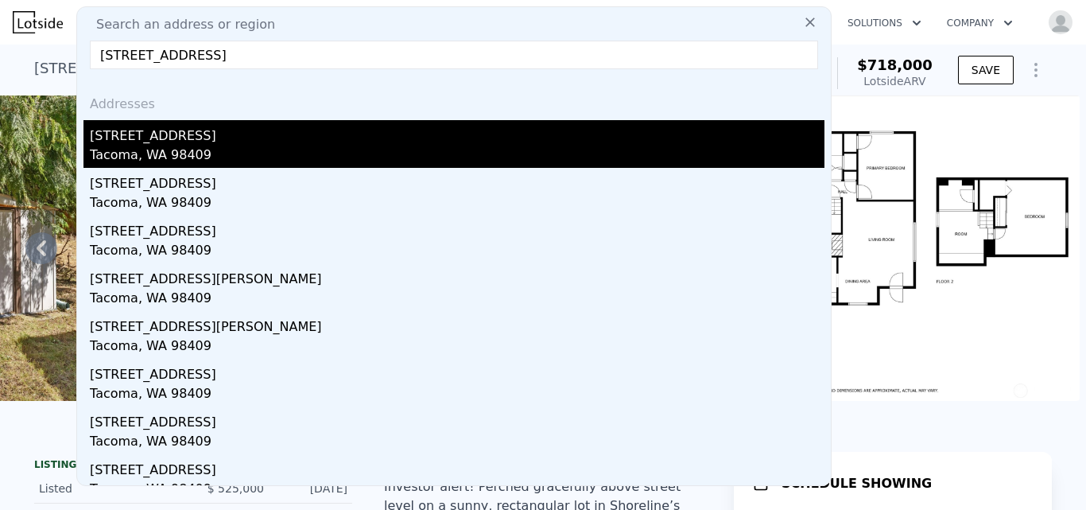
type input "6430 S Warner Street Tacoma, WA 98409-4007"
click at [134, 149] on div "Tacoma, WA 98409" at bounding box center [457, 156] width 735 height 22
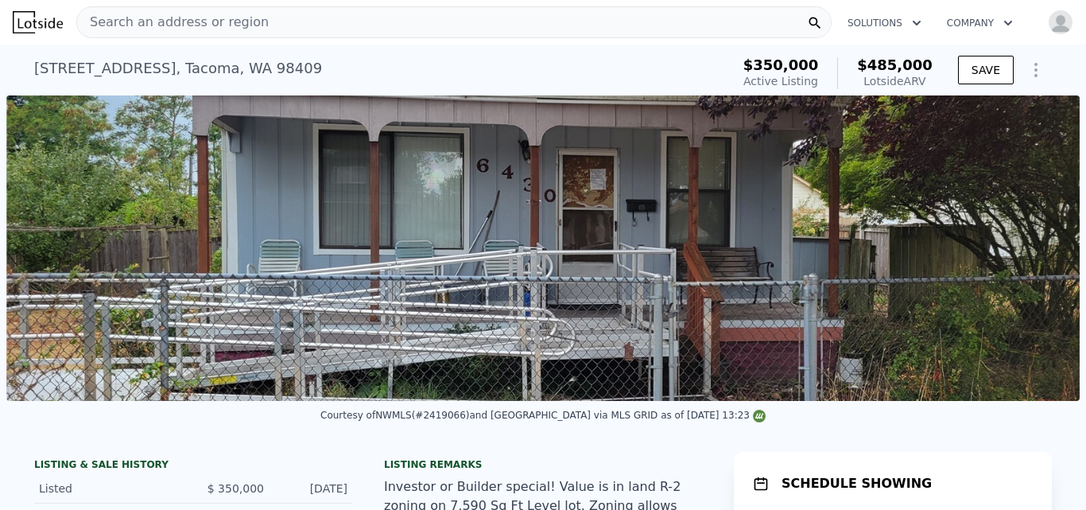
click at [593, 211] on img at bounding box center [542, 247] width 1073 height 305
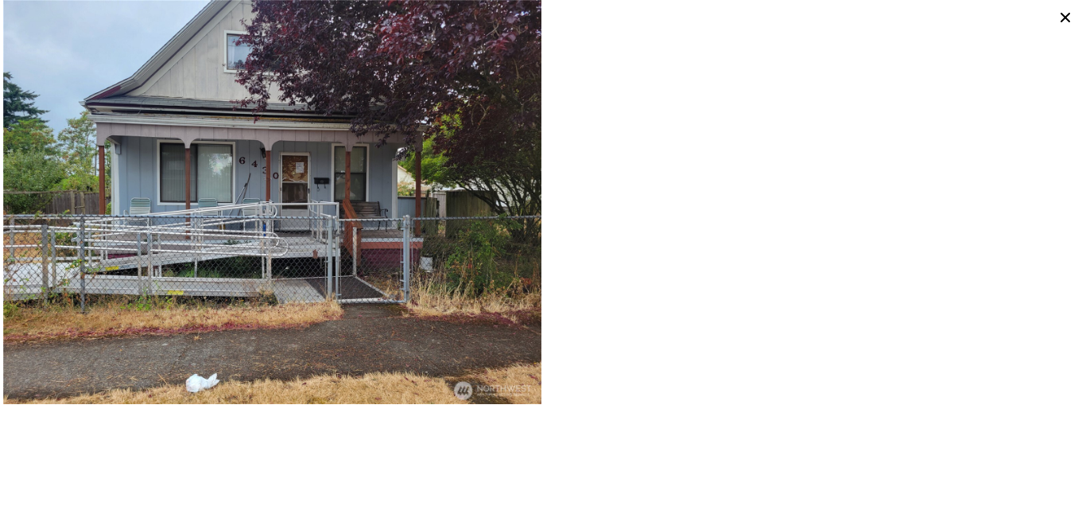
click at [1065, 19] on icon at bounding box center [1066, 18] width 10 height 10
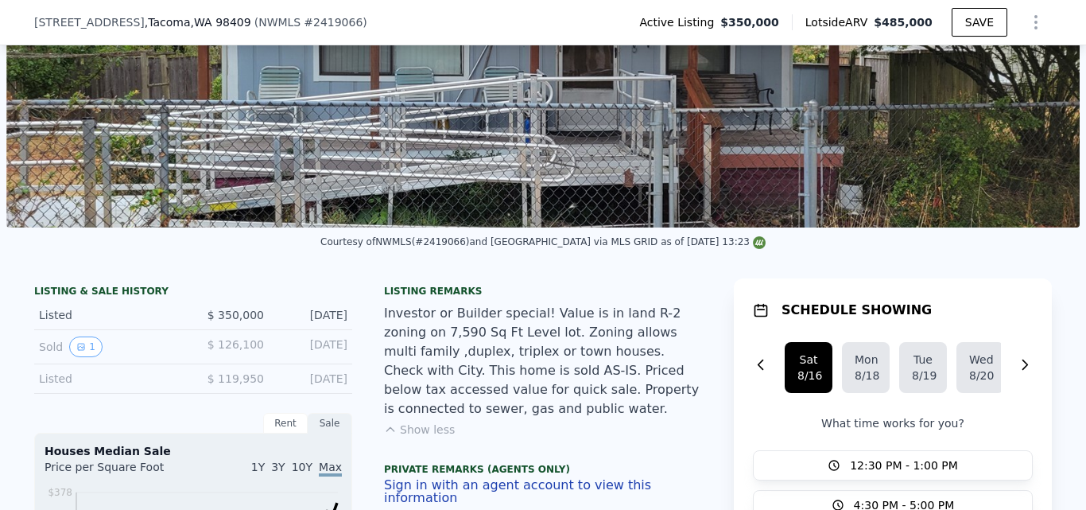
scroll to position [223, 0]
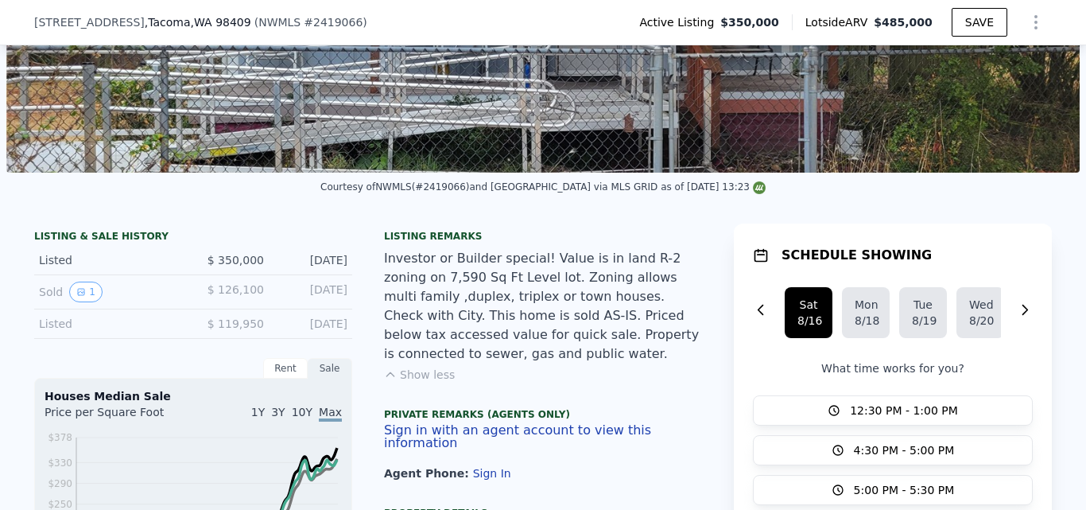
click at [424, 375] on div "Listing remarks Investor or Builder special! Value is in land R-2 zoning on 7,5…" at bounding box center [543, 365] width 318 height 270
click at [426, 369] on button "Show less" at bounding box center [419, 375] width 71 height 16
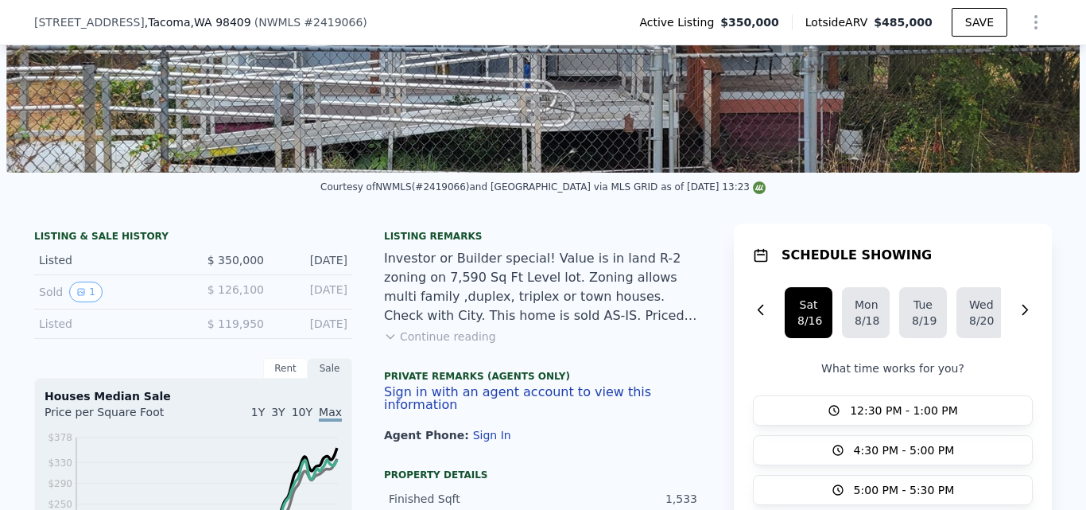
click at [462, 344] on button "Continue reading" at bounding box center [440, 336] width 112 height 16
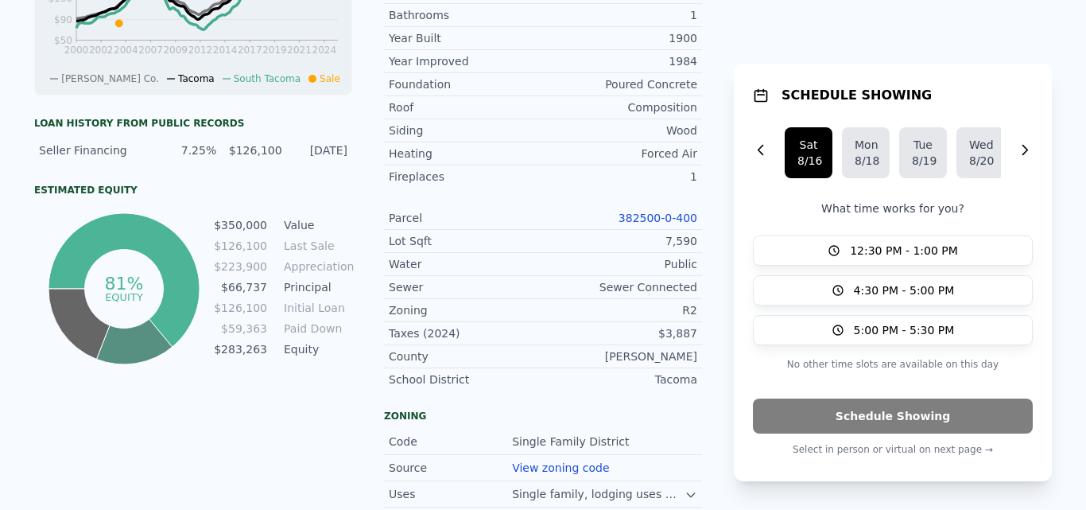
scroll to position [0, 0]
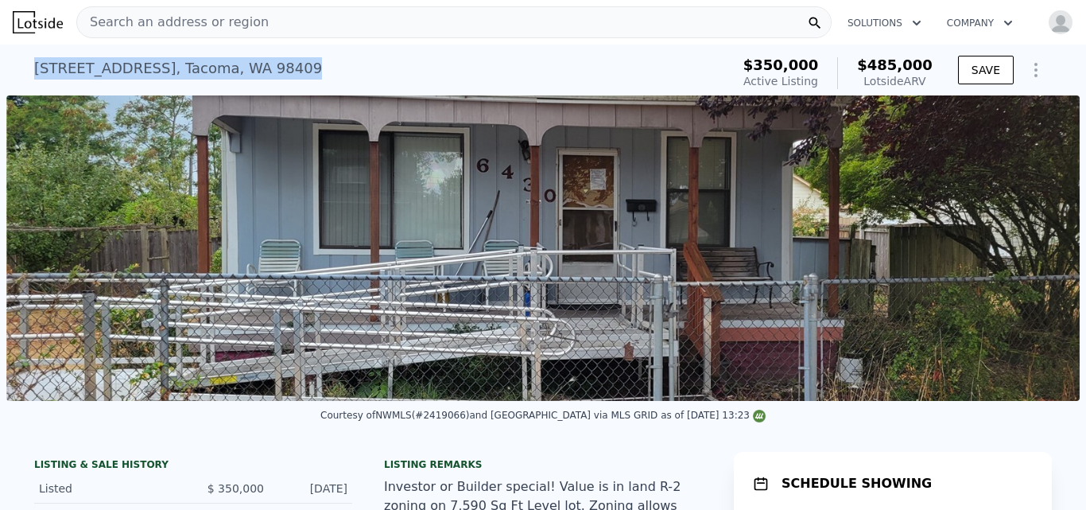
drag, startPoint x: 29, startPoint y: 68, endPoint x: 297, endPoint y: 78, distance: 268.9
click at [297, 78] on div "6430 S Warner St , Tacoma , WA 98409 Active at $350k (~ARV $485k )" at bounding box center [379, 73] width 690 height 45
copy div "6430 S Warner St , Tacoma , WA 98409"
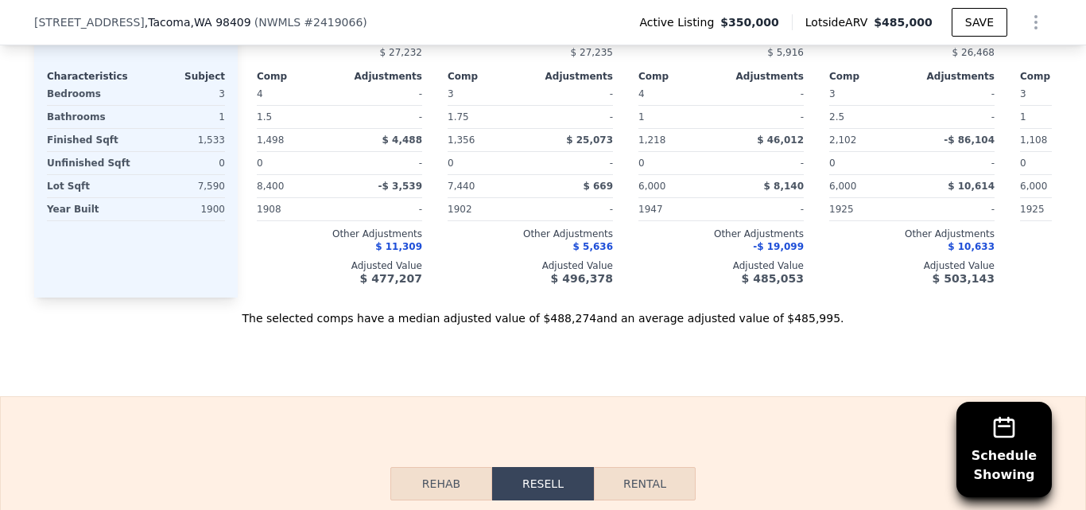
scroll to position [2289, 0]
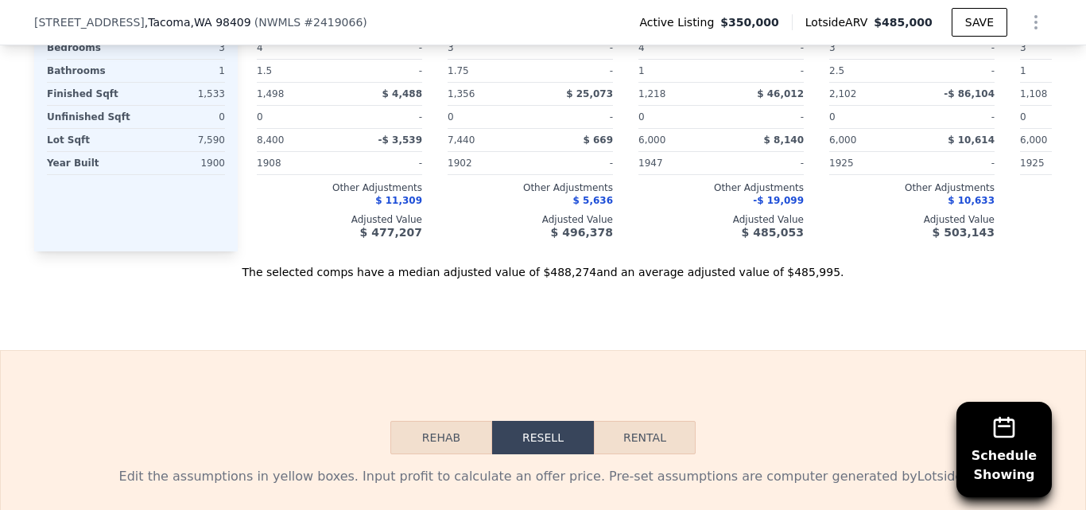
click at [425, 439] on button "Rehab" at bounding box center [441, 437] width 102 height 33
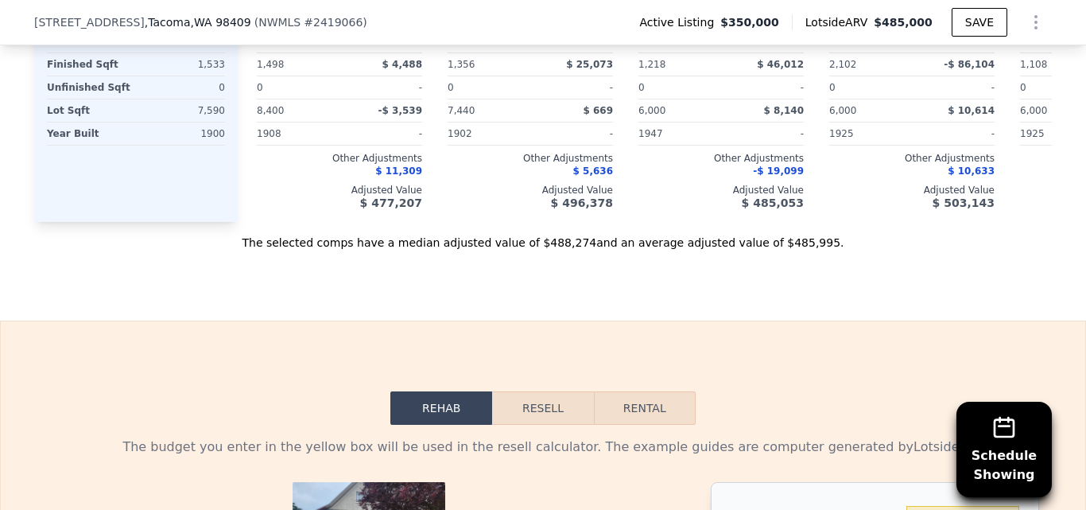
scroll to position [2627, 0]
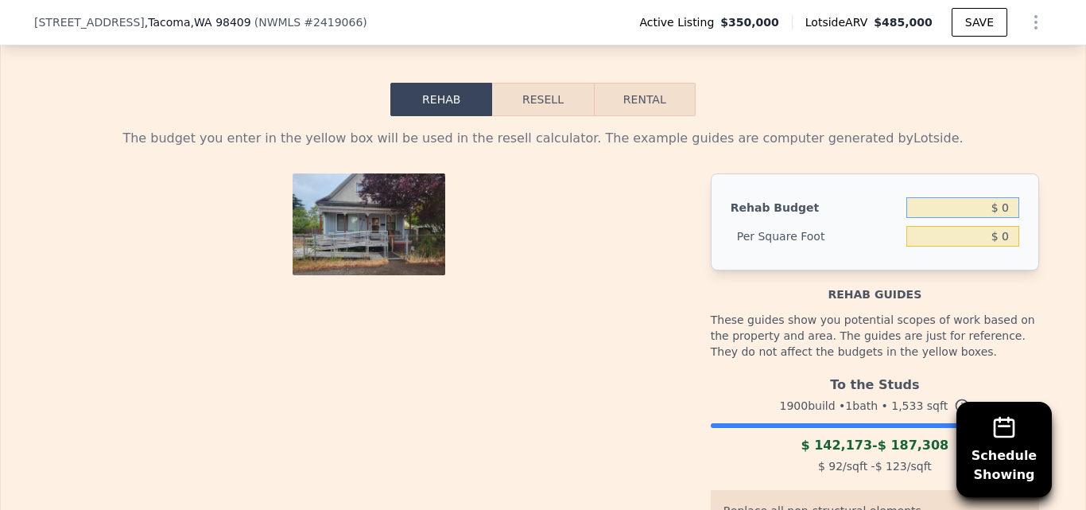
click at [1007, 206] on input "$ 0" at bounding box center [962, 207] width 113 height 21
type input "$ 0"
type input "$ 100,000"
click at [1022, 144] on div "The budget you enter in the yellow box will be used in the resell calculator. T…" at bounding box center [543, 440] width 992 height 622
type input "$ 65.23"
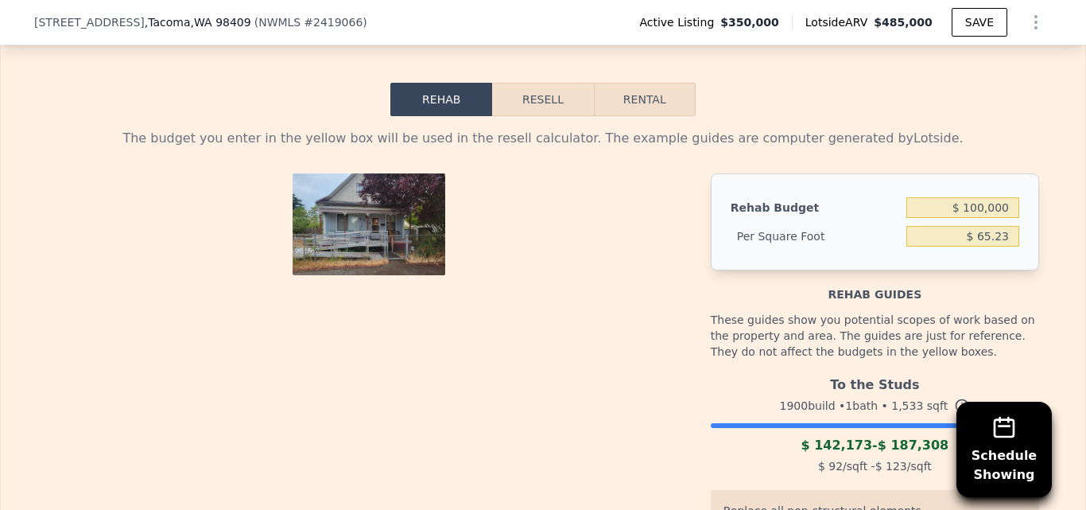
click at [545, 96] on button "Resell" at bounding box center [542, 99] width 101 height 33
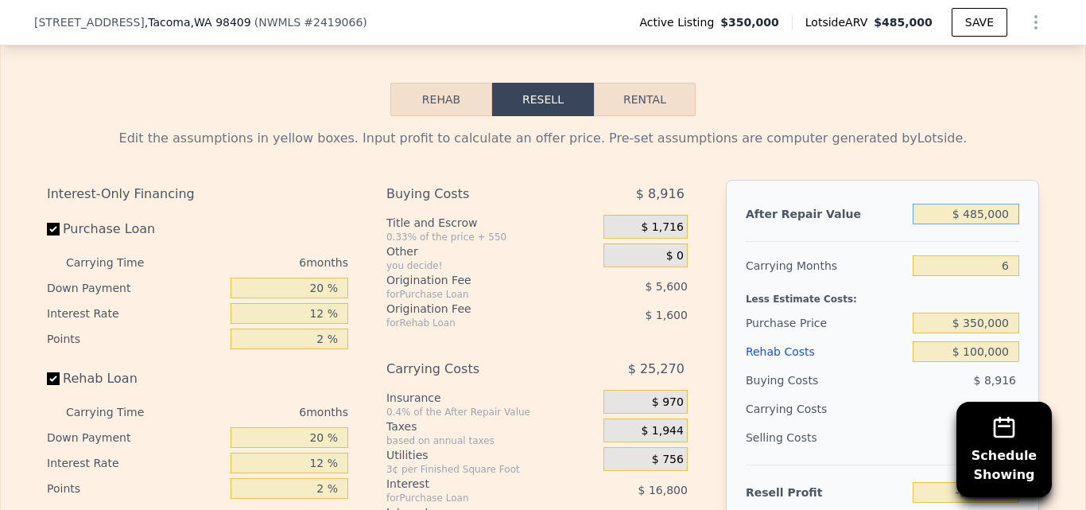
click at [1007, 210] on input "$ 485,000" at bounding box center [966, 214] width 107 height 21
type input "$ 485"
type input "-$ 483,316"
type input "$ 48"
type input "-$ 483,721"
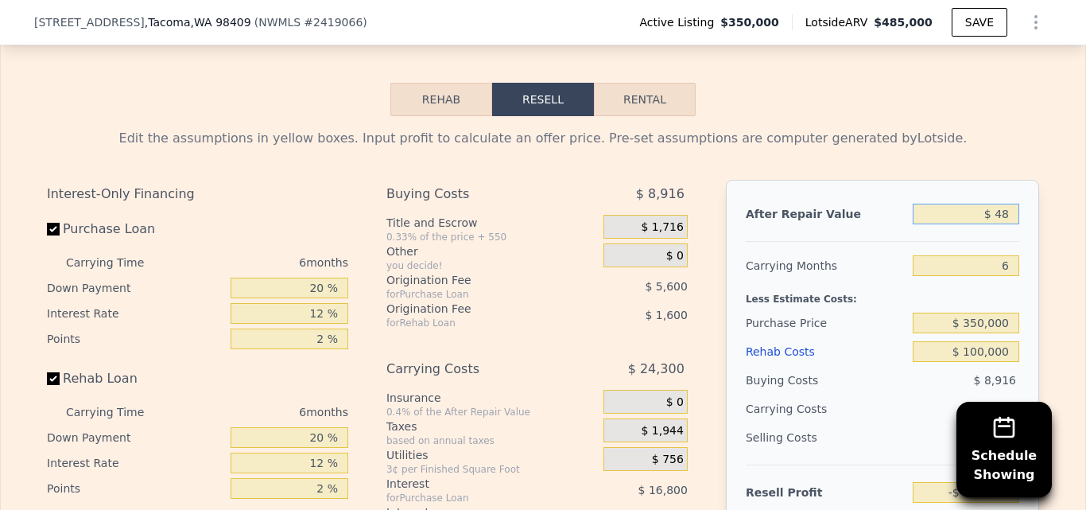
type input "$ 4"
type input "-$ 483,762"
type input "$ 440"
type input "-$ 483,357"
type input "$ 440,000"
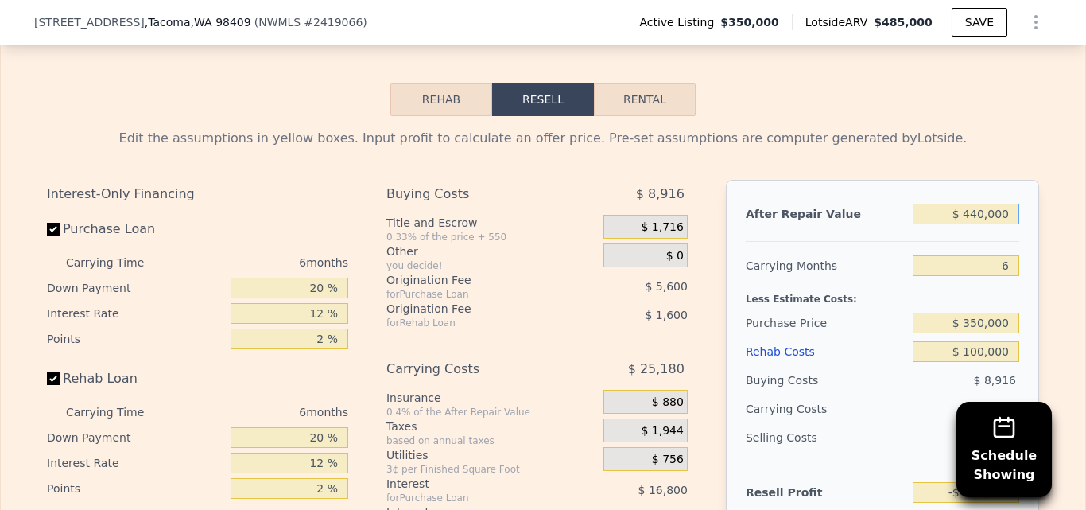
type input "-$ 75,151"
type input "$ 440,000"
click at [1030, 134] on div "Edit the assumptions in yellow boxes. Input profit to calculate an offer price.…" at bounding box center [543, 138] width 992 height 19
click at [322, 285] on input "20 %" at bounding box center [290, 287] width 118 height 21
type input "2 %"
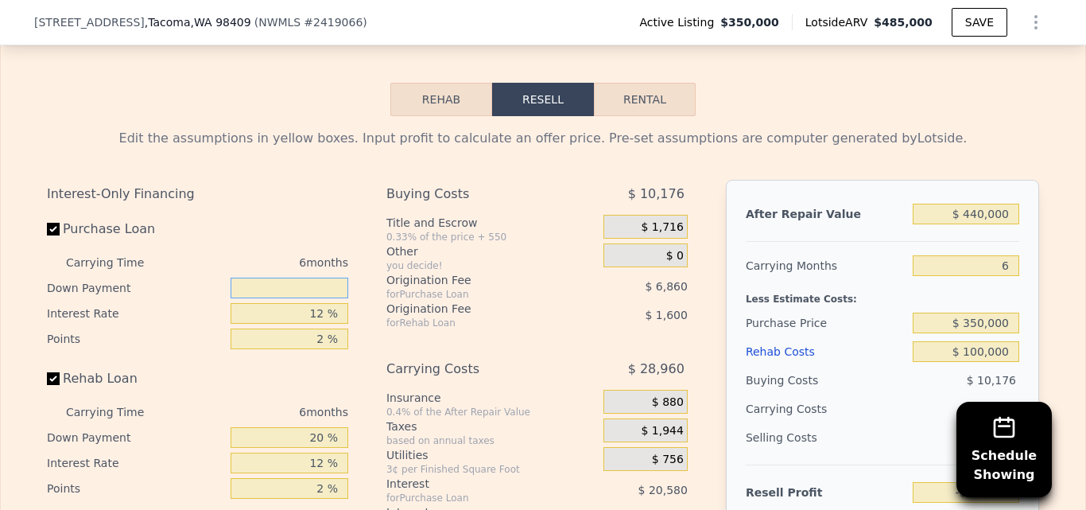
type input "-$ 80,191"
type input "10 %"
type input "-$ 77,951"
type input "10 %"
click at [319, 306] on input "12 %" at bounding box center [290, 313] width 118 height 21
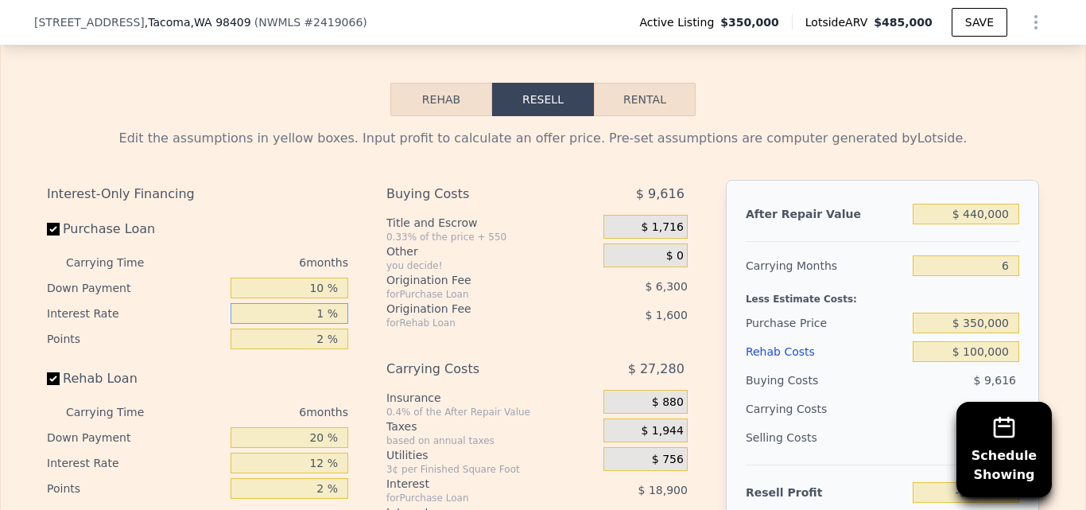
type input "11 %"
type input "-$ 76,379"
type input "11 %"
click at [321, 331] on input "2 %" at bounding box center [290, 338] width 118 height 21
type input "1 %"
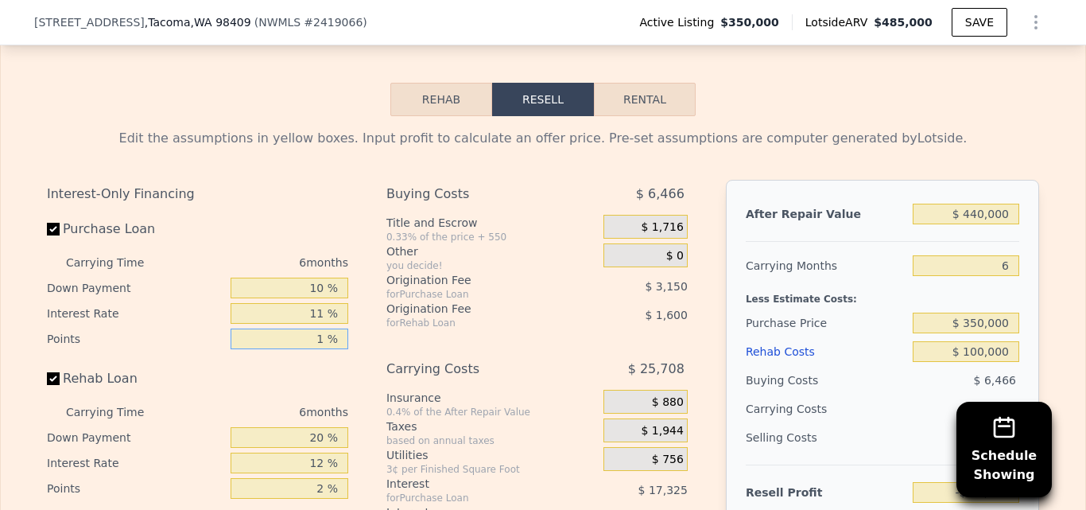
type input "-$ 73,229"
type input "1 %"
click at [318, 435] on input "20 %" at bounding box center [290, 437] width 118 height 21
type input "2 %"
type input "-$ 74,669"
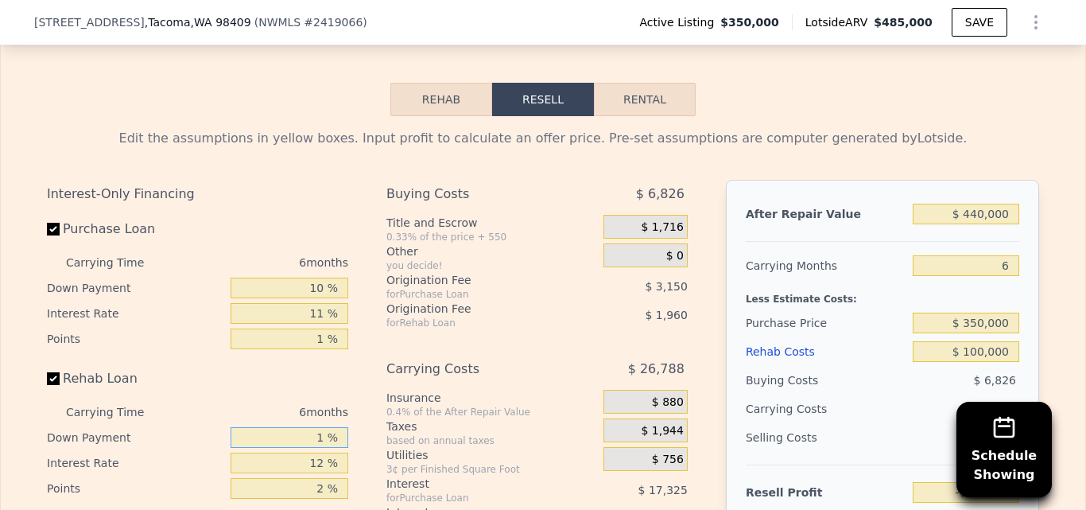
type input "10 %"
type input "-$ 74,029"
type input "10 %"
click at [320, 454] on input "12 %" at bounding box center [290, 462] width 118 height 21
type input "11 %"
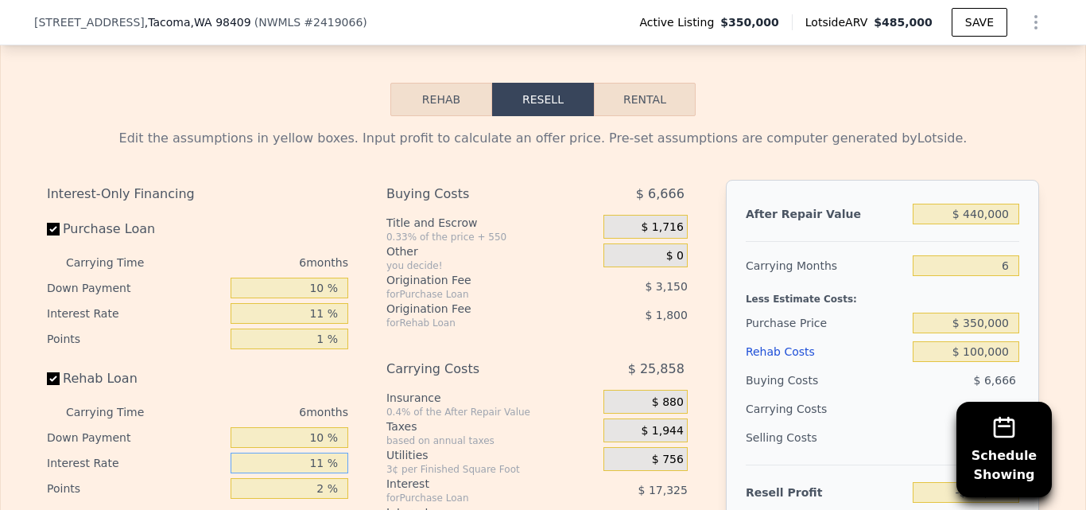
type input "-$ 73,579"
type input "10 %"
type input "-$ 73,129"
type input "10 %"
click at [348, 392] on div "Interest-Only Financing Purchase Loan Carrying Time 6 months Down Payment 10 % …" at bounding box center [204, 444] width 314 height 528
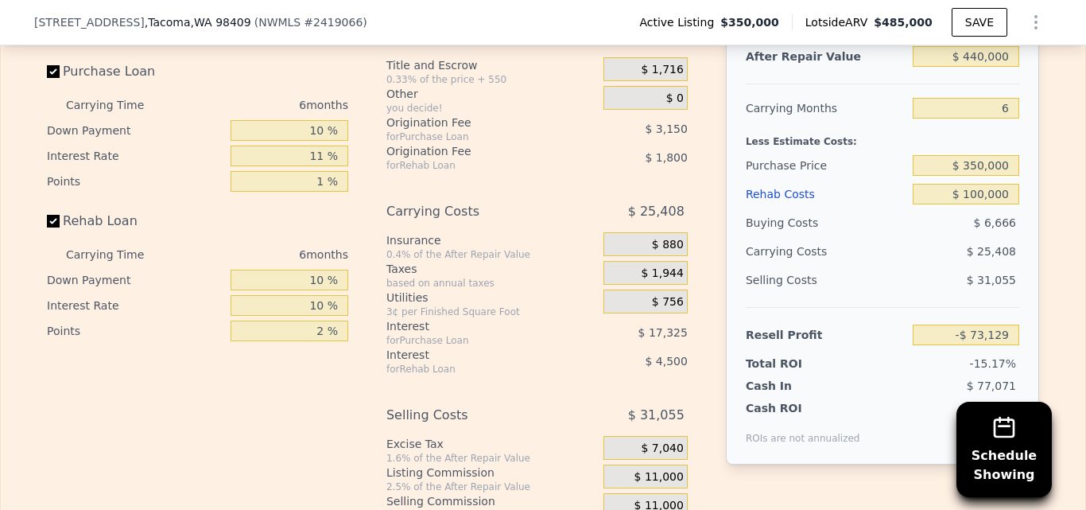
scroll to position [2729, 0]
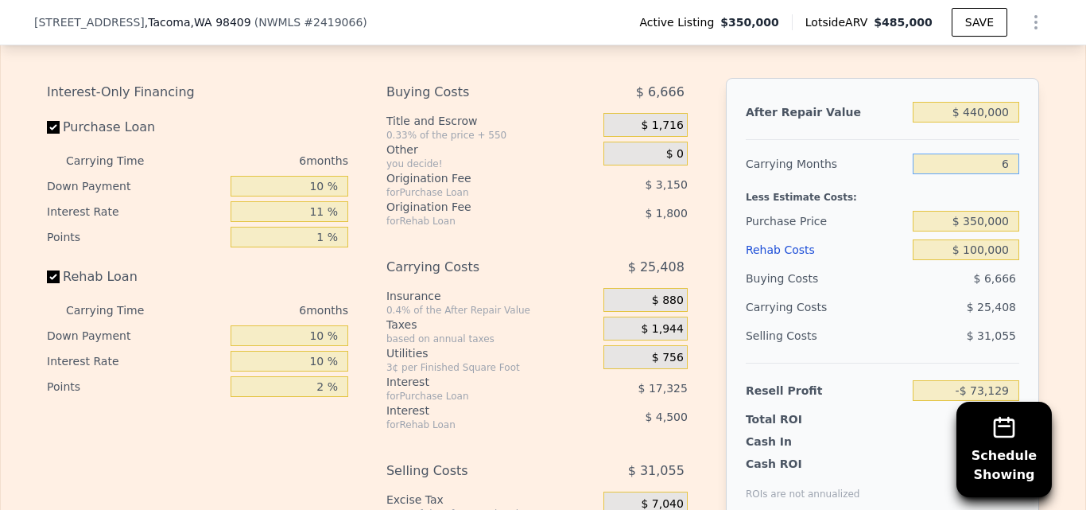
click at [1005, 160] on input "6" at bounding box center [966, 163] width 107 height 21
type input "4"
type input "-$ 64,660"
type input "4"
click at [709, 158] on div "Interest-Only Financing Purchase Loan Carrying Time 4 months Down Payment 10 % …" at bounding box center [543, 342] width 992 height 528
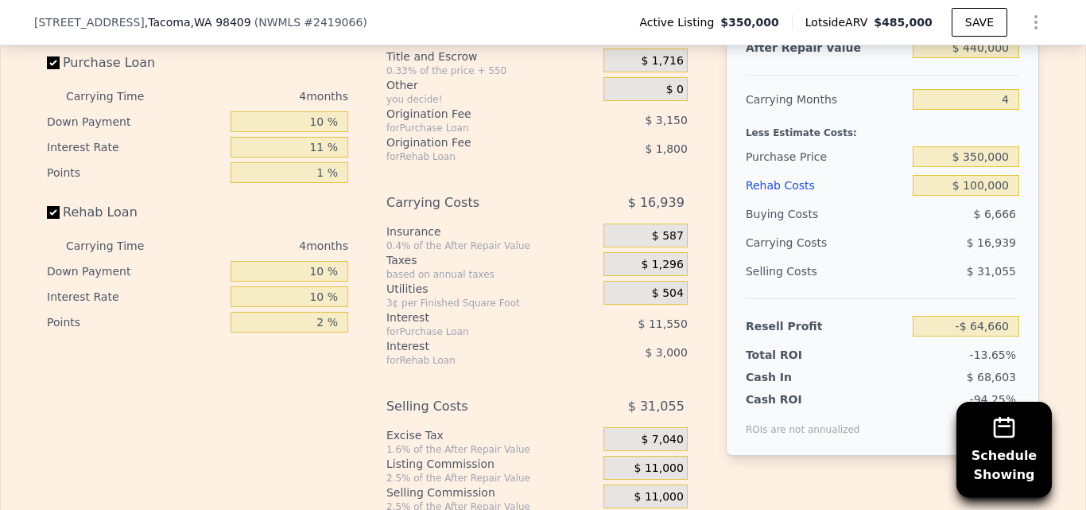
scroll to position [2784, 0]
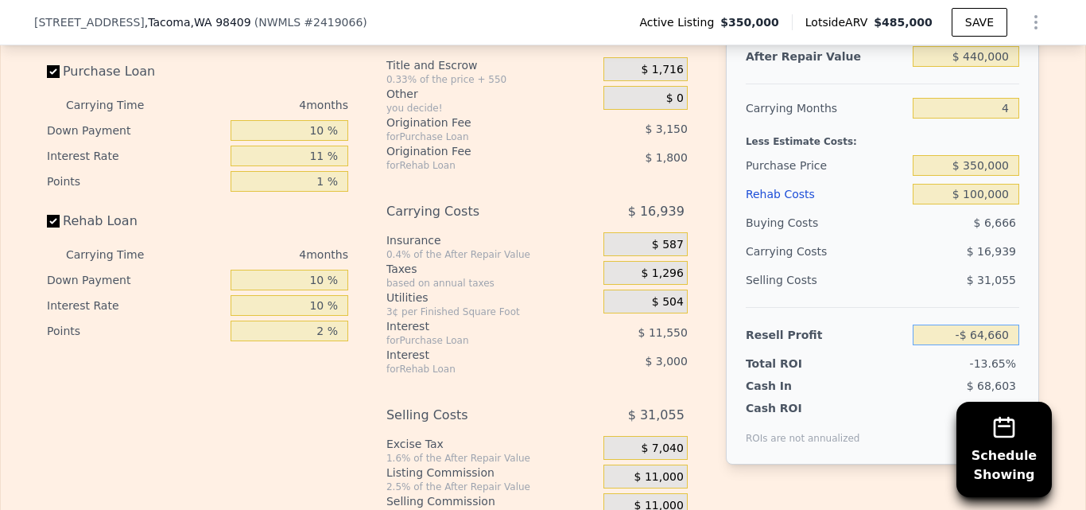
click at [1008, 329] on input "-$ 64,660" at bounding box center [966, 334] width 107 height 21
click at [1008, 159] on input "$ 350,000" at bounding box center [966, 165] width 107 height 21
type input "$ 3"
type input "$ 325,000"
click at [1049, 158] on div "Edit the assumptions in yellow boxes. Input profit to calculate an offer price.…" at bounding box center [543, 255] width 1084 height 592
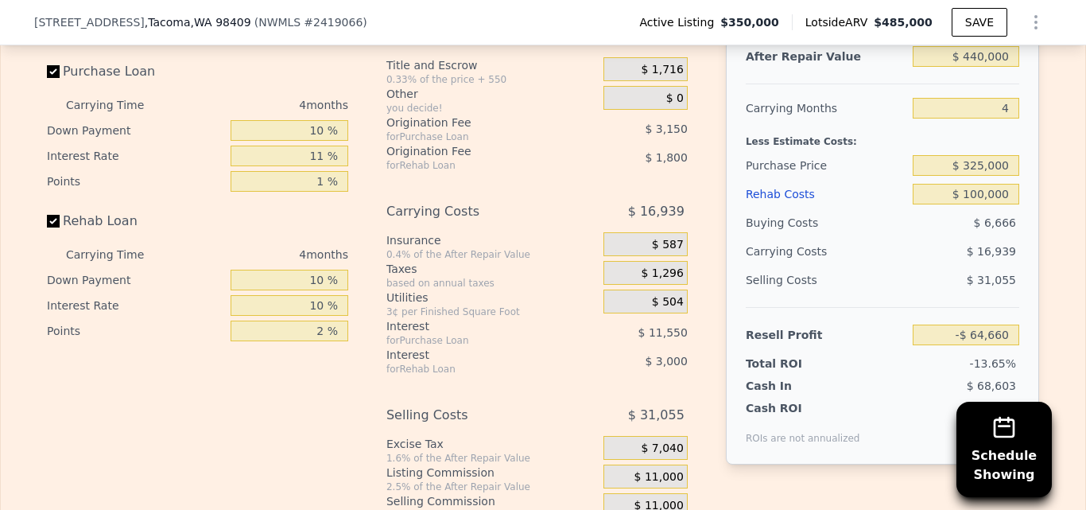
type input "-$ 38,523"
click at [1007, 160] on input "$ 325,000" at bounding box center [966, 165] width 107 height 21
type input "$ 3"
type input "$ 300,000"
click at [1053, 167] on div "Edit the assumptions in yellow boxes. Input profit to calculate an offer price.…" at bounding box center [543, 255] width 1084 height 592
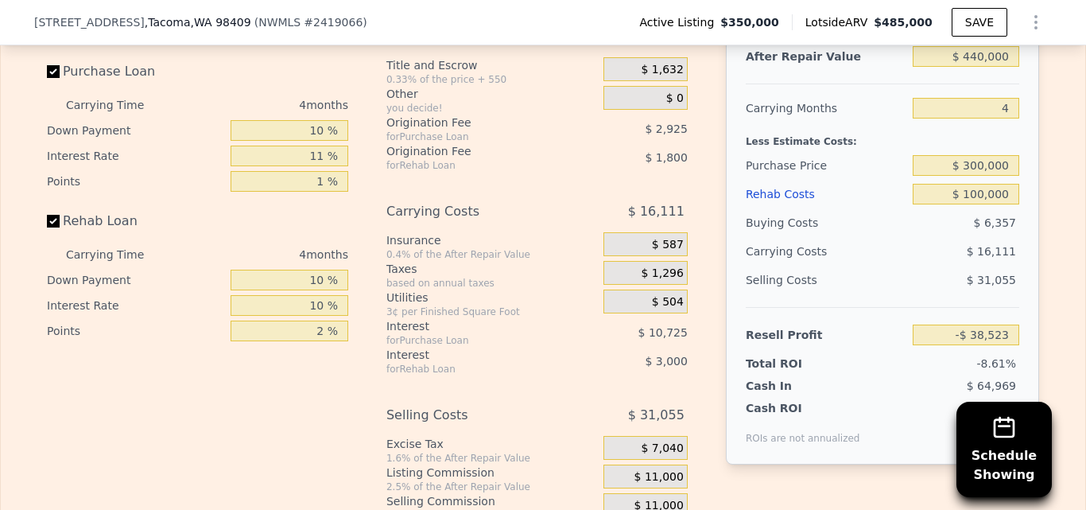
type input "-$ 12,391"
click at [1011, 163] on input "$ 300,000" at bounding box center [966, 165] width 107 height 21
type input "$ 3"
type input "$ 280,000"
click at [1033, 187] on div "After Repair Value $ 440,000 Carrying Months 4 Less Estimate Costs: Purchase Pr…" at bounding box center [882, 243] width 313 height 442
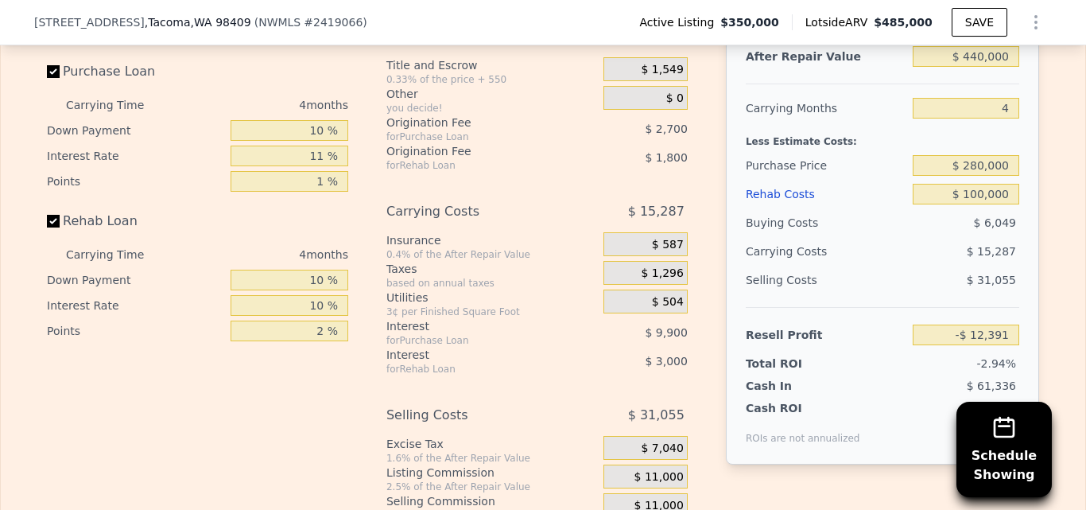
type input "$ 8,516"
click at [1011, 161] on input "$ 280,000" at bounding box center [966, 165] width 107 height 21
type input "$ 2"
type input "$ 290,000"
click at [1053, 157] on div "Edit the assumptions in yellow boxes. Input profit to calculate an offer price.…" at bounding box center [543, 255] width 1084 height 592
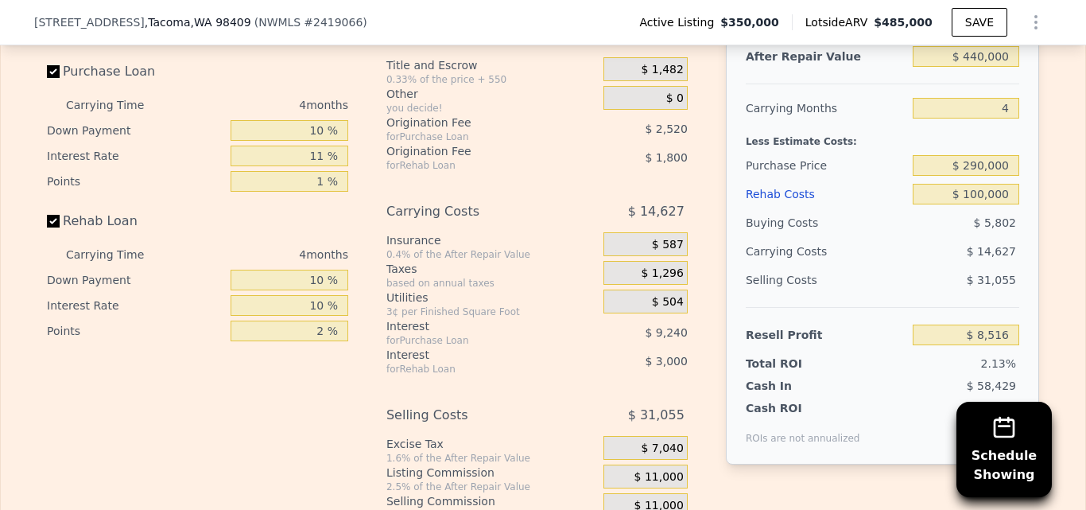
type input "-$ 1,940"
click at [1005, 159] on input "$ 290,000" at bounding box center [966, 165] width 107 height 21
type input "$ 285,000"
click at [1030, 158] on div "After Repair Value $ 440,000 Carrying Months 4 Less Estimate Costs: Purchase Pr…" at bounding box center [882, 243] width 313 height 442
type input "$ 3,290"
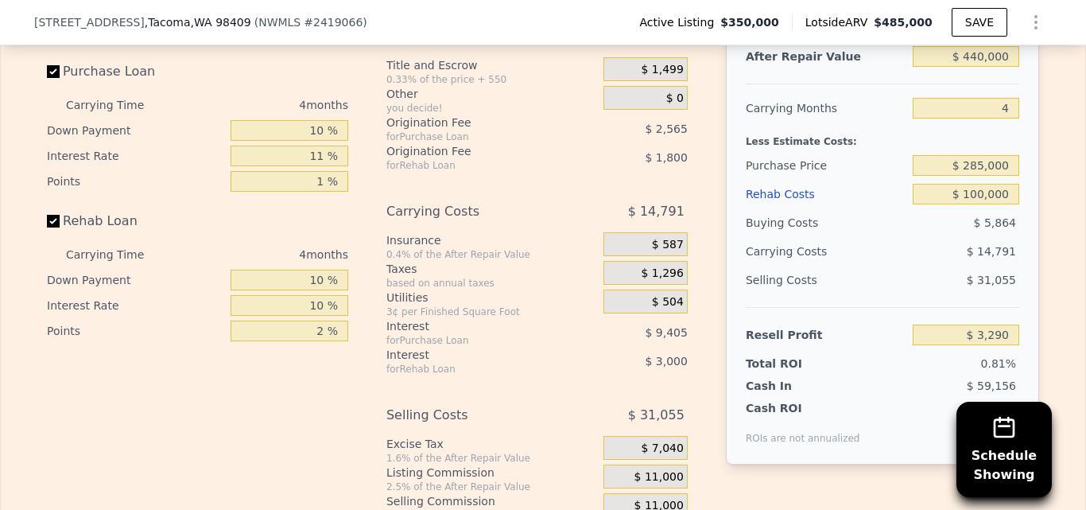
click at [1043, 164] on div "Edit the assumptions in yellow boxes. Input profit to calculate an offer price.…" at bounding box center [543, 255] width 1018 height 592
click at [1009, 161] on input "$ 285,000" at bounding box center [966, 165] width 107 height 21
type input "$ 2"
type input "$ 320,000"
click at [1026, 223] on div "After Repair Value $ 440,000 Carrying Months 4 Less Estimate Costs: Purchase Pr…" at bounding box center [882, 243] width 313 height 442
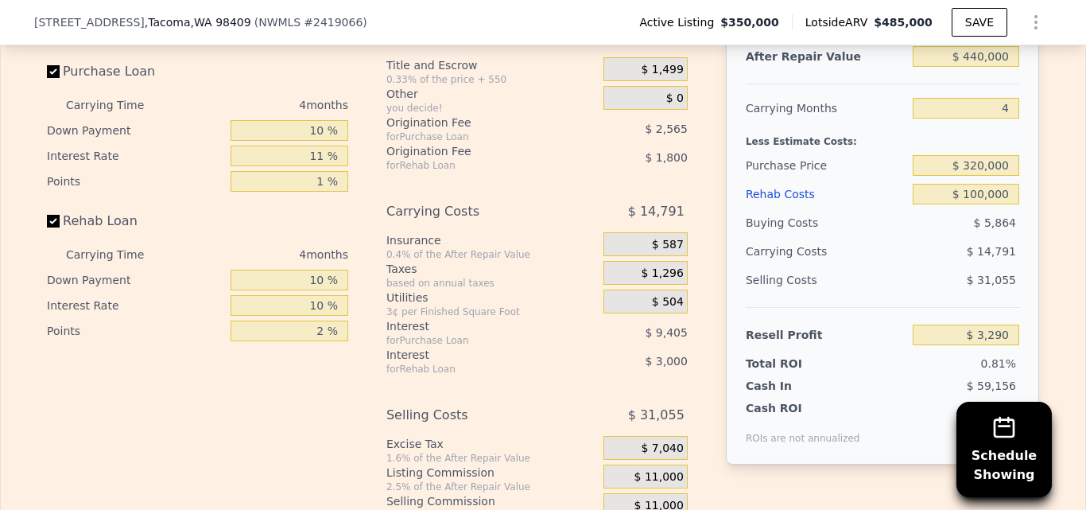
type input "-$ 33,298"
click at [1007, 157] on input "$ 320,000" at bounding box center [966, 165] width 107 height 21
type input "$ 3"
type input "$ 315,000"
click at [1033, 166] on div "After Repair Value $ 440,000 Carrying Months 4 Less Estimate Costs: Purchase Pr…" at bounding box center [882, 243] width 313 height 442
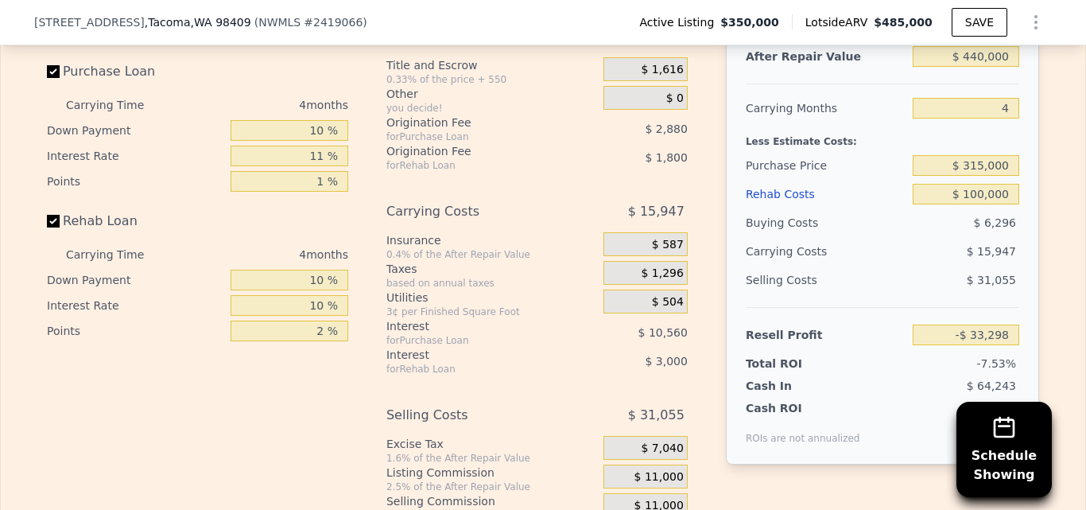
type input "-$ 28,072"
click at [1038, 184] on div "Edit the assumptions in yellow boxes. Input profit to calculate an offer price.…" at bounding box center [543, 255] width 1018 height 592
click at [1005, 157] on input "$ 315,000" at bounding box center [966, 165] width 107 height 21
type input "$ 3"
type input "$ 310,000"
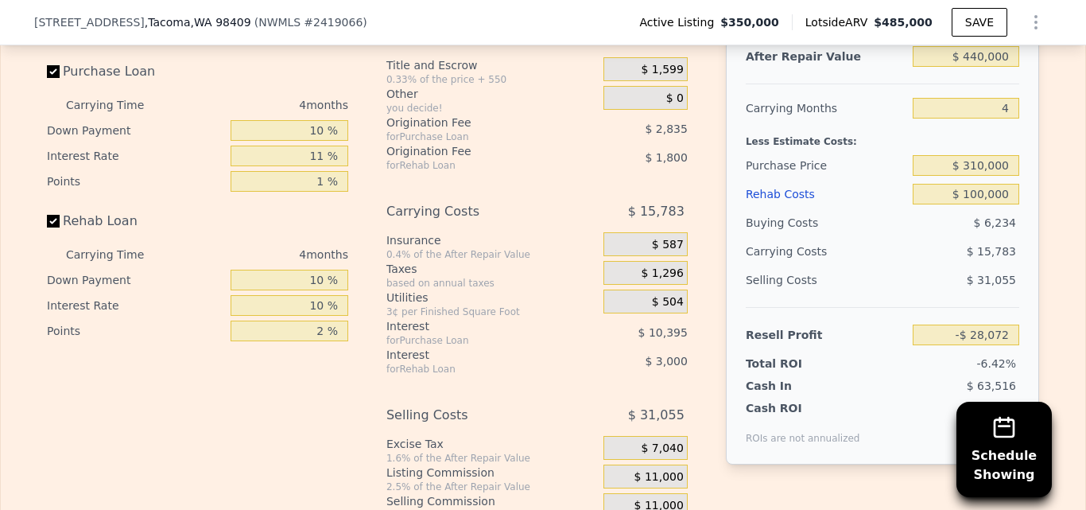
click at [1049, 198] on div "Edit the assumptions in yellow boxes. Input profit to calculate an offer price.…" at bounding box center [543, 255] width 1084 height 592
type input "-$ 22,846"
click at [972, 25] on button "SAVE" at bounding box center [980, 22] width 56 height 29
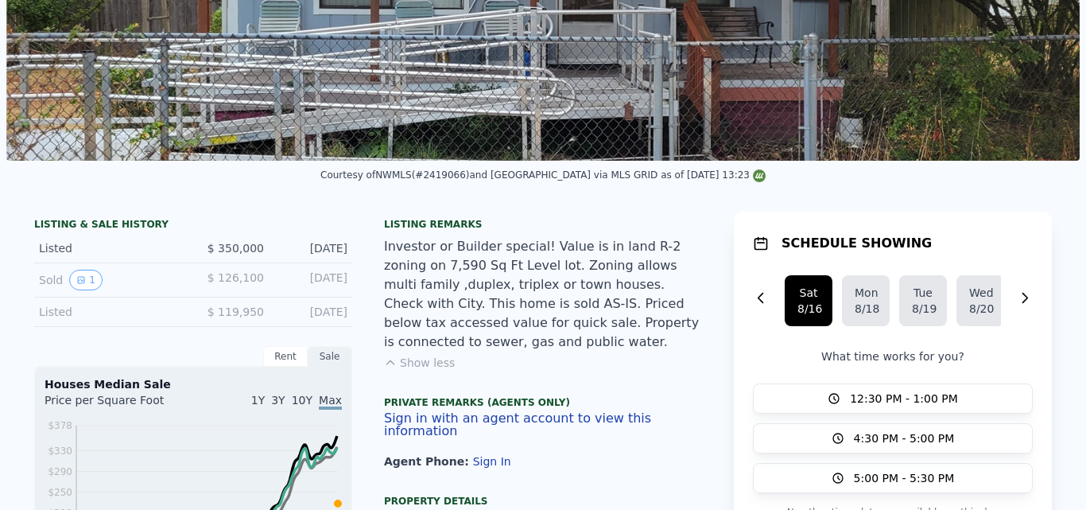
scroll to position [0, 0]
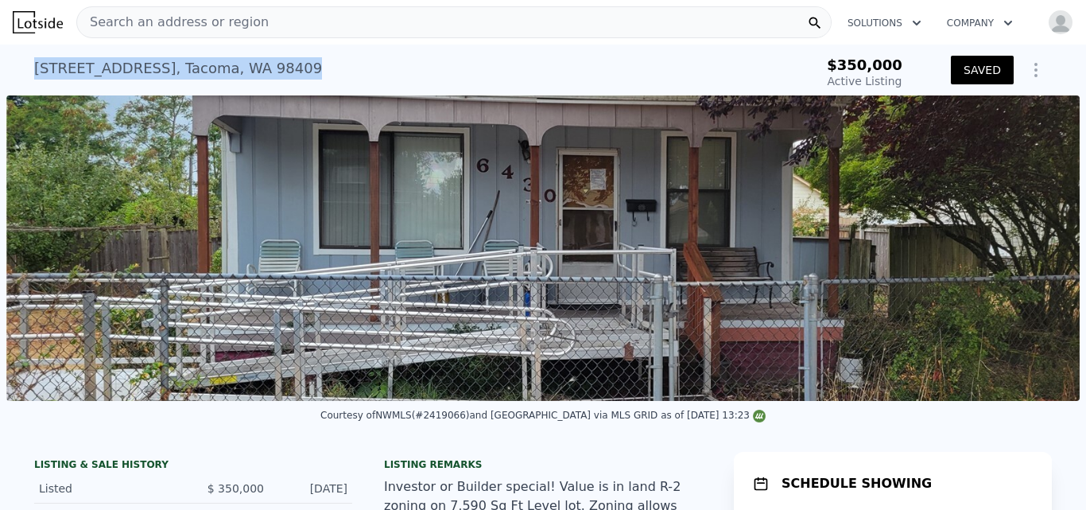
drag, startPoint x: 29, startPoint y: 66, endPoint x: 316, endPoint y: 66, distance: 286.2
click at [316, 66] on div "6430 S Warner St , Tacoma , WA 98409 Active at $350k" at bounding box center [409, 73] width 751 height 45
copy div "6430 S Warner St , Tacoma , WA 98409"
click at [1033, 69] on icon "Show Options" at bounding box center [1035, 69] width 19 height 19
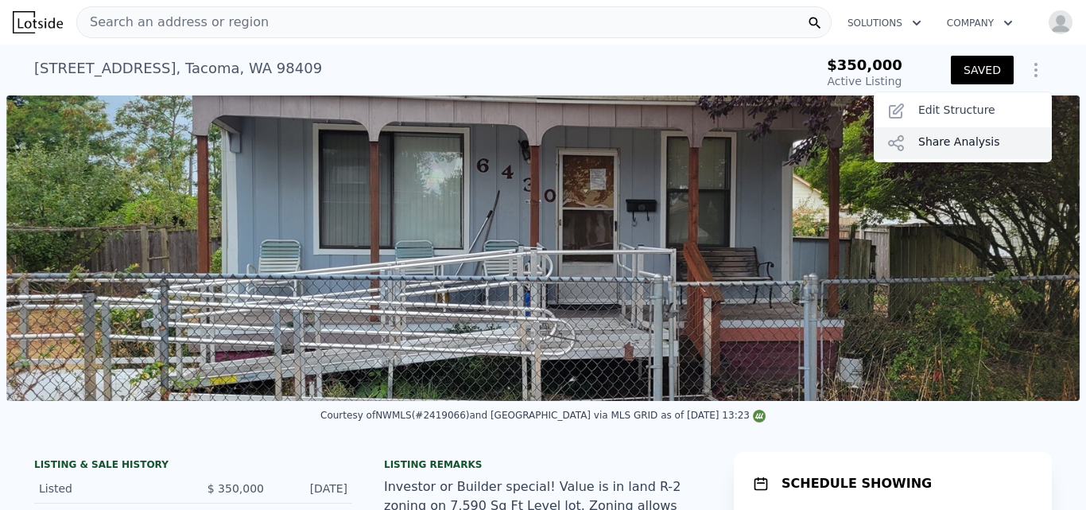
click at [966, 145] on div "Share Analysis" at bounding box center [963, 143] width 178 height 32
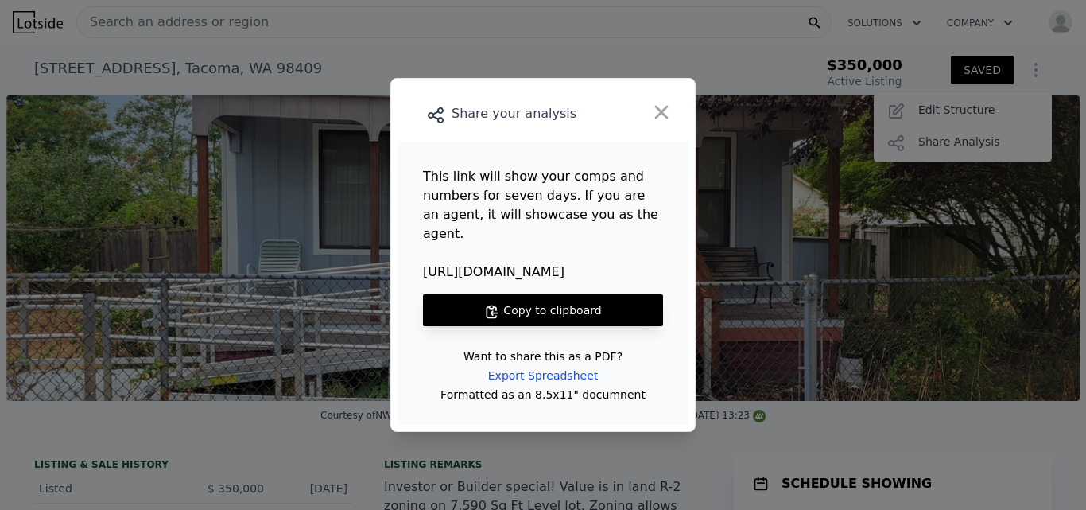
click at [595, 295] on button "Copy to clipboard" at bounding box center [543, 310] width 240 height 32
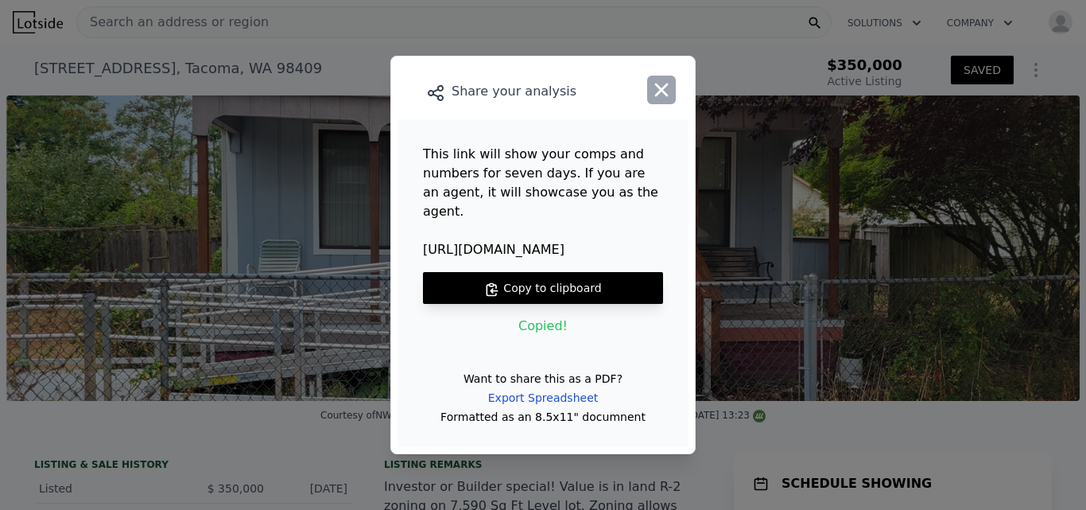
click at [661, 101] on icon "button" at bounding box center [661, 90] width 22 height 22
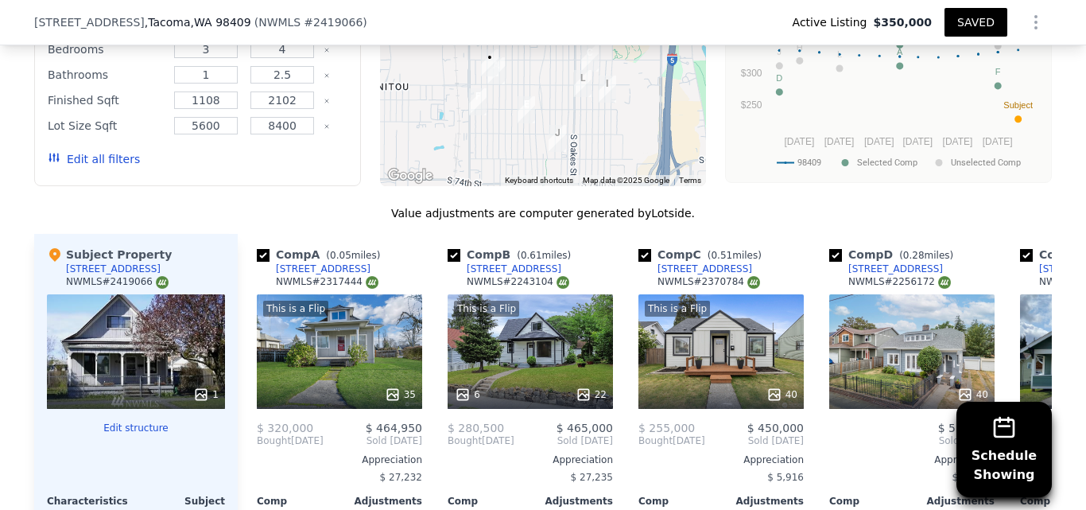
scroll to position [1911, 0]
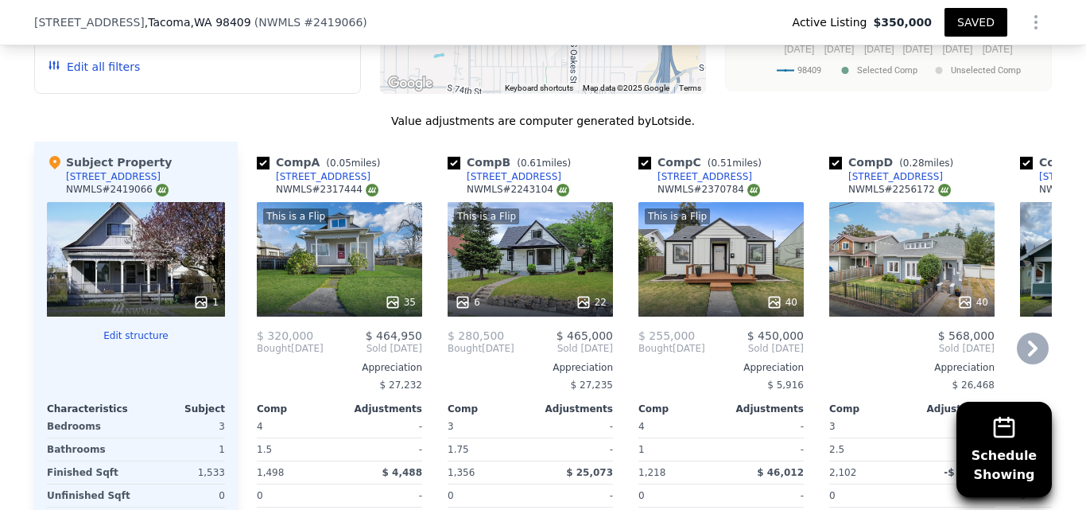
click at [324, 170] on div "6447 S Warner St" at bounding box center [323, 176] width 95 height 13
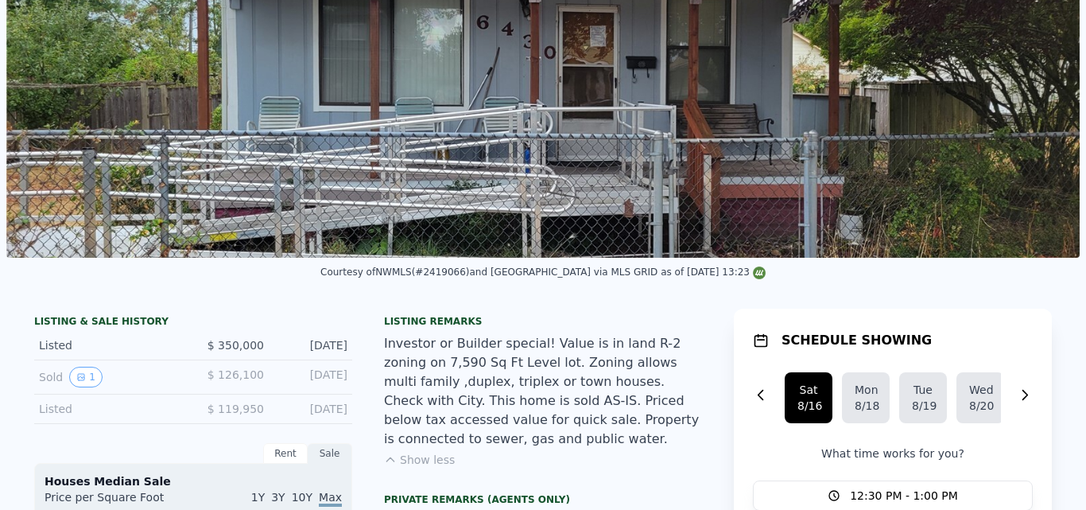
scroll to position [6, 0]
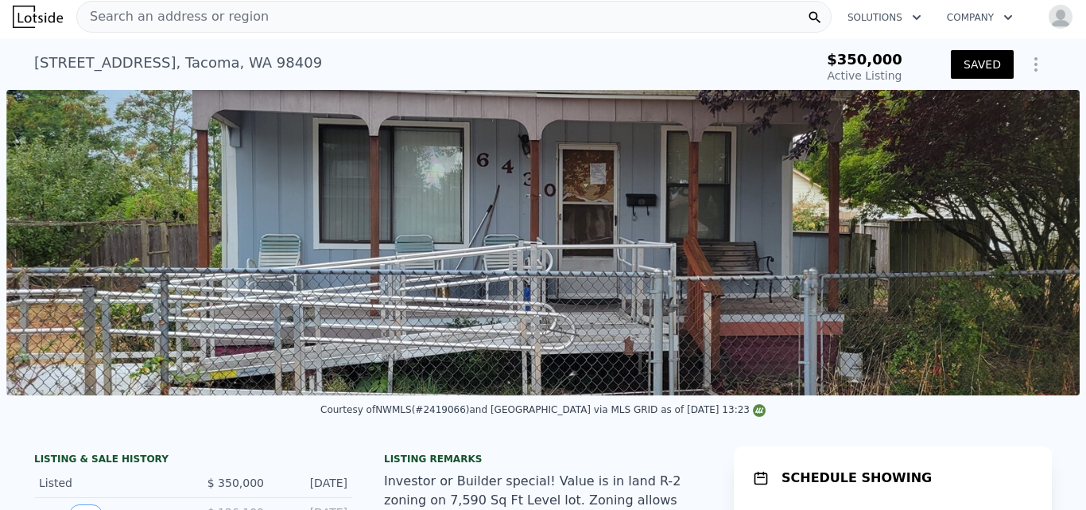
click at [177, 12] on span "Search an address or region" at bounding box center [173, 16] width 192 height 19
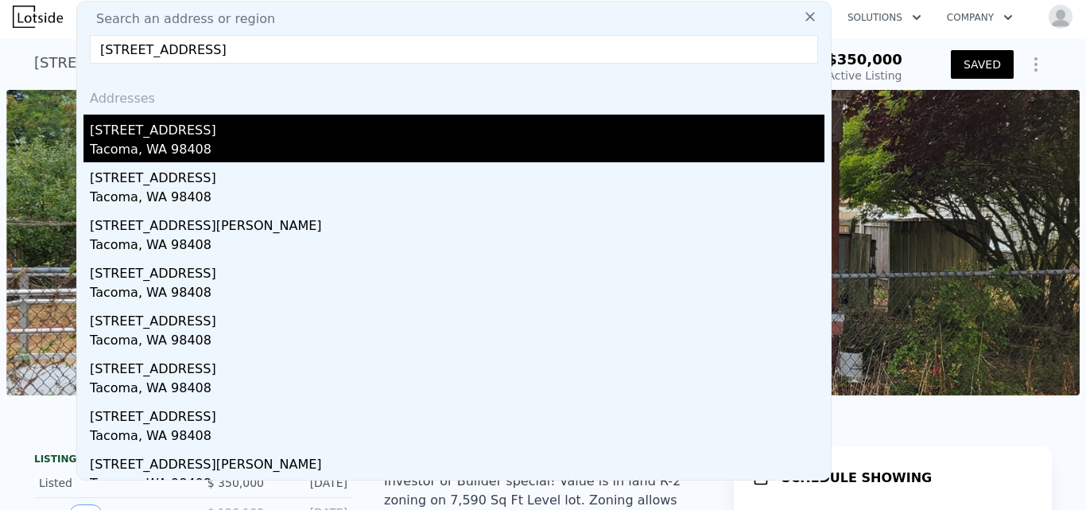
type input "4834 S Park Avenue Tacoma, WA 98408"
click at [142, 142] on div "Tacoma, WA 98408" at bounding box center [457, 151] width 735 height 22
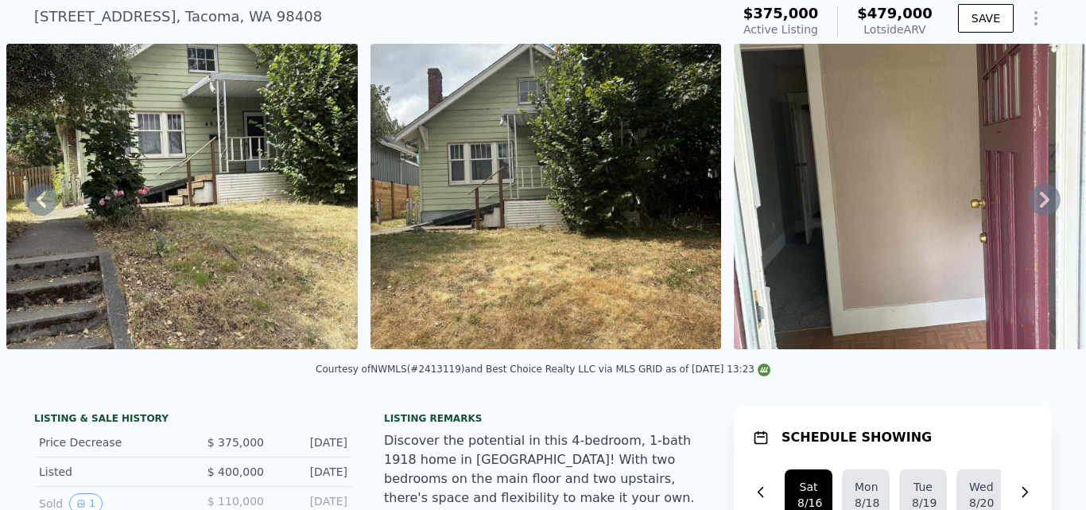
scroll to position [33, 0]
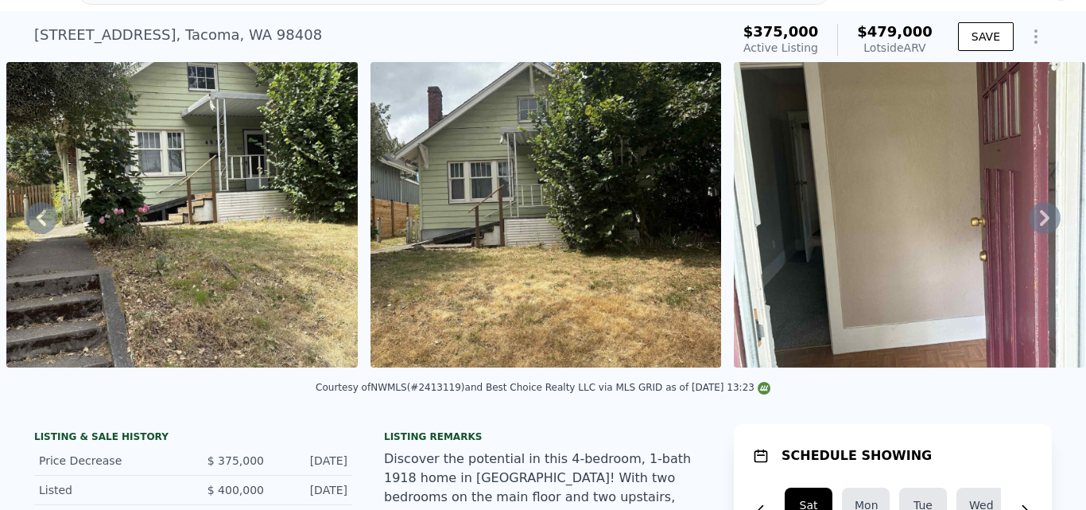
click at [1031, 222] on icon at bounding box center [1045, 218] width 32 height 32
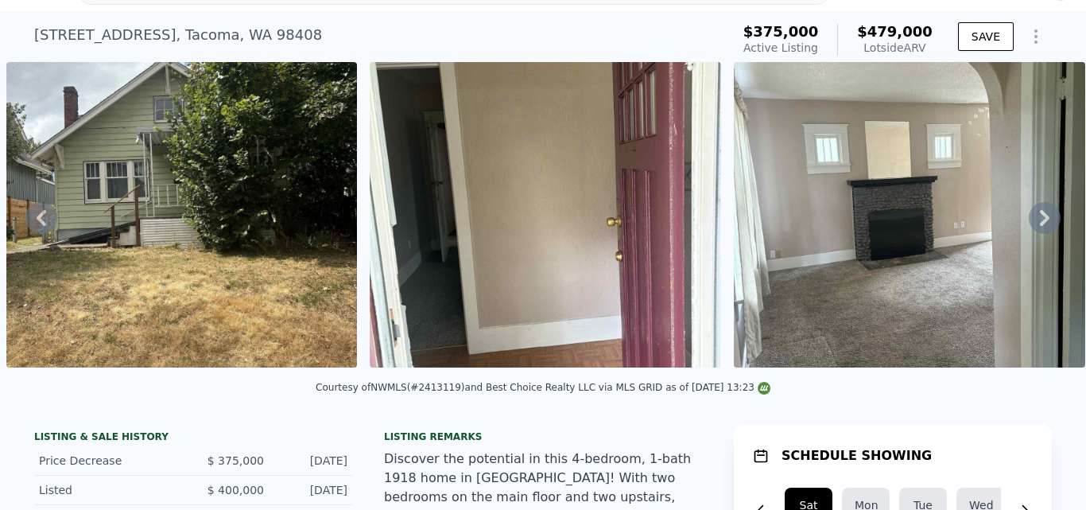
click at [1031, 222] on icon at bounding box center [1045, 218] width 32 height 32
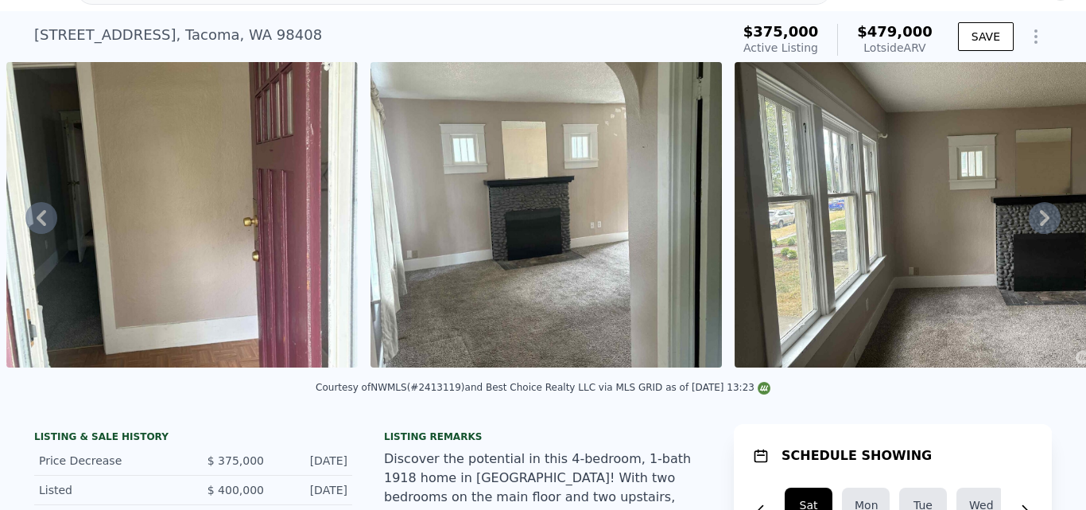
click at [1031, 222] on icon at bounding box center [1045, 218] width 32 height 32
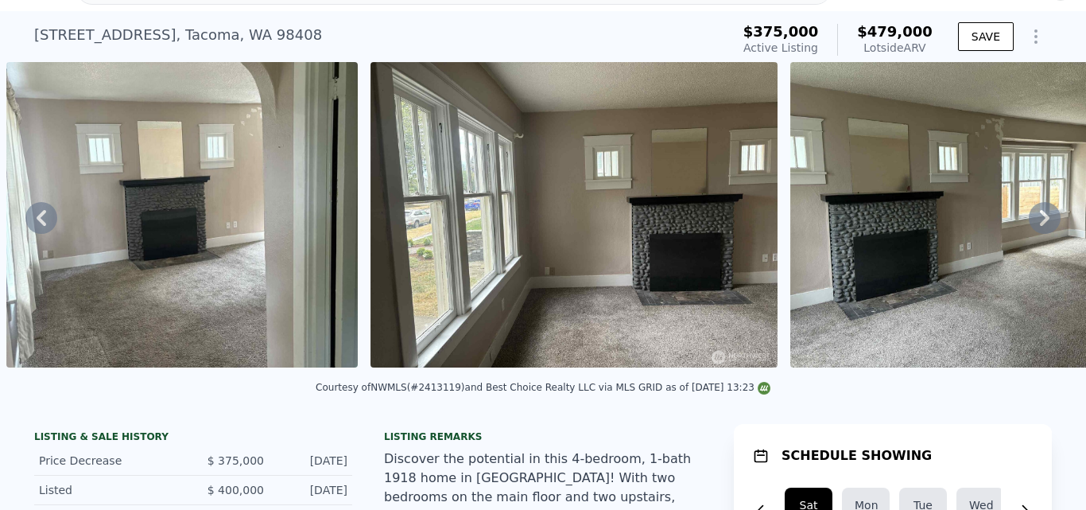
click at [1031, 222] on icon at bounding box center [1045, 218] width 32 height 32
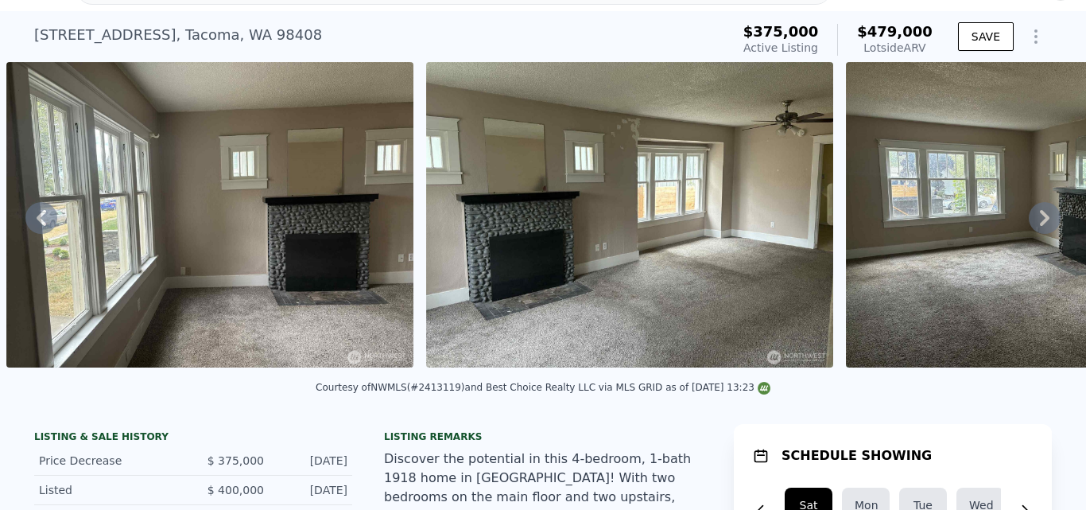
click at [1031, 222] on icon at bounding box center [1045, 218] width 32 height 32
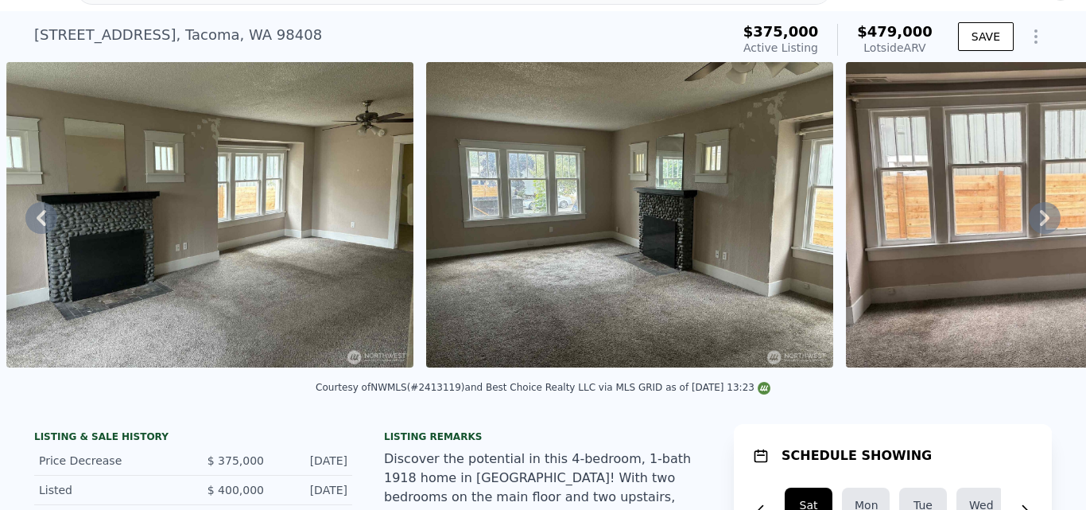
click at [1031, 222] on icon at bounding box center [1045, 218] width 32 height 32
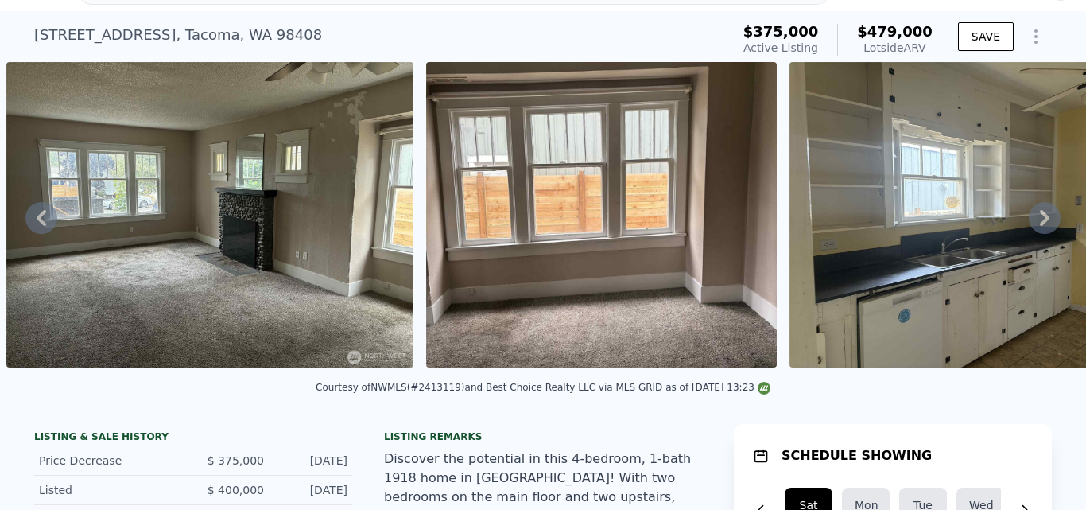
click at [1031, 222] on icon at bounding box center [1045, 218] width 32 height 32
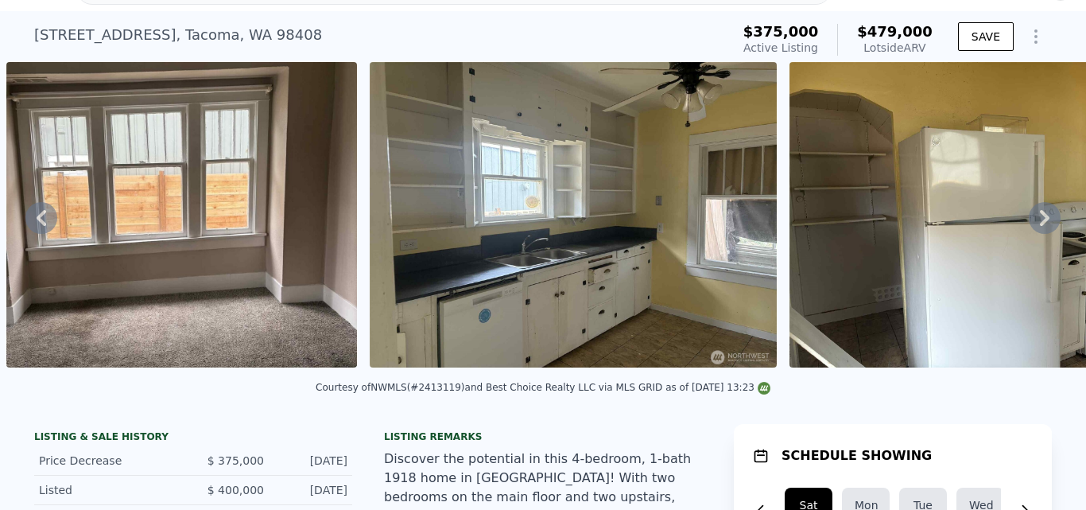
click at [1031, 222] on icon at bounding box center [1045, 218] width 32 height 32
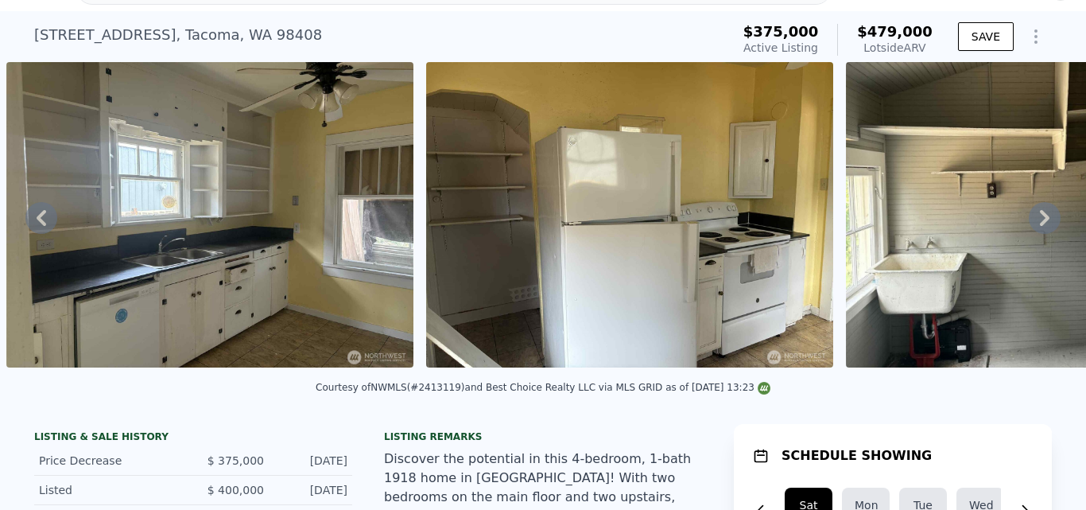
click at [1031, 222] on icon at bounding box center [1045, 218] width 32 height 32
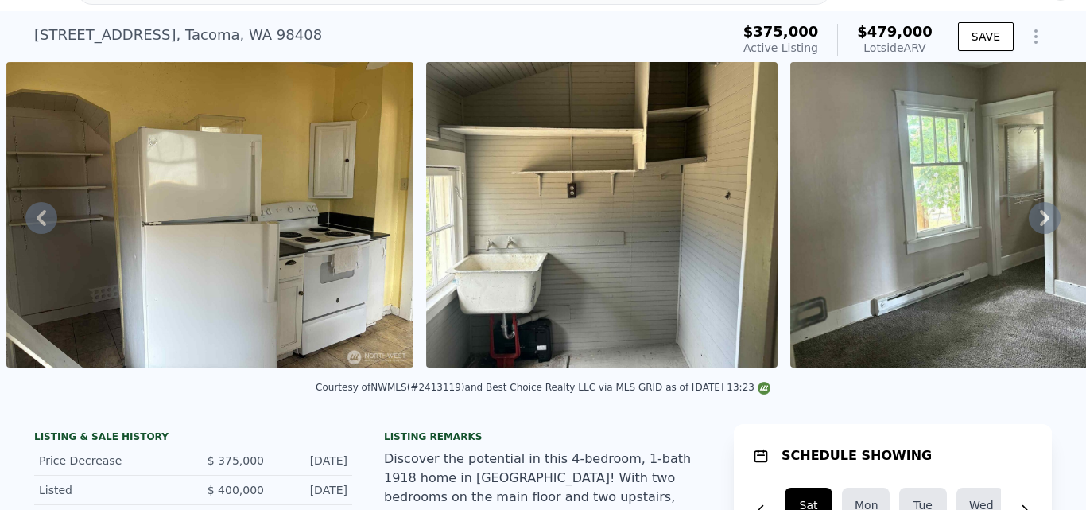
click at [1031, 222] on icon at bounding box center [1045, 218] width 32 height 32
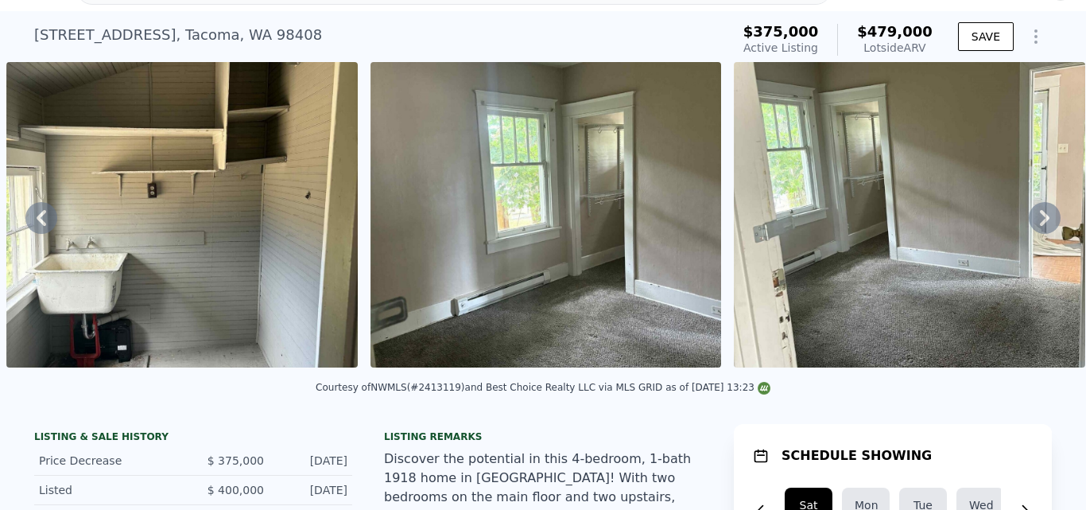
click at [1031, 222] on icon at bounding box center [1045, 218] width 32 height 32
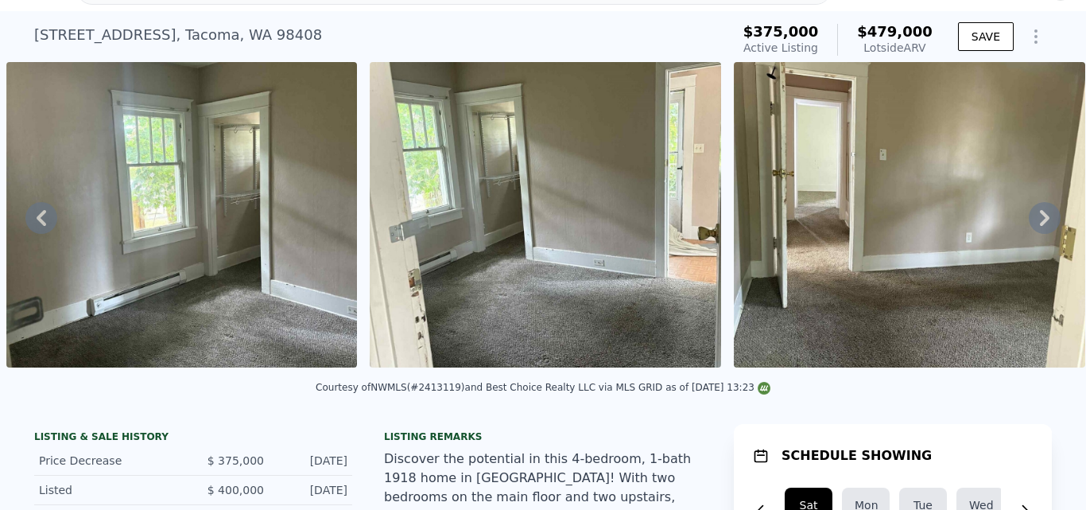
click at [1031, 222] on icon at bounding box center [1045, 218] width 32 height 32
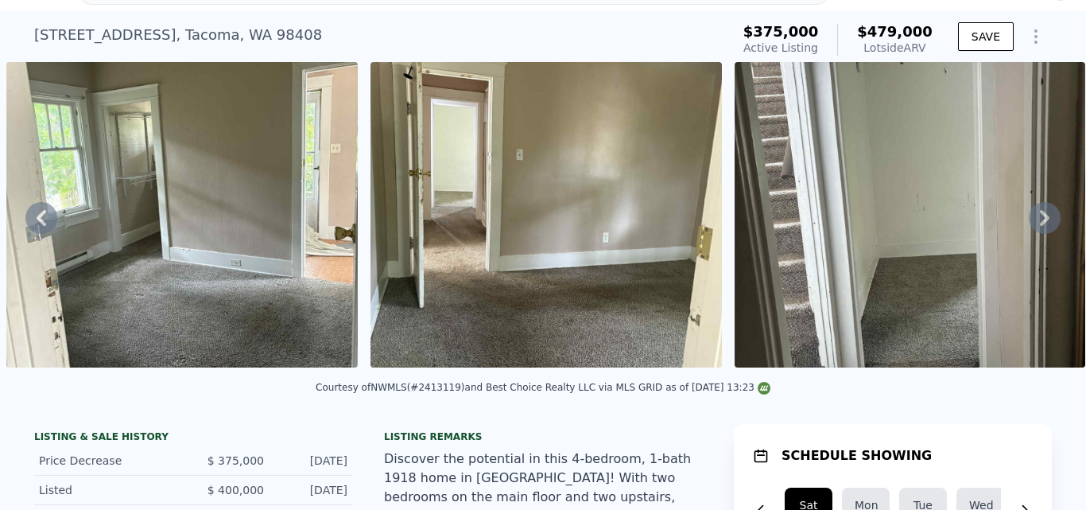
click at [1031, 222] on icon at bounding box center [1045, 218] width 32 height 32
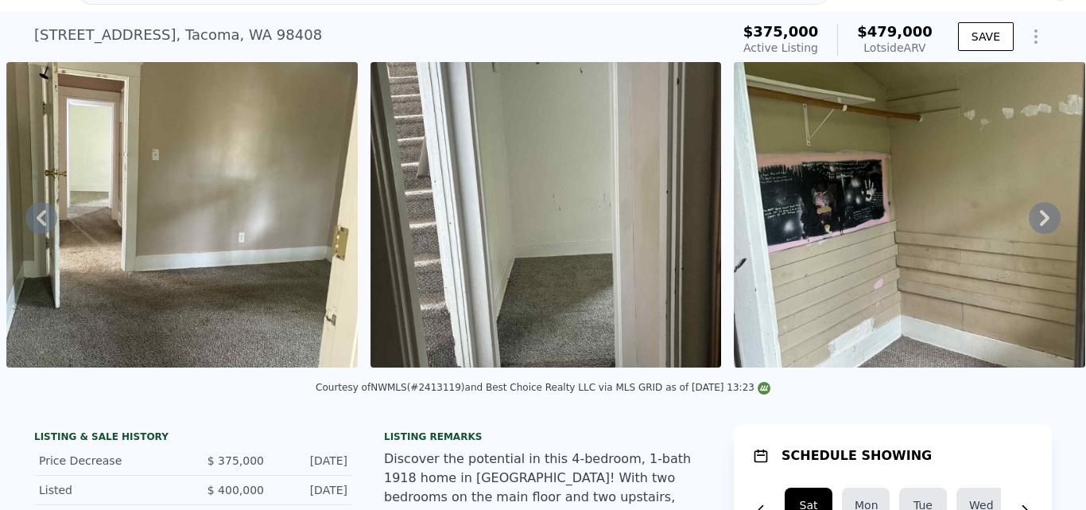
click at [1031, 222] on icon at bounding box center [1045, 218] width 32 height 32
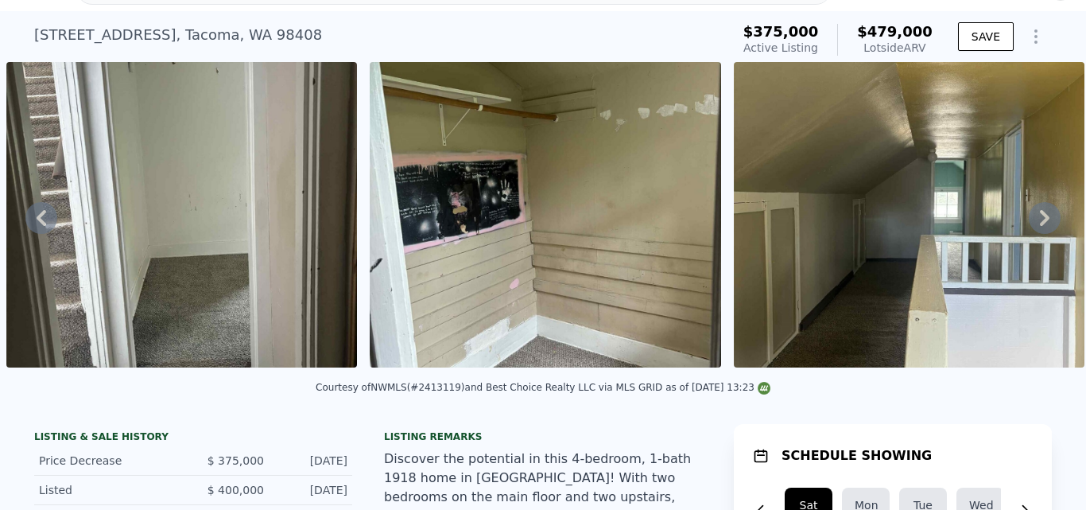
click at [1031, 222] on icon at bounding box center [1045, 218] width 32 height 32
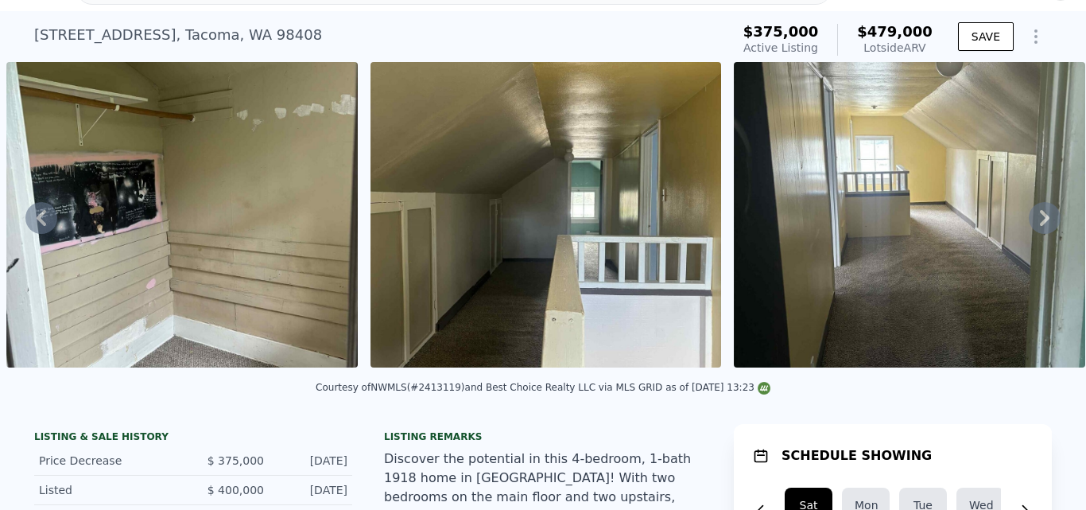
click at [1031, 222] on icon at bounding box center [1045, 218] width 32 height 32
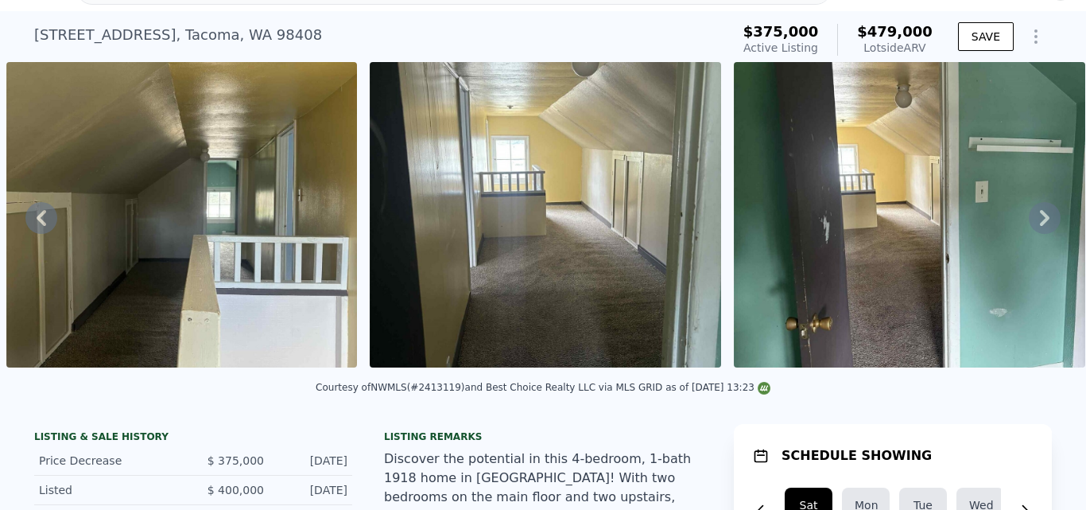
click at [1031, 222] on icon at bounding box center [1045, 218] width 32 height 32
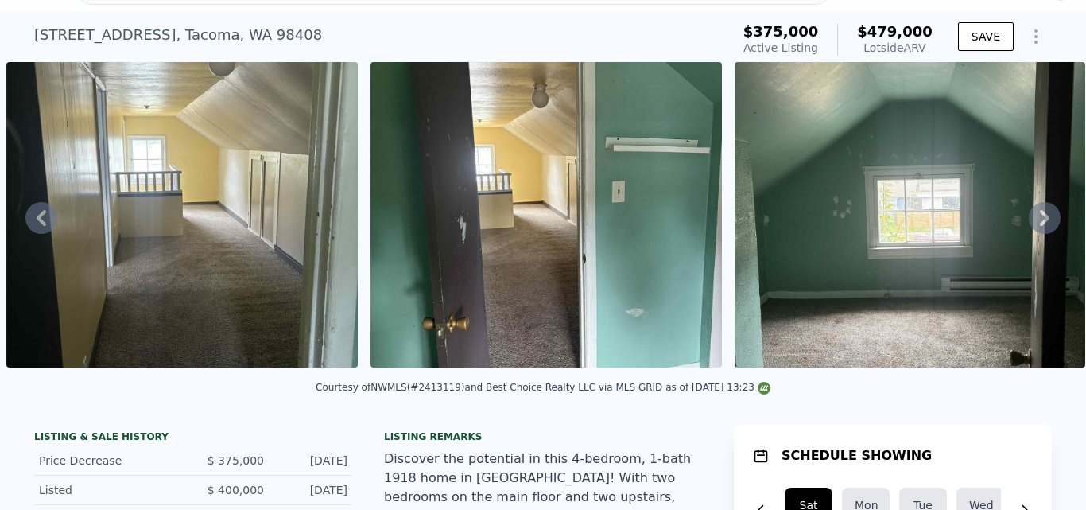
click at [1031, 222] on icon at bounding box center [1045, 218] width 32 height 32
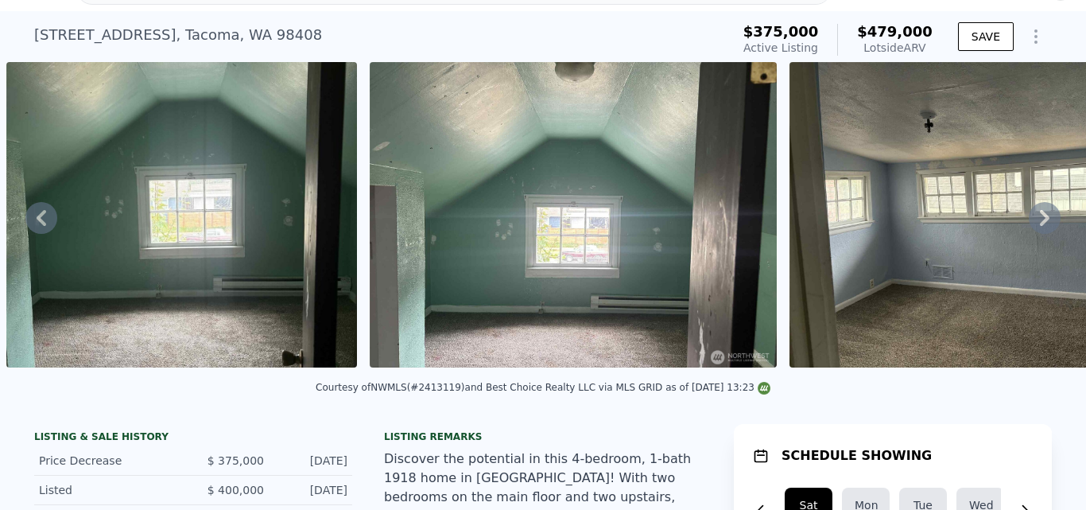
click at [1031, 222] on icon at bounding box center [1045, 218] width 32 height 32
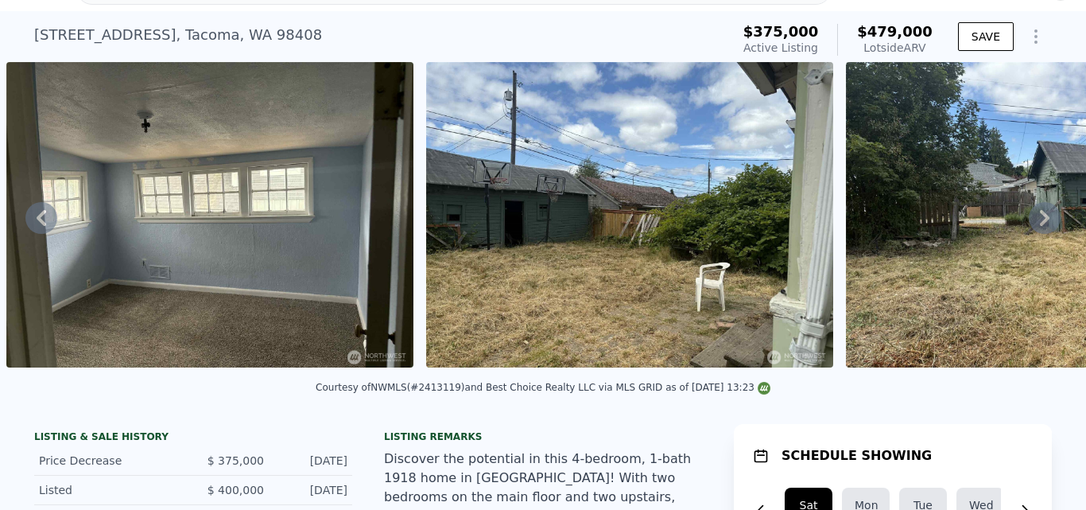
click at [1031, 222] on icon at bounding box center [1045, 218] width 32 height 32
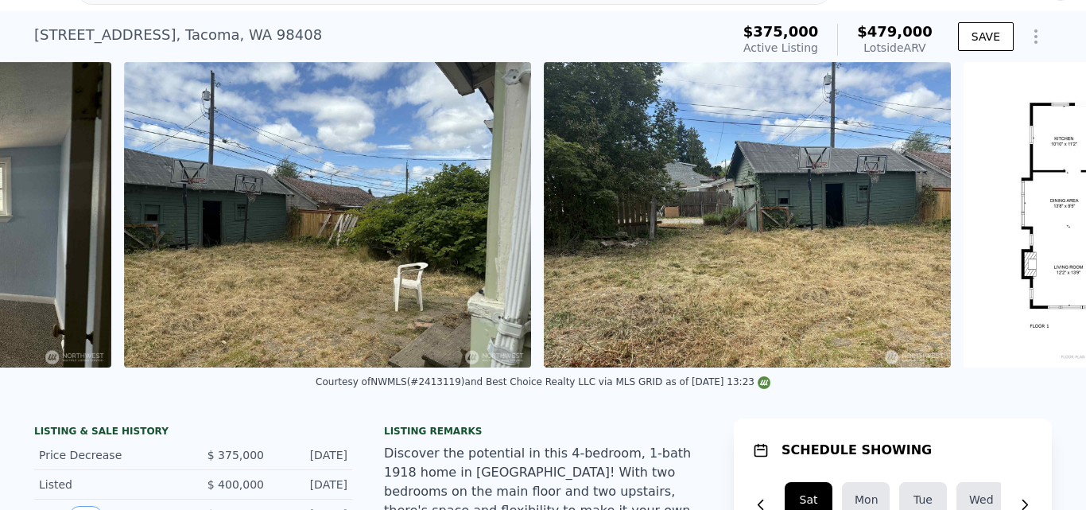
scroll to position [0, 9123]
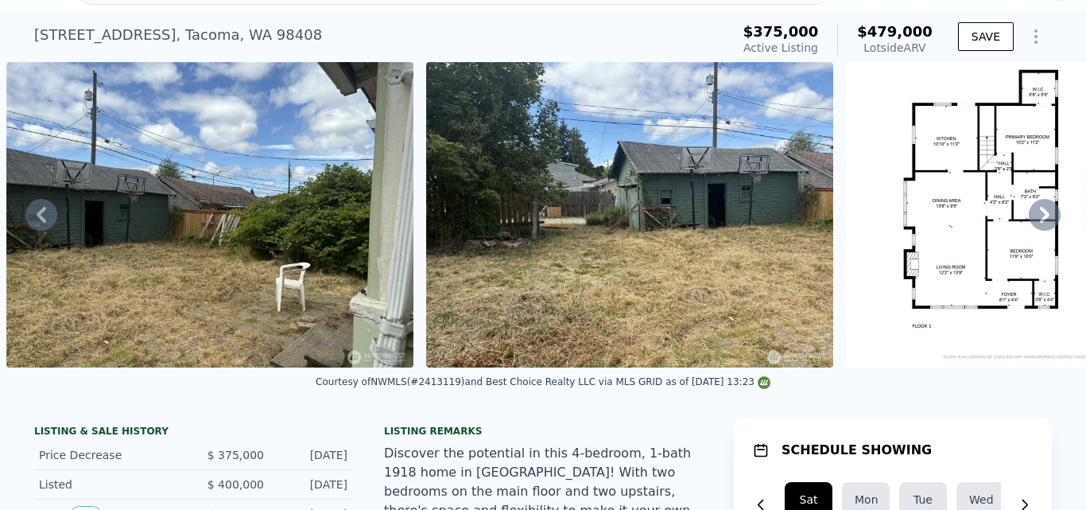
click at [1031, 222] on icon at bounding box center [1045, 215] width 32 height 32
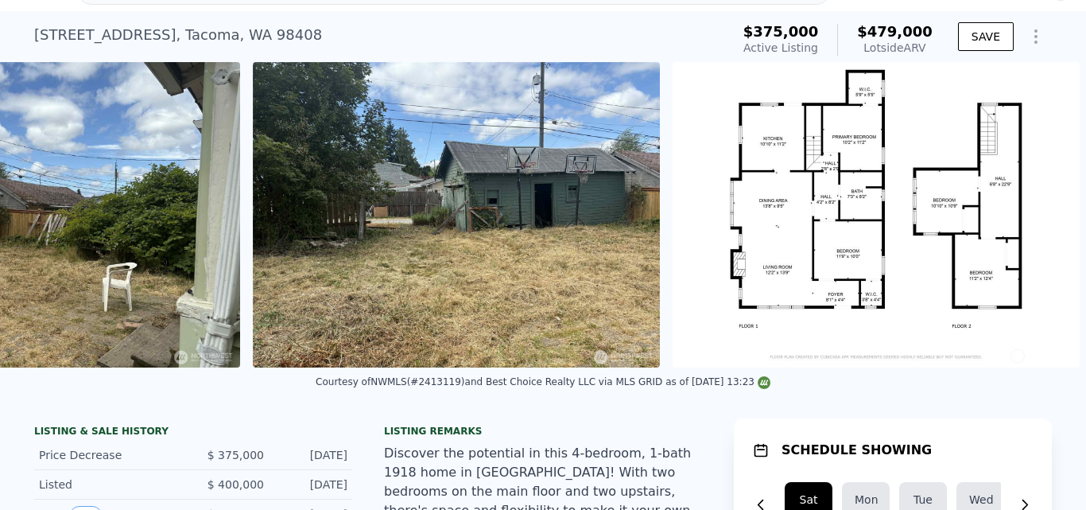
scroll to position [0, 9309]
click at [43, 216] on icon at bounding box center [42, 215] width 10 height 16
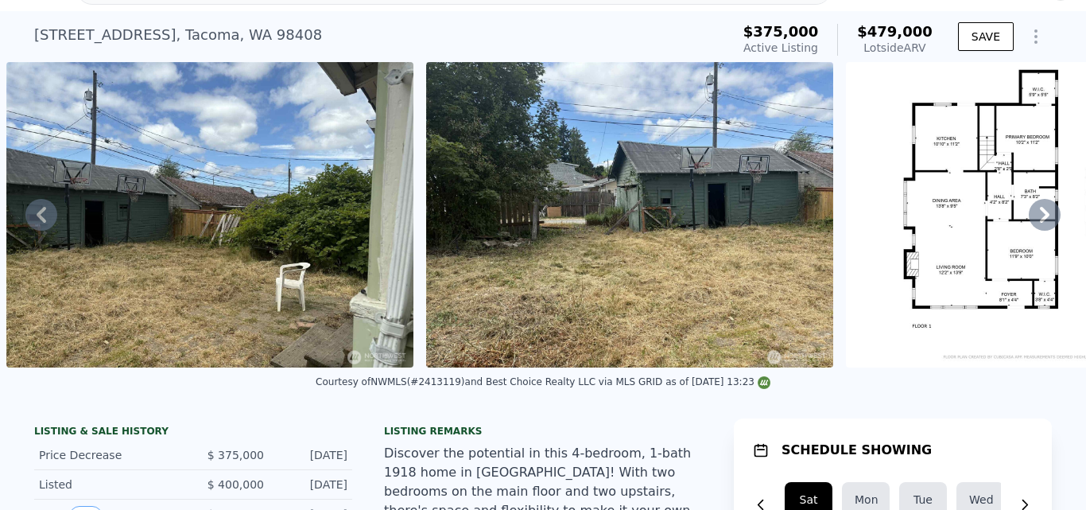
click at [43, 216] on icon at bounding box center [42, 215] width 10 height 16
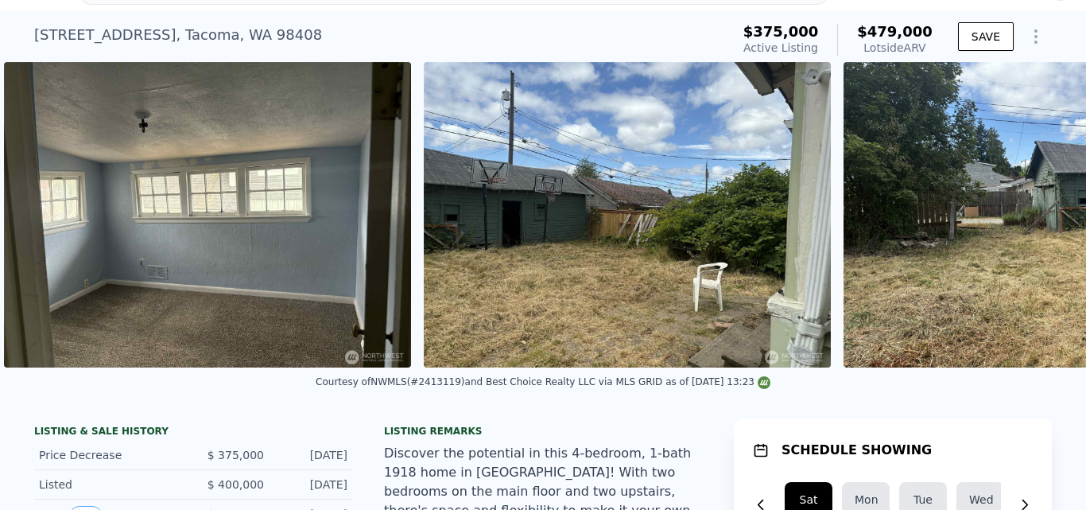
scroll to position [0, 8703]
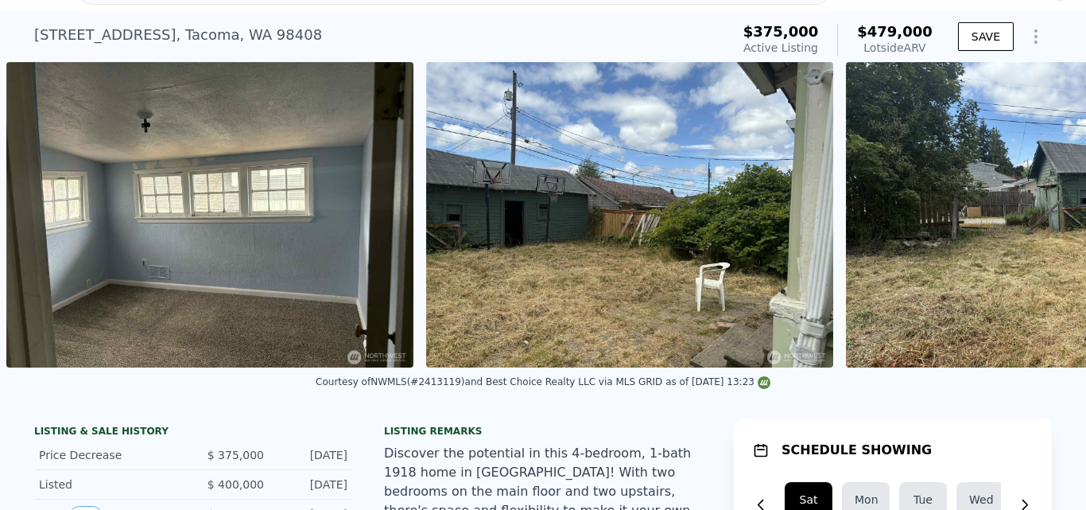
click at [43, 216] on img at bounding box center [209, 214] width 407 height 305
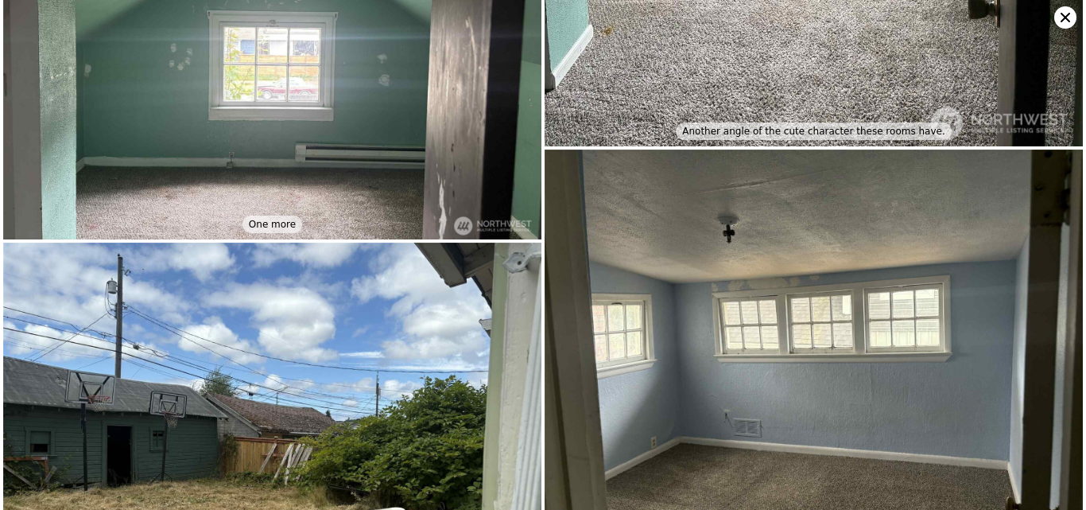
scroll to position [6508, 0]
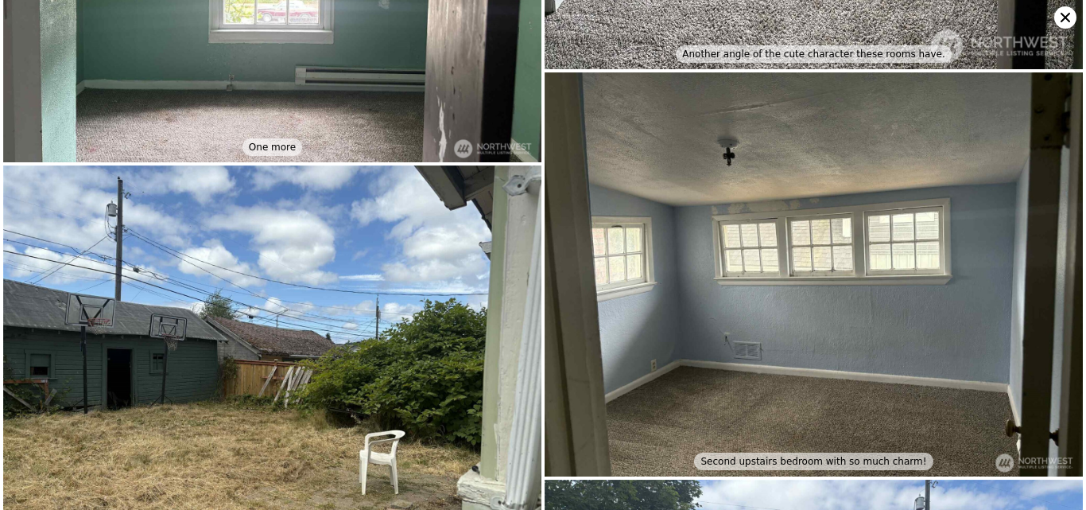
click at [1063, 21] on icon at bounding box center [1065, 17] width 22 height 22
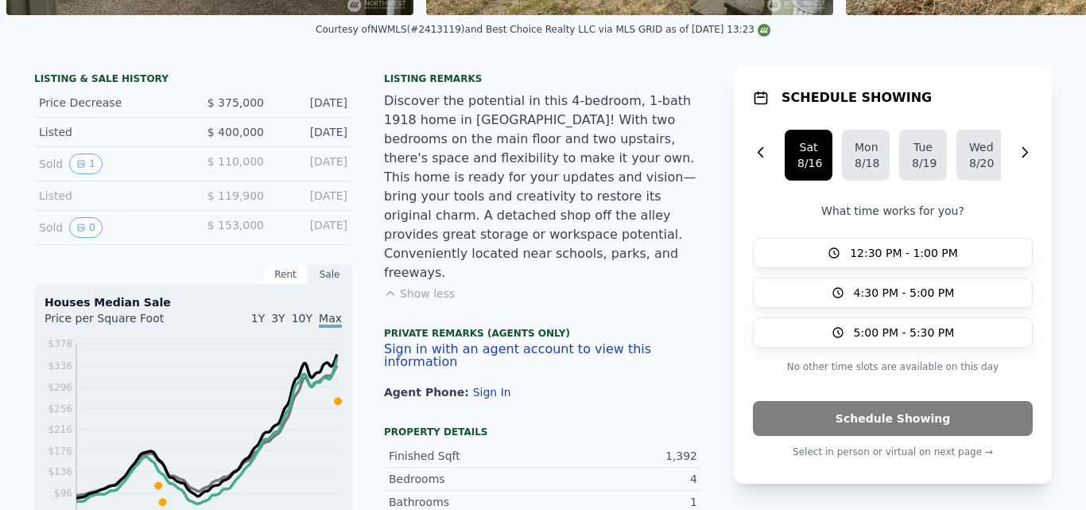
scroll to position [0, 0]
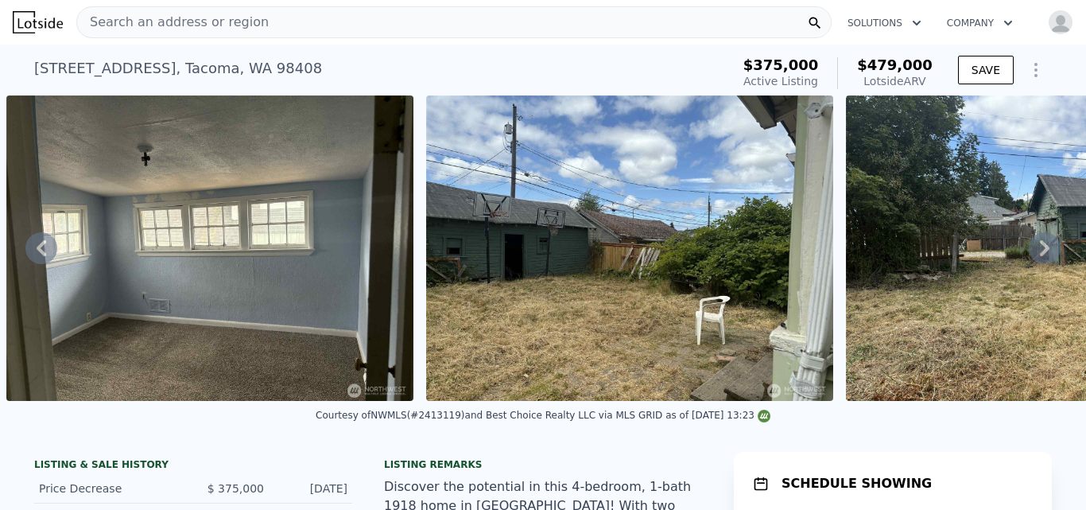
click at [42, 256] on icon at bounding box center [42, 248] width 10 height 16
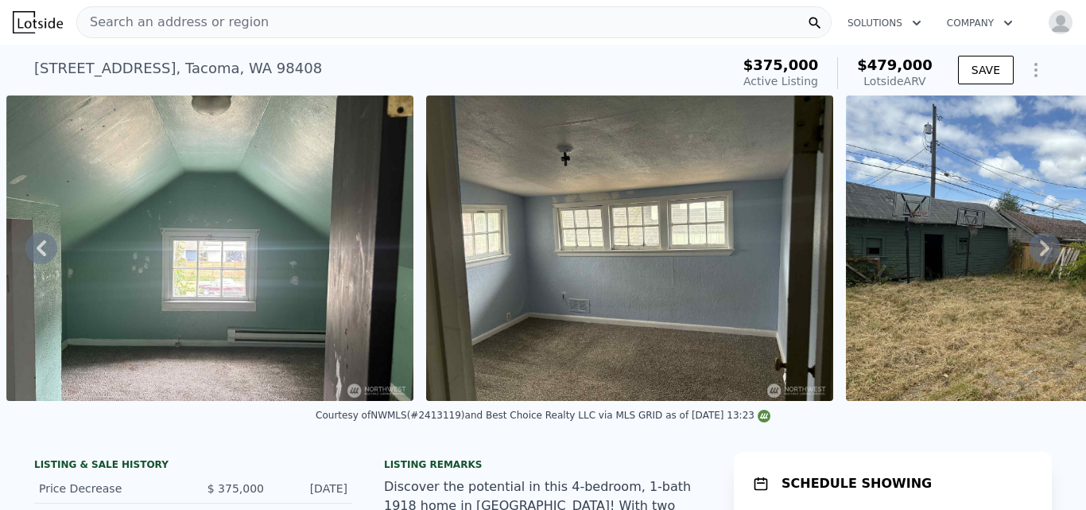
click at [42, 256] on icon at bounding box center [42, 248] width 10 height 16
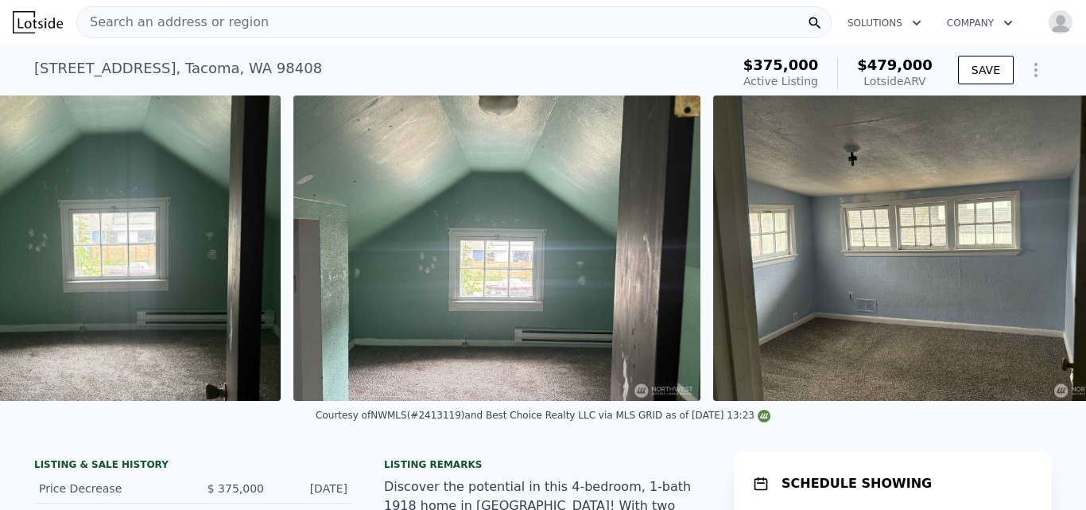
scroll to position [0, 7920]
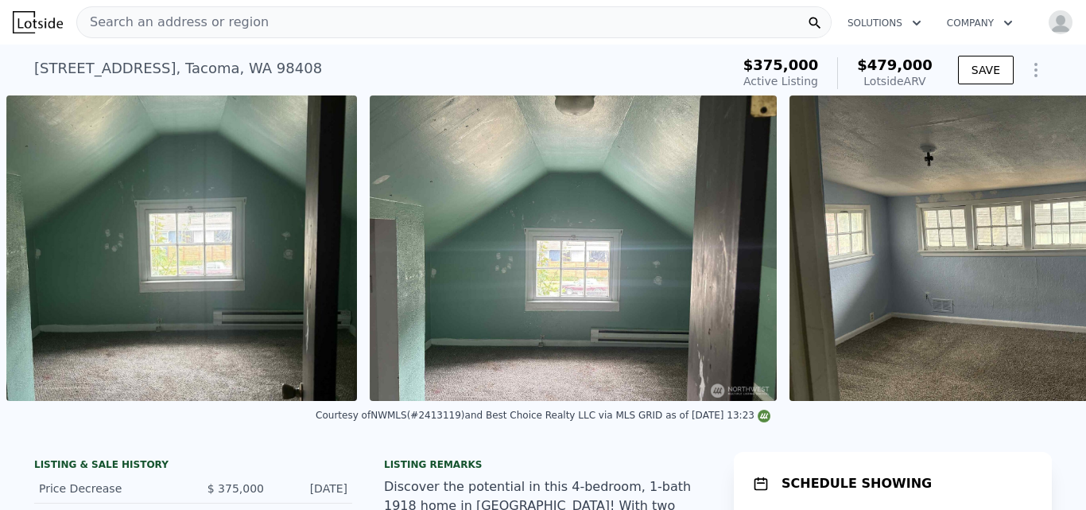
click at [42, 259] on div "• + − • + − STREET VIEW ← Move left → Move right ↑ Move up ↓ Move down + Zoom i…" at bounding box center [543, 247] width 1086 height 305
click at [42, 256] on icon at bounding box center [42, 248] width 10 height 16
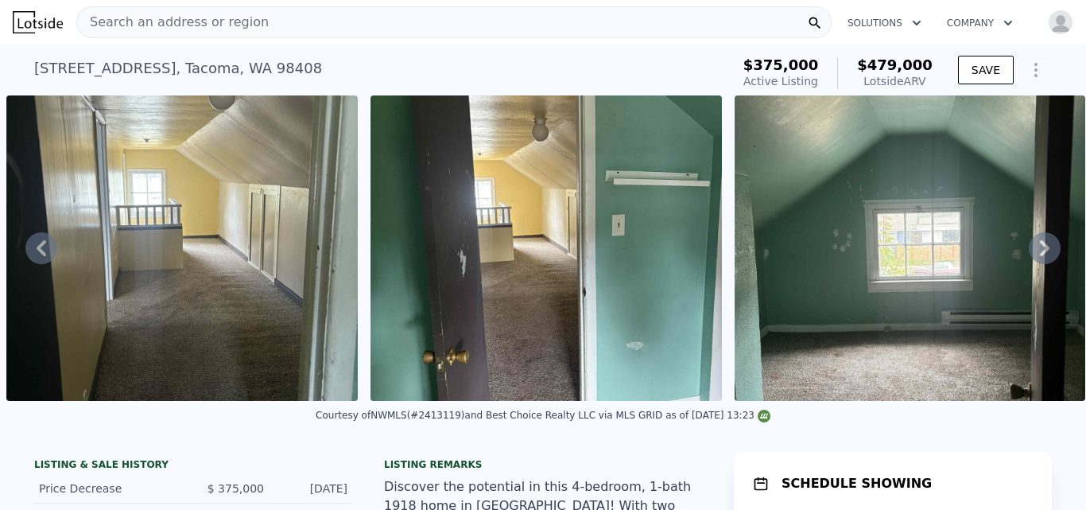
click at [42, 256] on icon at bounding box center [42, 248] width 10 height 16
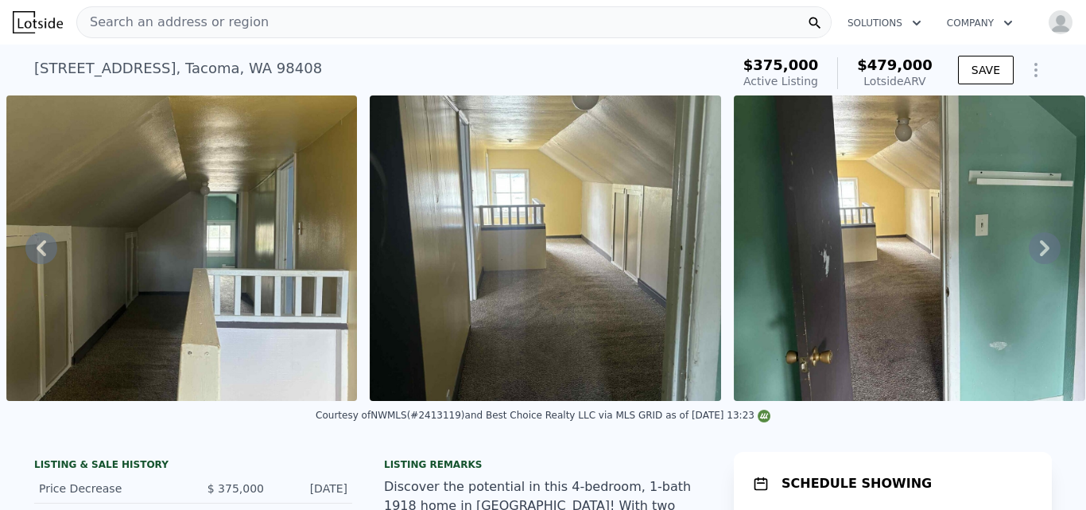
click at [42, 256] on icon at bounding box center [42, 248] width 10 height 16
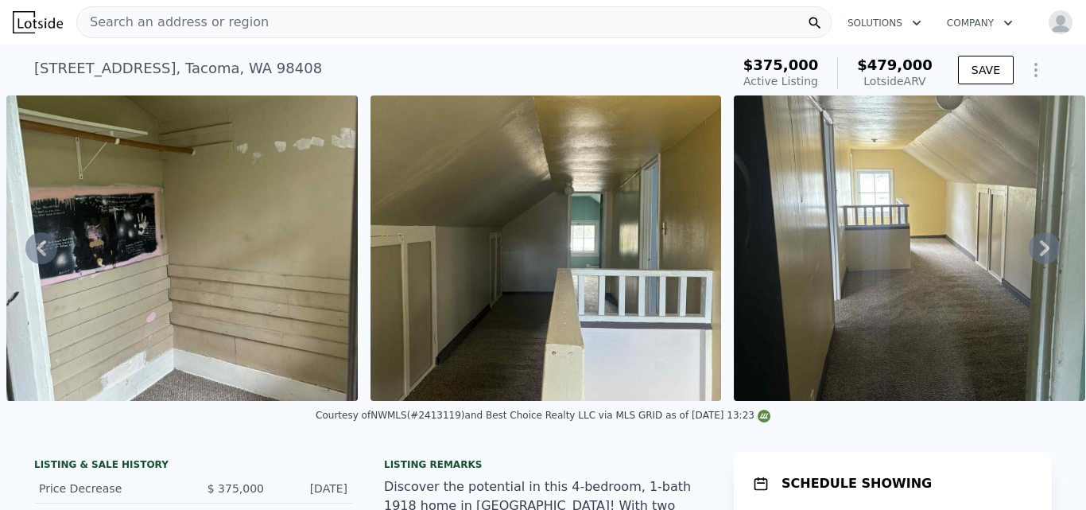
click at [42, 256] on icon at bounding box center [42, 248] width 10 height 16
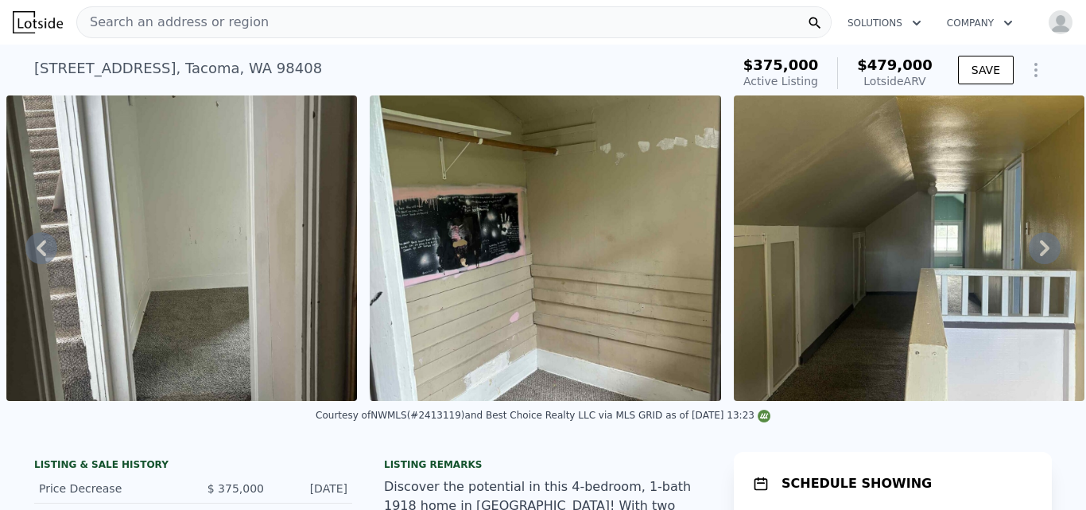
click at [42, 256] on icon at bounding box center [42, 248] width 10 height 16
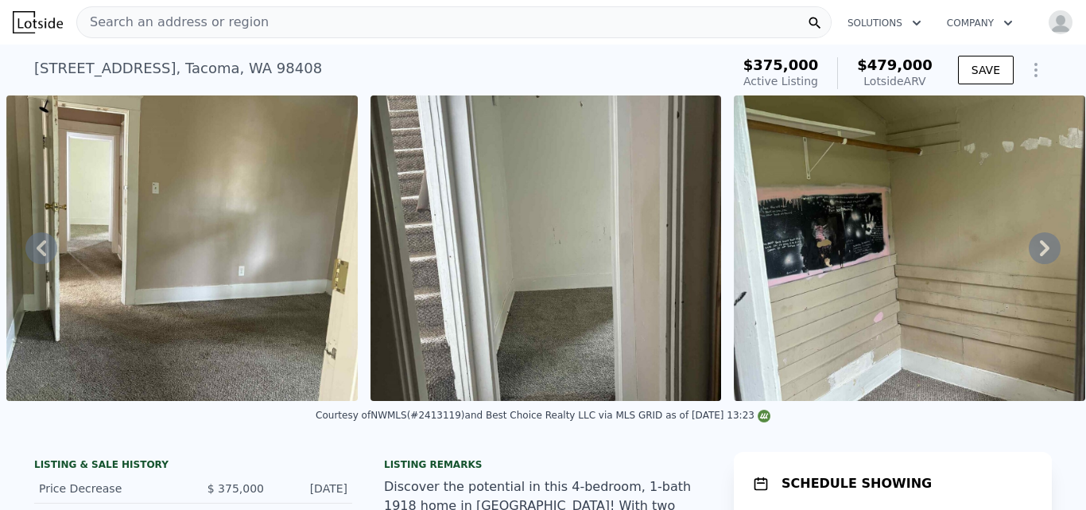
click at [42, 256] on icon at bounding box center [42, 248] width 10 height 16
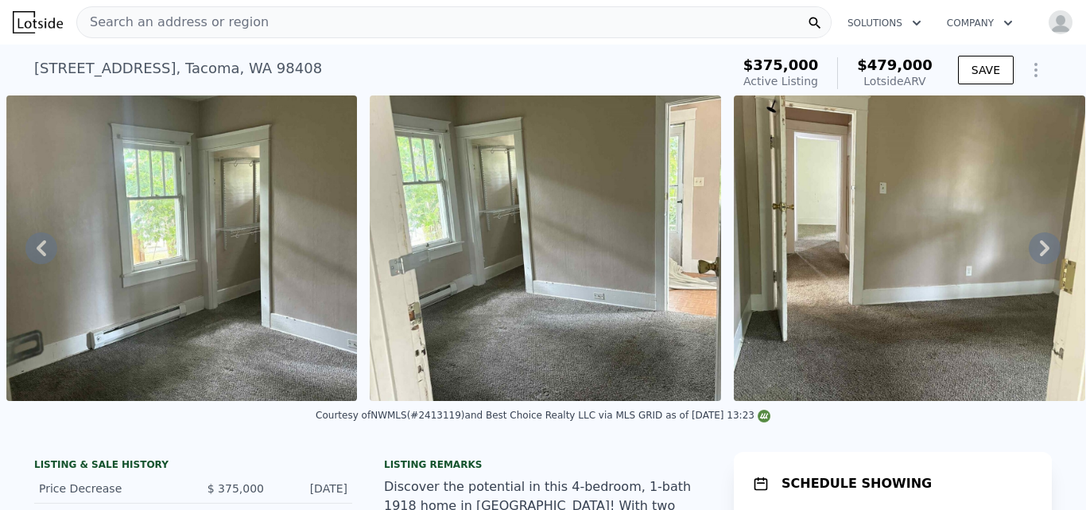
click at [42, 256] on icon at bounding box center [42, 248] width 10 height 16
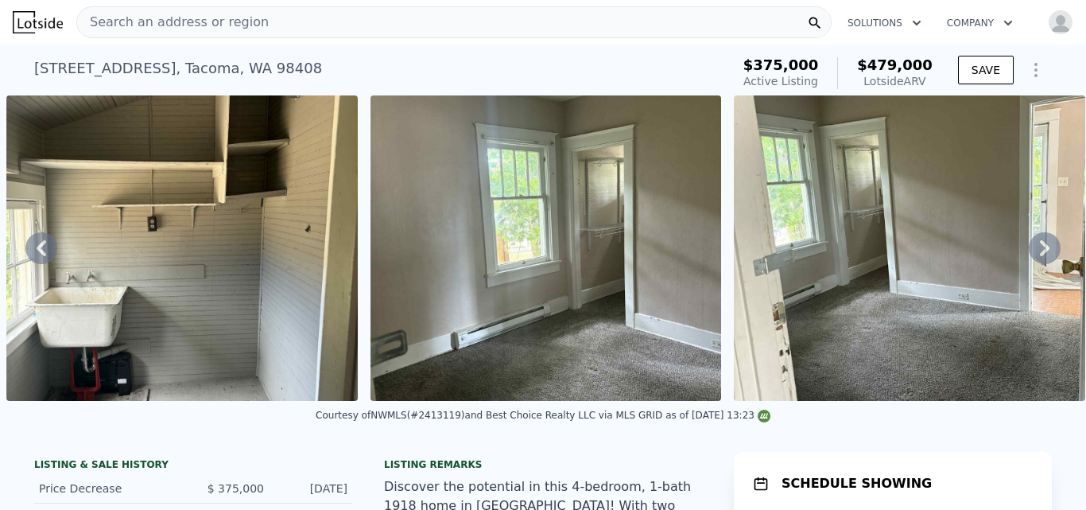
click at [42, 256] on icon at bounding box center [42, 248] width 10 height 16
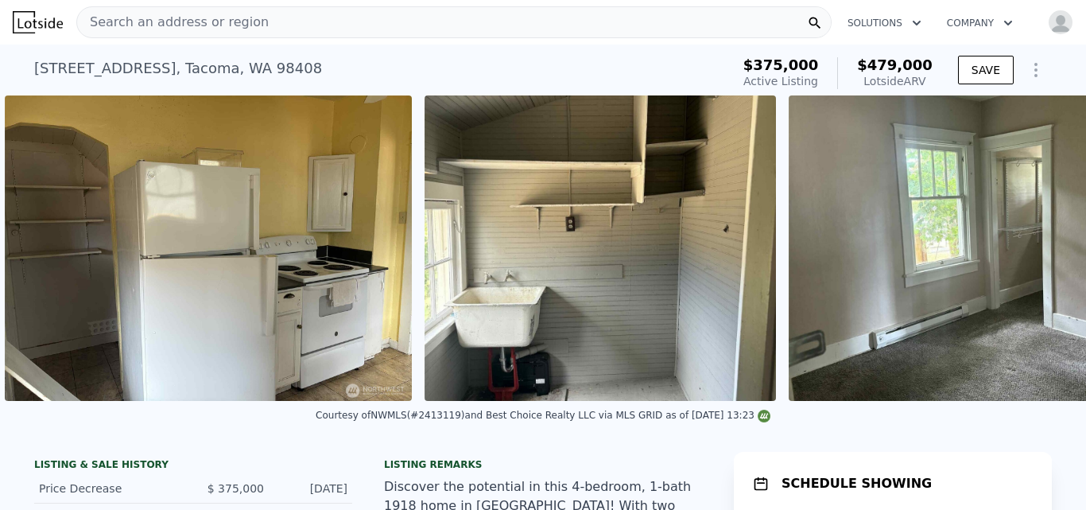
scroll to position [0, 4226]
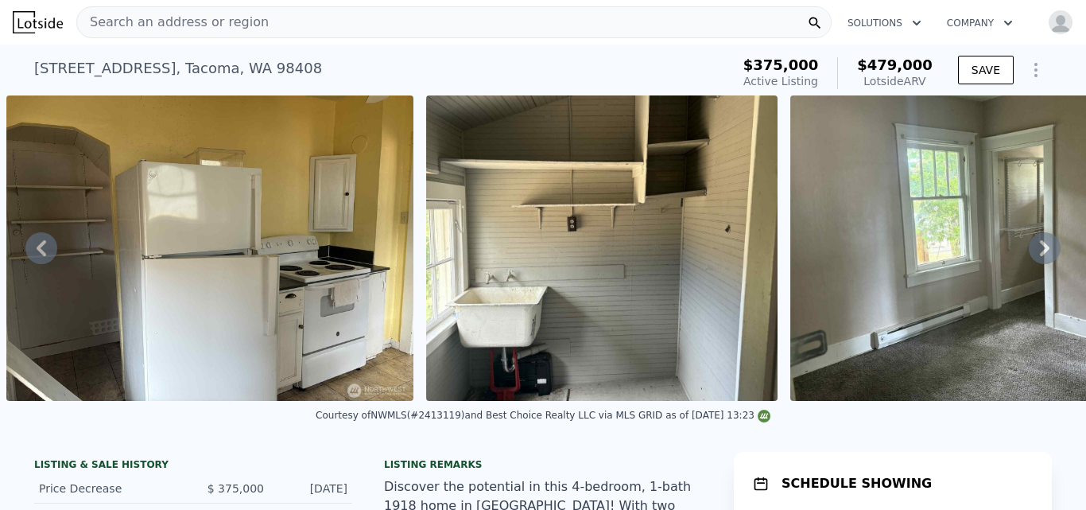
click at [42, 256] on icon at bounding box center [42, 248] width 10 height 16
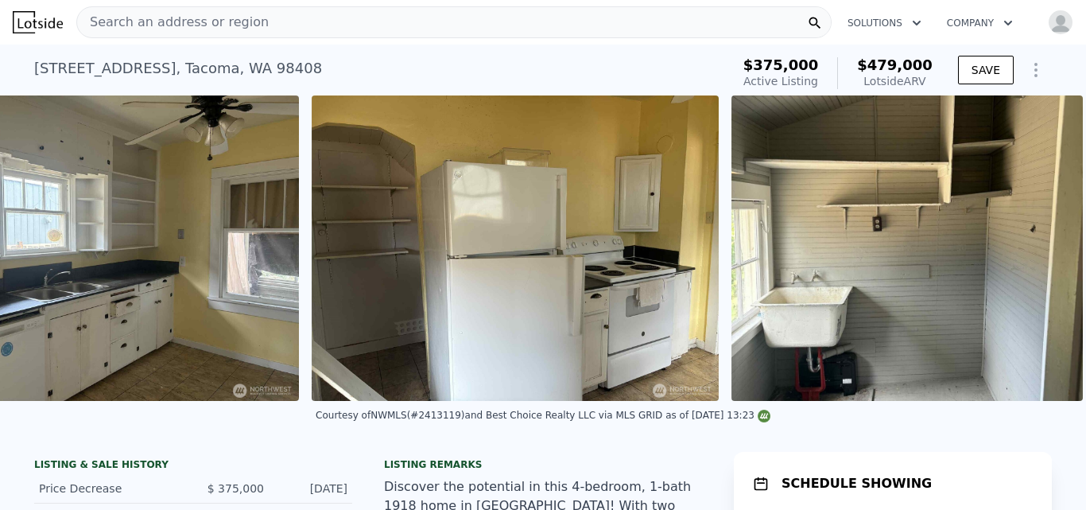
scroll to position [0, 3806]
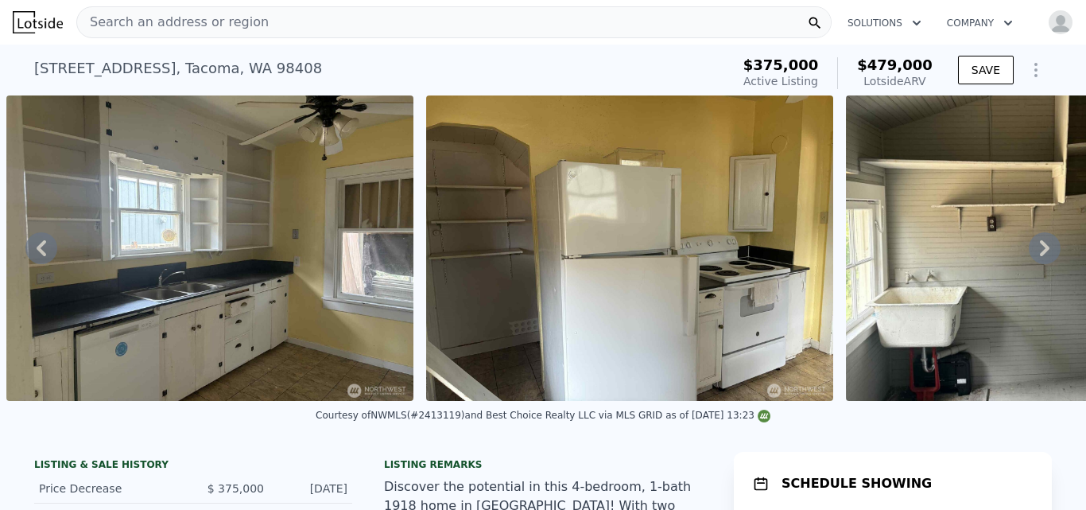
click at [42, 256] on icon at bounding box center [42, 248] width 10 height 16
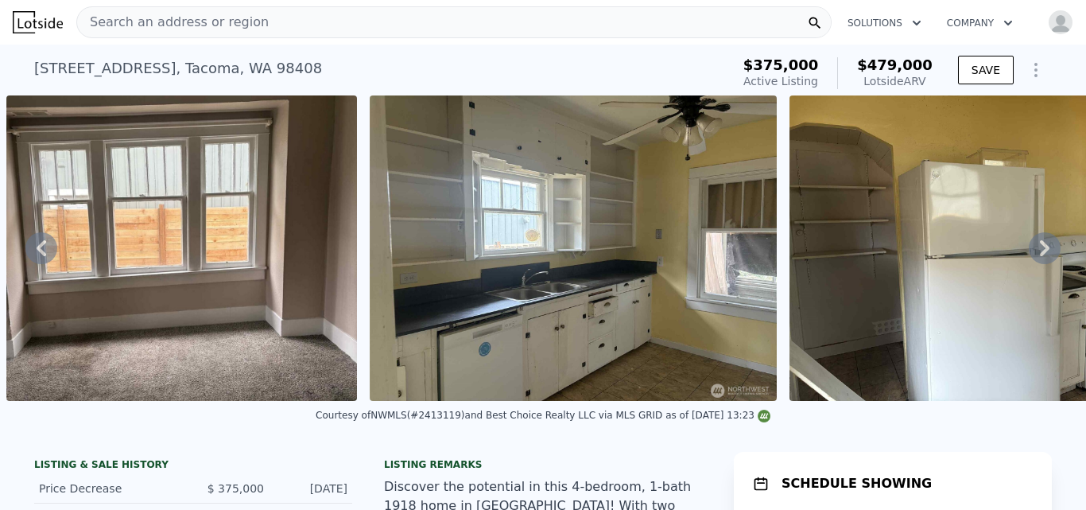
click at [42, 256] on icon at bounding box center [42, 248] width 10 height 16
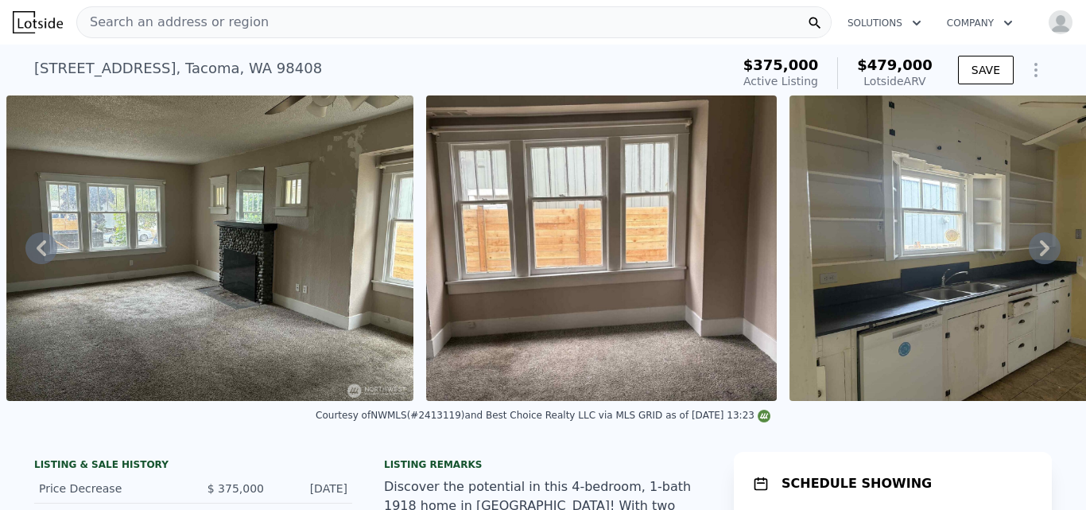
click at [42, 256] on icon at bounding box center [42, 248] width 10 height 16
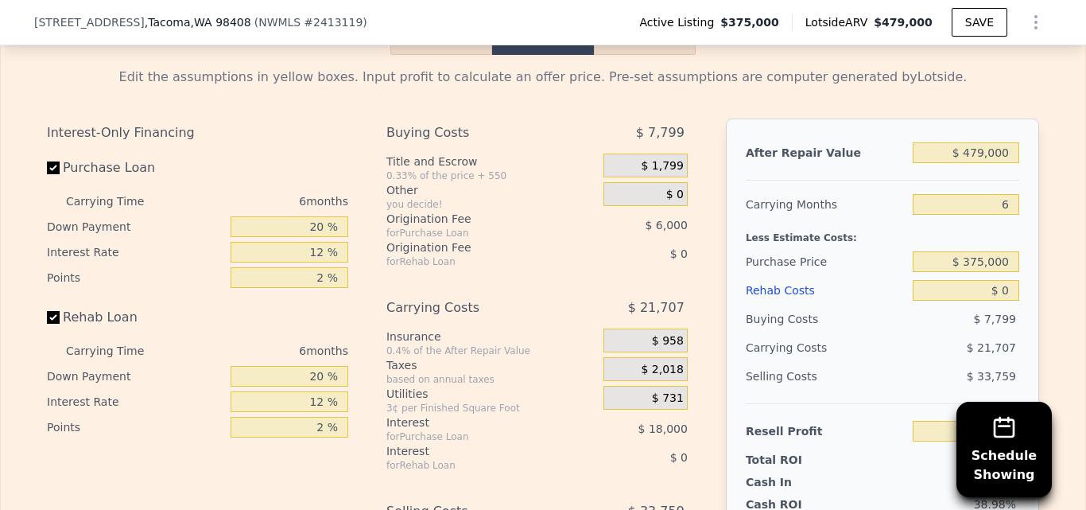
scroll to position [2648, 0]
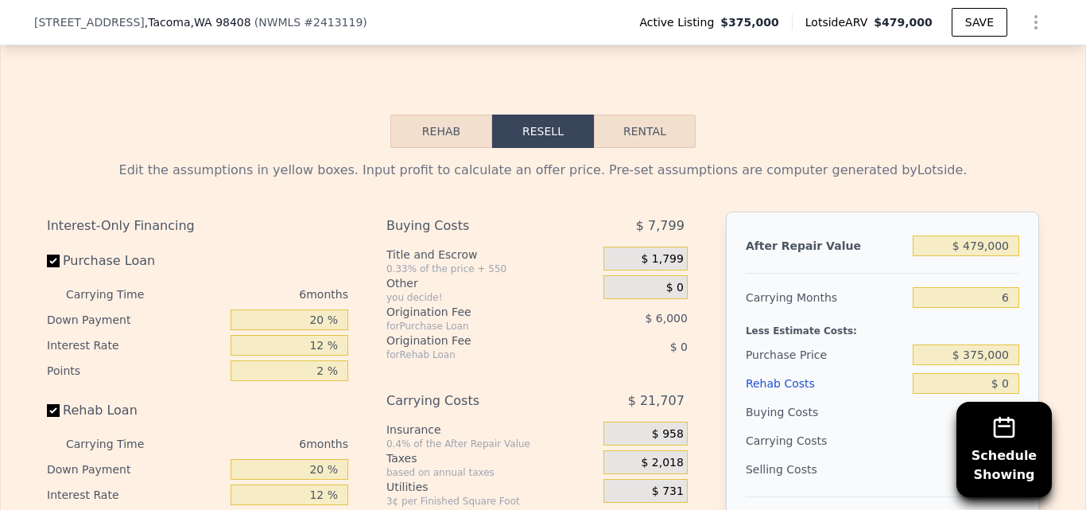
click at [436, 114] on button "Rehab" at bounding box center [441, 130] width 102 height 33
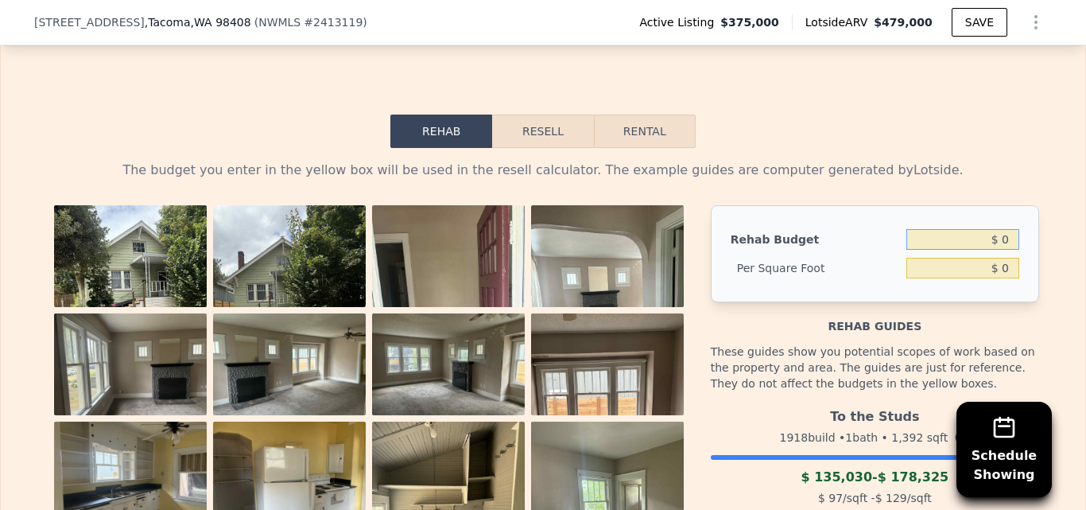
click at [1007, 229] on input "$ 0" at bounding box center [962, 239] width 113 height 21
type input "$ 75,000"
click at [1022, 161] on div "The budget you enter in the yellow box will be used in the resell calculator. T…" at bounding box center [543, 472] width 992 height 622
type input "$ 53.88"
click at [549, 114] on button "Resell" at bounding box center [542, 130] width 101 height 33
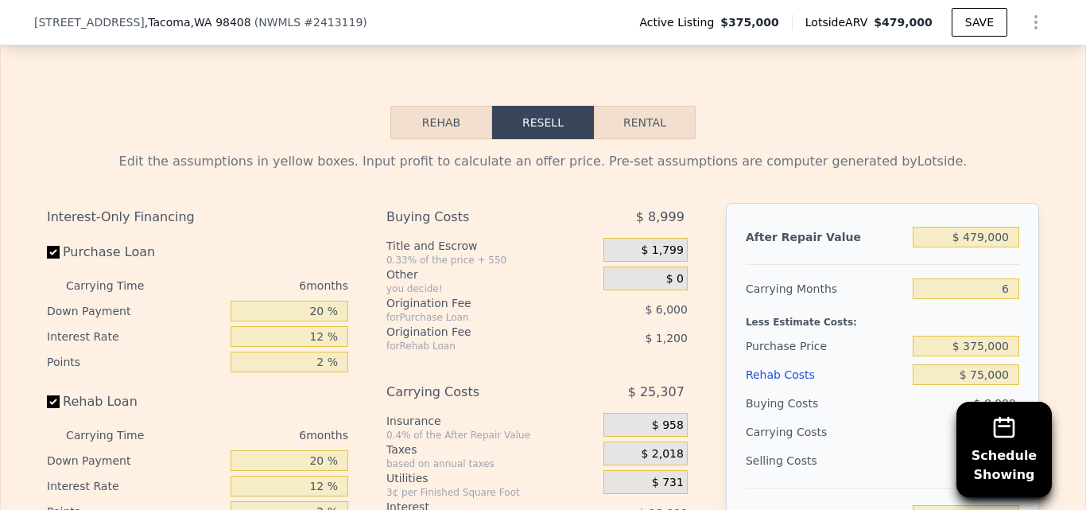
scroll to position [2694, 0]
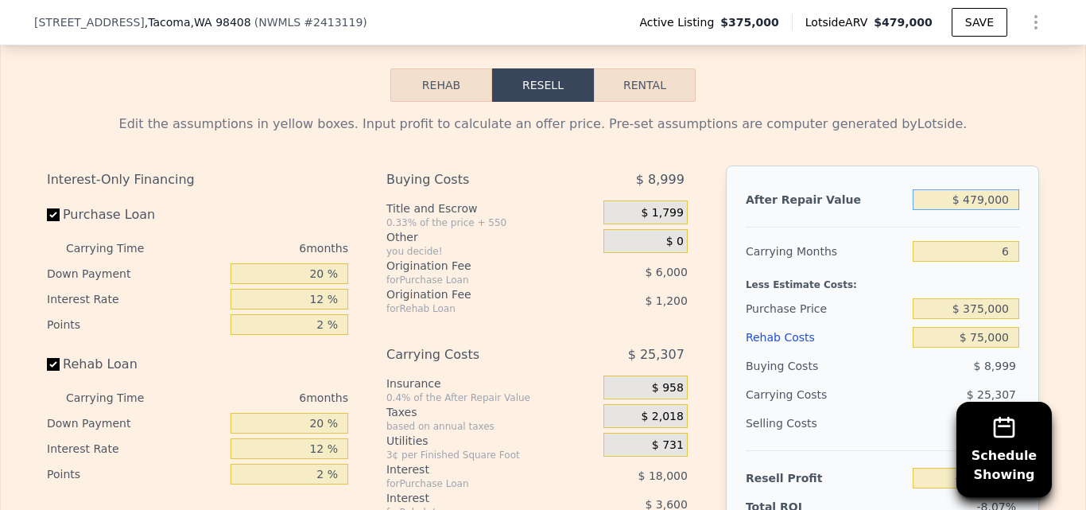
click at [1007, 189] on input "$ 479,000" at bounding box center [966, 199] width 107 height 21
type input "$ 47"
type input "-$ 483,854"
type input "$ 4"
type input "-$ 483,894"
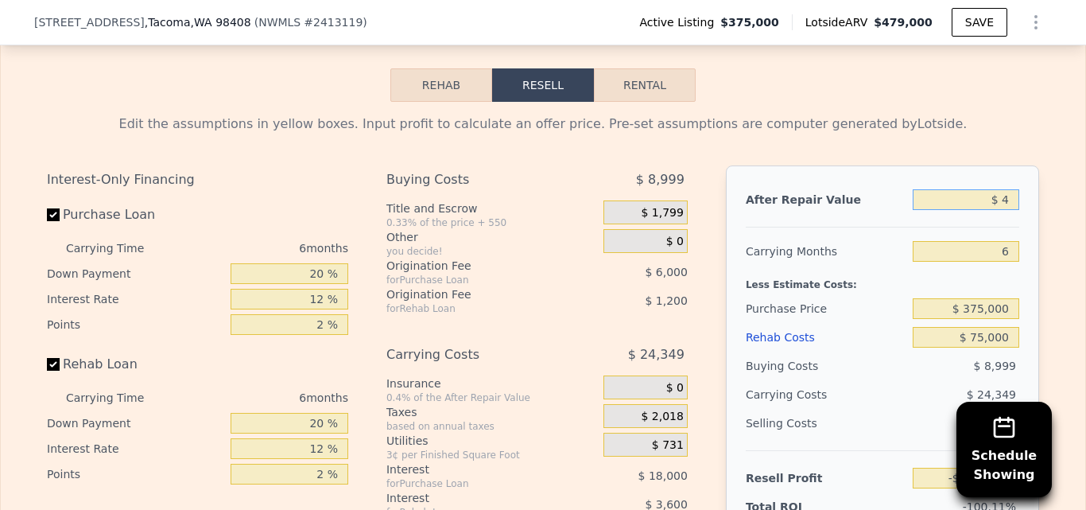
type input "$ 44"
type input "-$ 483,857"
type input "$ 440"
type input "-$ 483,489"
type input "$ 440,000"
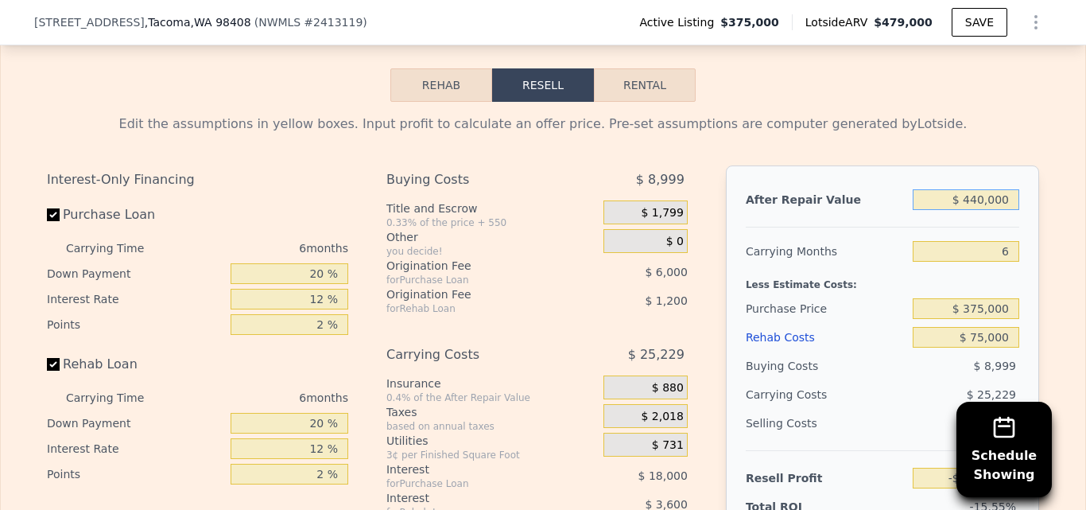
type input "-$ 75,283"
type input "$ 440,000"
click at [1045, 138] on div "Edit the assumptions in yellow boxes. Input profit to calculate an offer price.…" at bounding box center [543, 398] width 1018 height 592
click at [323, 263] on input "20 %" at bounding box center [290, 273] width 118 height 21
type input "2 %"
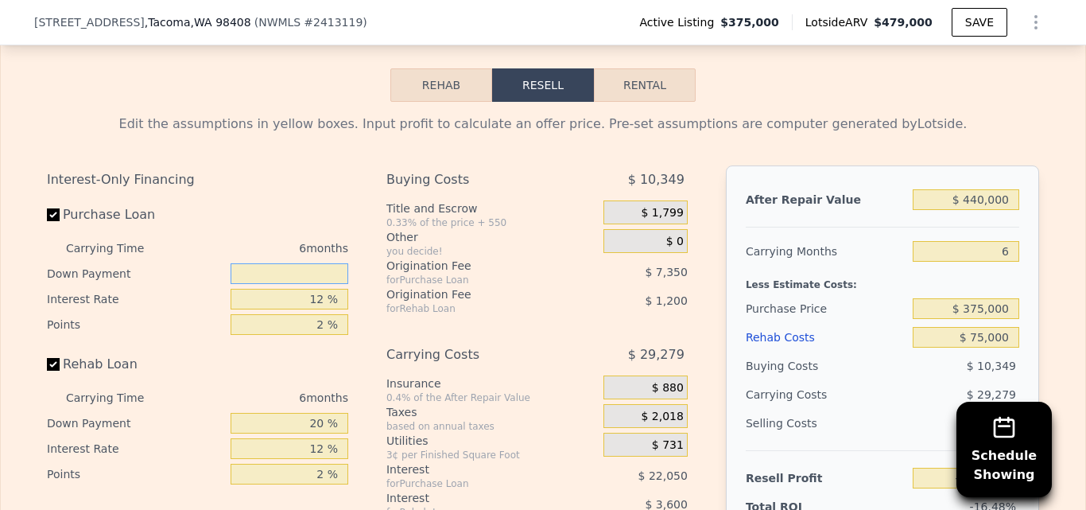
type input "-$ 80,683"
type input "10 %"
type input "-$ 78,283"
type input "10 %"
click at [322, 289] on input "12 %" at bounding box center [290, 299] width 118 height 21
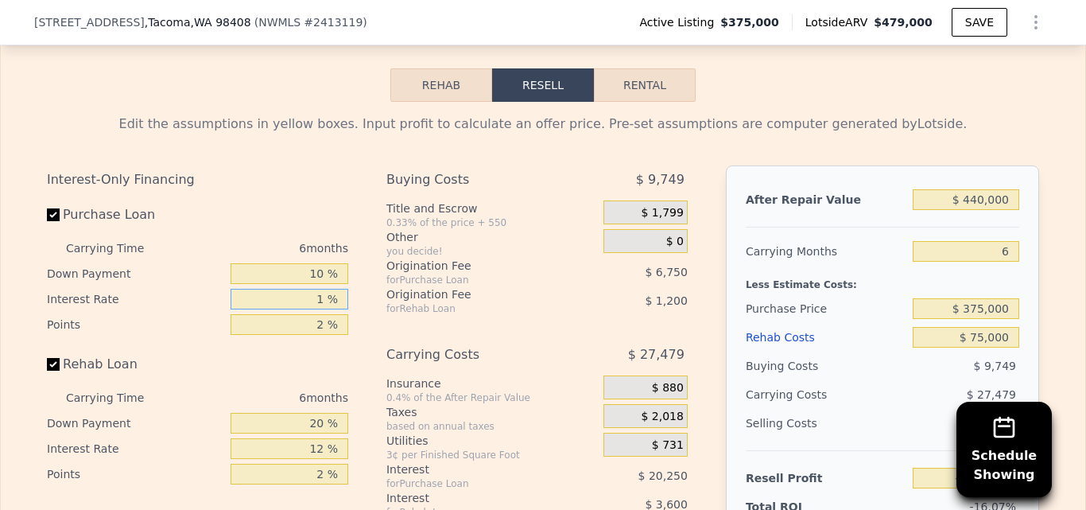
type input "11 %"
type input "-$ 76,597"
type input "11 %"
click at [322, 314] on input "2 %" at bounding box center [290, 324] width 118 height 21
type input "1 %"
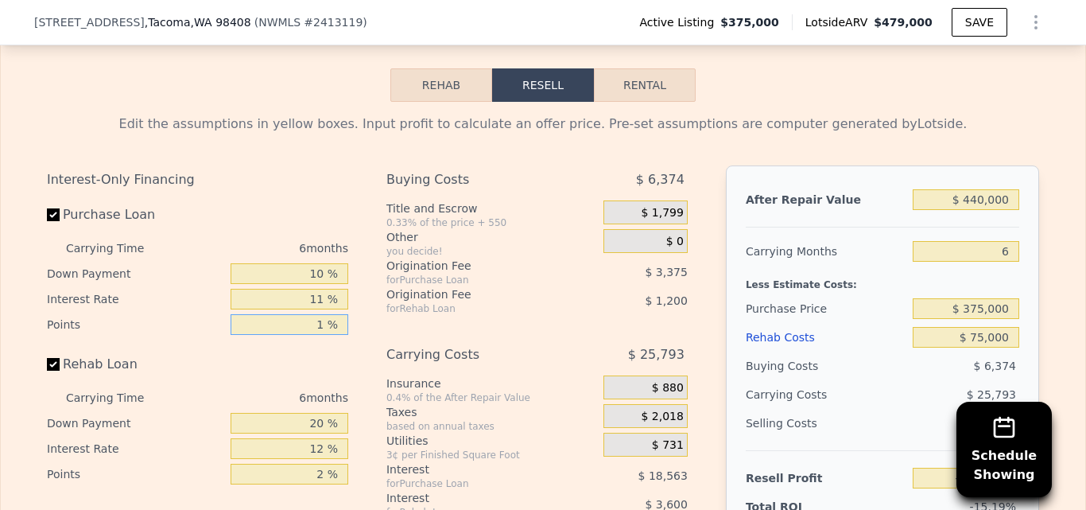
type input "-$ 73,222"
type input "1 %"
click at [321, 413] on input "20 %" at bounding box center [290, 423] width 118 height 21
type input "2 %"
type input "-$ 74,302"
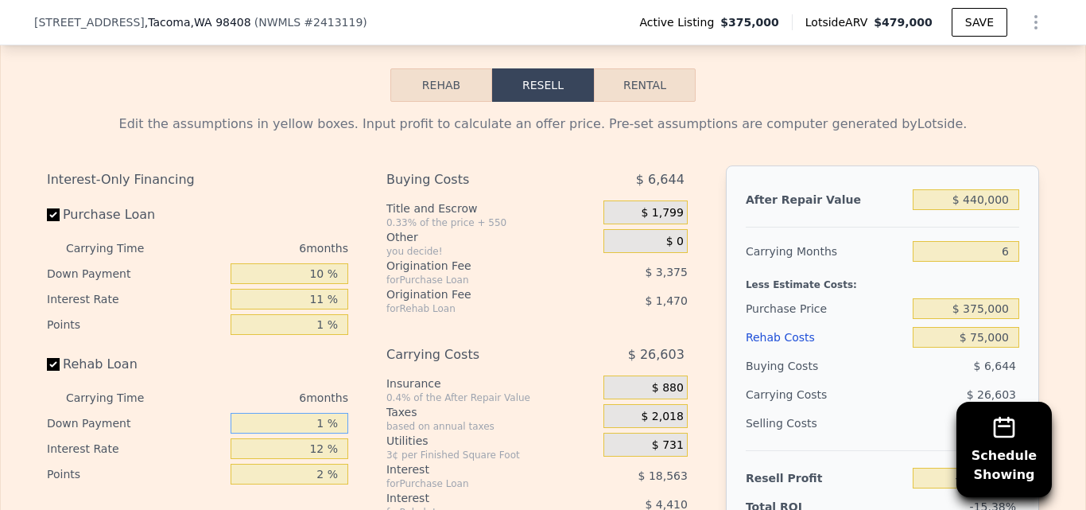
type input "10 %"
type input "-$ 73,822"
type input "10 %"
click at [322, 438] on input "12 %" at bounding box center [290, 448] width 118 height 21
type input "1 %"
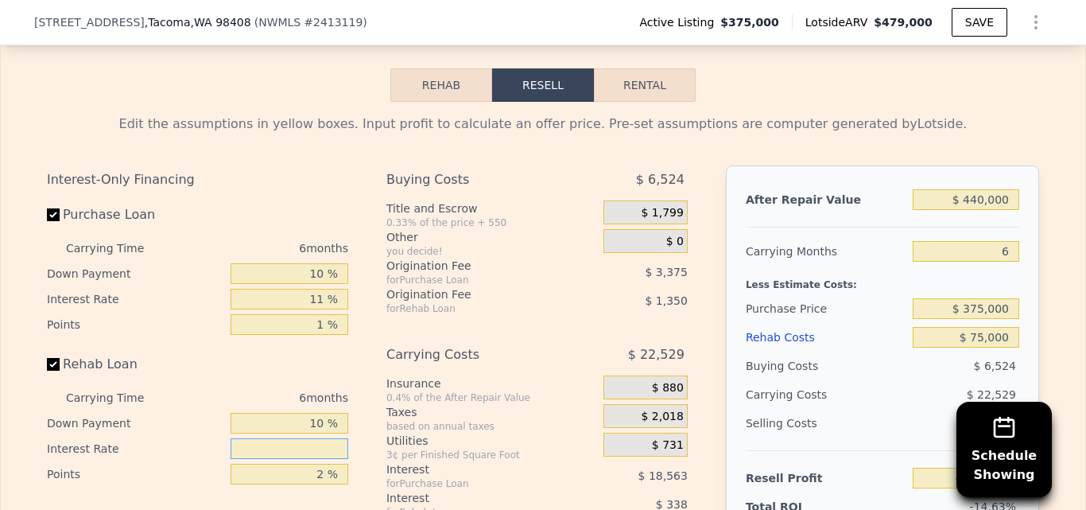
type input "-$ 70,108"
type input "10 %"
type input "-$ 73,150"
type input "10 %"
click at [278, 350] on div "Rehab Loan" at bounding box center [197, 367] width 301 height 35
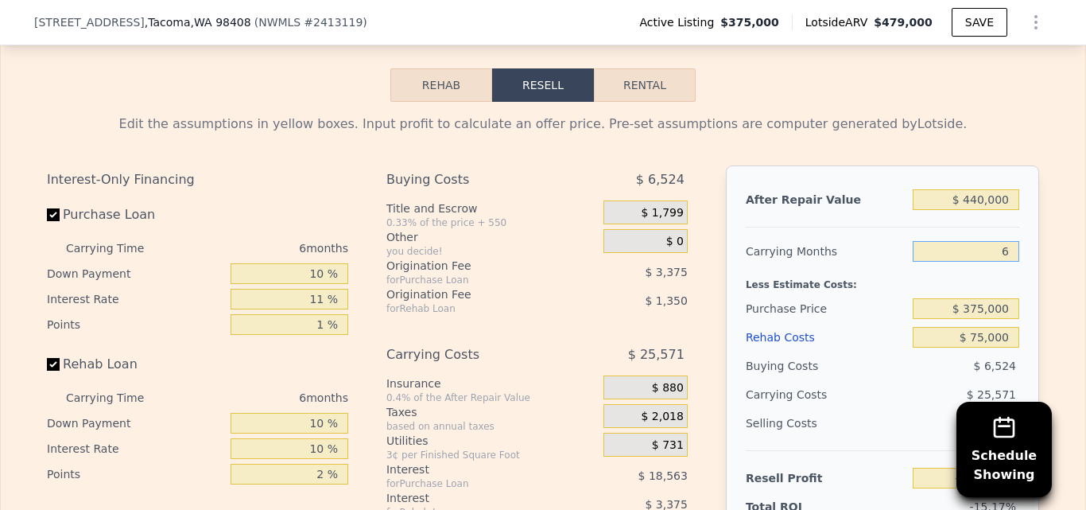
click at [1008, 241] on input "6" at bounding box center [966, 251] width 107 height 21
type input "4"
type input "-$ 64,626"
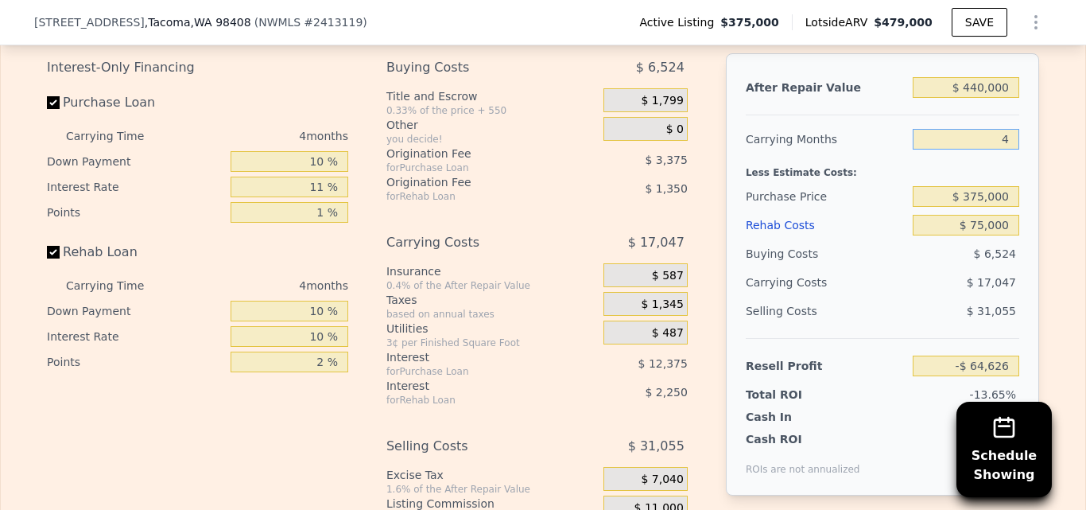
scroll to position [2732, 0]
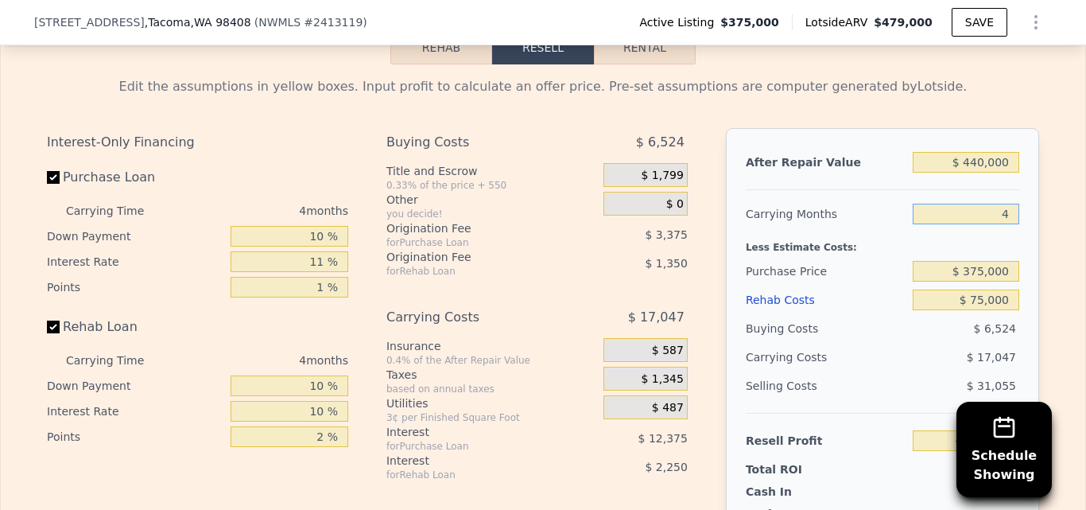
type input "4"
click at [1007, 261] on input "$ 375,000" at bounding box center [966, 271] width 107 height 21
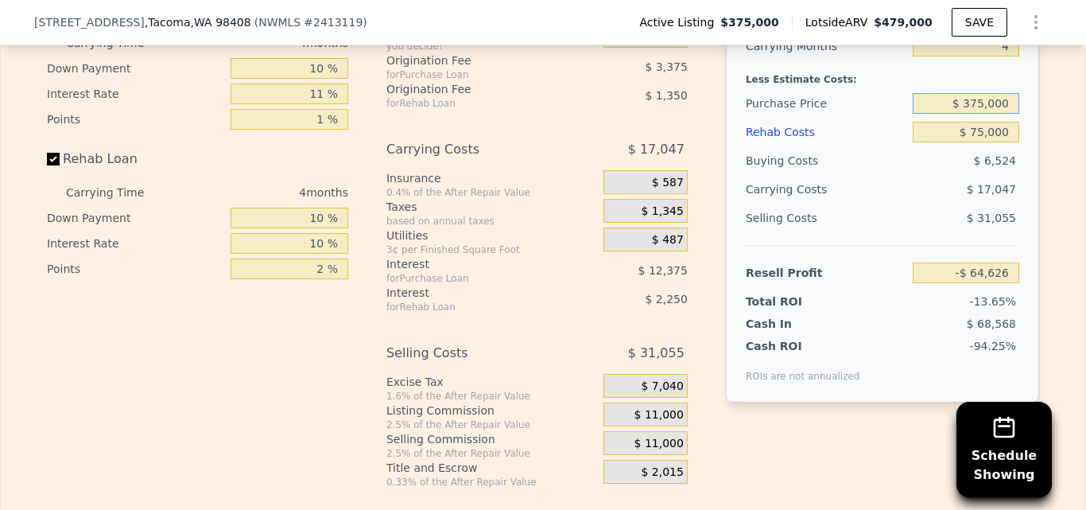
scroll to position [2816, 0]
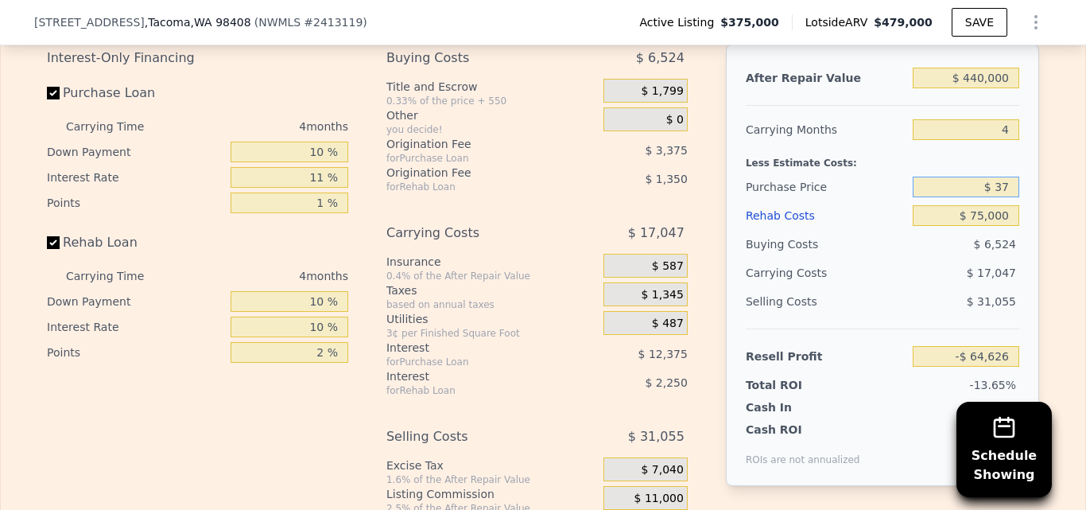
type input "$ 3"
type input "$ 300,000"
click at [1053, 225] on div "Edit the assumptions in yellow boxes. Input profit to calculate an offer price.…" at bounding box center [543, 276] width 1084 height 592
type input "$ 13,775"
click at [1007, 177] on input "$ 300,000" at bounding box center [966, 187] width 107 height 21
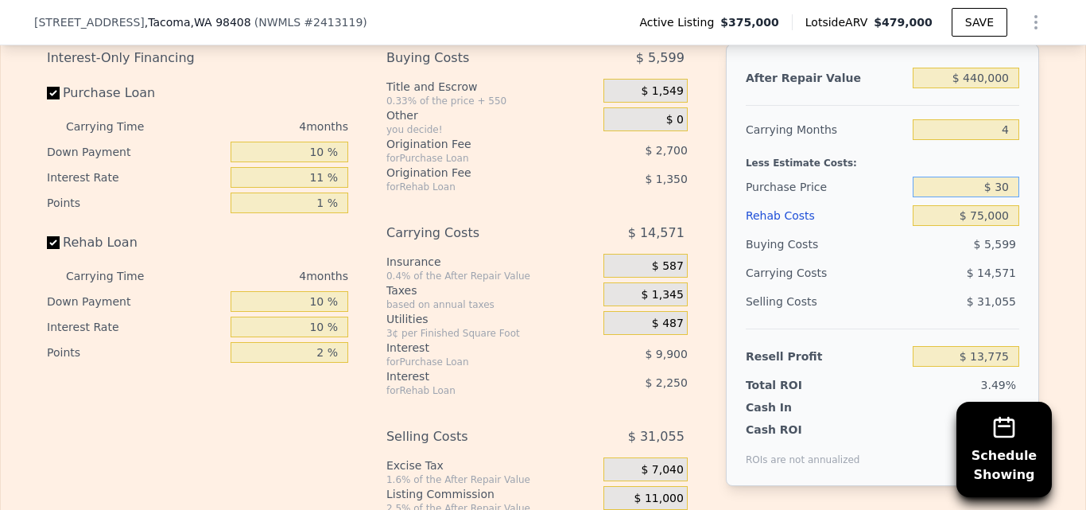
type input "$ 3"
type input "$ 325,000"
click at [1037, 173] on div "Edit the assumptions in yellow boxes. Input profit to calculate an offer price.…" at bounding box center [543, 276] width 1018 height 592
type input "-$ 12,357"
click at [1005, 177] on input "$ 325,000" at bounding box center [966, 187] width 107 height 21
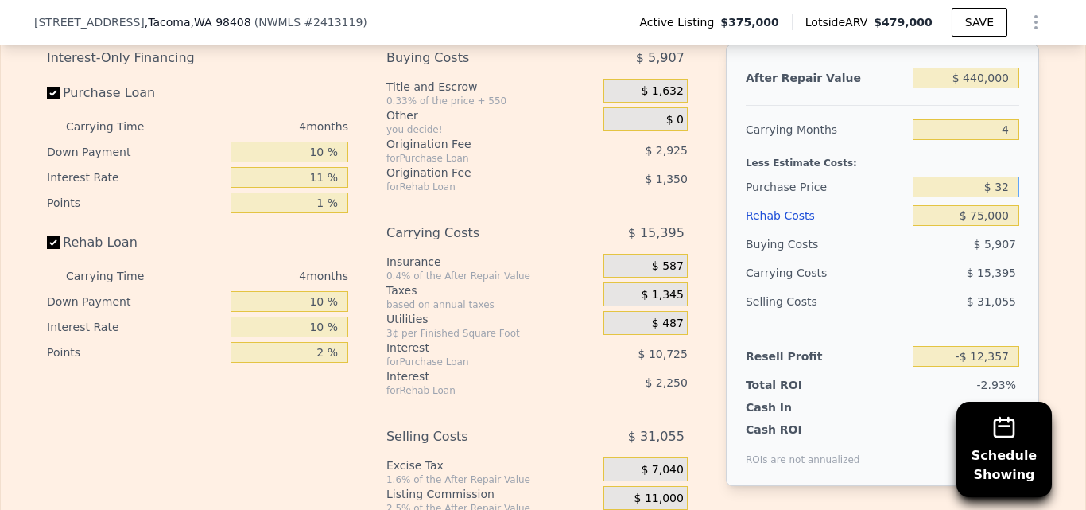
type input "$ 3"
type input "$ 330,000"
click at [1053, 173] on div "Edit the assumptions in yellow boxes. Input profit to calculate an offer price.…" at bounding box center [543, 276] width 1084 height 592
type input "-$ 17,587"
click at [1008, 177] on input "$ 330,000" at bounding box center [966, 187] width 107 height 21
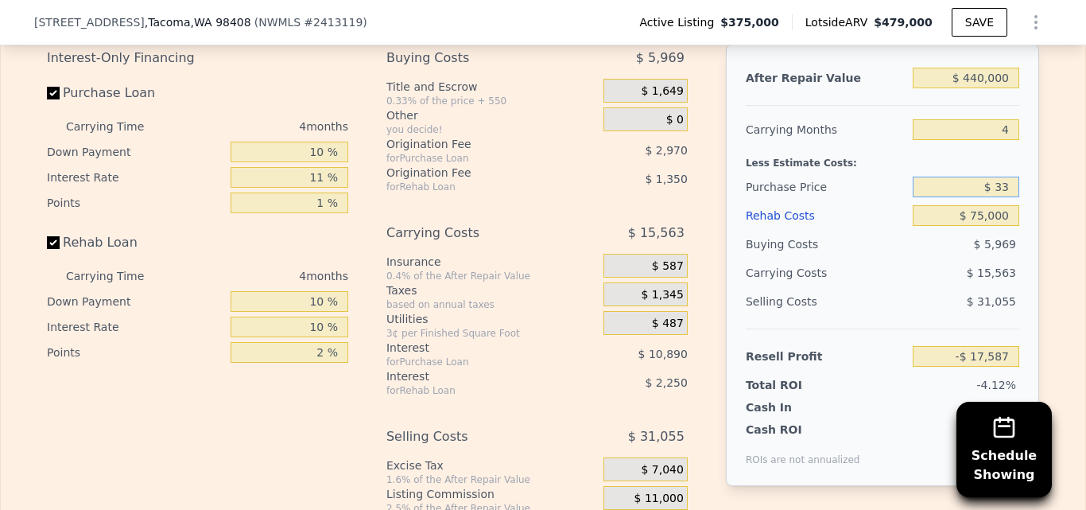
type input "$ 3"
type input "$ 335,000"
click at [1053, 203] on div "Edit the assumptions in yellow boxes. Input profit to calculate an offer price.…" at bounding box center [543, 276] width 1084 height 592
type input "-$ 22,813"
click at [973, 22] on button "SAVE" at bounding box center [980, 22] width 56 height 29
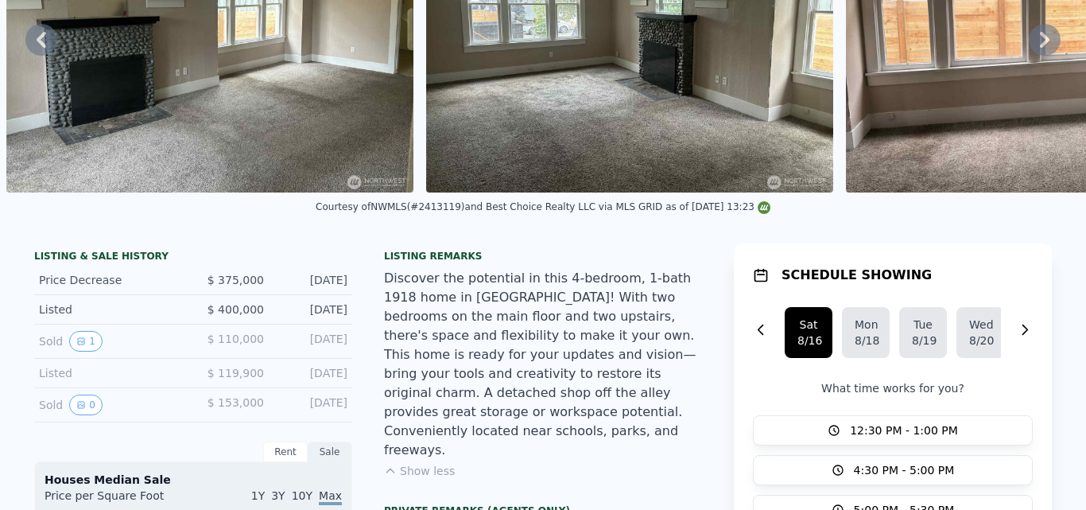
scroll to position [0, 0]
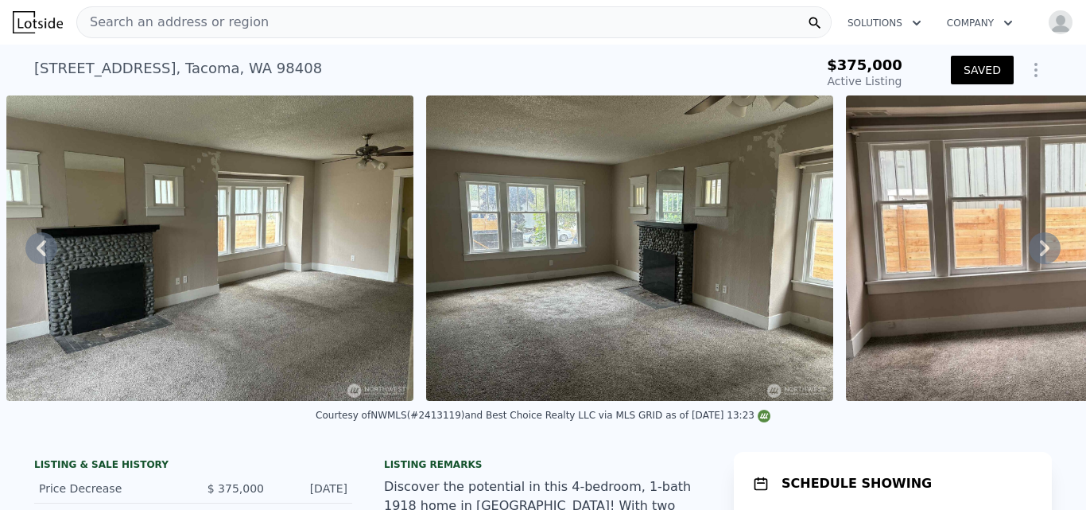
click at [987, 68] on button "SAVED" at bounding box center [982, 70] width 63 height 29
click at [1035, 69] on icon "Show Options" at bounding box center [1036, 70] width 2 height 13
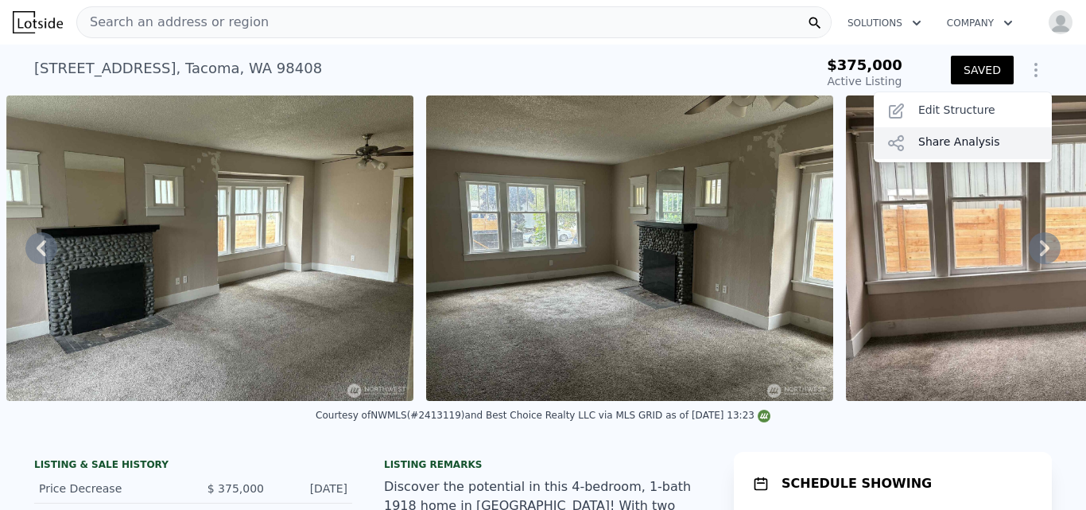
click at [942, 138] on div "Share Analysis" at bounding box center [963, 143] width 178 height 32
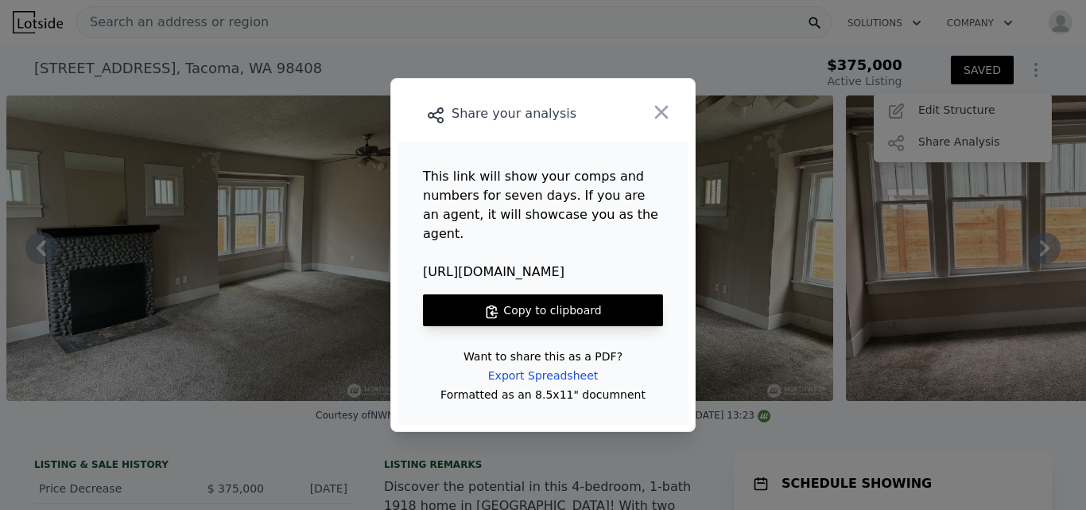
click at [585, 300] on button "Copy to clipboard" at bounding box center [543, 310] width 240 height 32
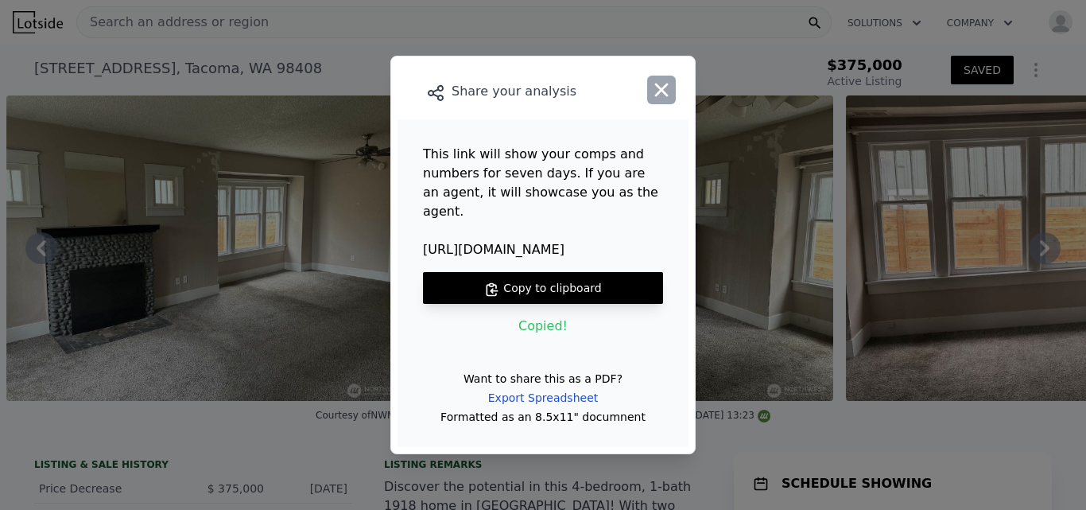
click at [662, 96] on icon "button" at bounding box center [661, 90] width 22 height 22
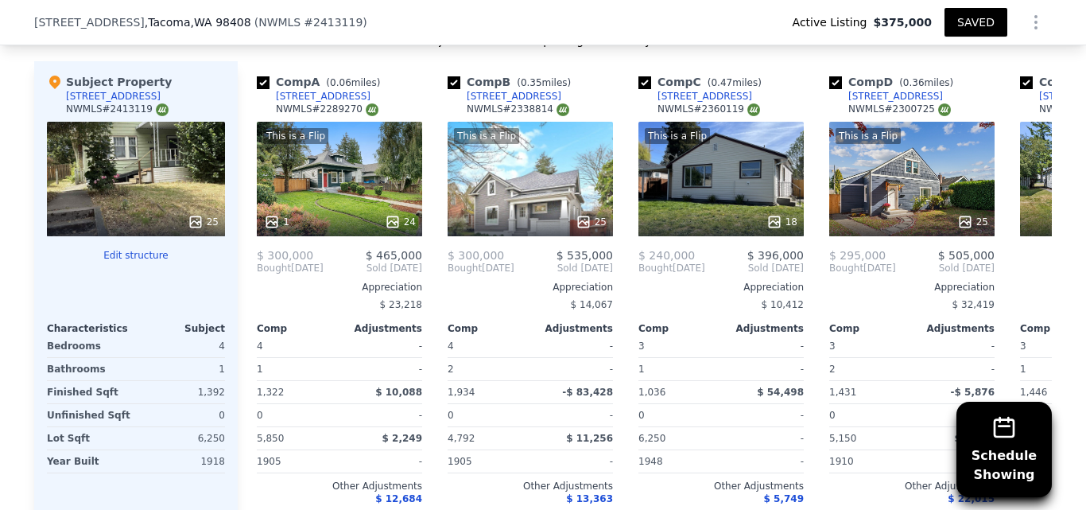
scroll to position [1979, 0]
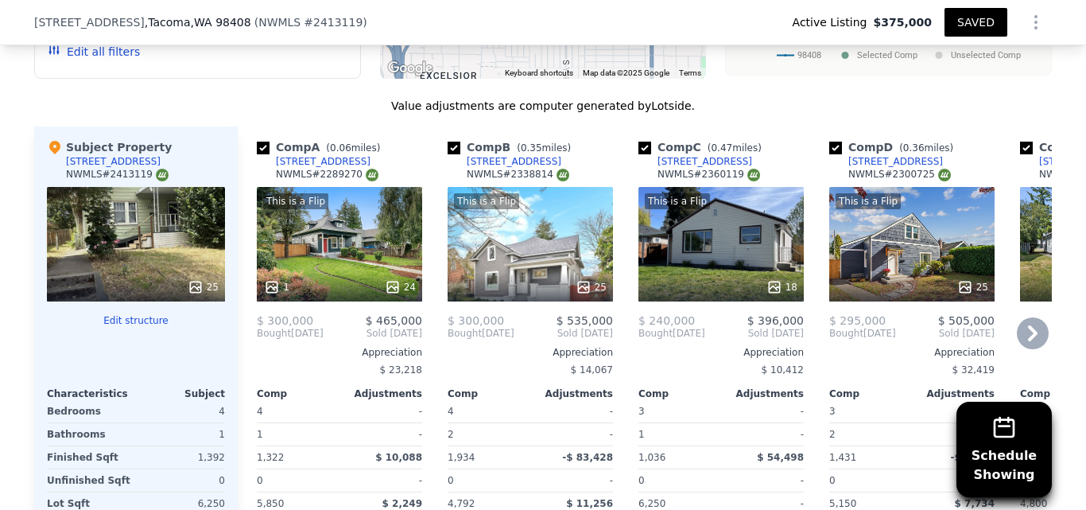
click at [308, 155] on div "[STREET_ADDRESS]" at bounding box center [323, 161] width 95 height 13
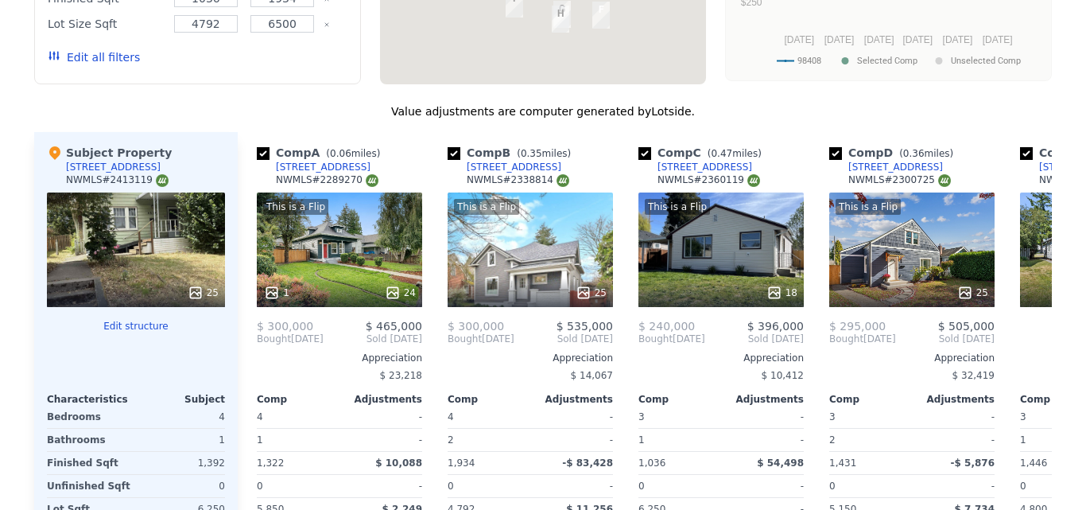
scroll to position [0, 0]
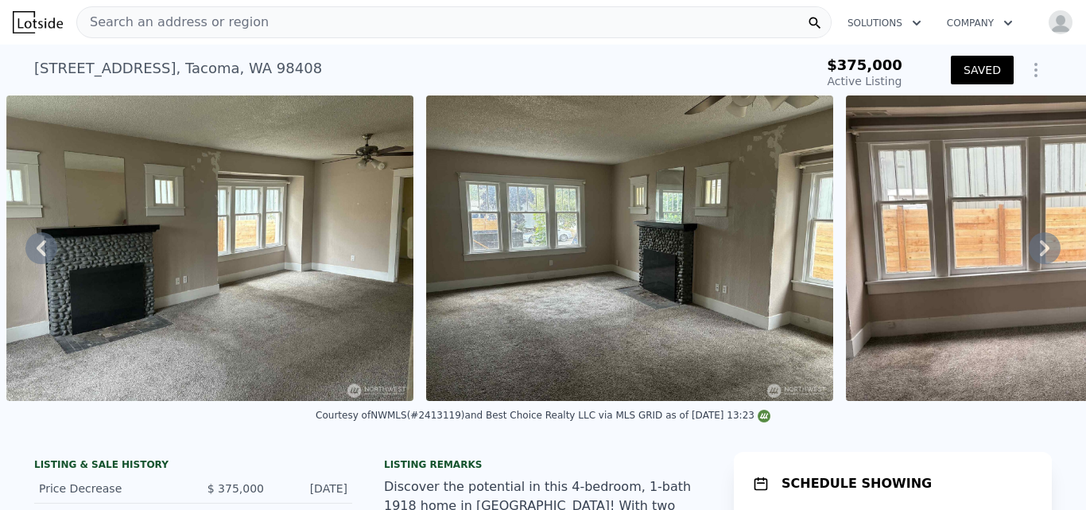
click at [227, 21] on span "Search an address or region" at bounding box center [173, 22] width 192 height 19
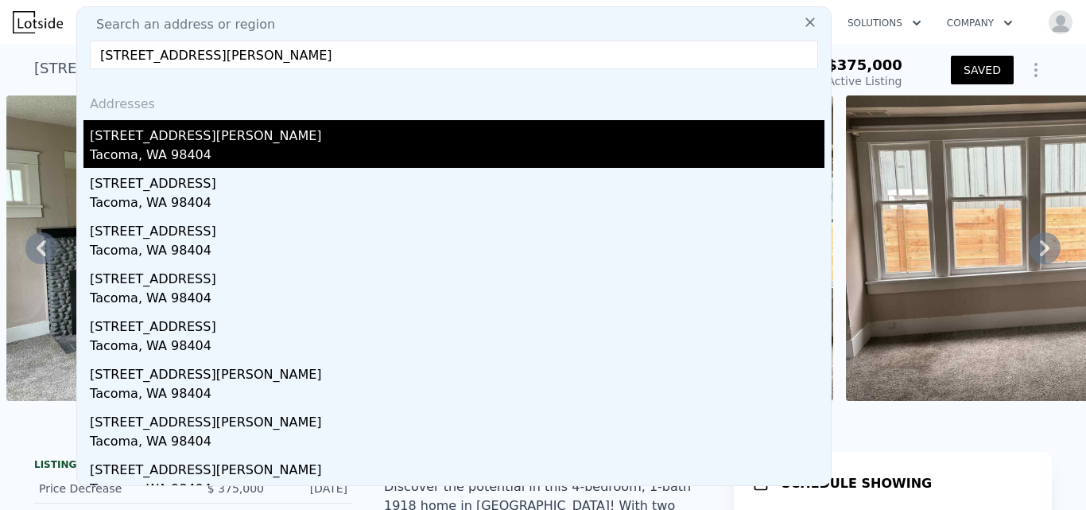
type input "3588 Mckinley Ave, Tacoma, WA 98404"
click at [160, 136] on div "3588 Mckinley Ave" at bounding box center [457, 132] width 735 height 25
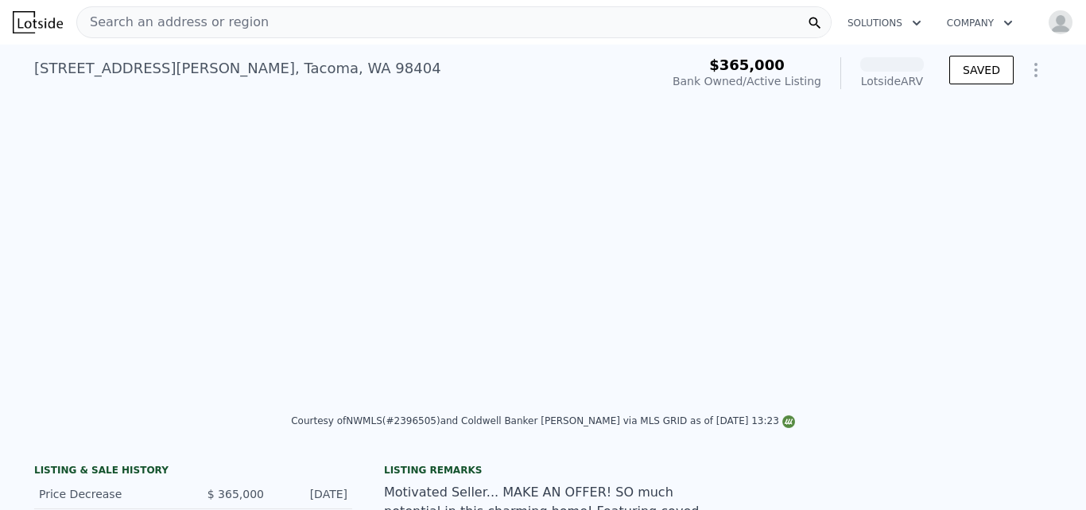
scroll to position [0, 2547]
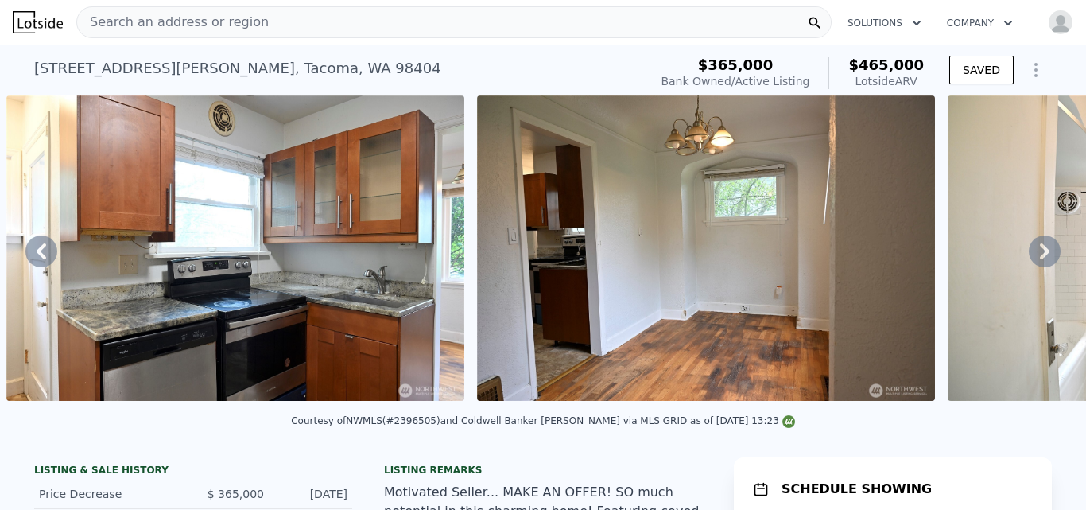
click at [1038, 255] on icon at bounding box center [1045, 251] width 32 height 32
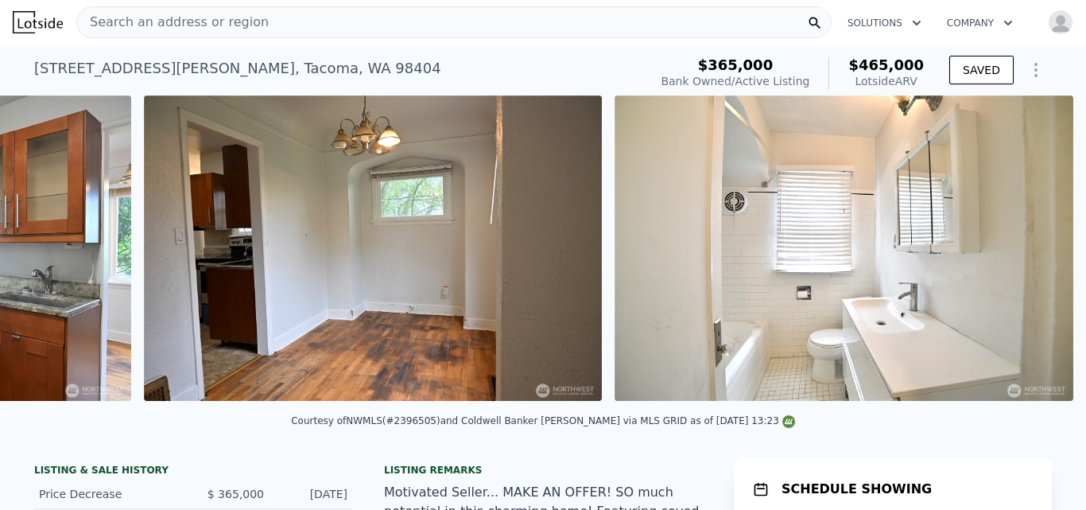
scroll to position [0, 3017]
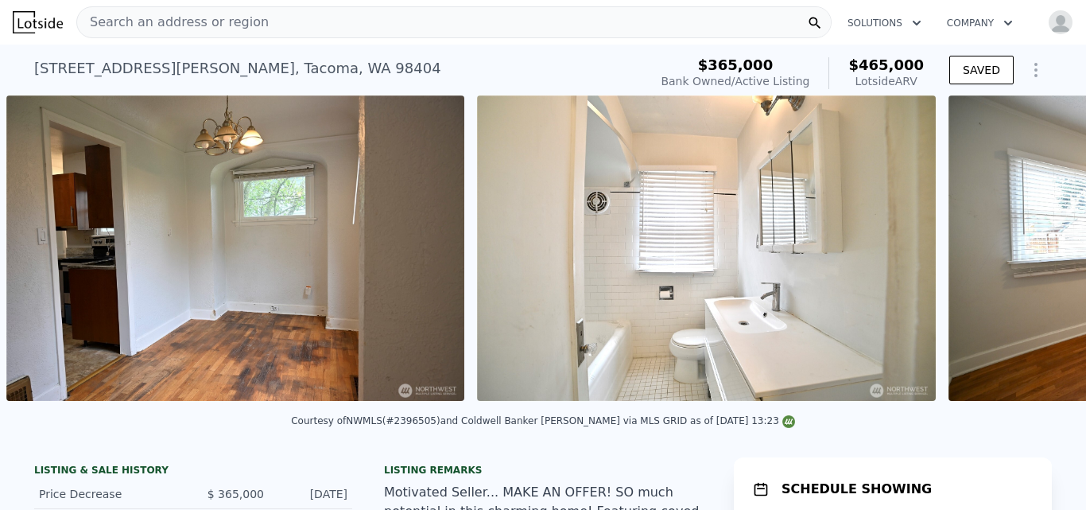
click at [1038, 255] on div "• + − • + − STREET VIEW ← Move left → Move right ↑ Move up ↓ Move down + Zoom i…" at bounding box center [543, 250] width 1086 height 311
click at [1038, 255] on icon at bounding box center [1045, 251] width 32 height 32
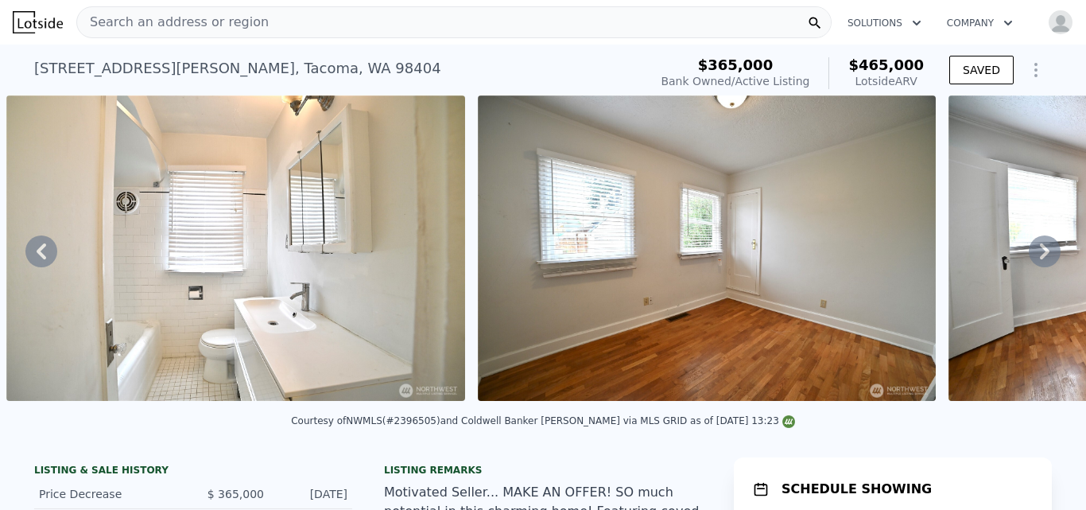
click at [1038, 255] on icon at bounding box center [1045, 251] width 32 height 32
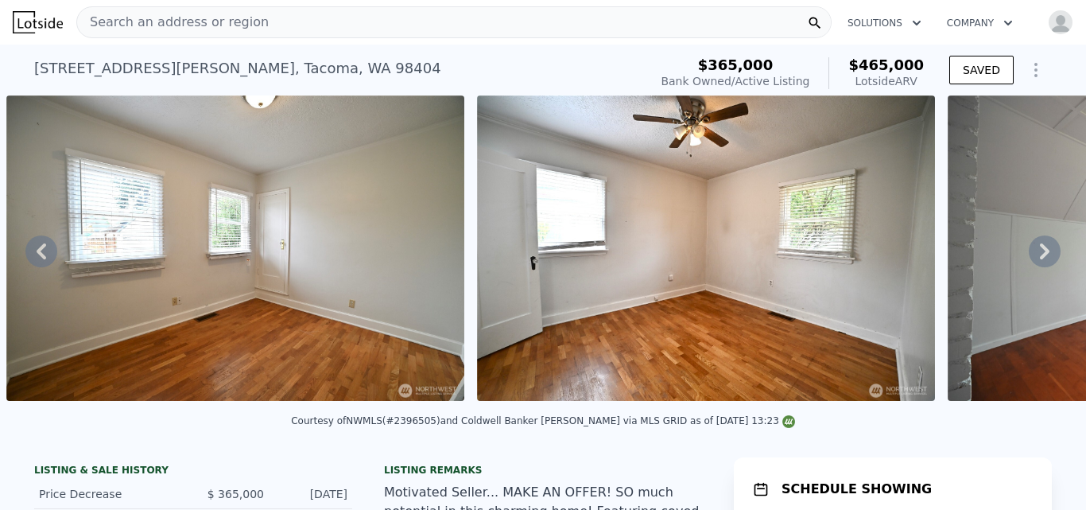
click at [1038, 255] on icon at bounding box center [1045, 251] width 32 height 32
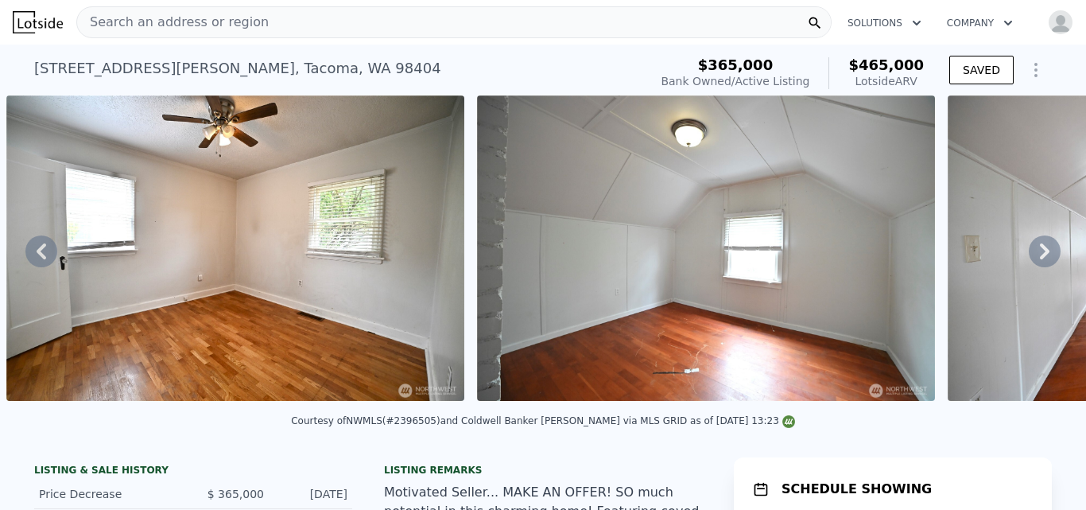
click at [1038, 255] on icon at bounding box center [1045, 251] width 32 height 32
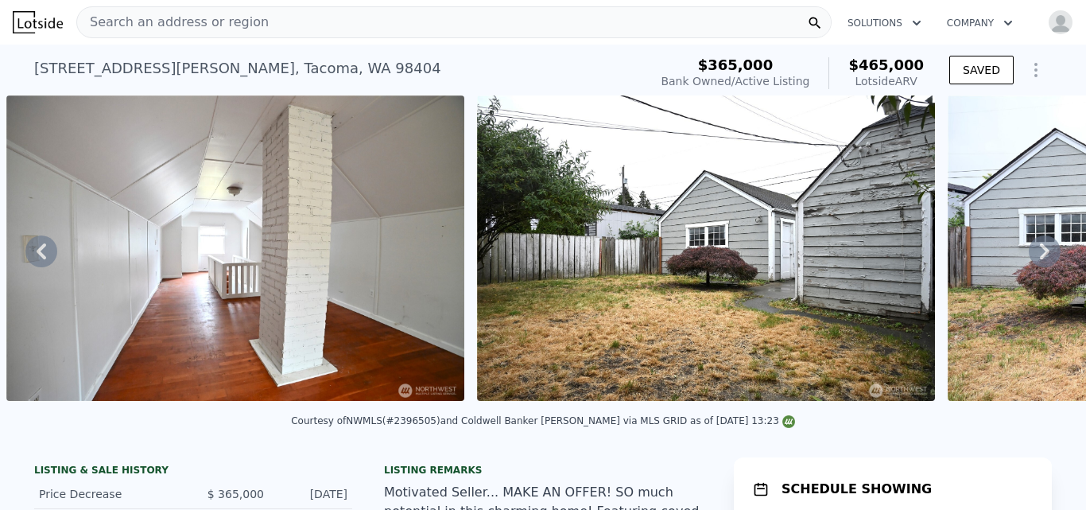
click at [1038, 255] on icon at bounding box center [1045, 251] width 32 height 32
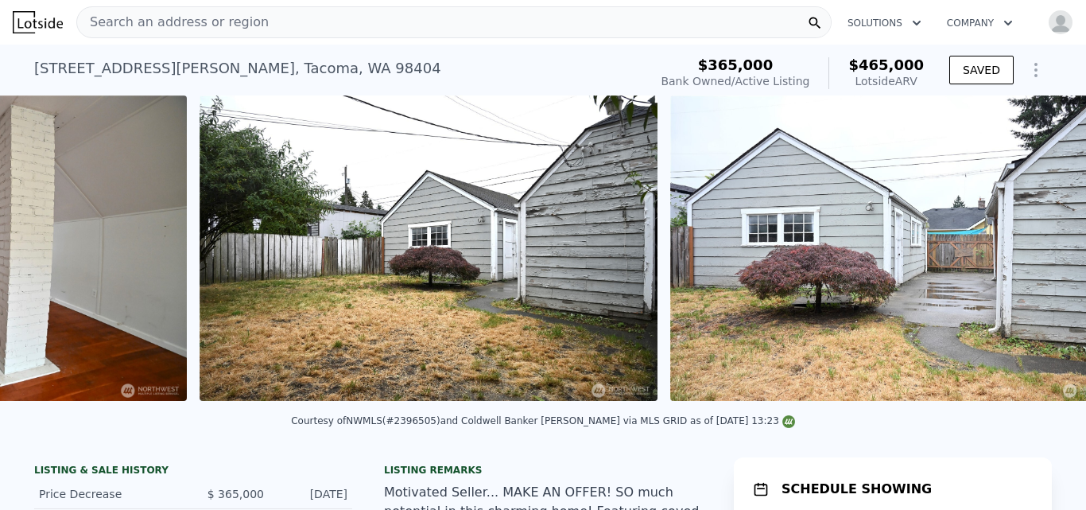
scroll to position [0, 5710]
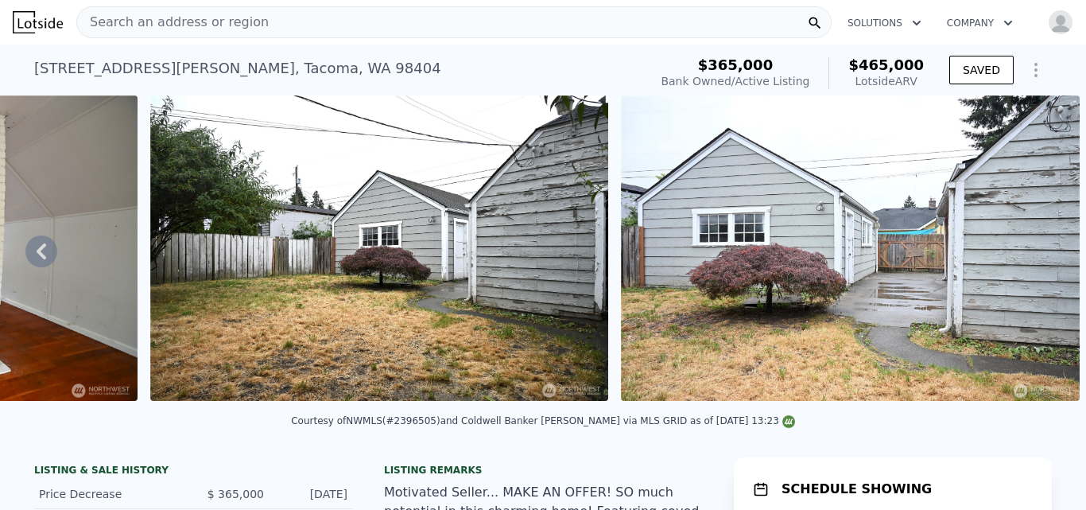
click at [1038, 255] on img at bounding box center [850, 247] width 458 height 305
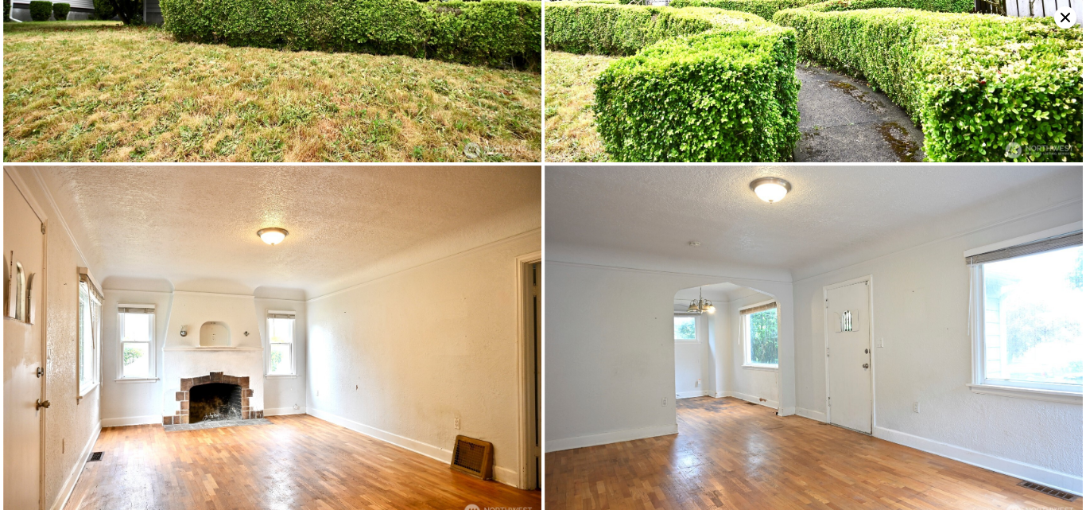
scroll to position [0, 0]
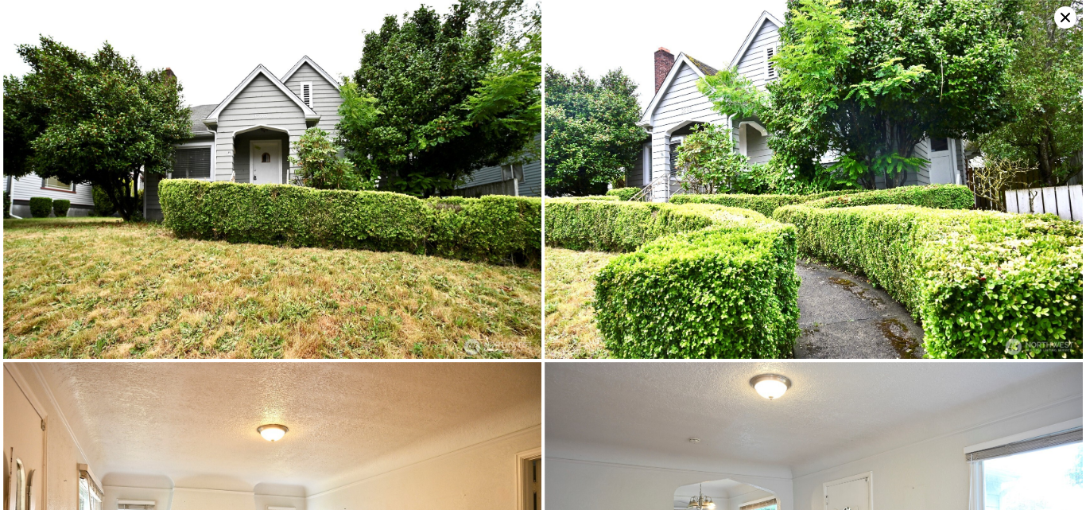
click at [1063, 17] on icon at bounding box center [1065, 17] width 22 height 22
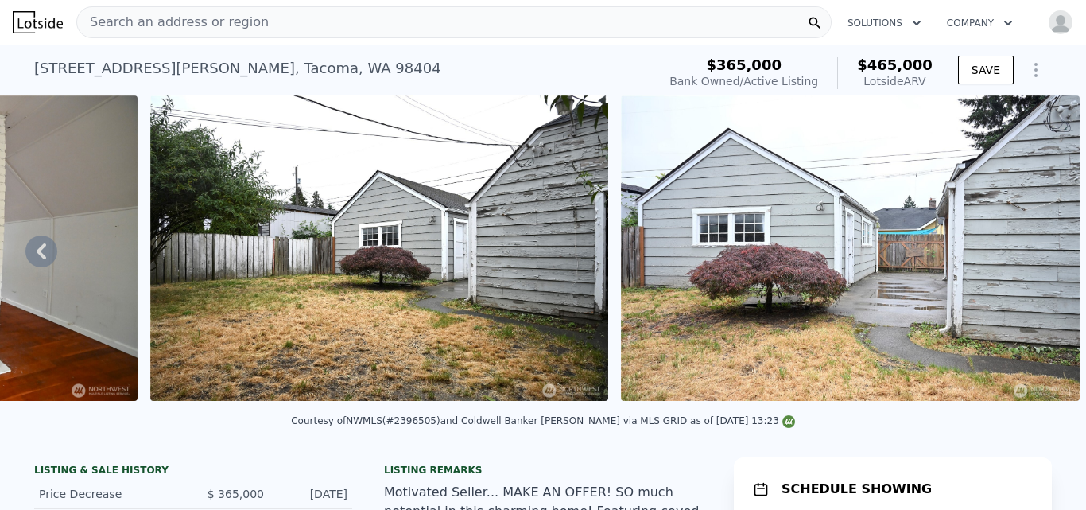
click at [266, 255] on img at bounding box center [379, 247] width 458 height 305
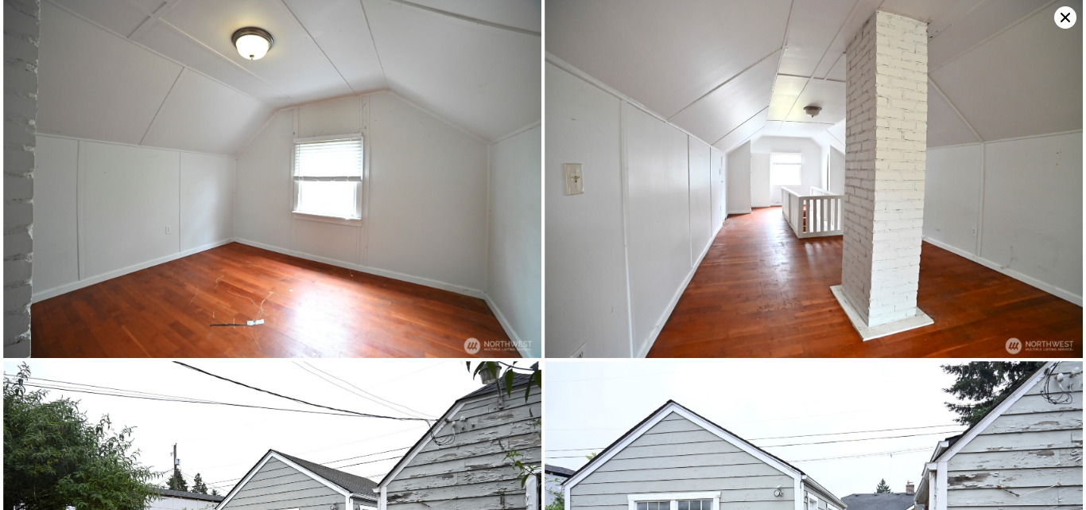
scroll to position [1992, 0]
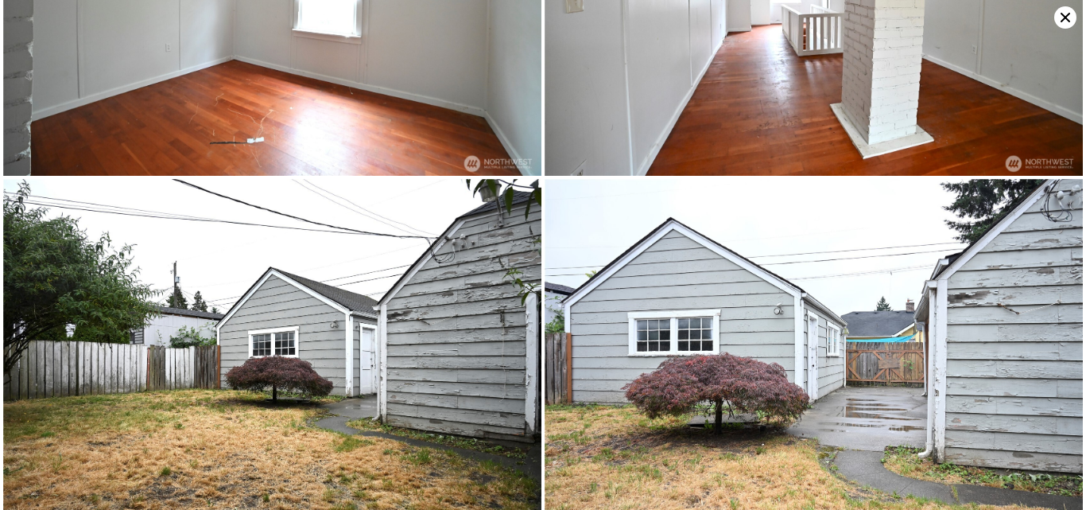
click at [1059, 20] on icon at bounding box center [1065, 17] width 22 height 22
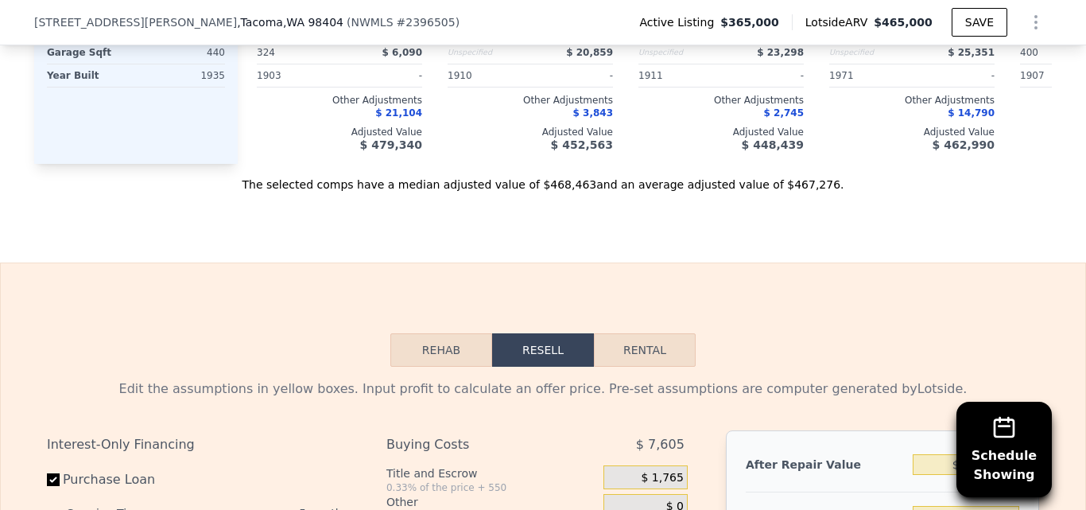
scroll to position [2581, 0]
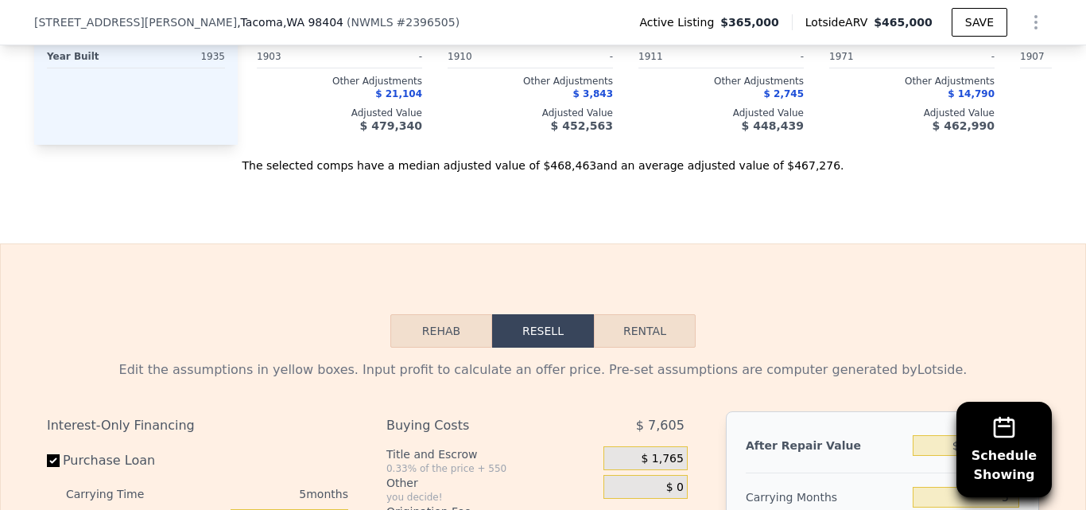
click at [457, 314] on button "Rehab" at bounding box center [441, 330] width 102 height 33
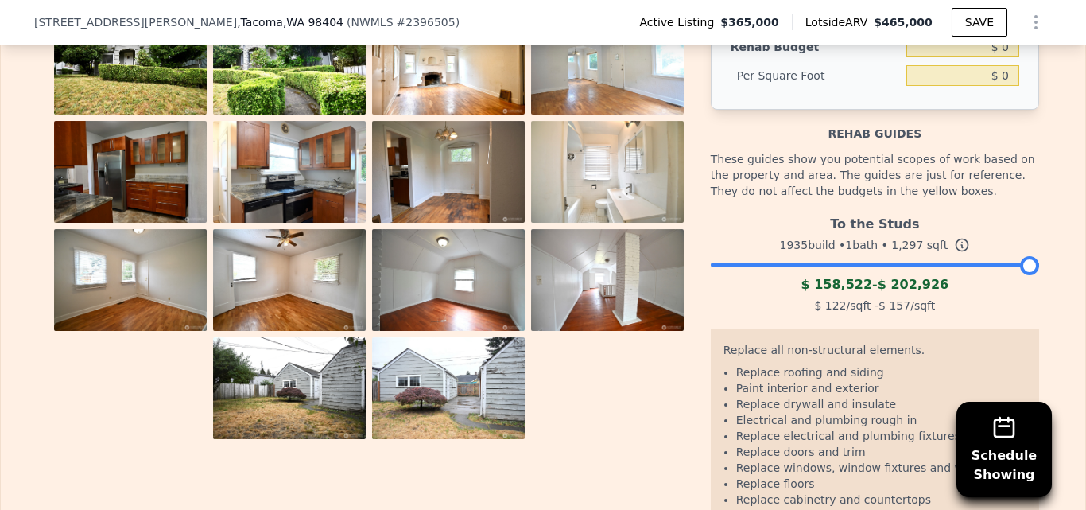
scroll to position [2657, 0]
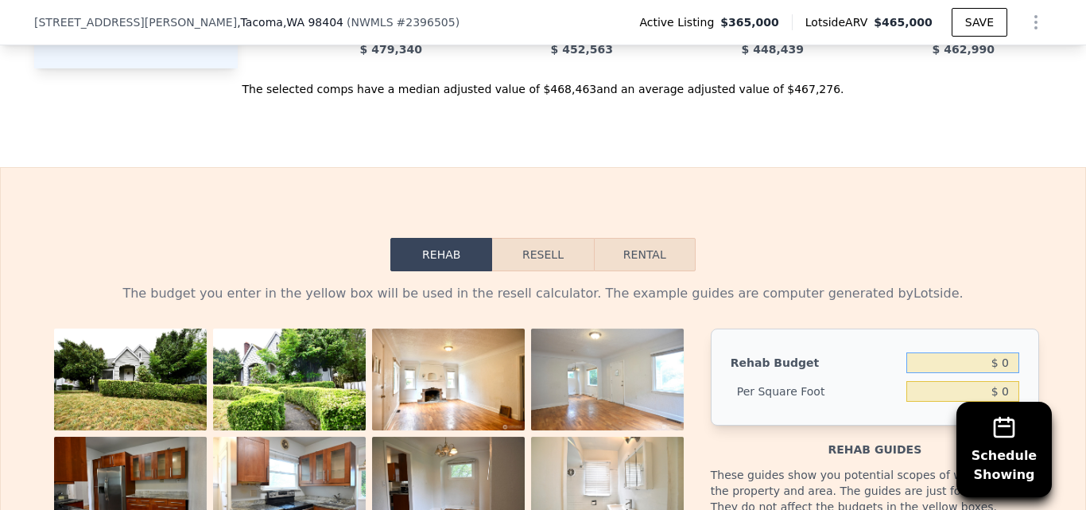
click at [1009, 352] on input "$ 0" at bounding box center [962, 362] width 113 height 21
type input "$ 85,000"
type input "$ 65.54"
click at [545, 238] on button "Resell" at bounding box center [542, 254] width 101 height 33
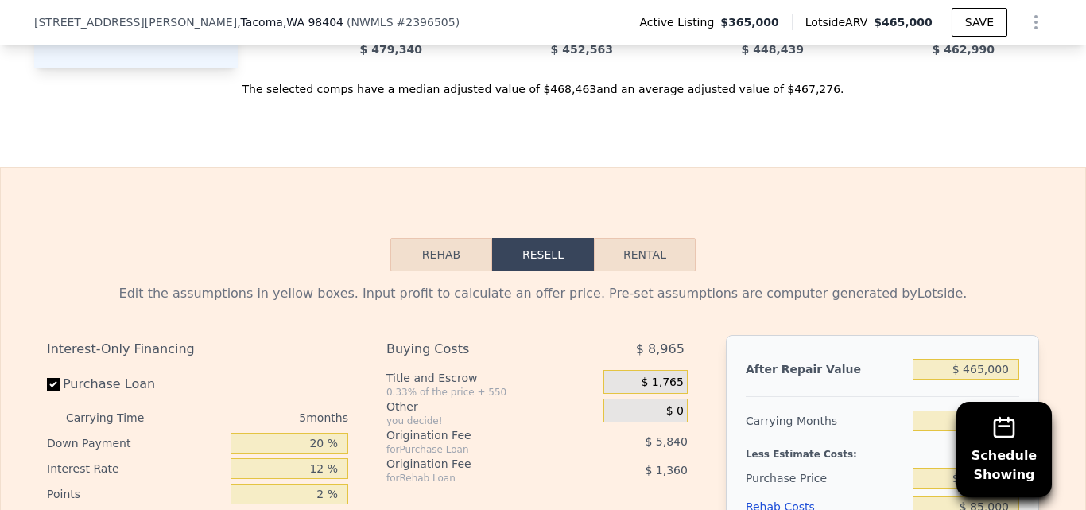
scroll to position [2752, 0]
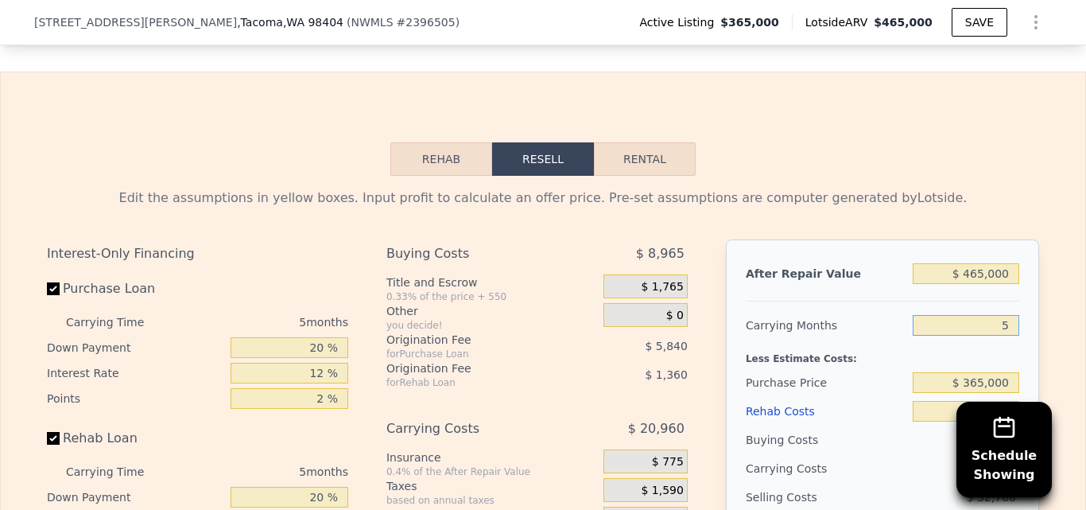
click at [1007, 315] on input "5" at bounding box center [966, 325] width 107 height 21
type input "4"
type input "-$ 43,521"
type input "4"
click at [317, 337] on input "20 %" at bounding box center [290, 347] width 118 height 21
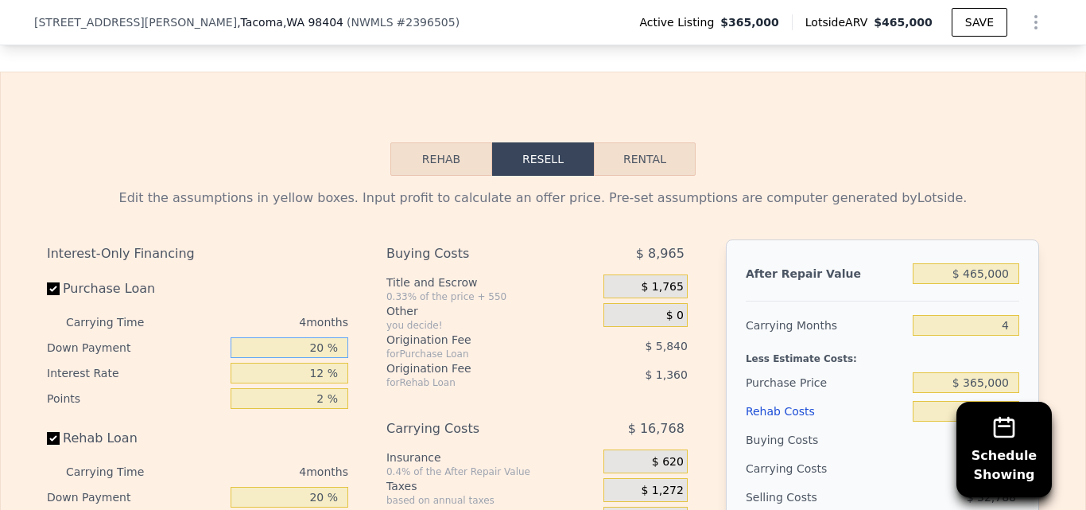
type input "2 %"
type input "-$ 47,463"
type input "10 %"
type input "-$ 45,711"
type input "10 %"
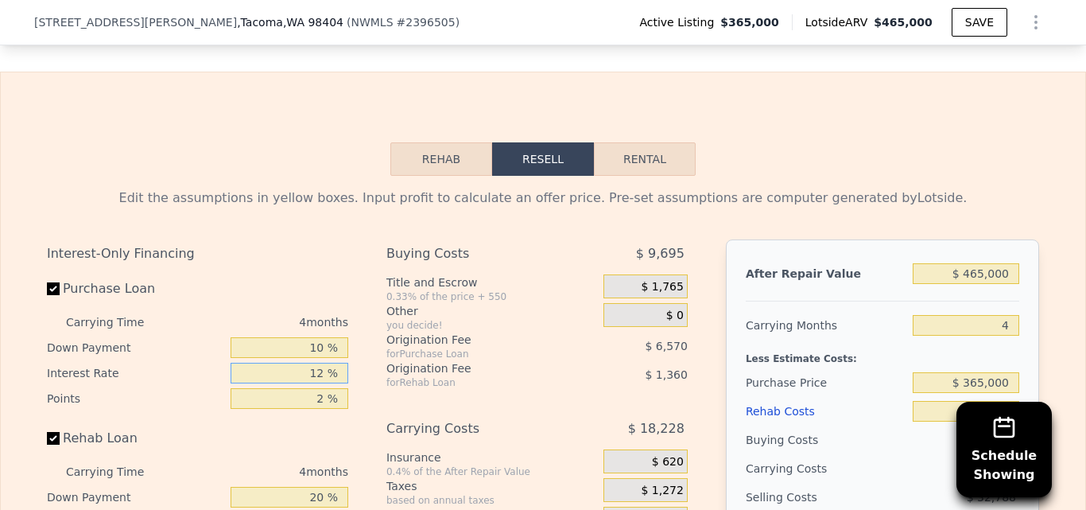
click at [319, 363] on input "12 %" at bounding box center [290, 373] width 118 height 21
type input "11 %"
type input "-$ 44,615"
type input "11 %"
click at [320, 388] on input "2 %" at bounding box center [290, 398] width 118 height 21
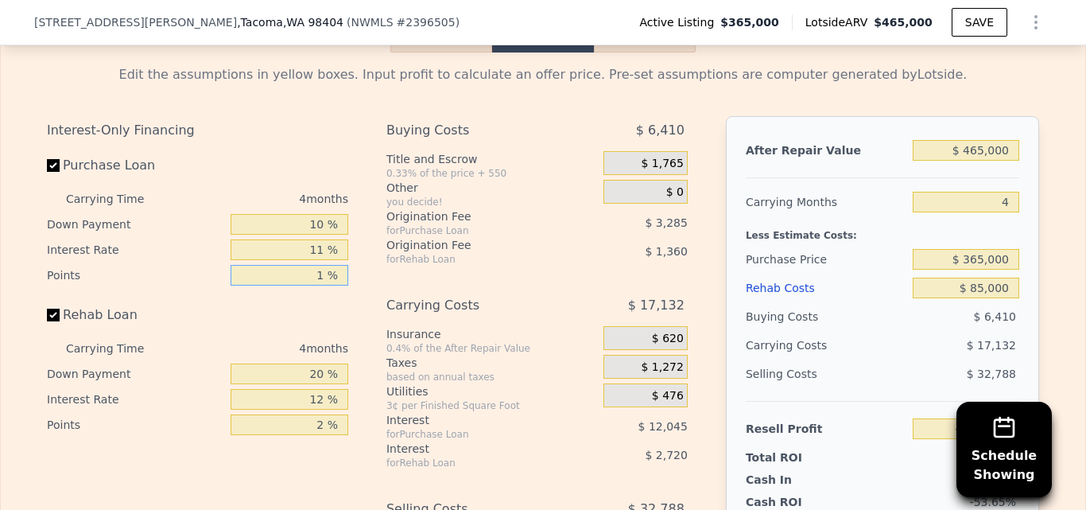
scroll to position [2895, 0]
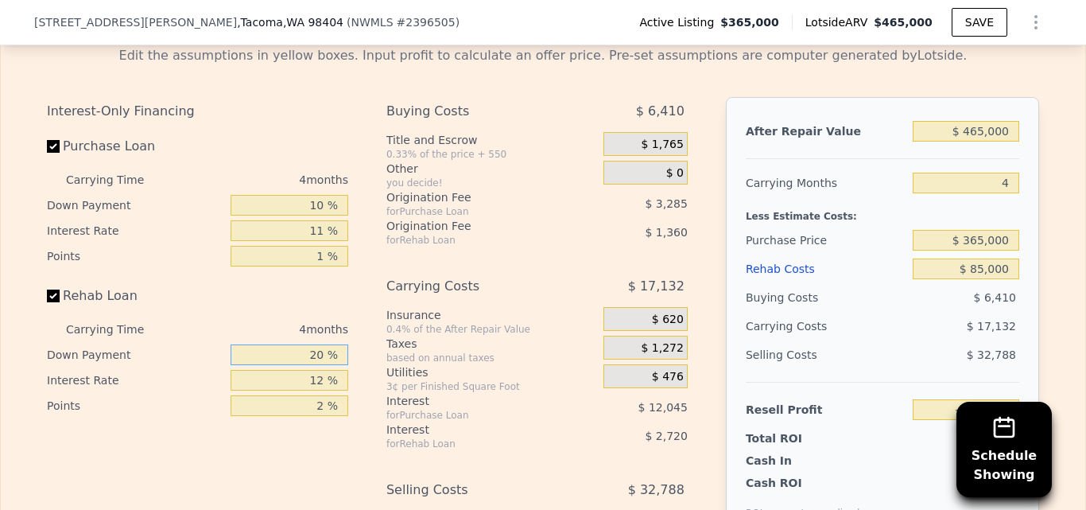
click at [324, 344] on input "20 %" at bounding box center [290, 354] width 118 height 21
click at [320, 370] on input "12 %" at bounding box center [290, 380] width 118 height 21
click at [311, 418] on div "Interest-Only Financing Purchase Loan Carrying Time 4 months Down Payment 10 % …" at bounding box center [204, 361] width 314 height 528
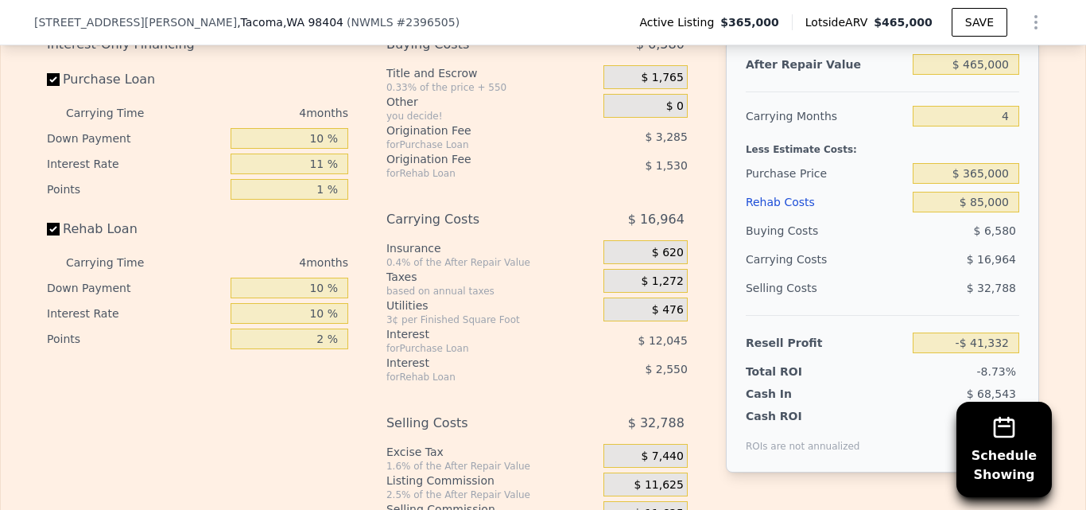
scroll to position [2818, 0]
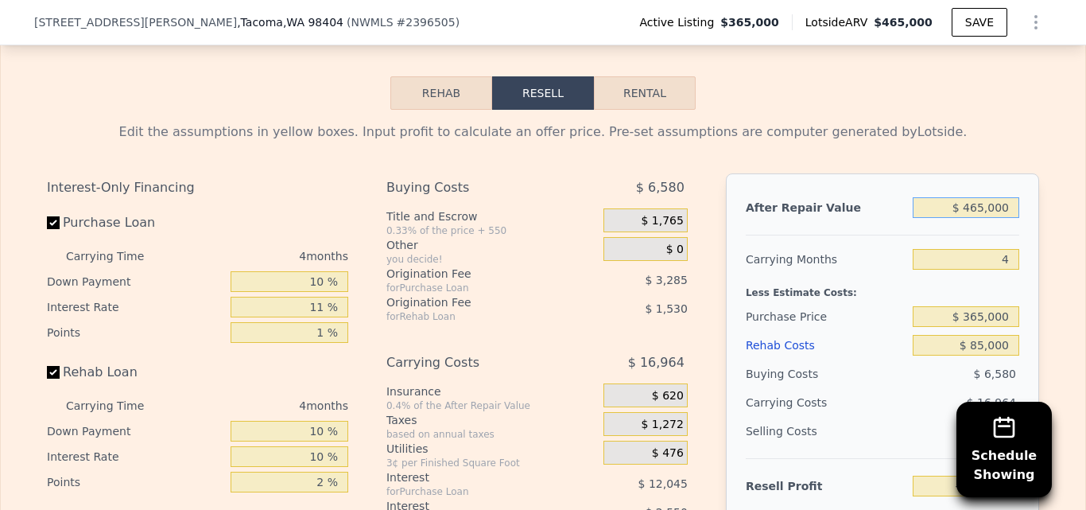
click at [981, 197] on input "$ 465,000" at bounding box center [966, 207] width 107 height 21
click at [1020, 126] on div "Edit the assumptions in yellow boxes. Input profit to calculate an offer price.…" at bounding box center [543, 411] width 992 height 579
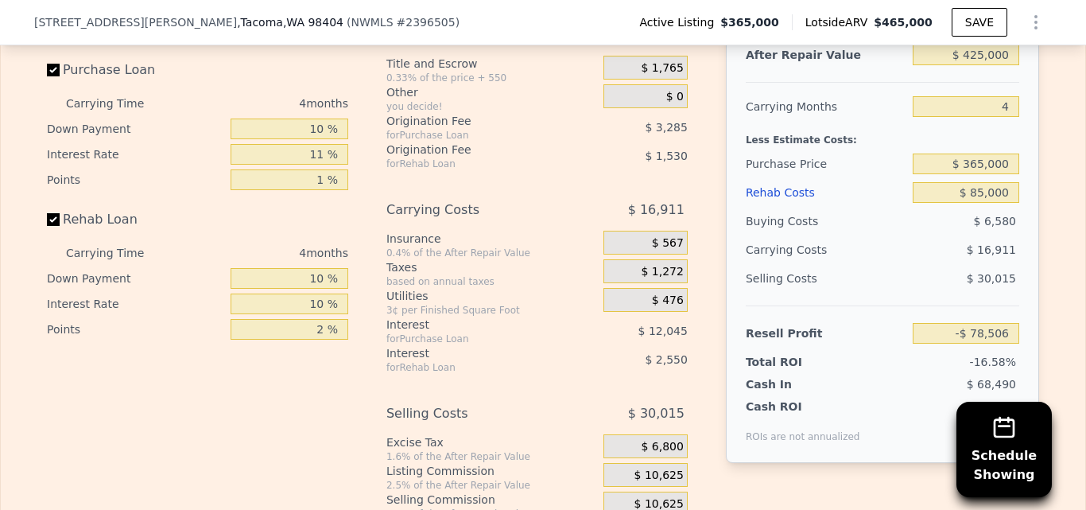
scroll to position [2895, 0]
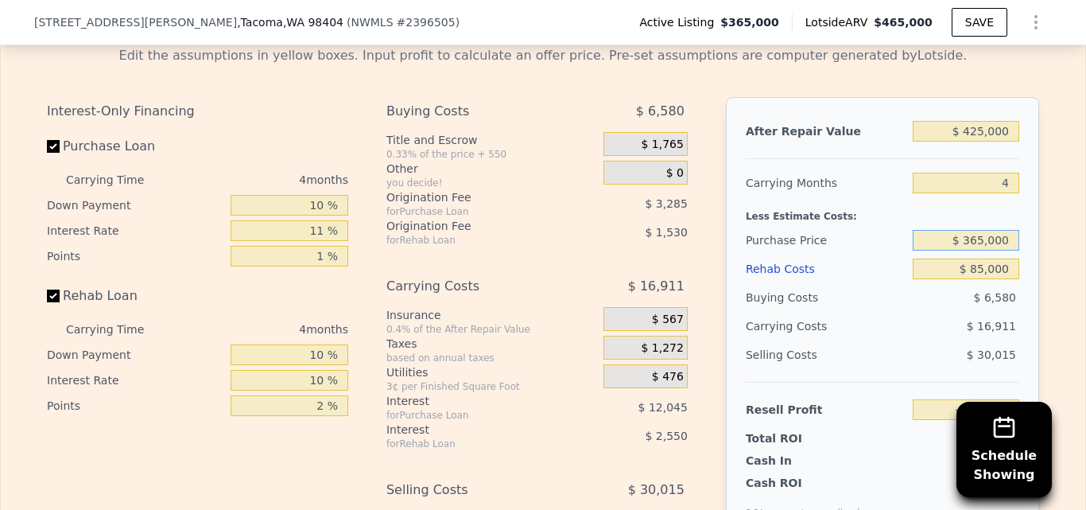
click at [1004, 230] on input "$ 365,000" at bounding box center [966, 240] width 107 height 21
click at [1041, 215] on div "Edit the assumptions in yellow boxes. Input profit to calculate an offer price.…" at bounding box center [543, 329] width 1018 height 592
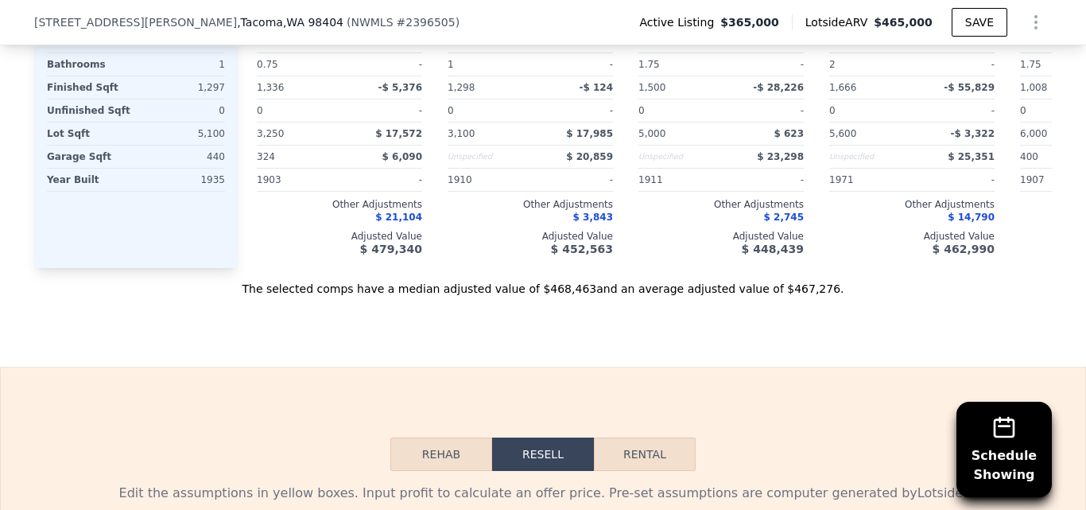
scroll to position [2790, 0]
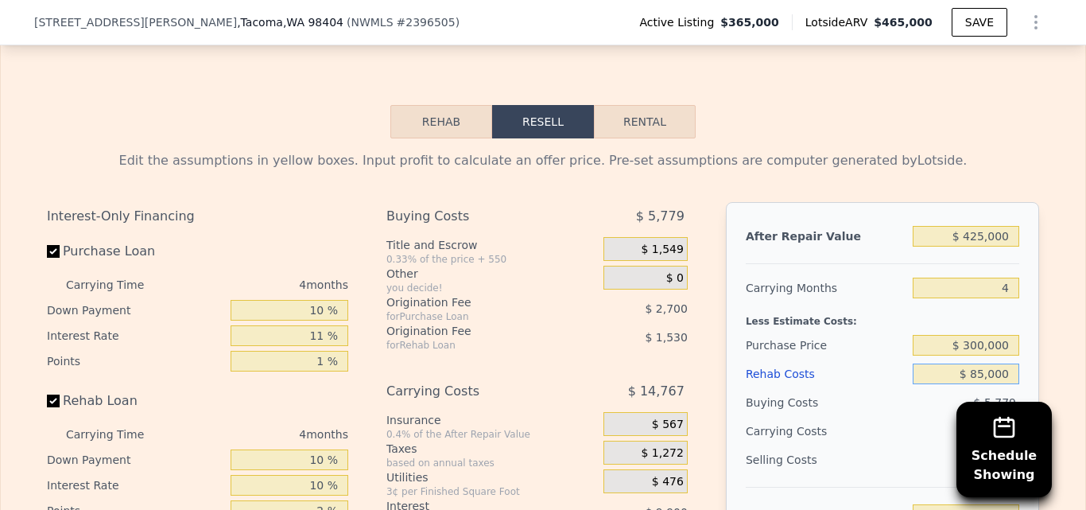
click at [1006, 363] on input "$ 85,000" at bounding box center [966, 373] width 107 height 21
click at [447, 105] on button "Rehab" at bounding box center [441, 121] width 102 height 33
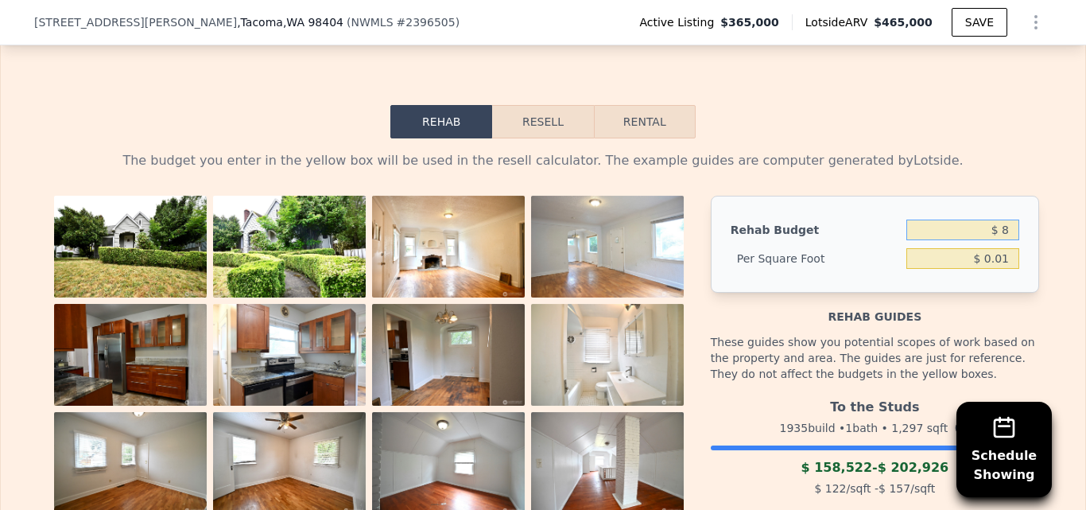
click at [1006, 219] on input "$ 8" at bounding box center [962, 229] width 113 height 21
click at [1047, 138] on div "The budget you enter in the yellow box will be used in the resell calculator. T…" at bounding box center [543, 455] width 1084 height 634
click at [534, 105] on button "Resell" at bounding box center [542, 121] width 101 height 33
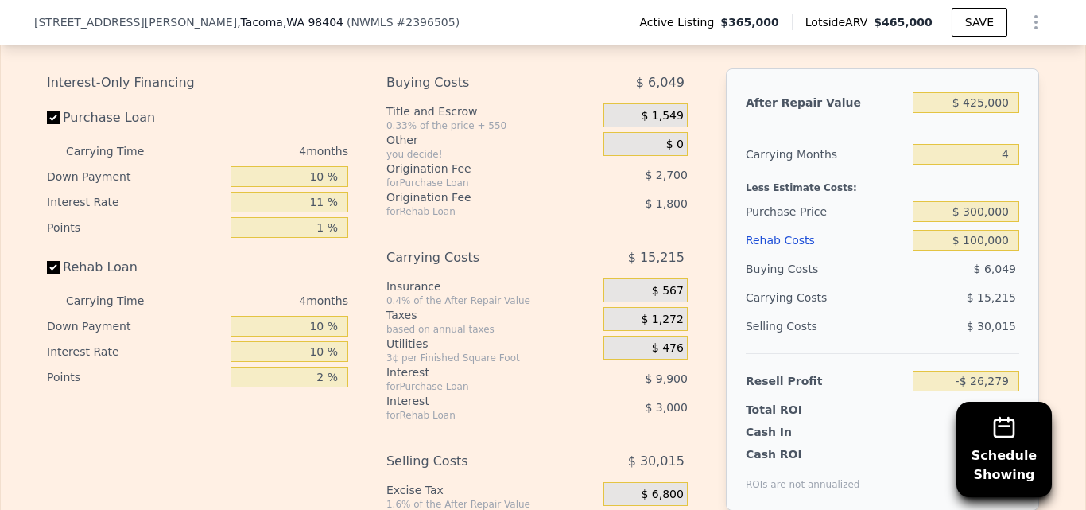
scroll to position [2885, 0]
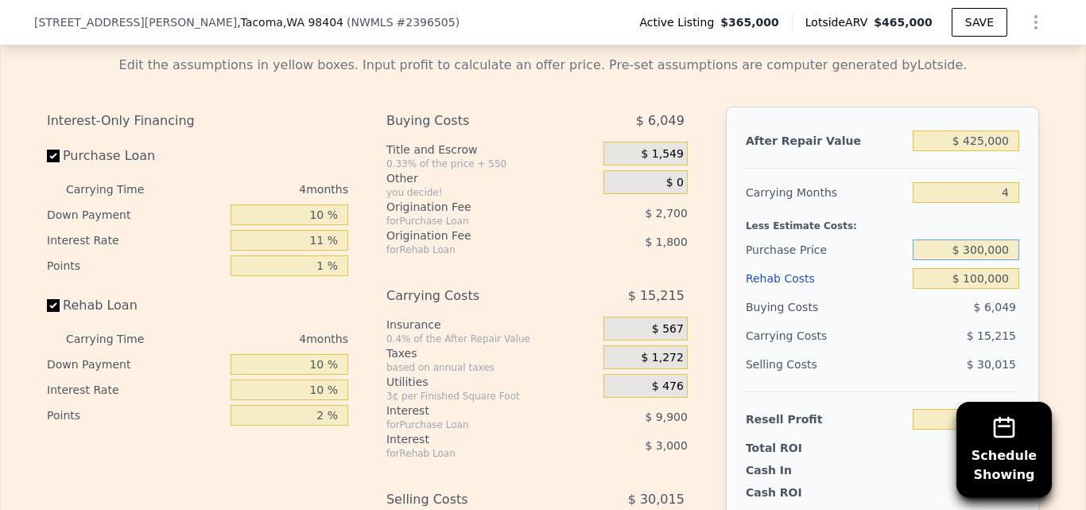
click at [1007, 239] on input "$ 300,000" at bounding box center [966, 249] width 107 height 21
click at [1051, 213] on div "Edit the assumptions in yellow boxes. Input profit to calculate an offer price.…" at bounding box center [543, 339] width 1084 height 592
click at [1050, 223] on div "Edit the assumptions in yellow boxes. Input profit to calculate an offer price.…" at bounding box center [543, 339] width 1084 height 592
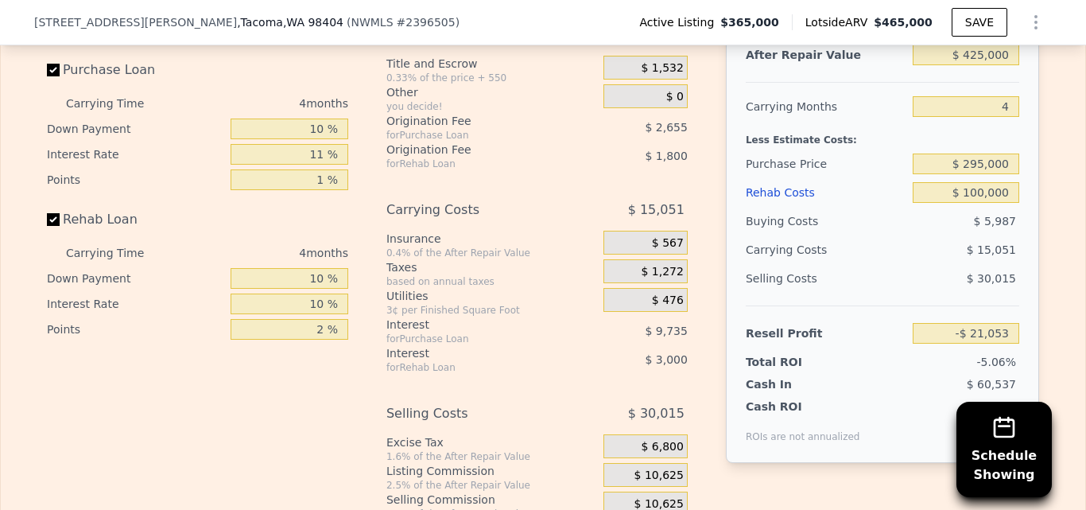
scroll to position [2962, 0]
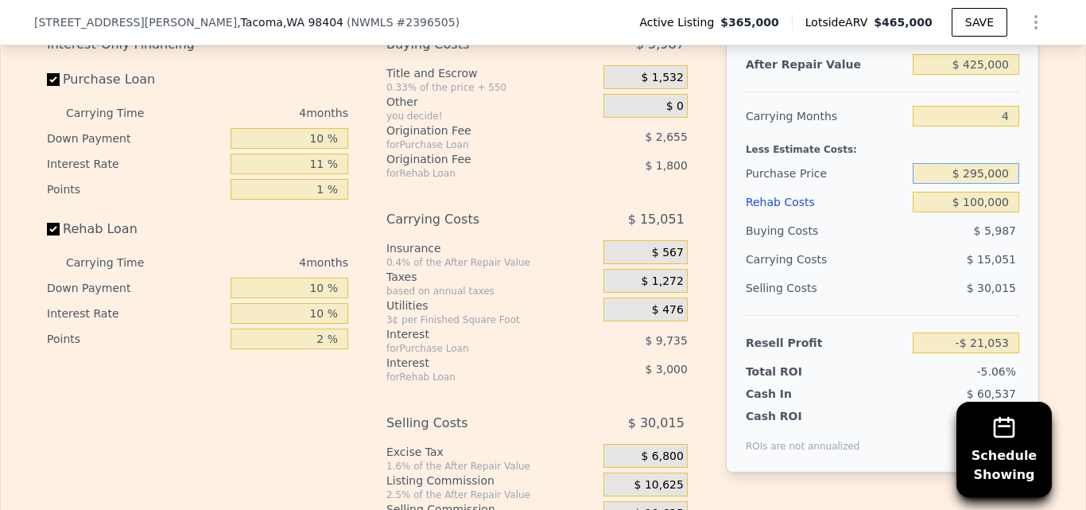
click at [1005, 163] on input "$ 295,000" at bounding box center [966, 173] width 107 height 21
click at [1055, 192] on div "Edit the assumptions in yellow boxes. Input profit to calculate an offer price.…" at bounding box center [543, 263] width 1084 height 592
click at [973, 23] on button "SAVE" at bounding box center [980, 22] width 56 height 29
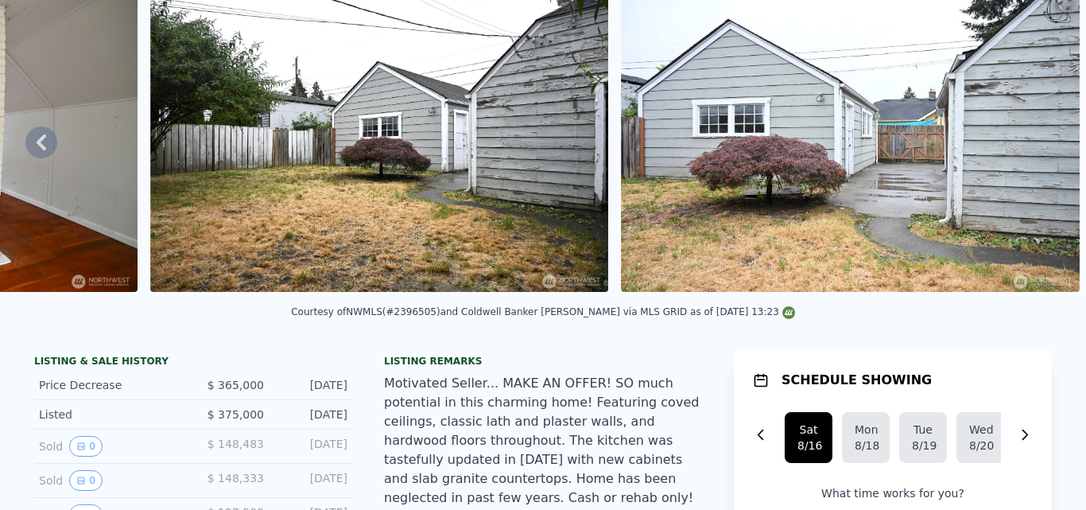
scroll to position [0, 0]
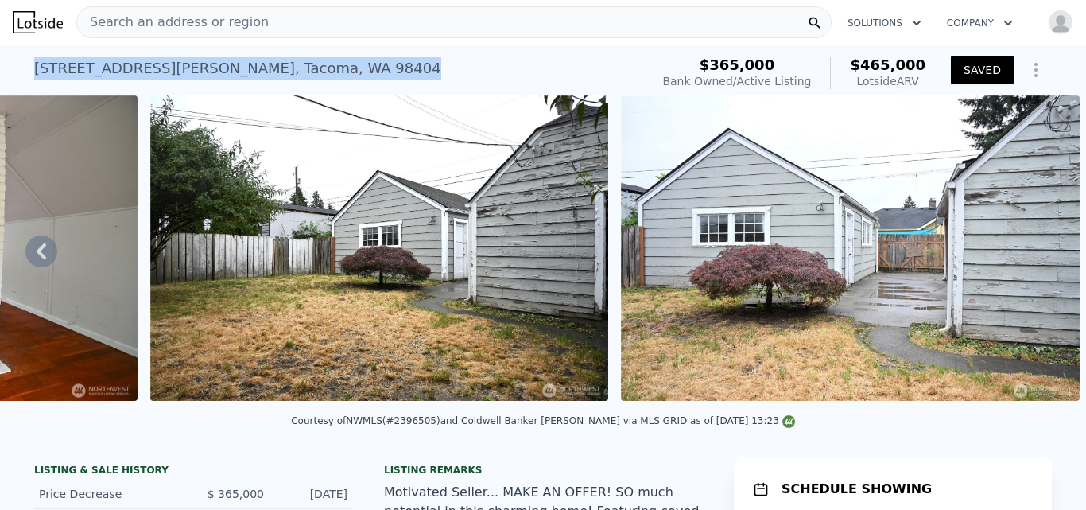
drag, startPoint x: 29, startPoint y: 66, endPoint x: 294, endPoint y: 64, distance: 264.8
click at [294, 64] on div "3588 Mckinley Ave , Tacoma , WA 98404 Bank Owned / Active at $365k (~ARV $465k )" at bounding box center [338, 73] width 609 height 45
copy div "3588 Mckinley Ave , Tacoma , WA 98404"
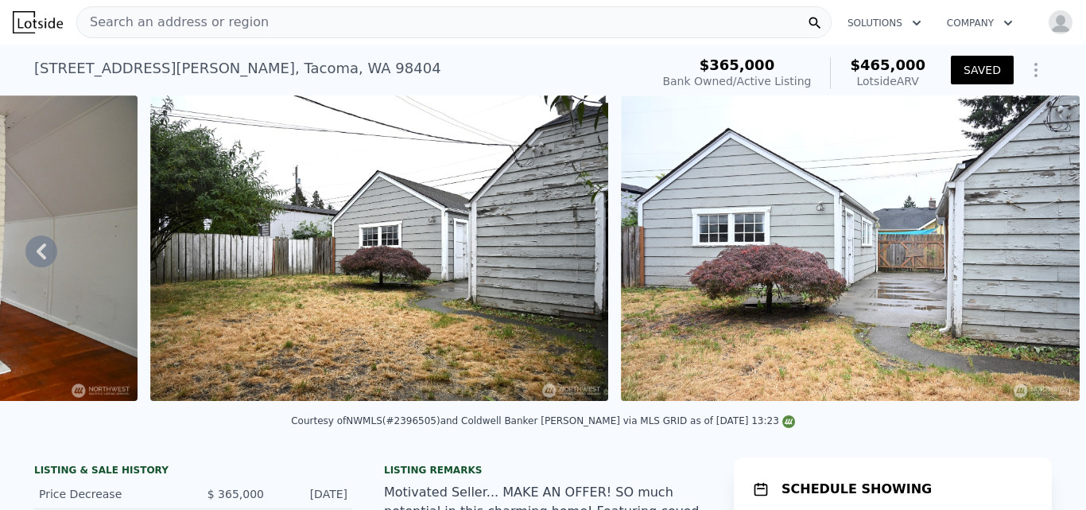
click at [246, 18] on div "Search an address or region" at bounding box center [453, 22] width 755 height 32
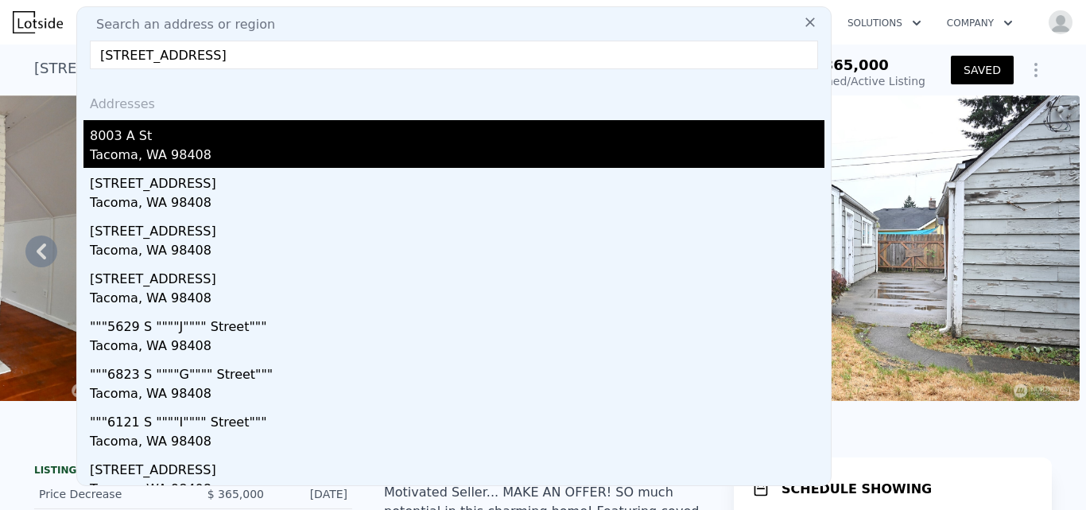
click at [140, 150] on div "Tacoma, WA 98408" at bounding box center [457, 156] width 735 height 22
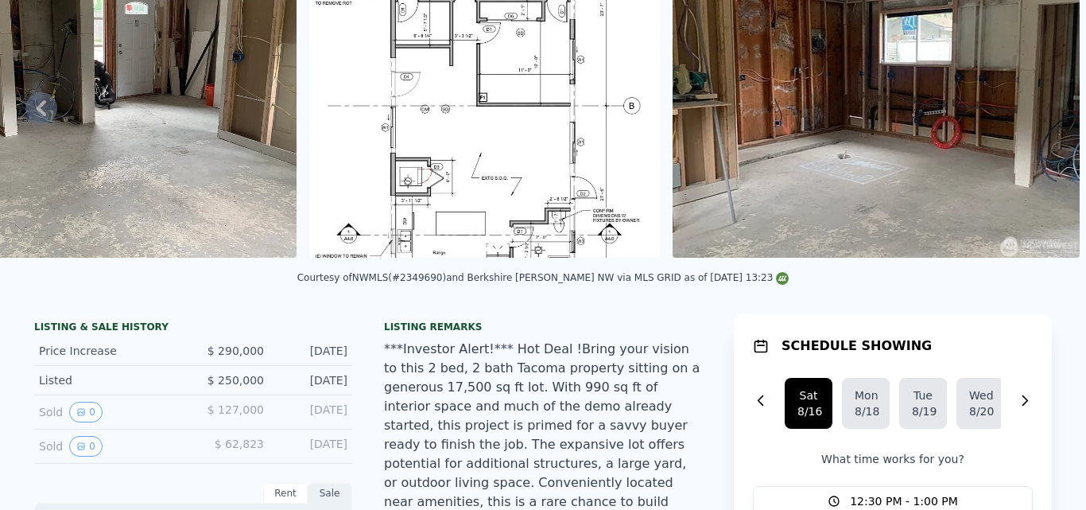
scroll to position [37, 0]
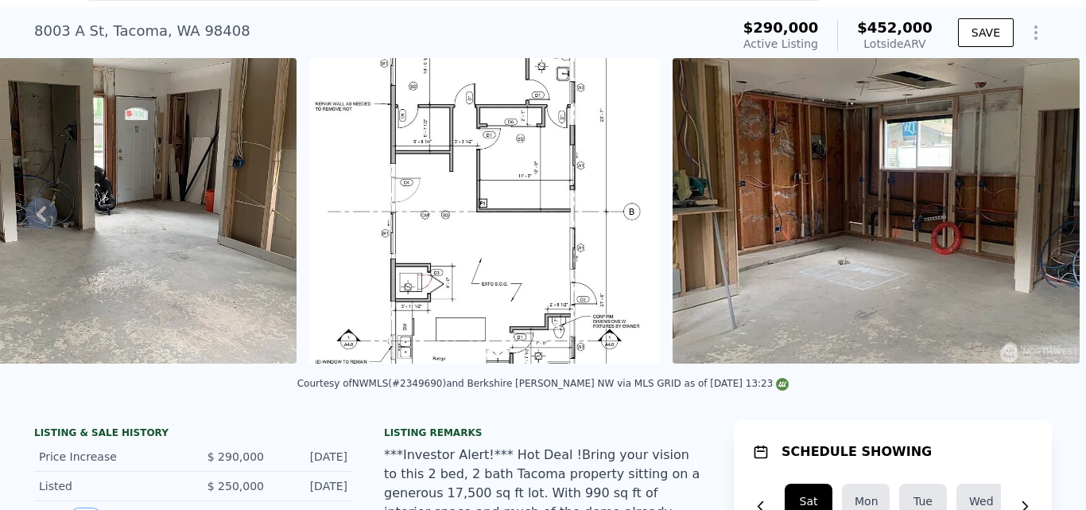
click at [1032, 199] on img at bounding box center [876, 210] width 407 height 305
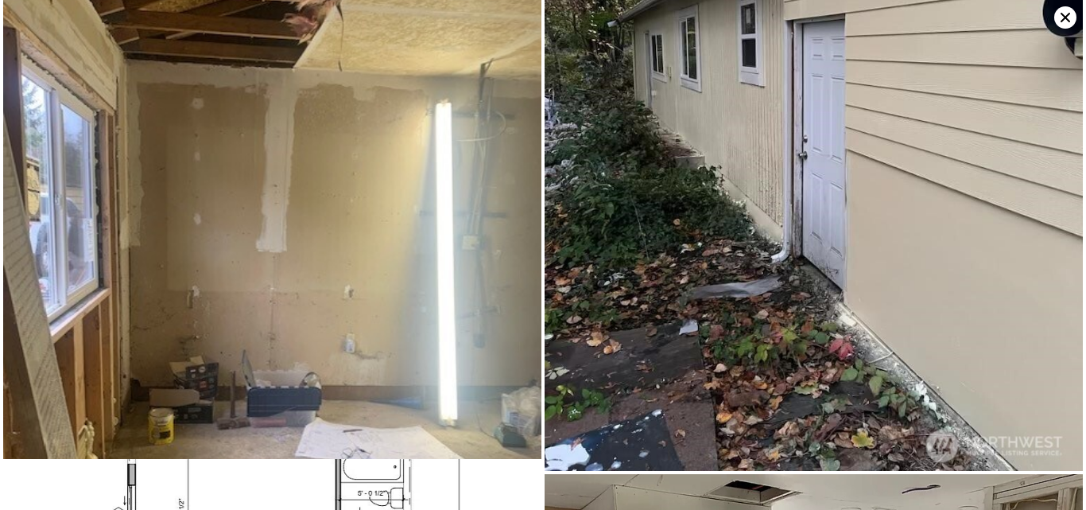
scroll to position [0, 0]
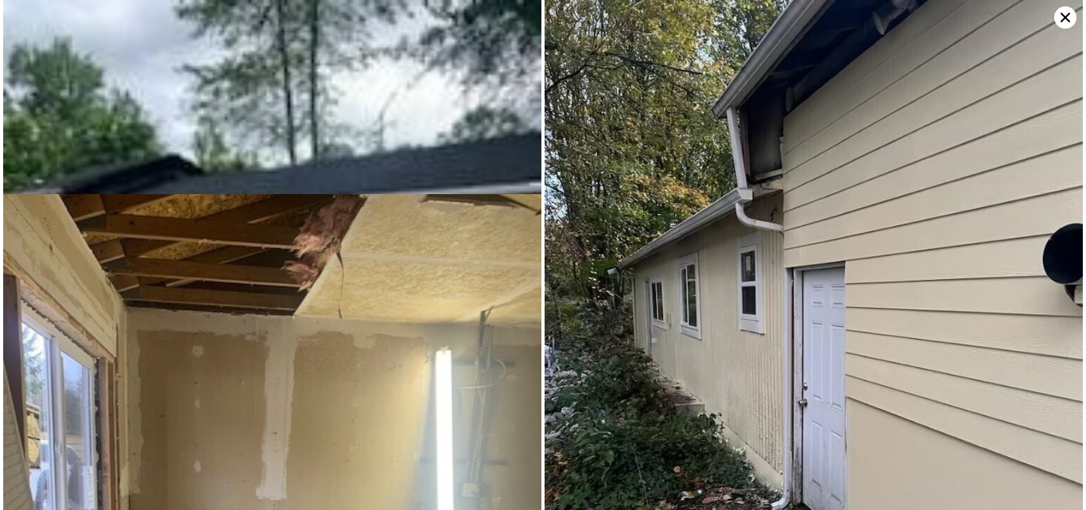
click at [1067, 17] on icon at bounding box center [1065, 17] width 22 height 22
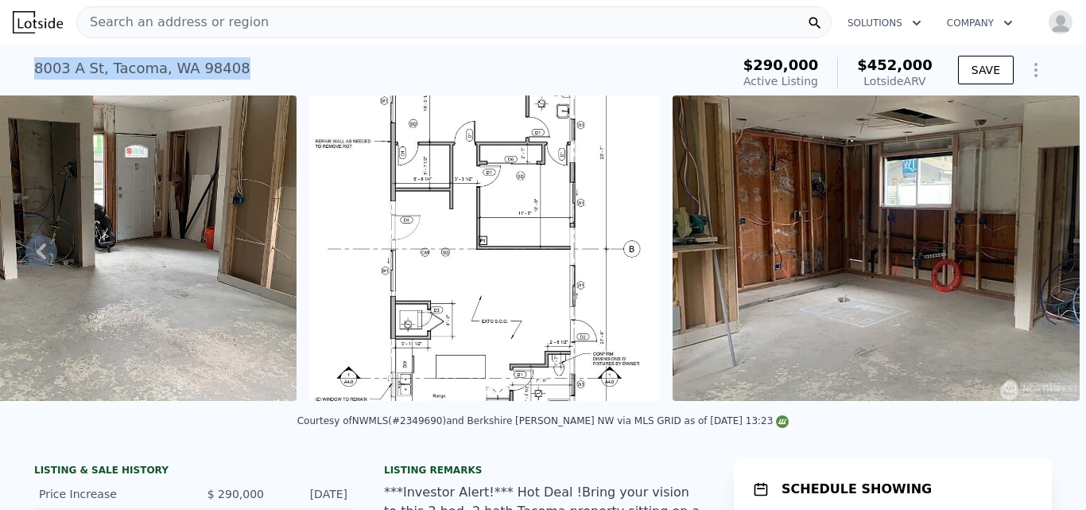
drag, startPoint x: 30, startPoint y: 68, endPoint x: 235, endPoint y: 72, distance: 204.4
click at [235, 72] on div "8003 A St , Tacoma , WA 98408 Active at $290k (~ARV $452k )" at bounding box center [379, 73] width 690 height 45
copy div "8003 A St , Tacoma , WA 98408"
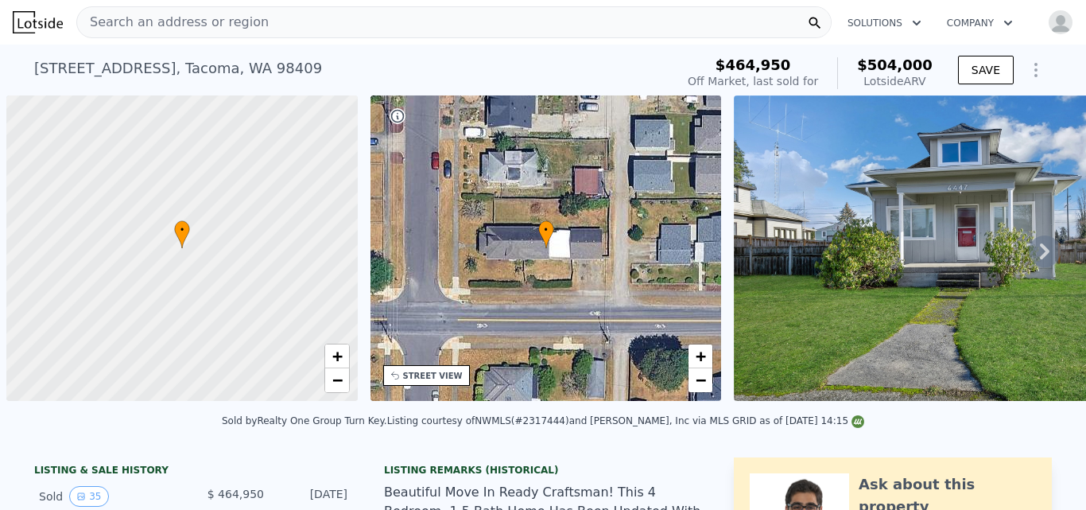
scroll to position [0, 6]
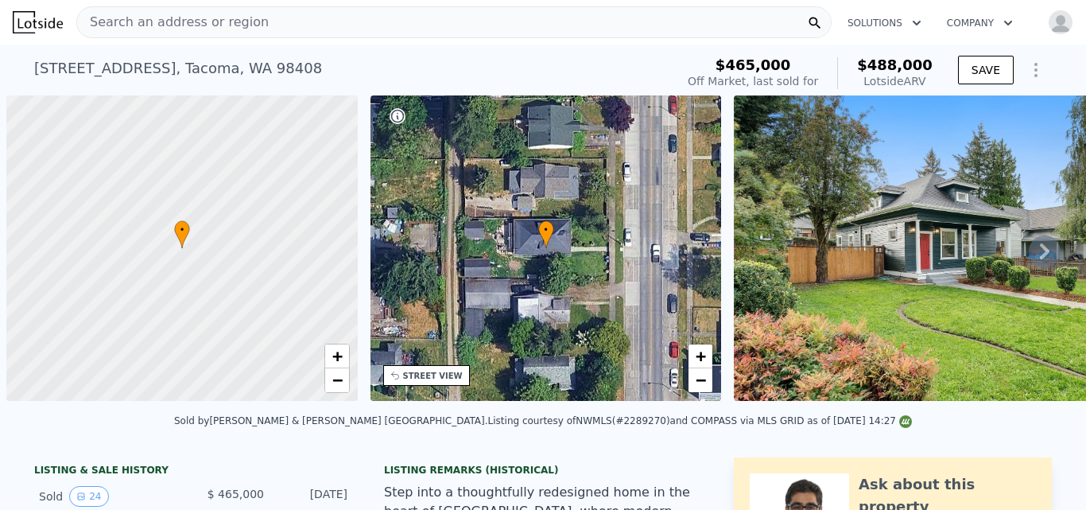
click at [1035, 250] on icon at bounding box center [1045, 251] width 32 height 32
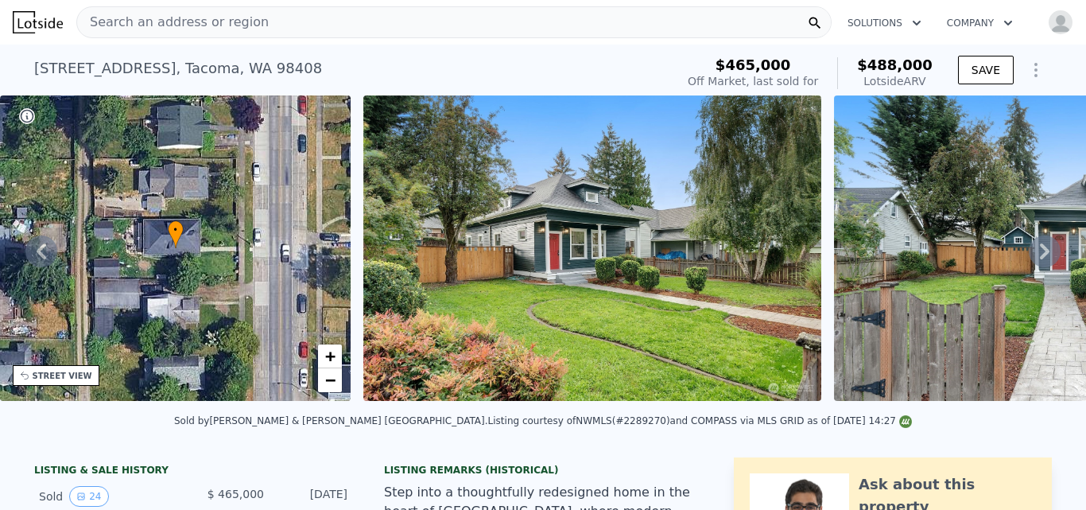
click at [1035, 250] on icon at bounding box center [1045, 251] width 32 height 32
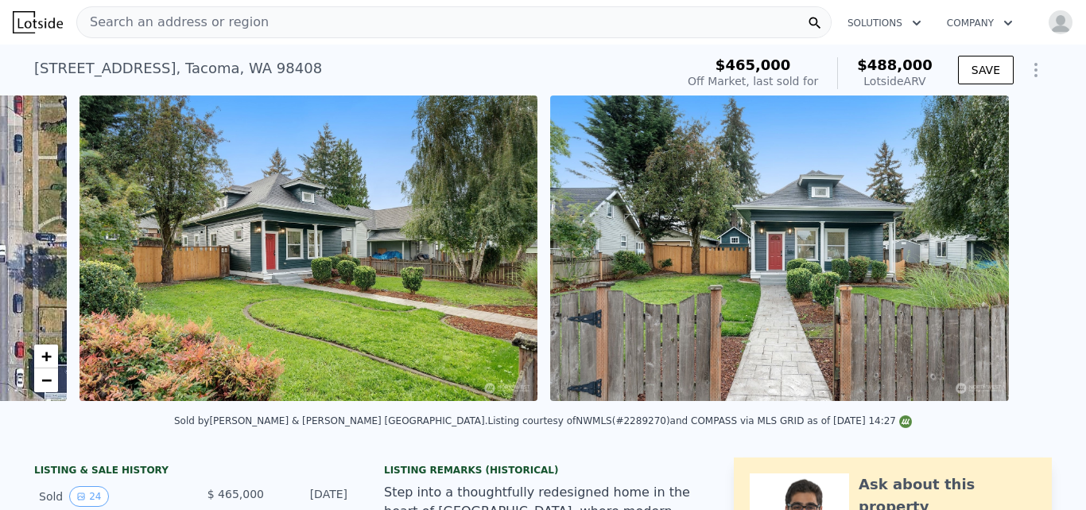
scroll to position [0, 727]
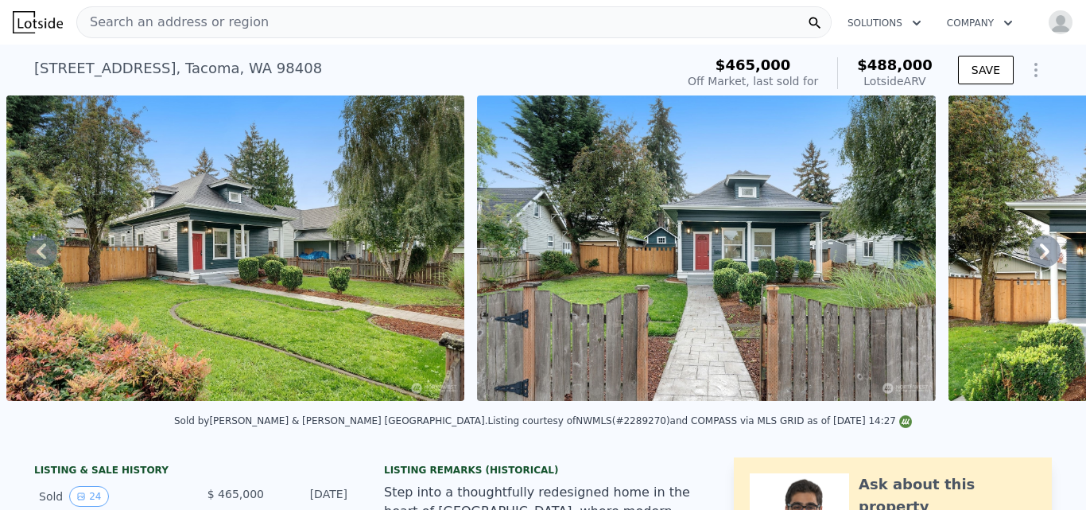
click at [1035, 250] on icon at bounding box center [1045, 251] width 32 height 32
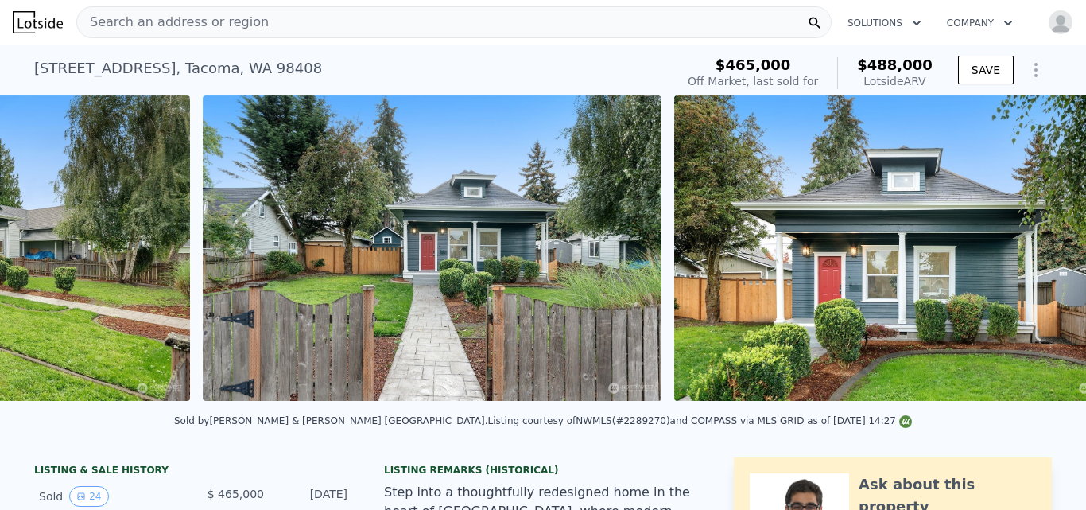
scroll to position [0, 1198]
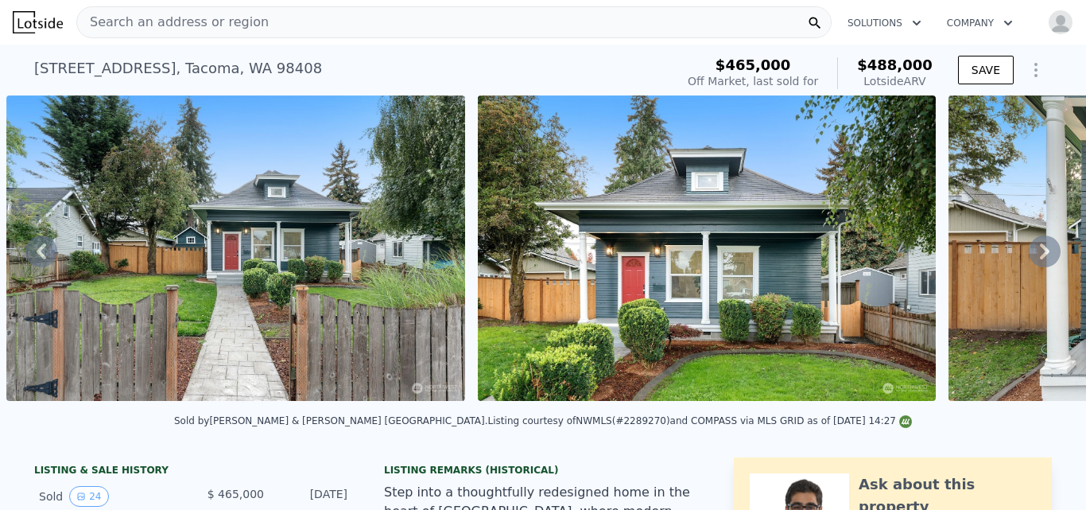
click at [1035, 250] on icon at bounding box center [1045, 251] width 32 height 32
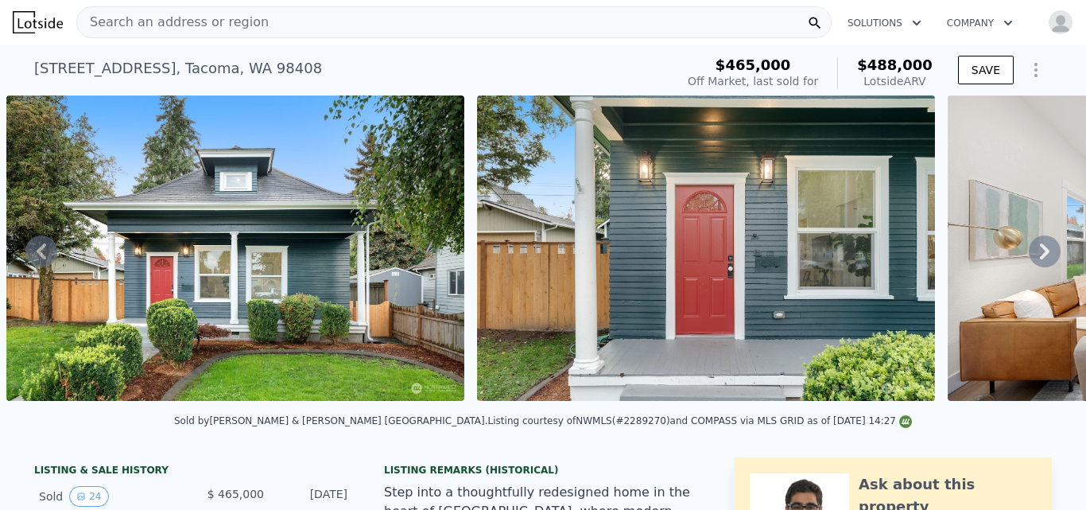
click at [1035, 250] on icon at bounding box center [1045, 251] width 32 height 32
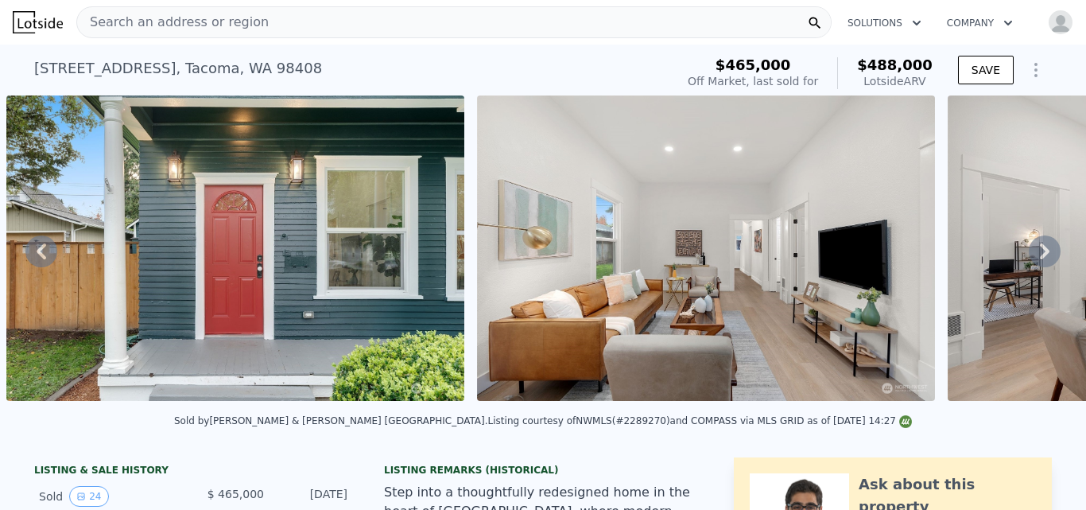
click at [1035, 250] on icon at bounding box center [1045, 251] width 32 height 32
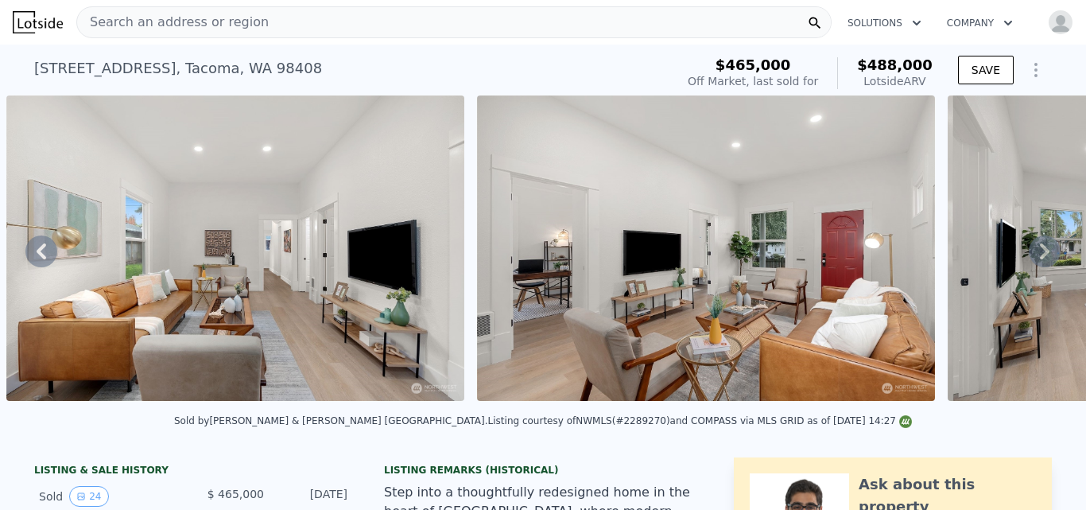
click at [1035, 250] on icon at bounding box center [1045, 251] width 32 height 32
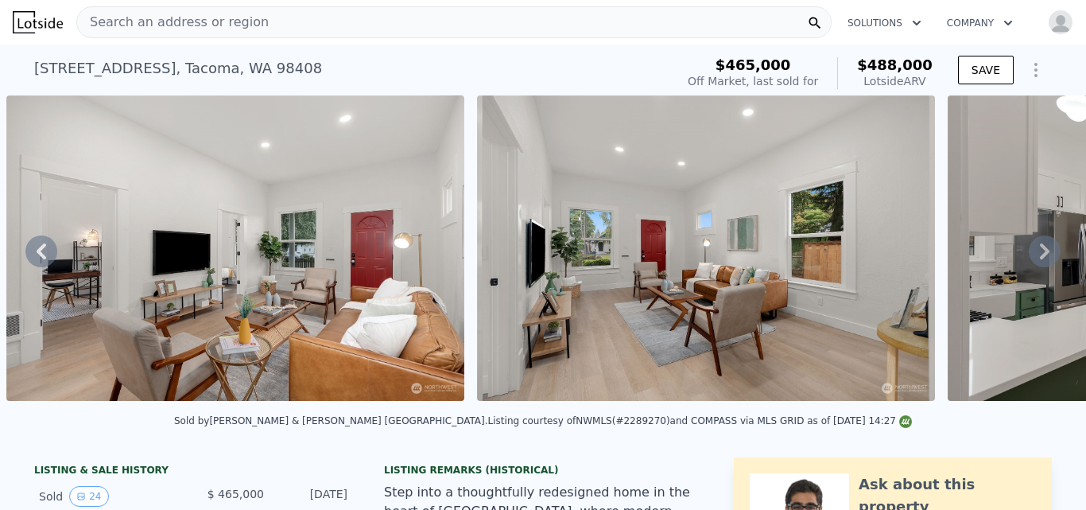
click at [1035, 250] on icon at bounding box center [1045, 251] width 32 height 32
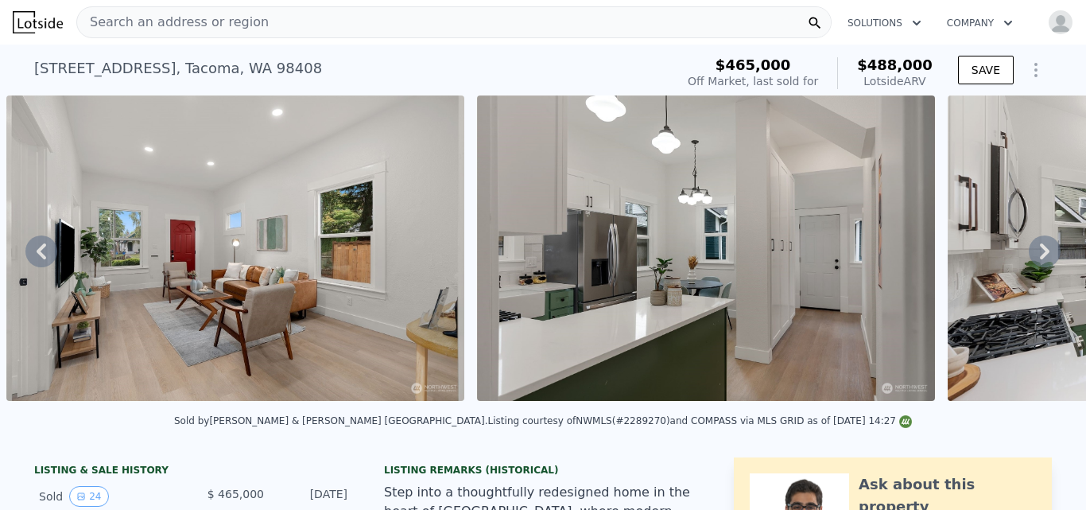
click at [1035, 250] on icon at bounding box center [1045, 251] width 32 height 32
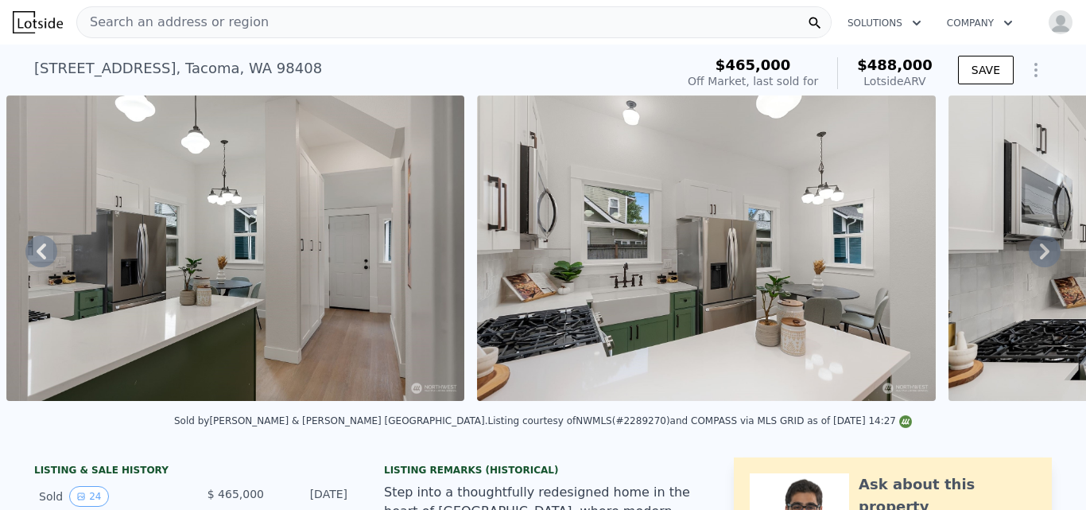
click at [1035, 250] on icon at bounding box center [1045, 251] width 32 height 32
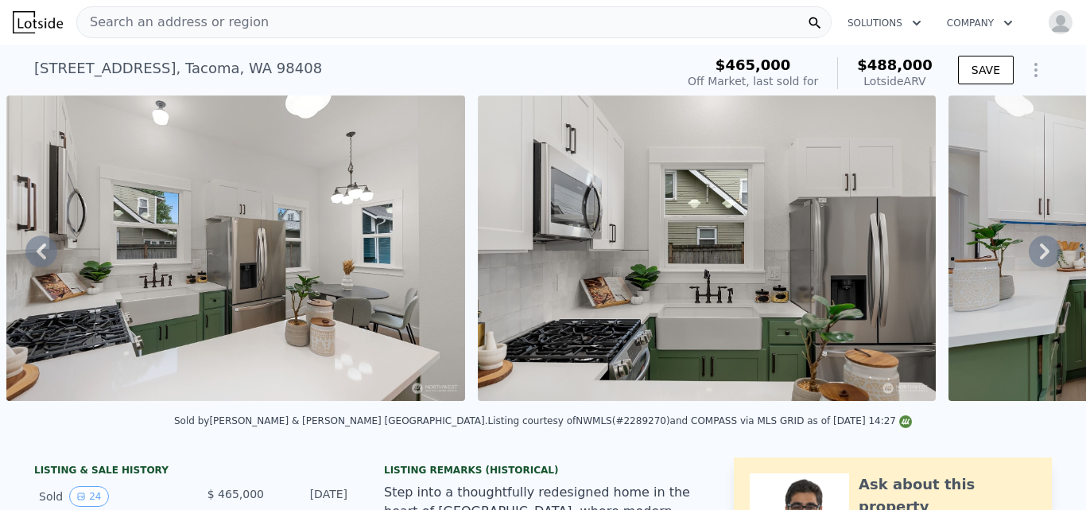
click at [1035, 250] on icon at bounding box center [1045, 251] width 32 height 32
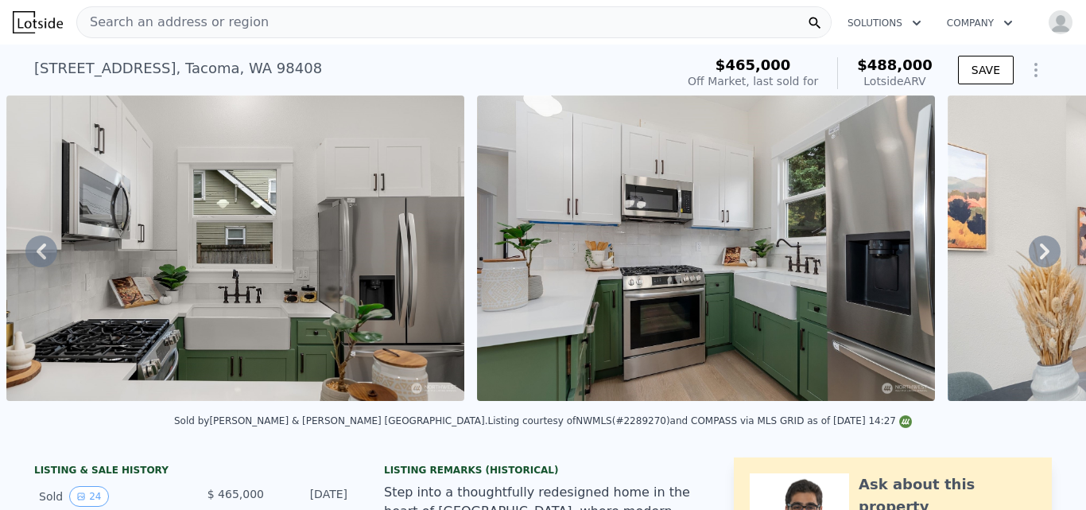
click at [1035, 250] on icon at bounding box center [1045, 251] width 32 height 32
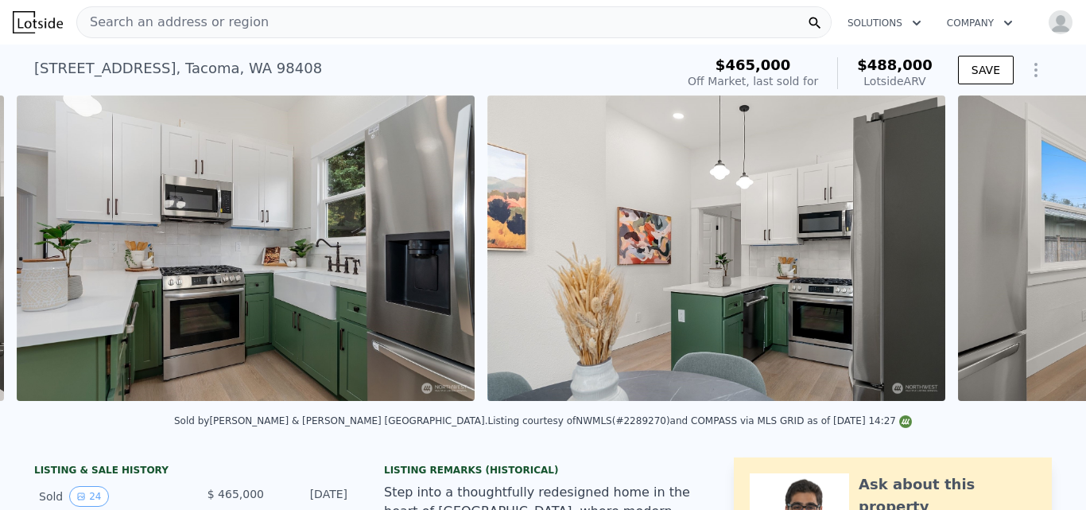
scroll to position [0, 5436]
